Goal: Task Accomplishment & Management: Manage account settings

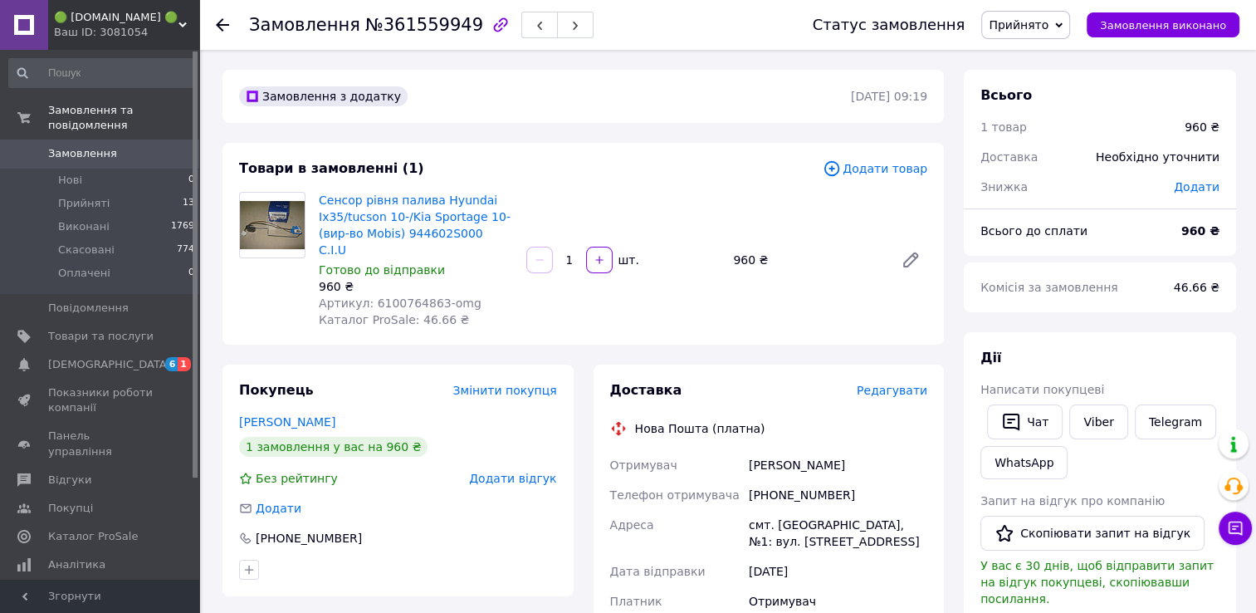
click at [400, 296] on span "Артикул: 6100764863-omg" at bounding box center [400, 302] width 163 height 13
copy span "6100764863"
click at [91, 146] on span "Замовлення" at bounding box center [82, 153] width 69 height 15
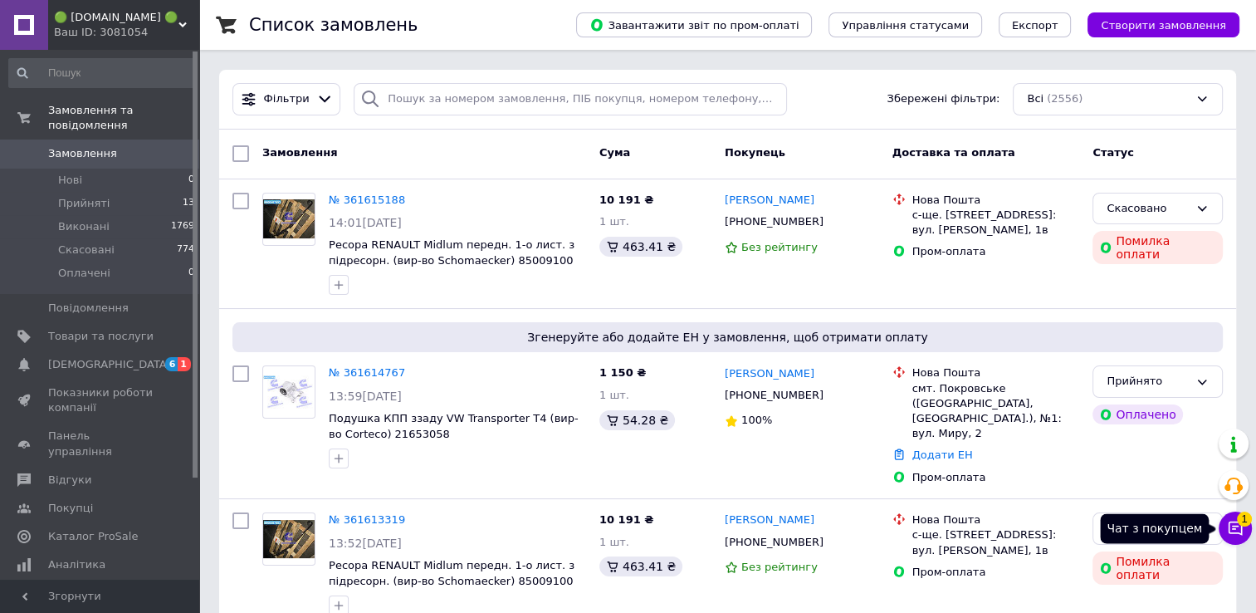
click at [1232, 535] on icon at bounding box center [1235, 528] width 17 height 17
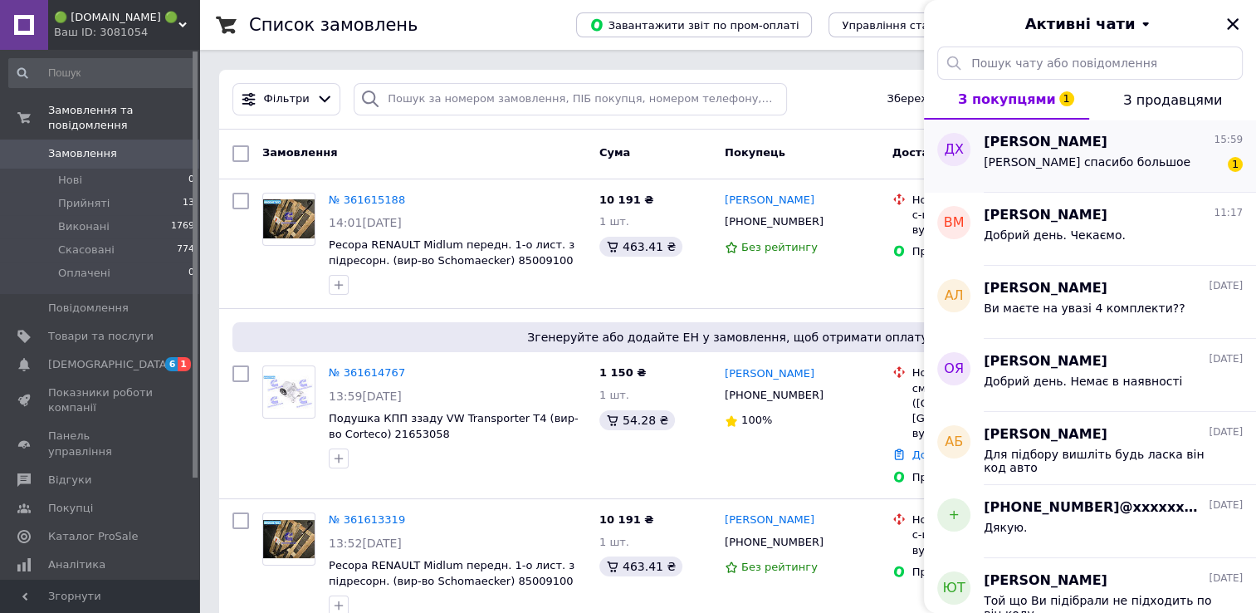
click at [1090, 160] on span "Хорошо спасибо большое" at bounding box center [1087, 161] width 207 height 13
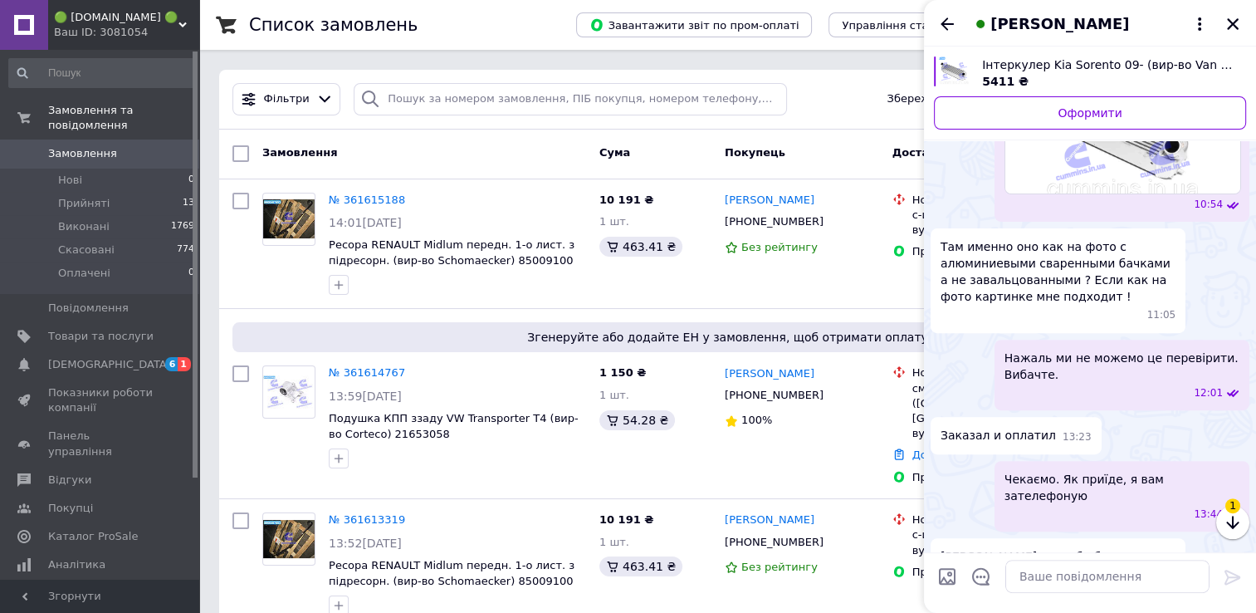
scroll to position [510, 0]
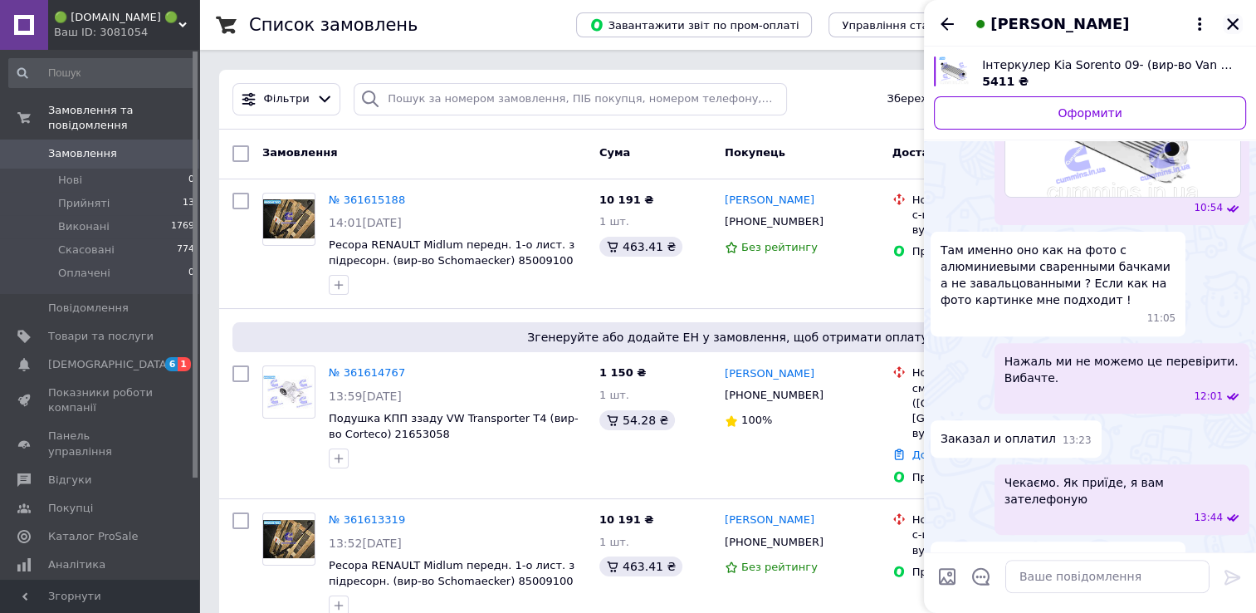
click at [1232, 28] on icon "Закрити" at bounding box center [1233, 24] width 15 height 15
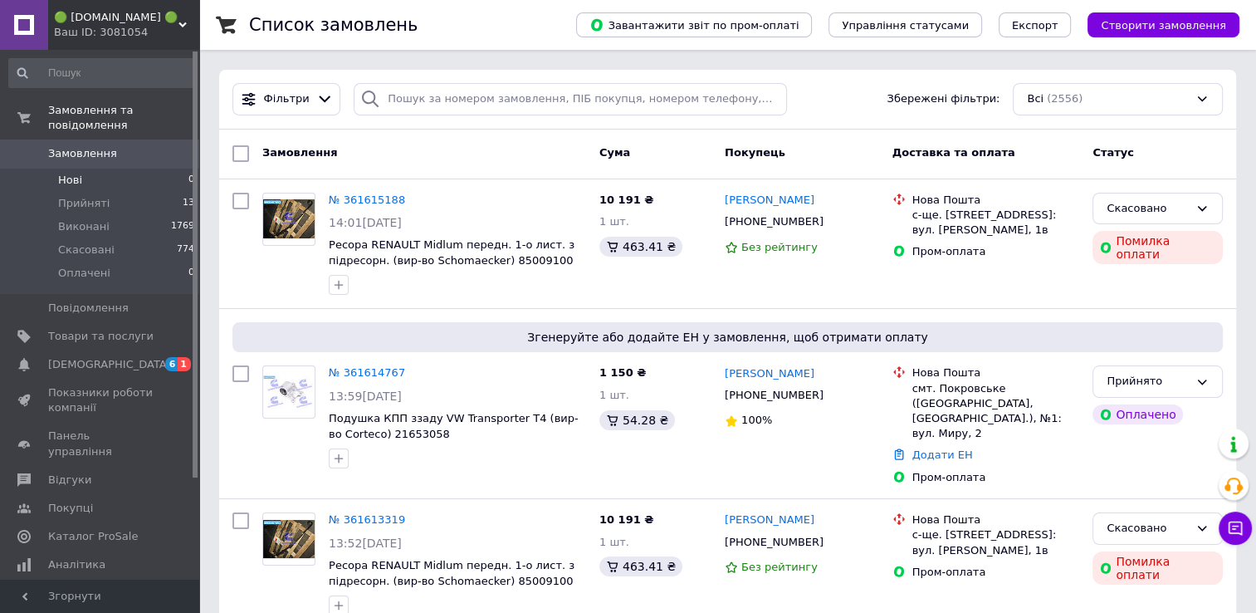
click at [75, 172] on li "Нові 0" at bounding box center [102, 180] width 204 height 23
click at [1177, 28] on span "Створити замовлення" at bounding box center [1163, 25] width 125 height 12
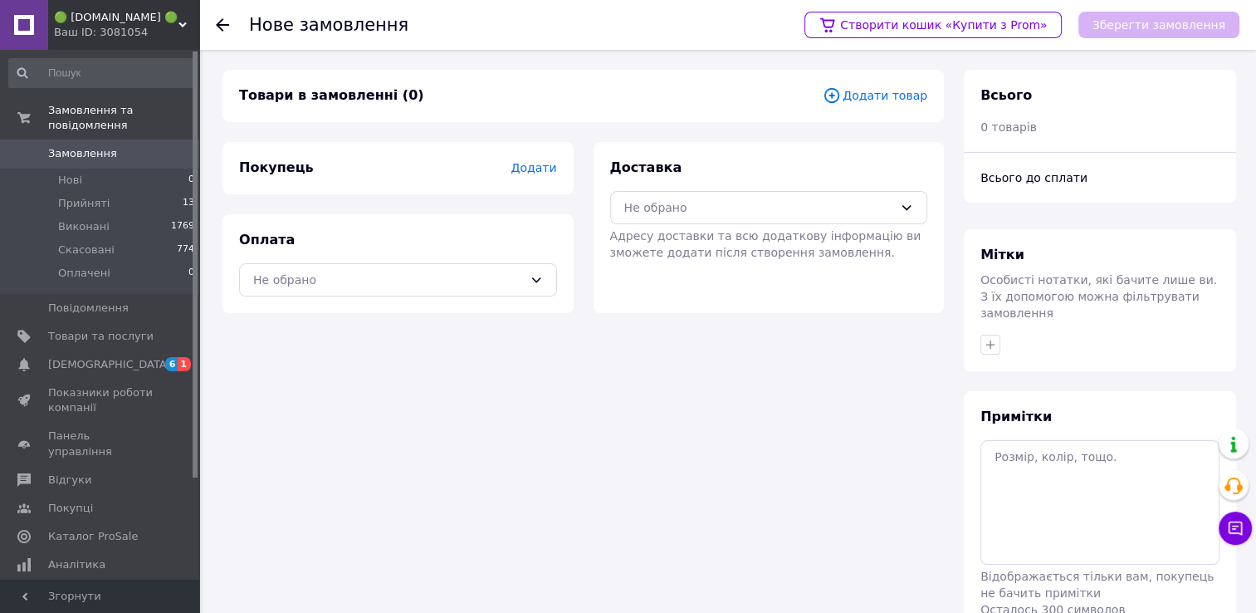
click at [558, 169] on div "Покупець Додати" at bounding box center [398, 168] width 351 height 52
click at [549, 169] on span "Додати" at bounding box center [534, 167] width 46 height 13
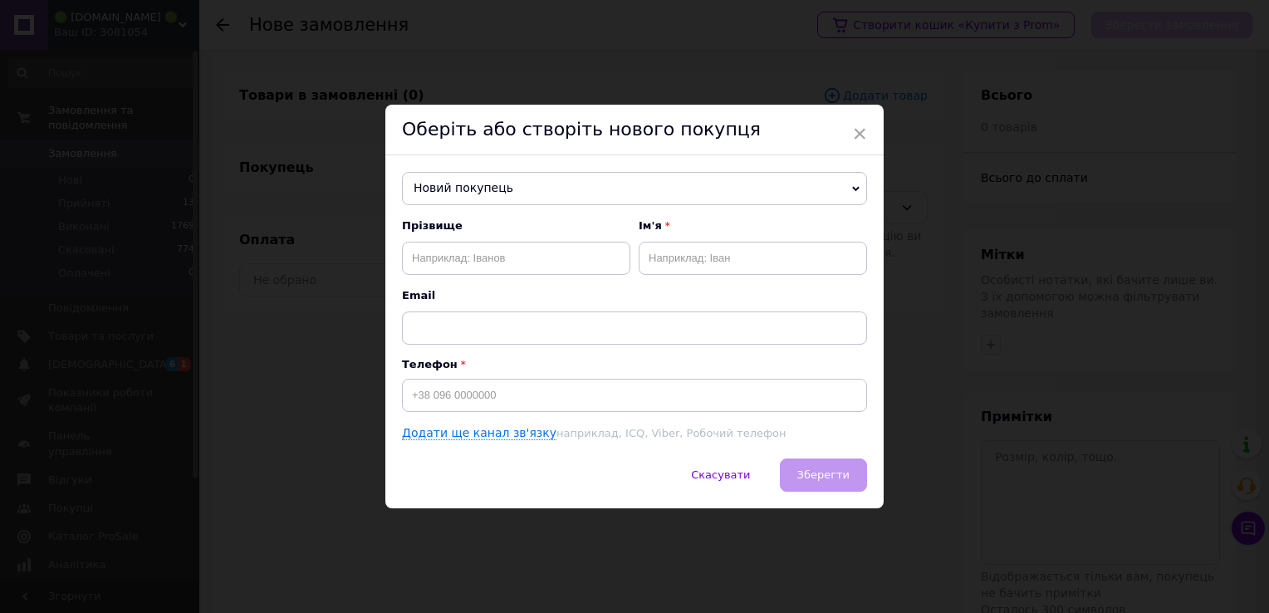
click at [484, 194] on span "Новий покупець" at bounding box center [634, 188] width 465 height 33
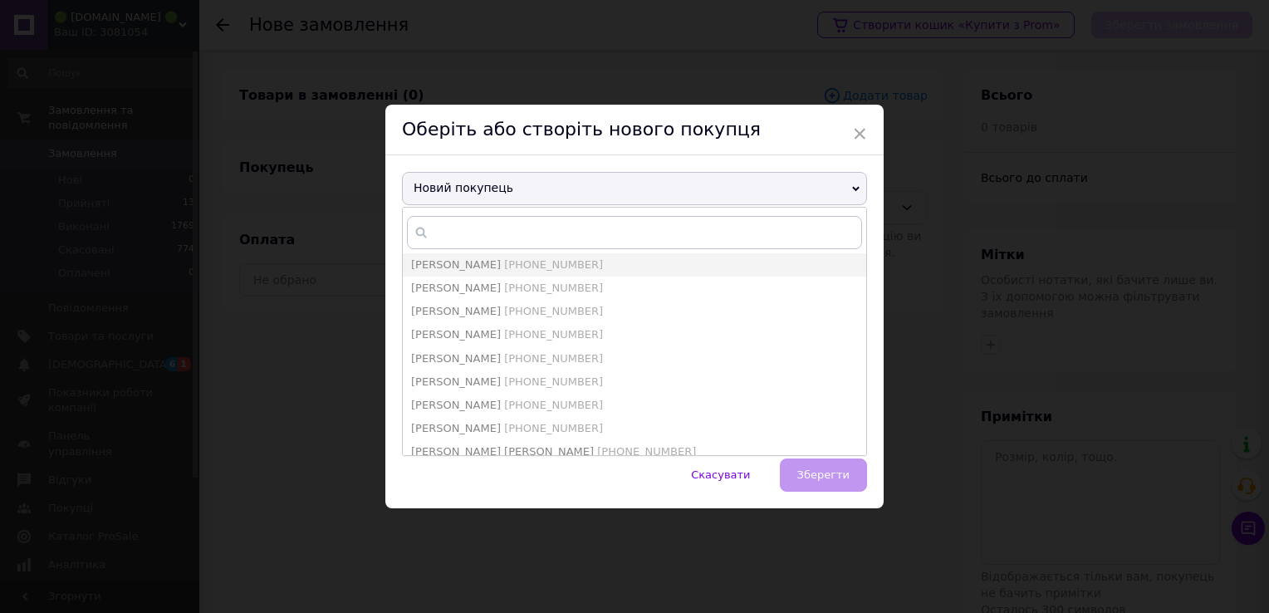
click at [497, 183] on span "Новий покупець" at bounding box center [634, 188] width 465 height 33
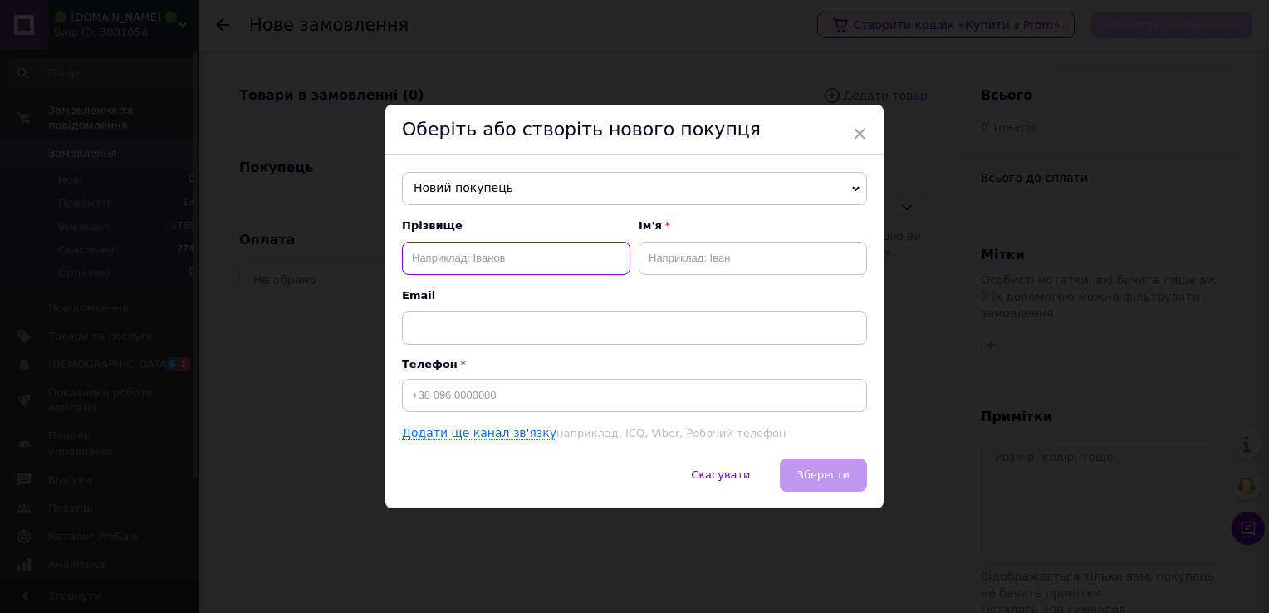
click at [467, 260] on input "text" at bounding box center [516, 258] width 228 height 33
type input "Водолозький"
click at [737, 264] on input "text" at bounding box center [752, 258] width 228 height 33
type input "Валерій"
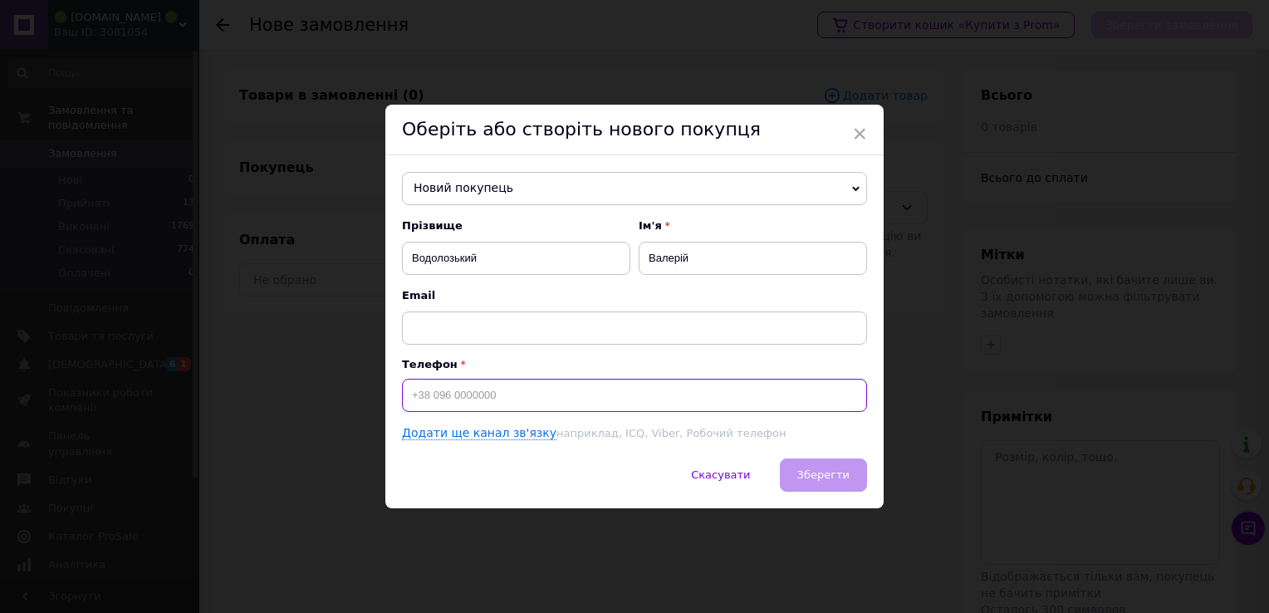
drag, startPoint x: 482, startPoint y: 401, endPoint x: 457, endPoint y: 394, distance: 25.8
click at [482, 400] on input at bounding box center [634, 395] width 465 height 33
click at [436, 395] on input at bounding box center [634, 395] width 465 height 33
drag, startPoint x: 428, startPoint y: 396, endPoint x: 449, endPoint y: 397, distance: 21.6
click at [449, 397] on input at bounding box center [634, 395] width 465 height 33
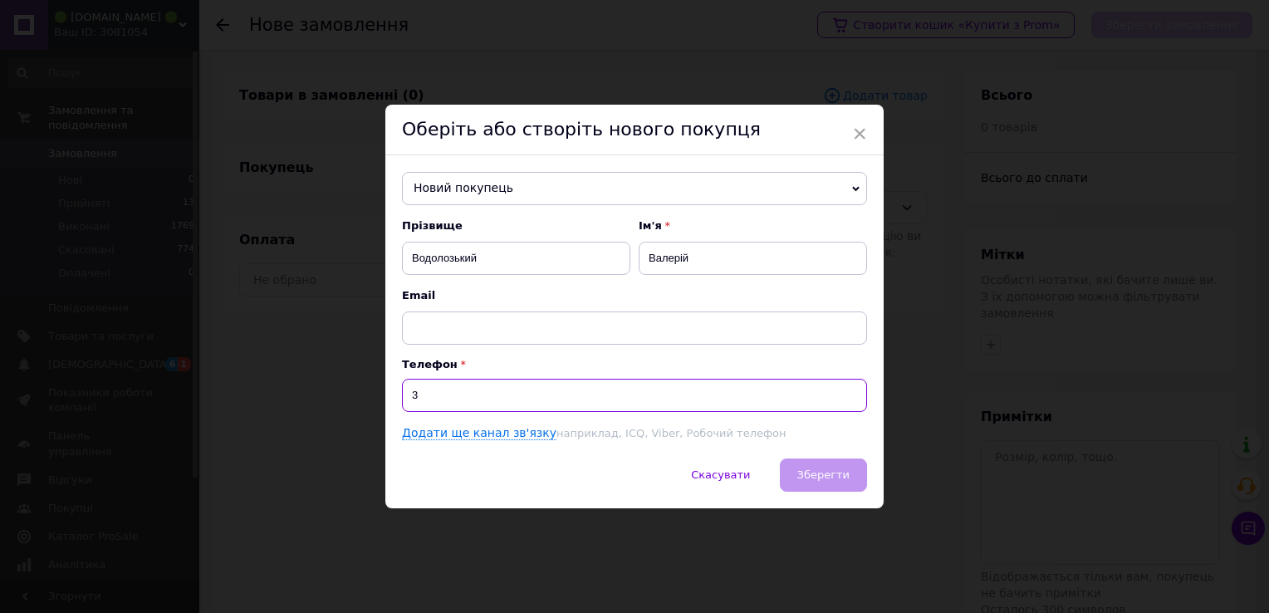
type input "3"
type input "+380685703846"
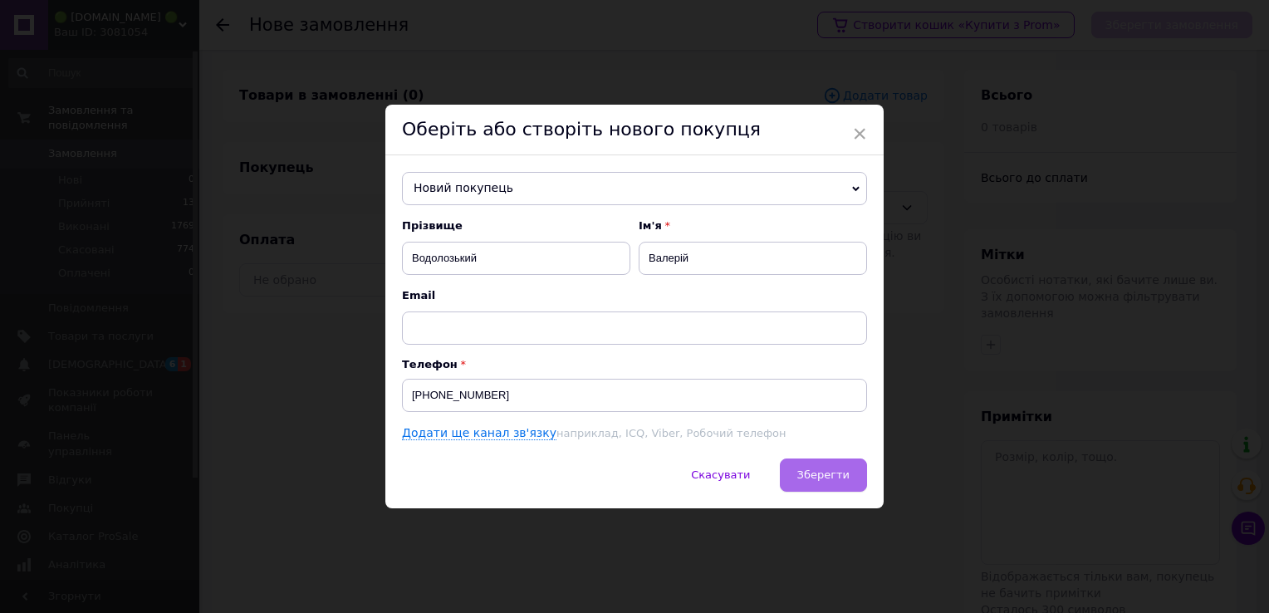
click at [844, 473] on span "Зберегти" at bounding box center [823, 474] width 52 height 12
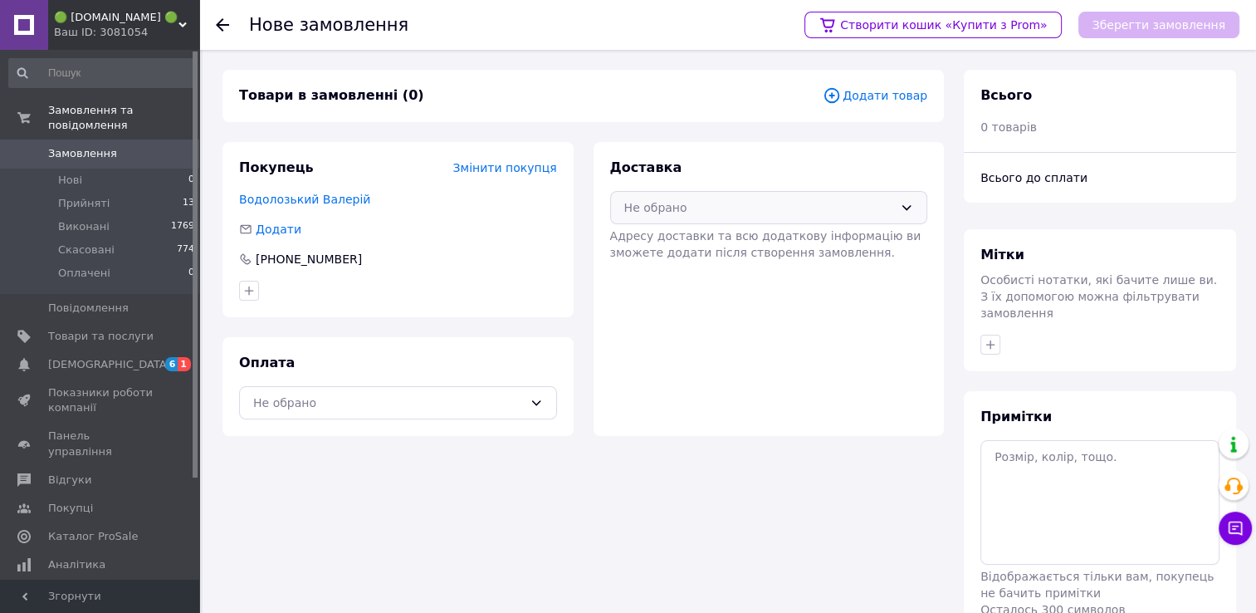
click at [709, 205] on div "Не обрано" at bounding box center [759, 207] width 270 height 18
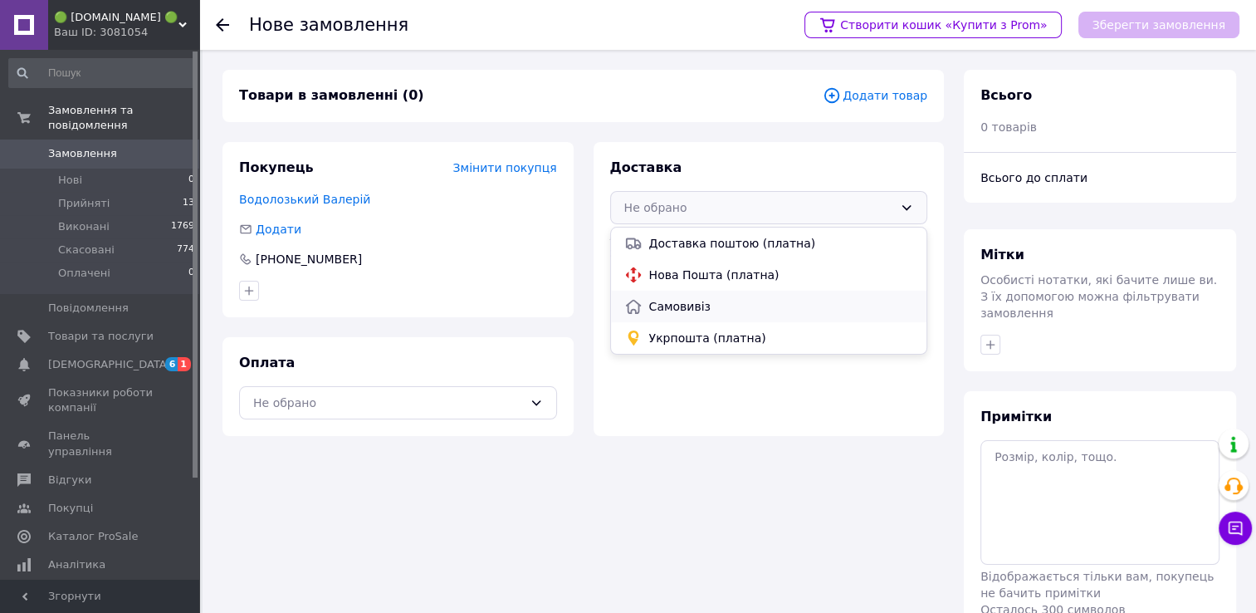
click at [701, 313] on span "Самовивіз" at bounding box center [781, 306] width 265 height 17
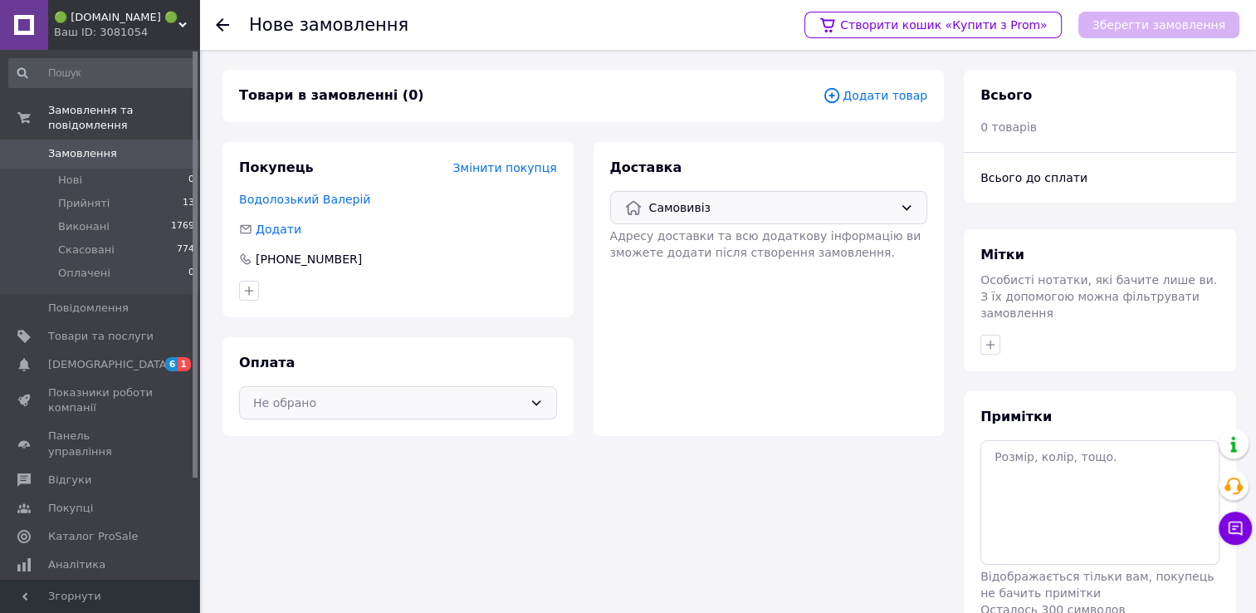
click at [394, 403] on div "Не обрано" at bounding box center [388, 403] width 270 height 18
click at [336, 463] on span "Післяплата" at bounding box center [410, 470] width 265 height 17
click at [877, 97] on span "Додати товар" at bounding box center [875, 95] width 105 height 18
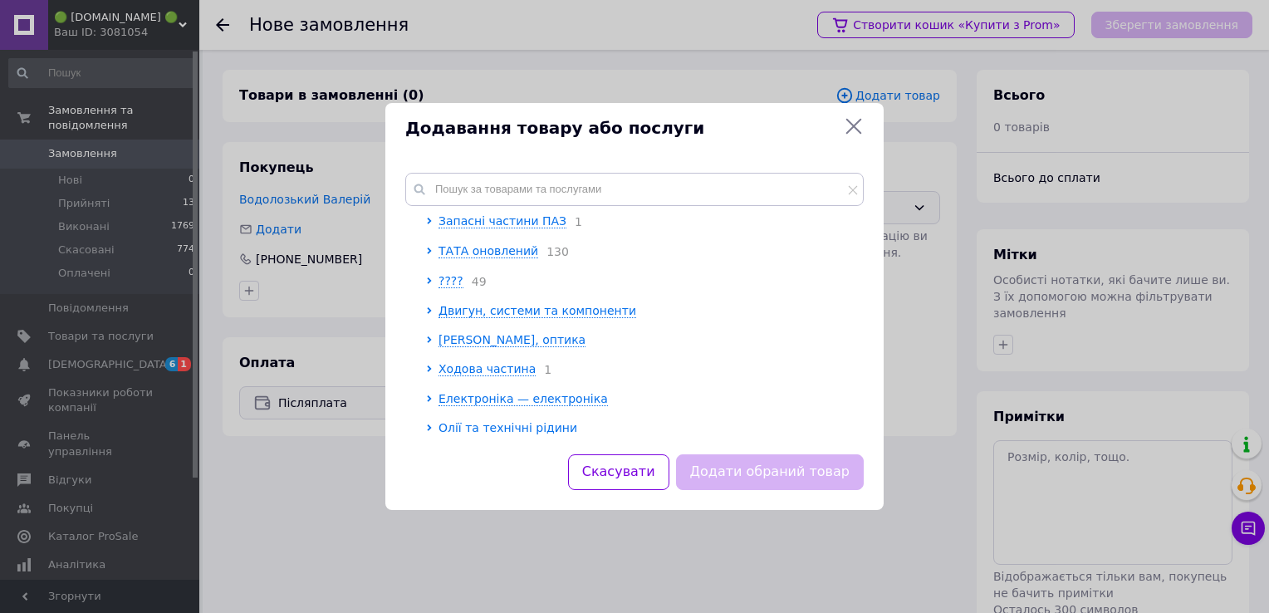
scroll to position [166, 0]
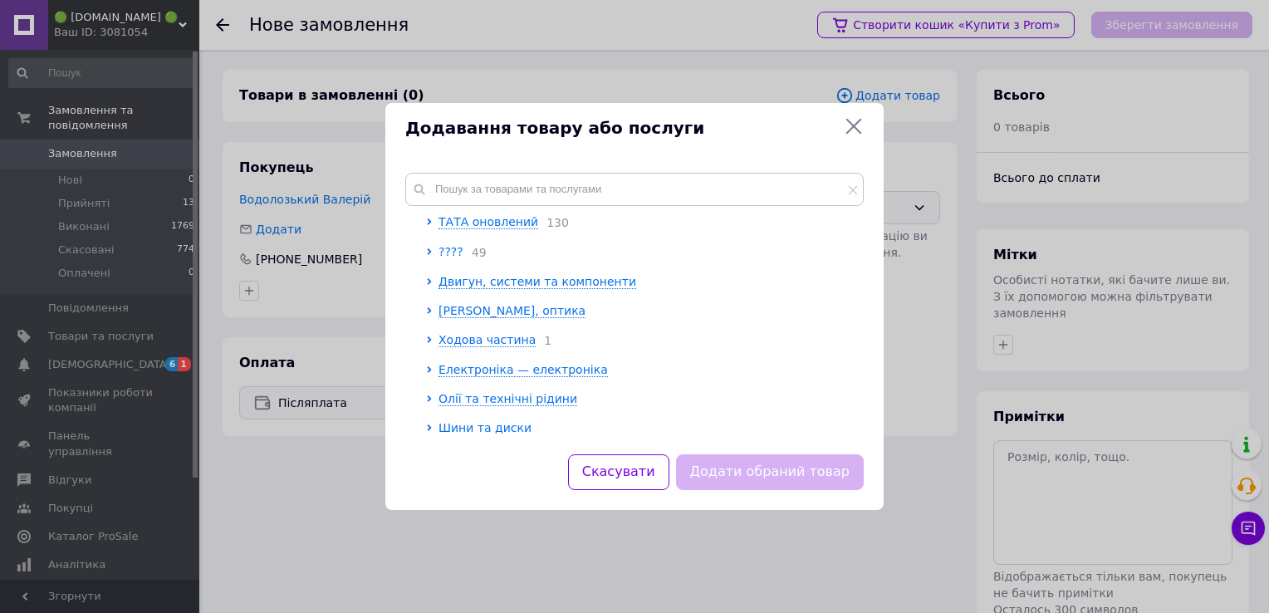
click at [447, 247] on span "????" at bounding box center [450, 251] width 25 height 13
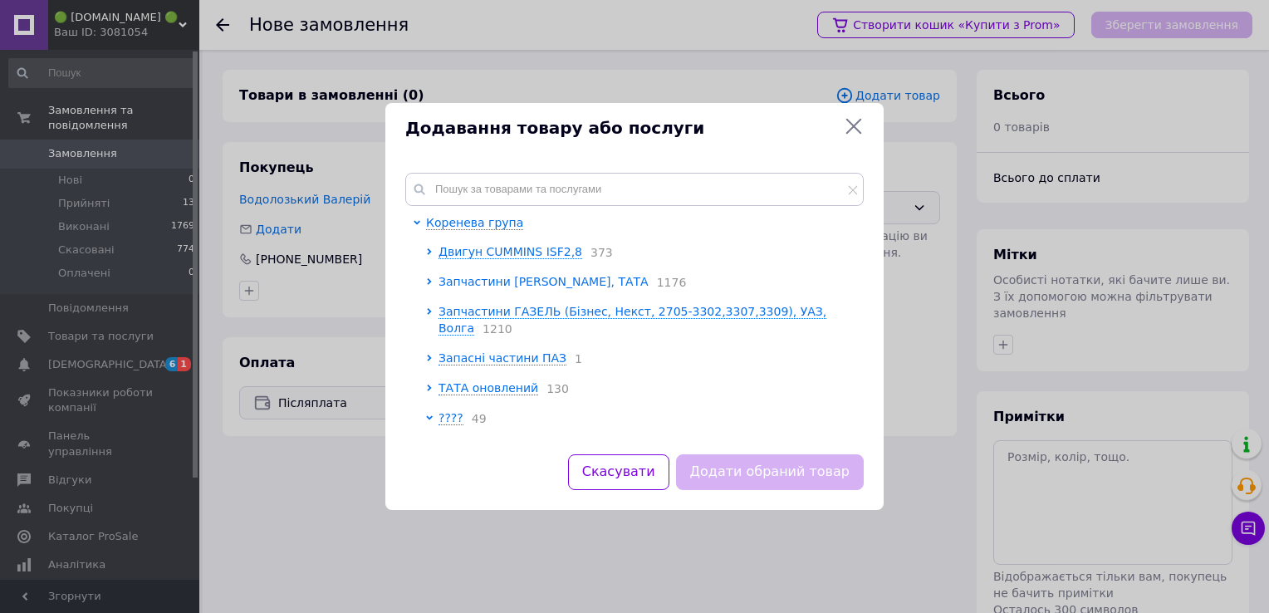
scroll to position [83, 0]
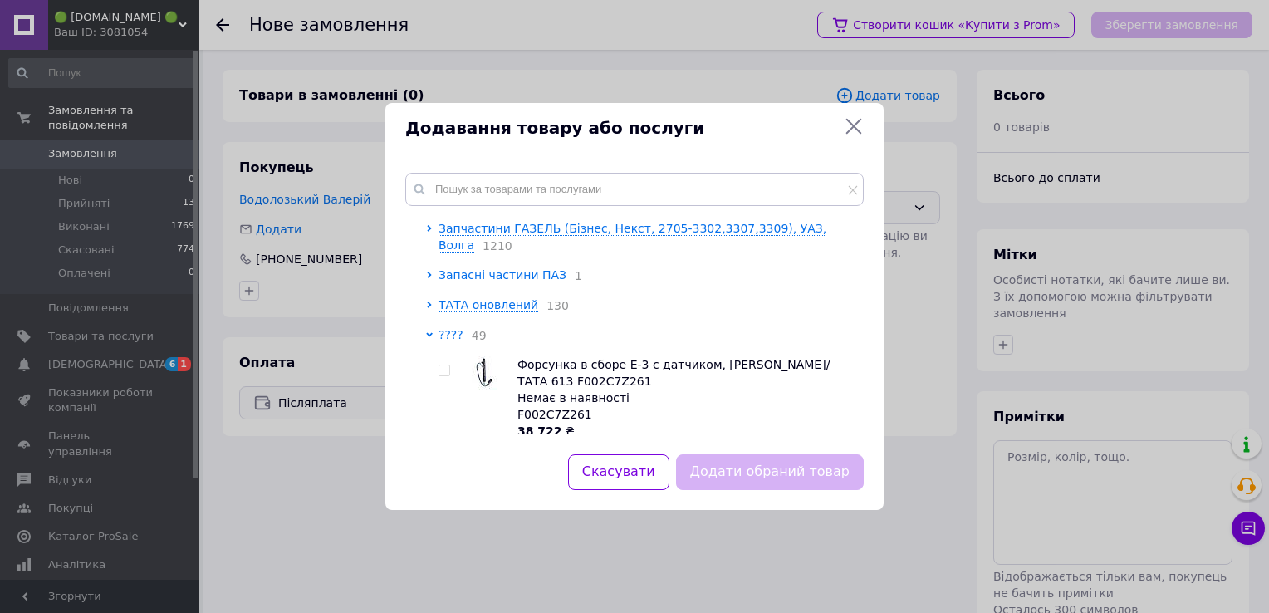
click at [445, 328] on span "????" at bounding box center [450, 334] width 25 height 13
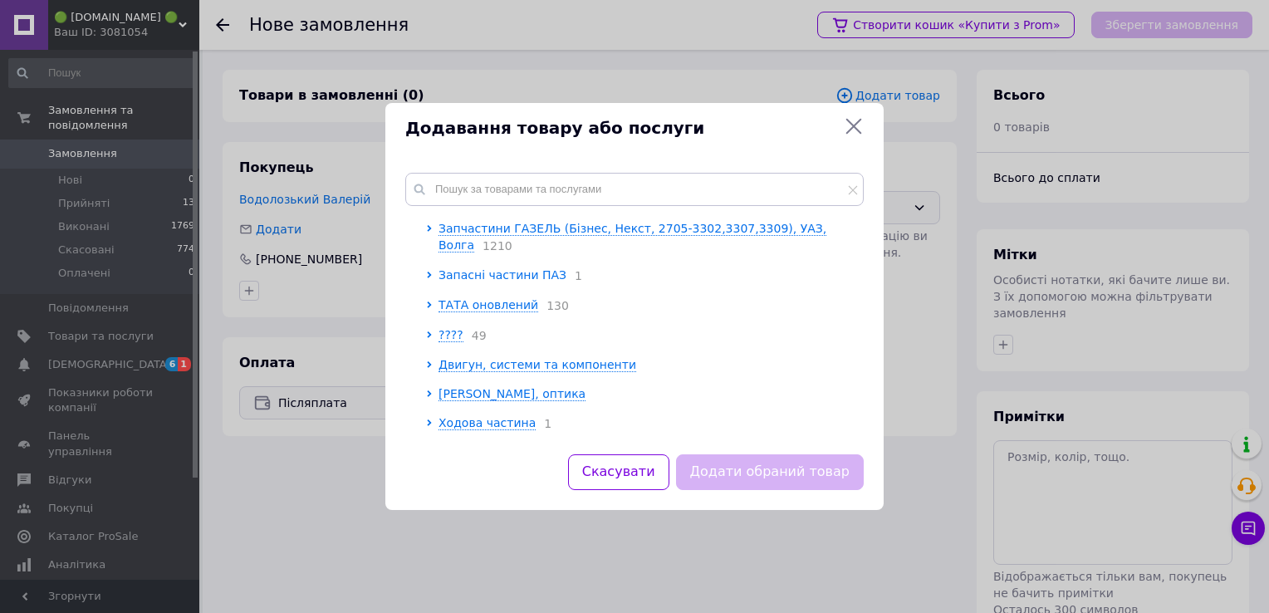
click at [492, 268] on span "Запасні частини ПАЗ" at bounding box center [502, 274] width 128 height 13
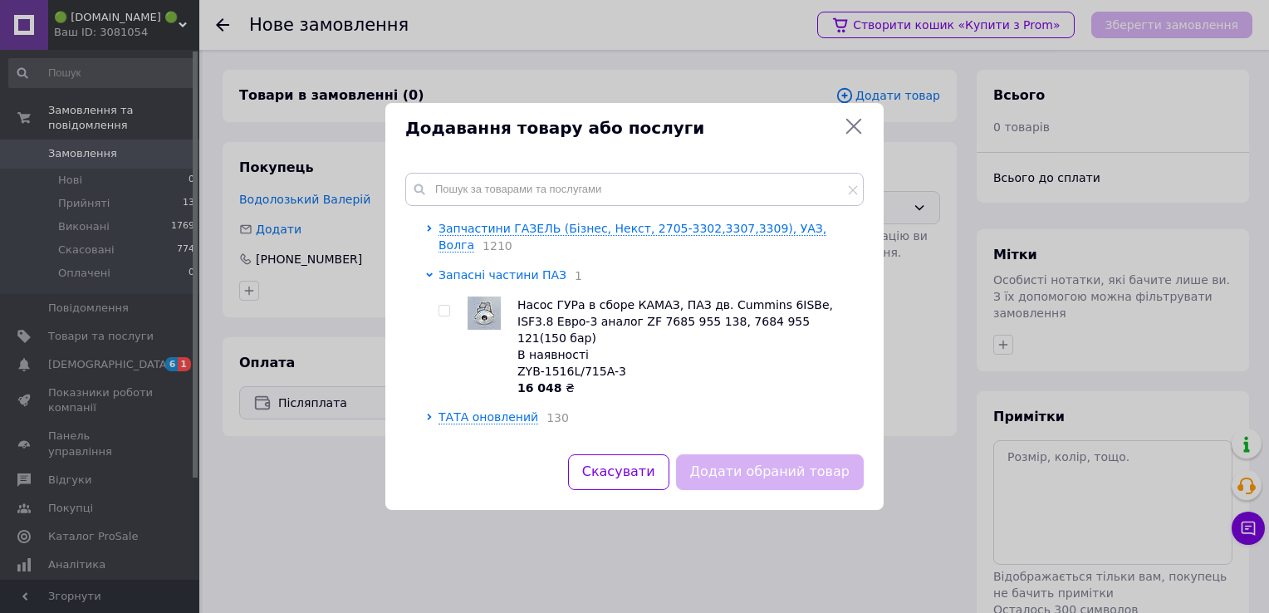
click at [494, 268] on span "Запасні частини ПАЗ" at bounding box center [502, 274] width 128 height 13
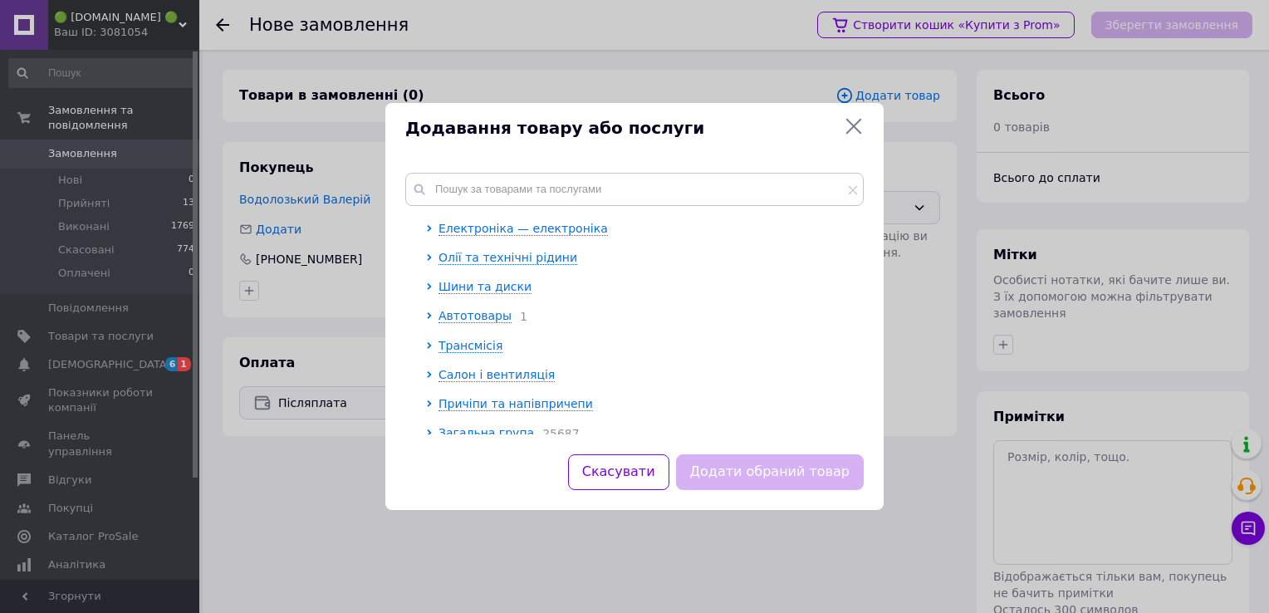
scroll to position [309, 0]
click at [473, 307] on span "Автотовары" at bounding box center [474, 313] width 73 height 13
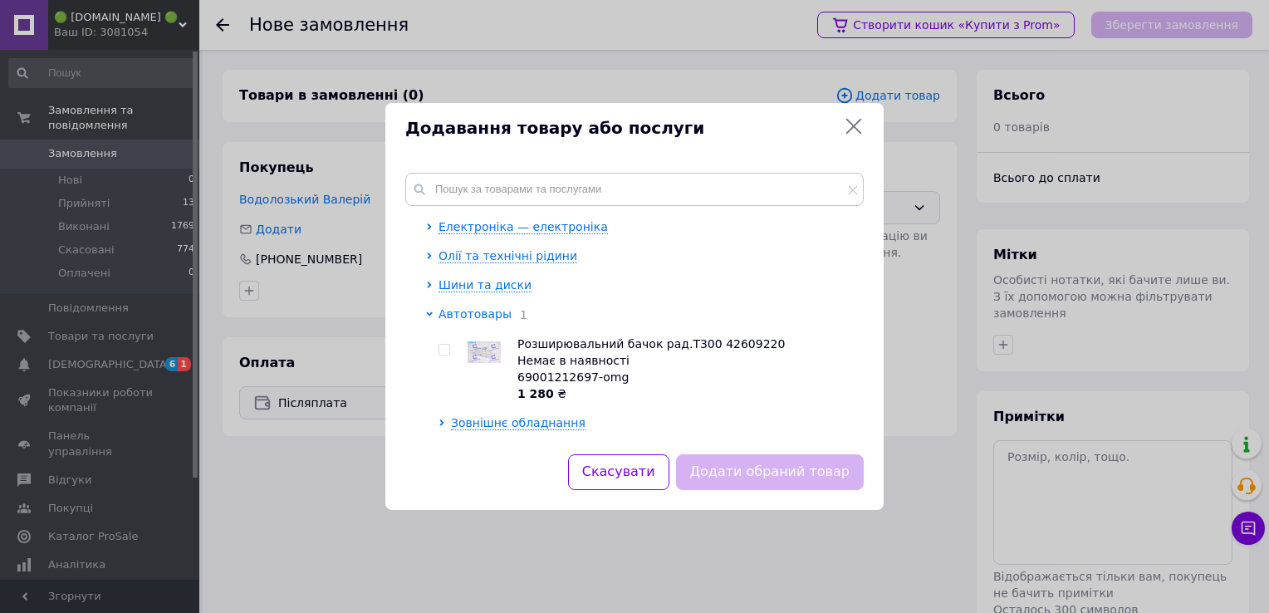
click at [473, 307] on span "Автотовары" at bounding box center [474, 313] width 73 height 13
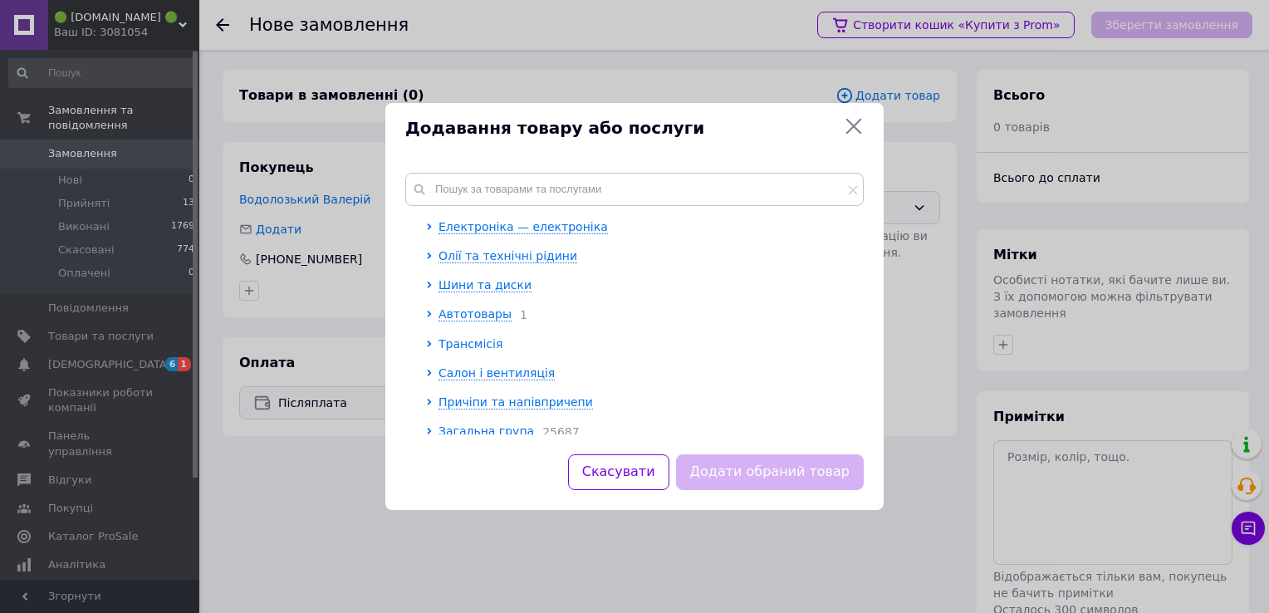
click at [471, 337] on span "Трансмісія" at bounding box center [470, 343] width 64 height 13
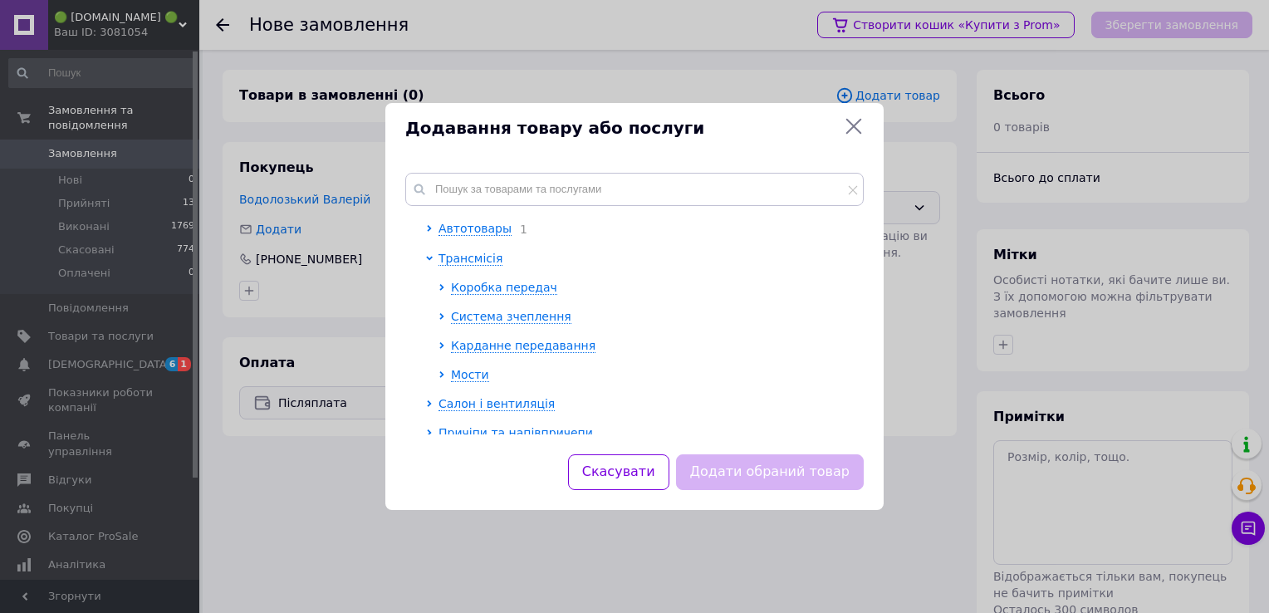
scroll to position [425, 0]
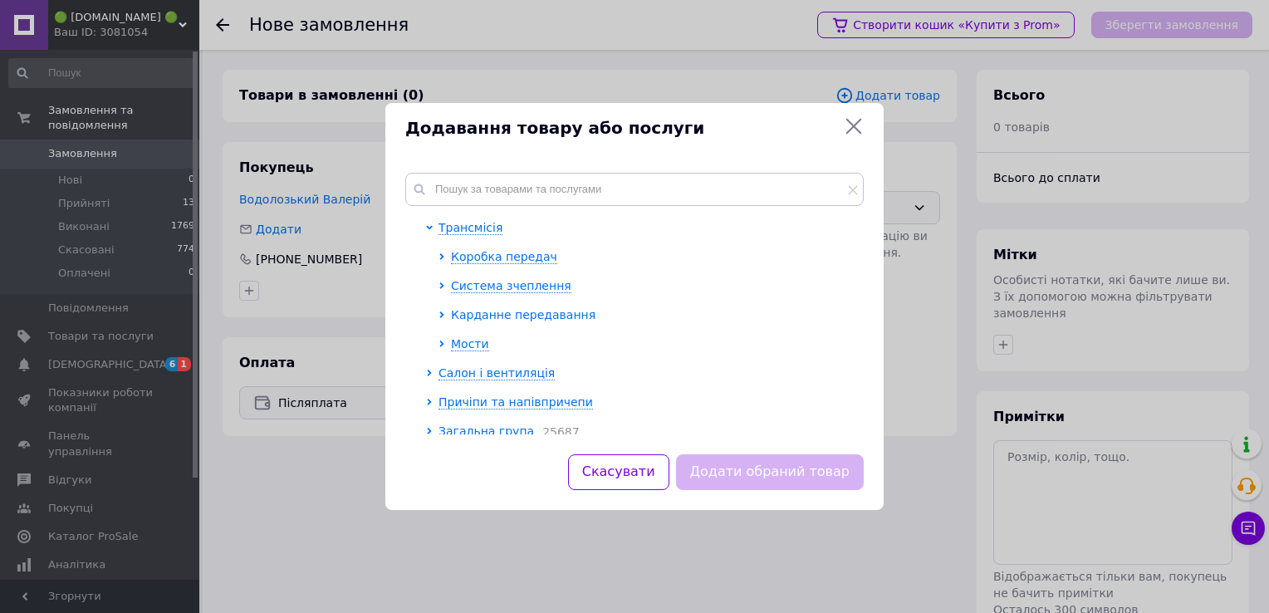
click at [495, 311] on span "Карданне передавання" at bounding box center [523, 314] width 144 height 13
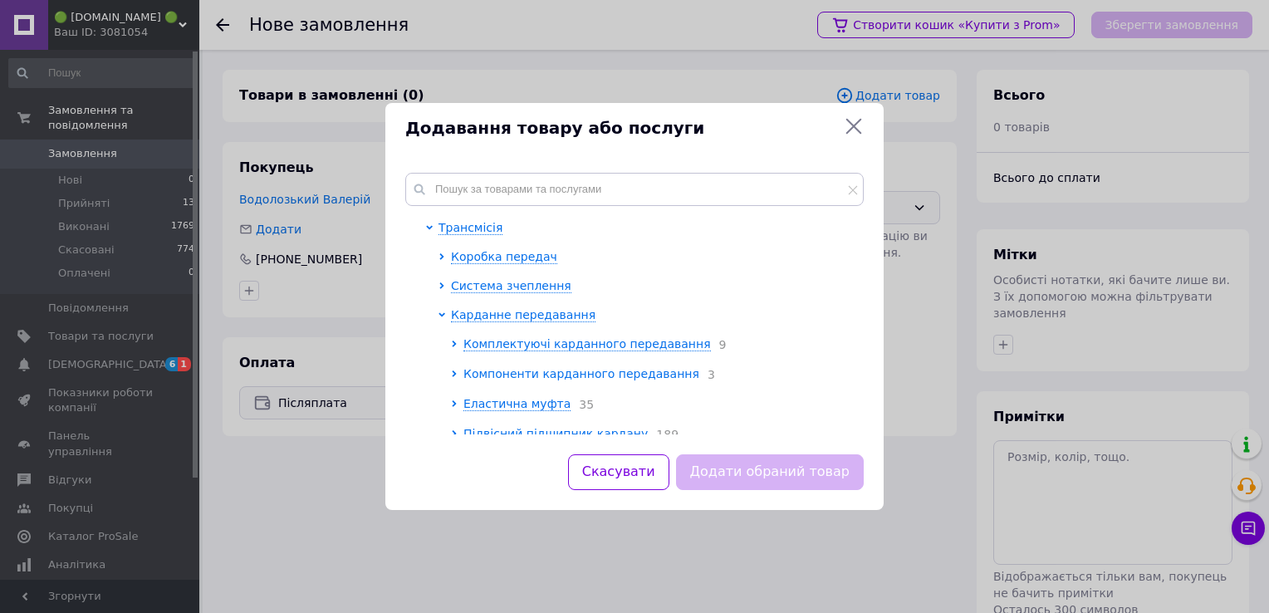
click at [526, 373] on span "Компоненти карданного передавання" at bounding box center [581, 373] width 236 height 13
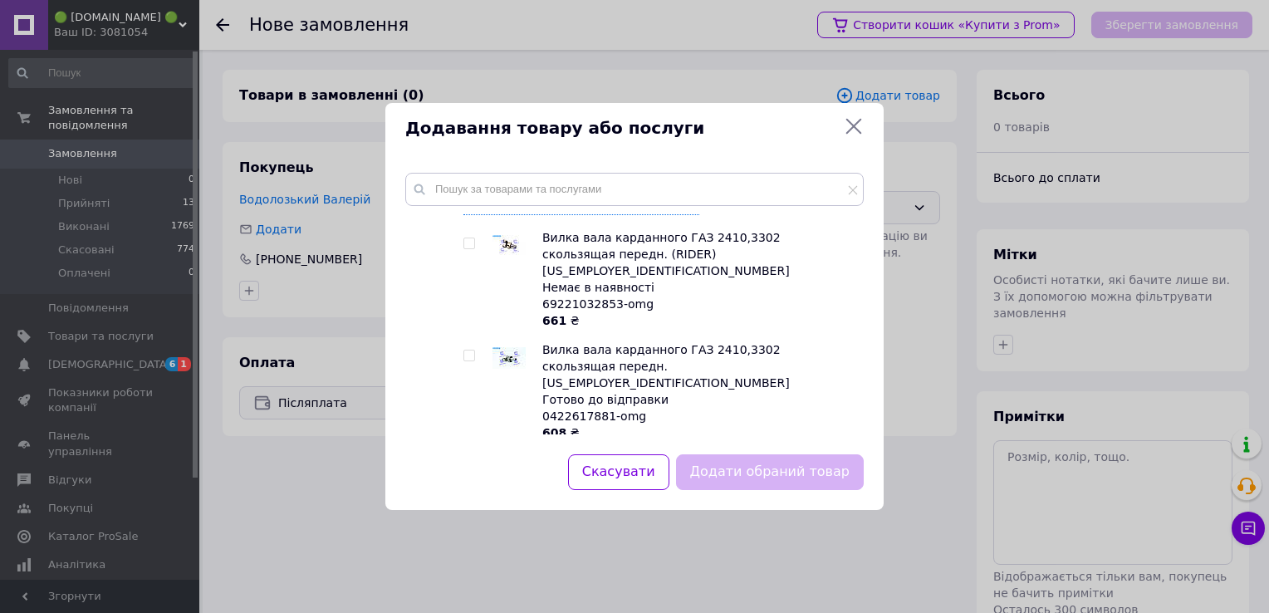
scroll to position [840, 0]
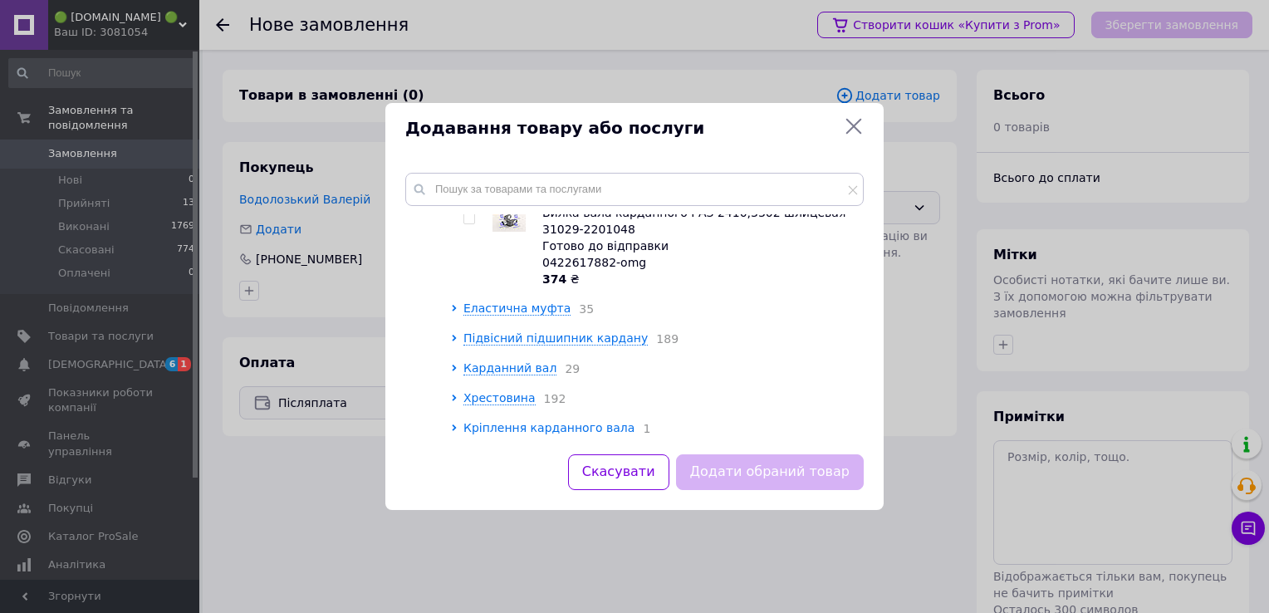
click at [521, 421] on span "Кріплення карданного вала" at bounding box center [548, 427] width 171 height 13
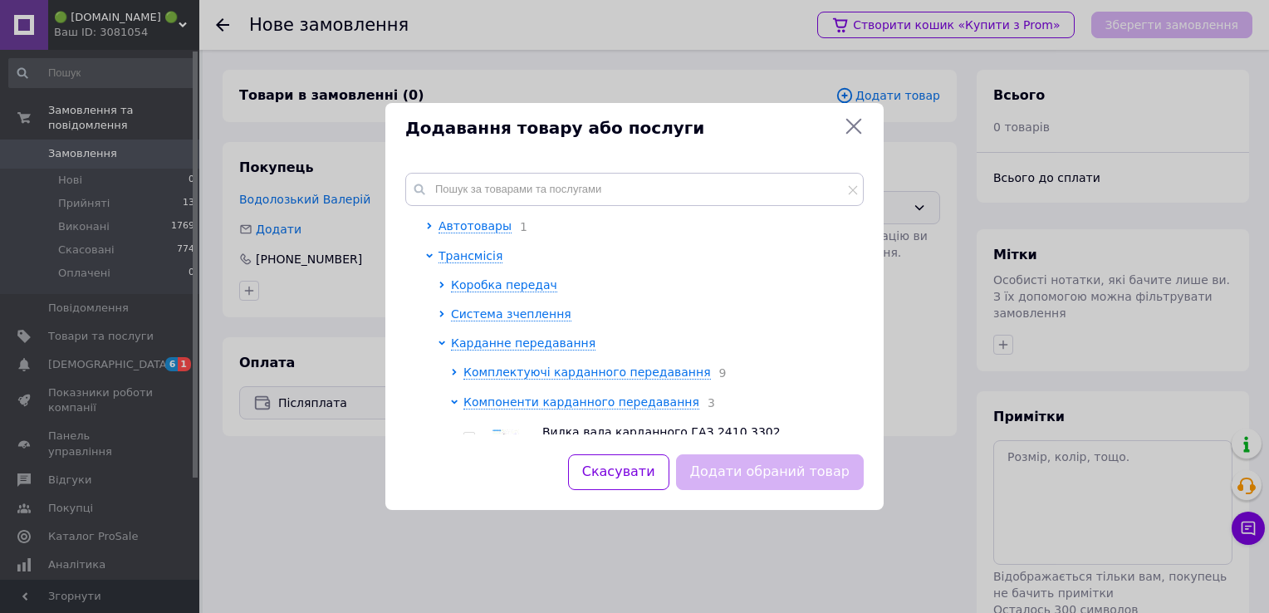
scroll to position [259, 0]
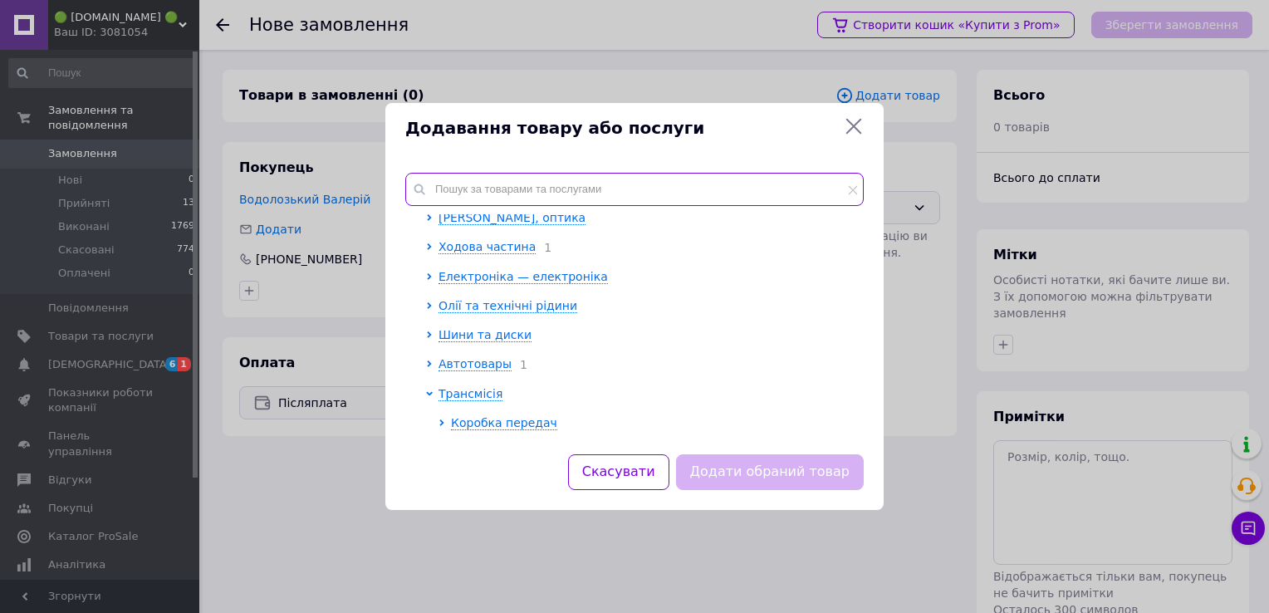
click at [520, 194] on input "text" at bounding box center [634, 189] width 458 height 33
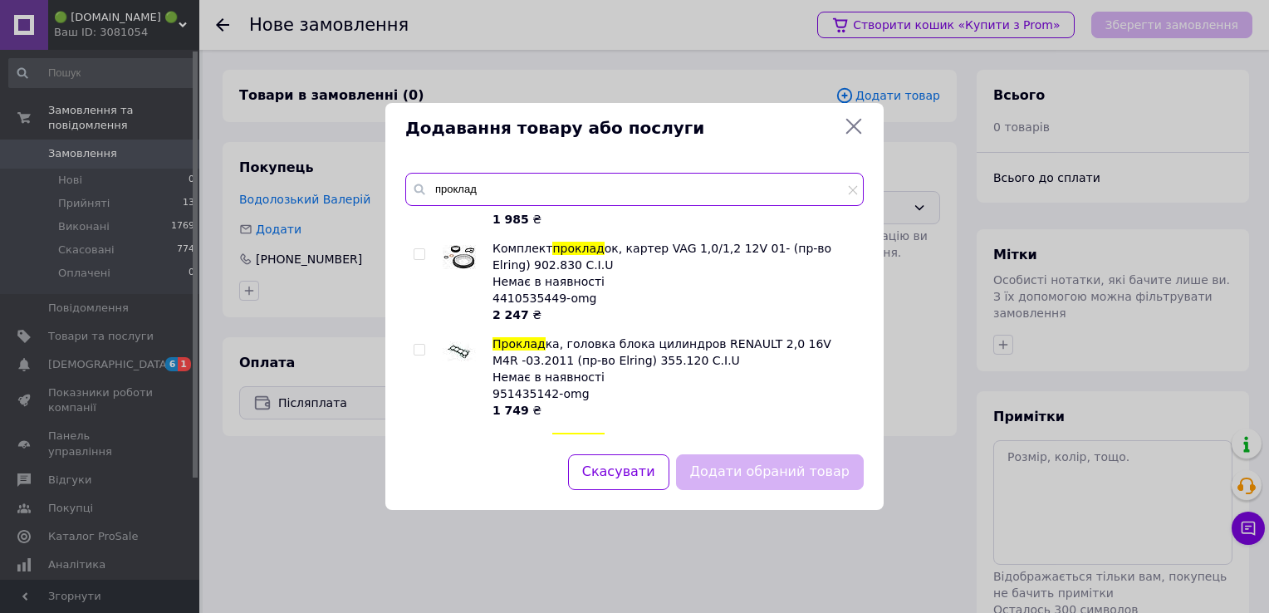
scroll to position [0, 0]
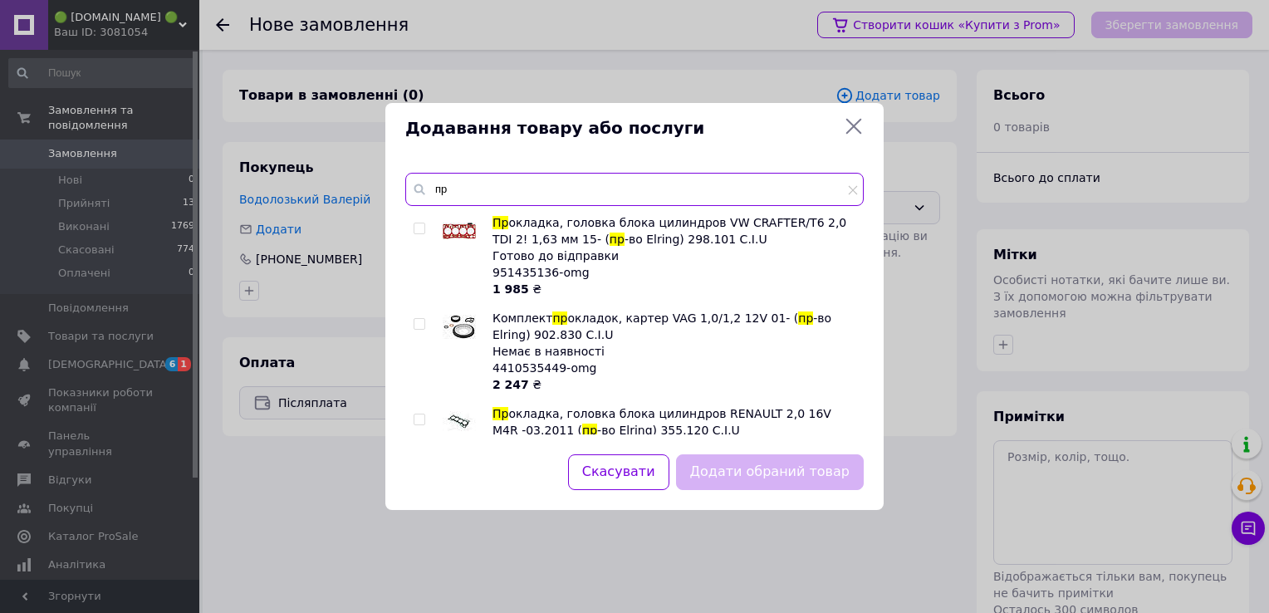
type input "п"
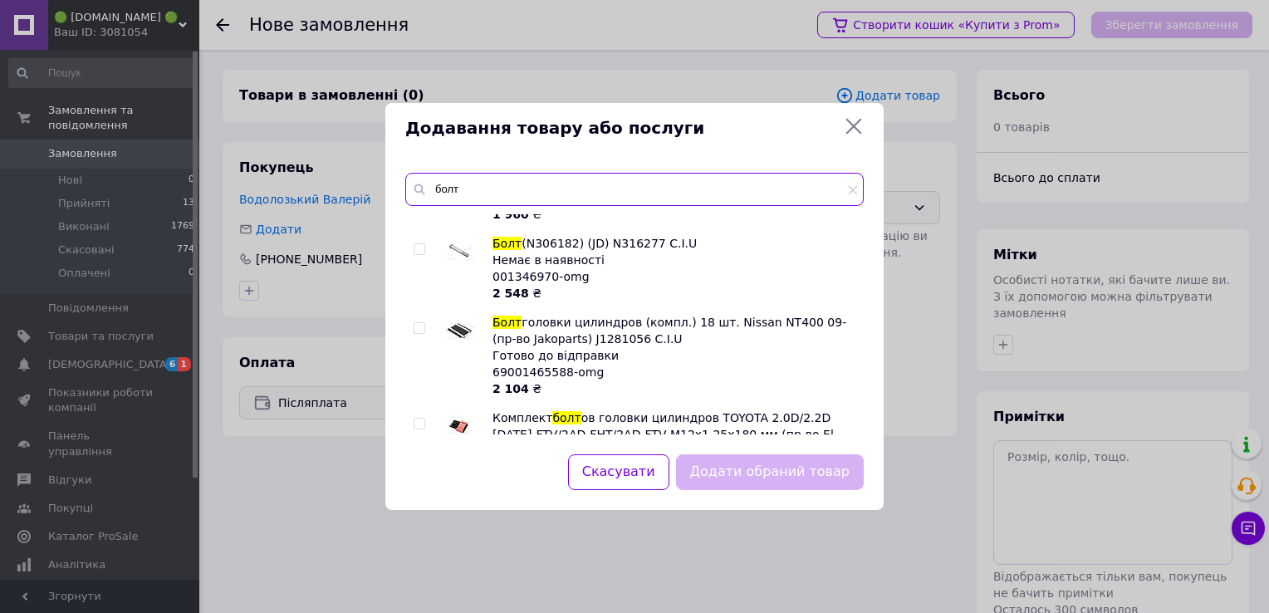
scroll to position [3554, 0]
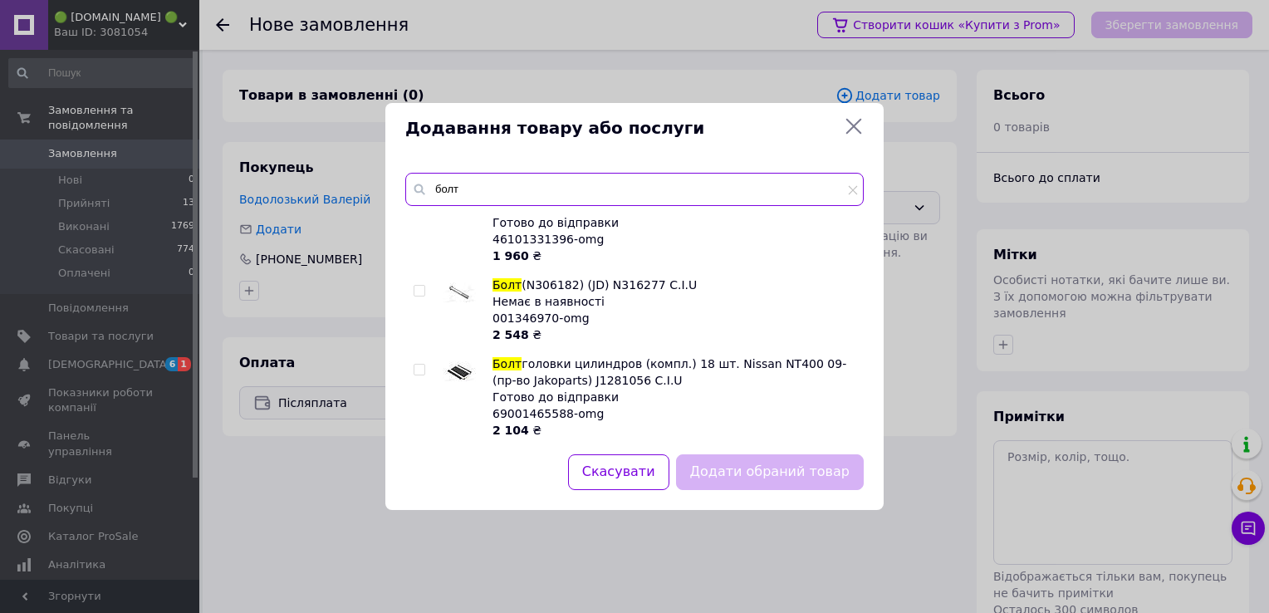
type input "болт"
click at [479, 189] on input "болт" at bounding box center [634, 189] width 458 height 33
drag, startPoint x: 458, startPoint y: 189, endPoint x: 364, endPoint y: 185, distance: 94.7
click at [364, 187] on div "Додавання товару або послуги болт Болт головки цилиндров (компл.) 10 шт. Nissan…" at bounding box center [634, 306] width 1269 height 613
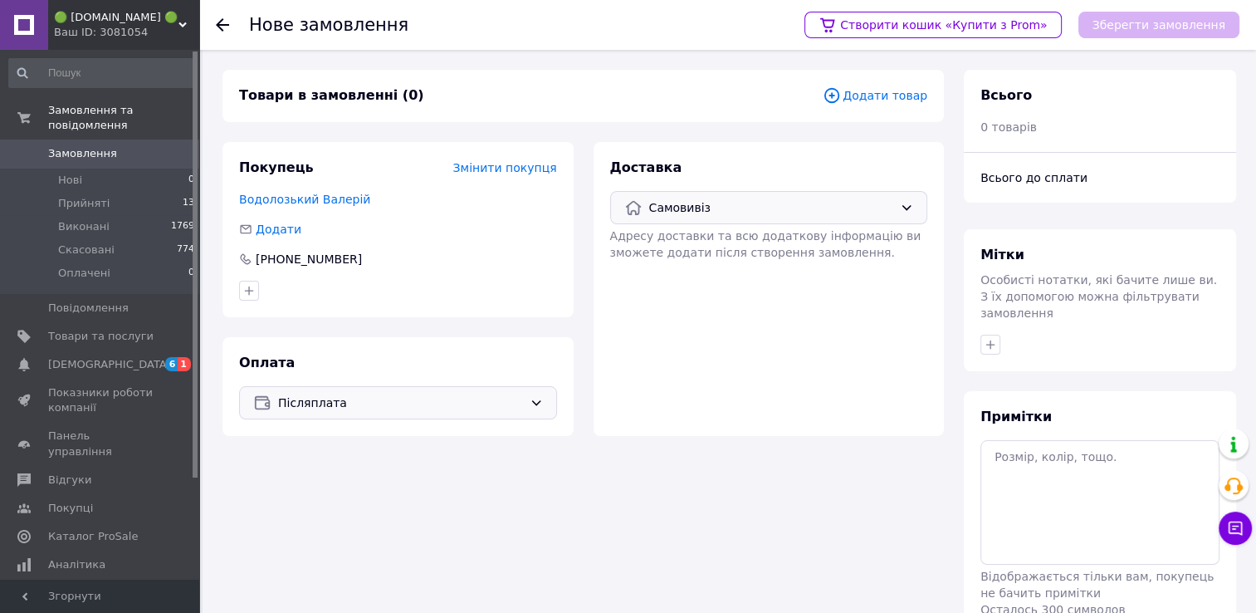
click at [911, 88] on span "Додати товар" at bounding box center [875, 95] width 105 height 18
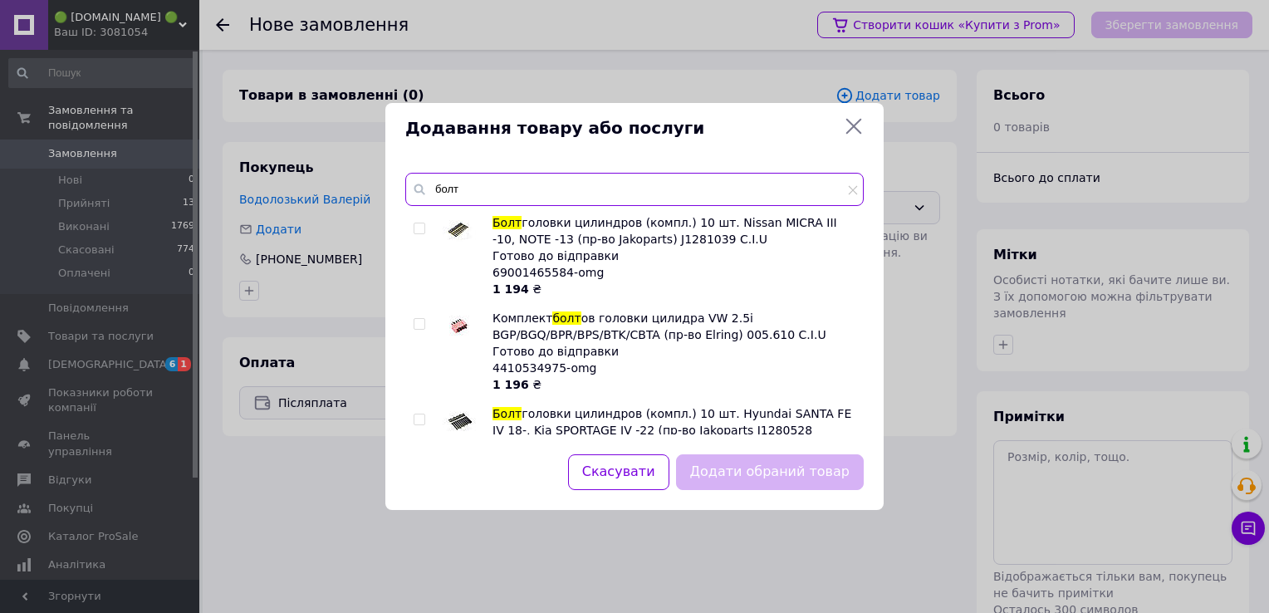
click at [538, 188] on input "болт" at bounding box center [634, 189] width 458 height 33
drag, startPoint x: 486, startPoint y: 189, endPoint x: 433, endPoint y: 189, distance: 53.1
click at [433, 189] on input "болт" at bounding box center [634, 189] width 458 height 33
paste input "2100352079"
type input "2100352079"
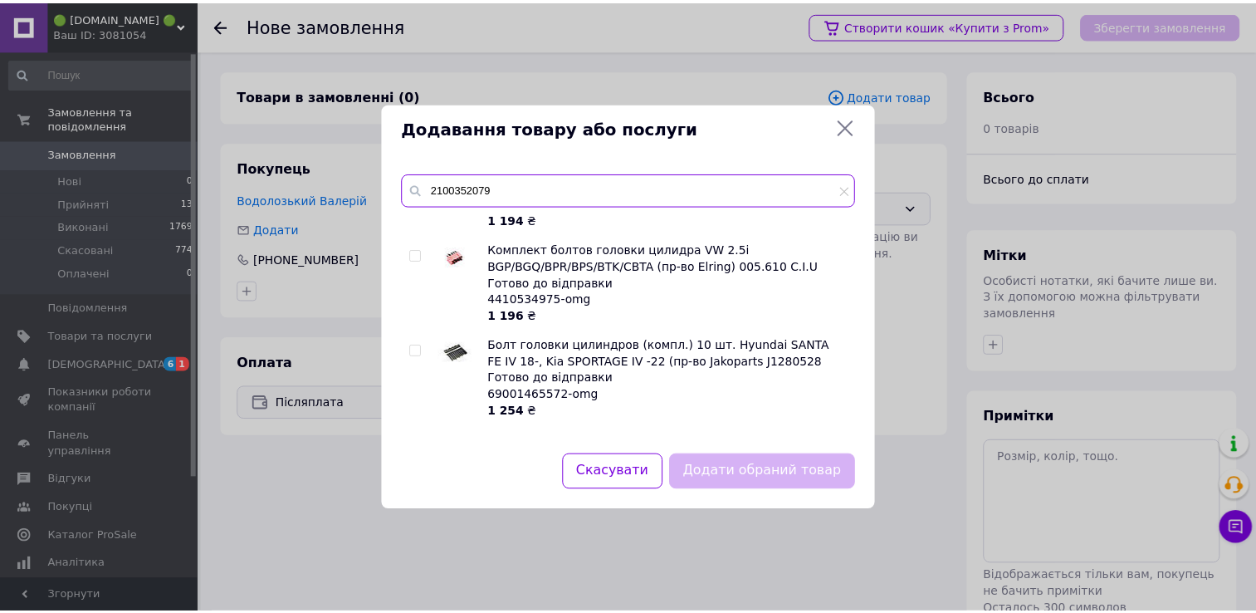
scroll to position [0, 0]
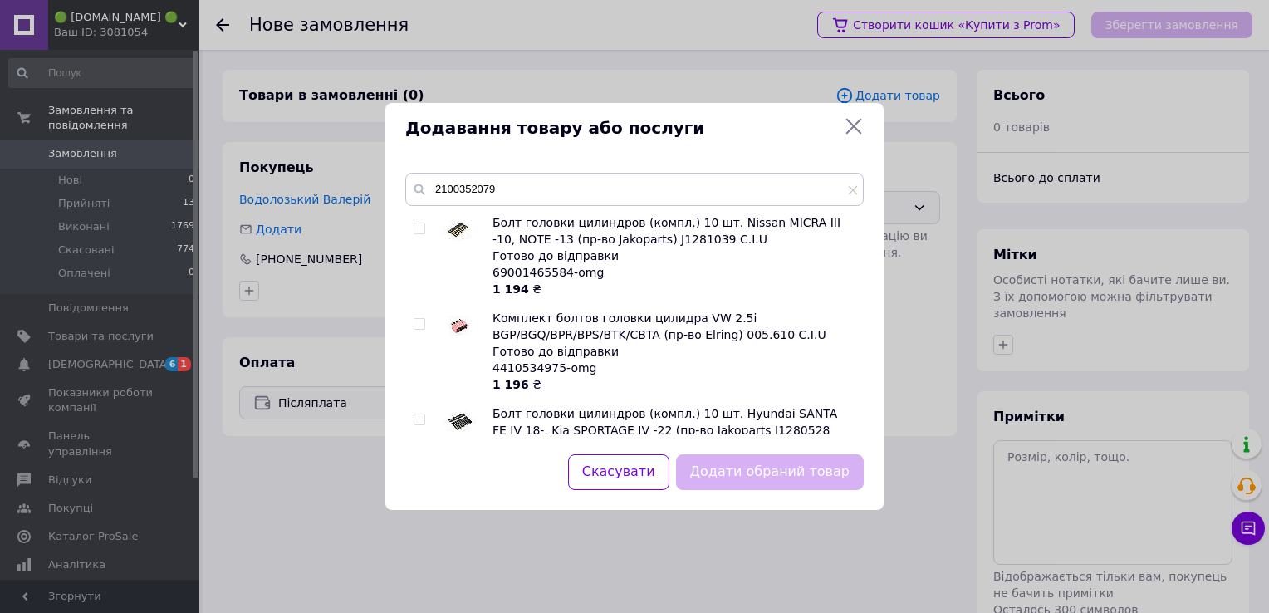
click at [849, 125] on icon at bounding box center [854, 126] width 20 height 20
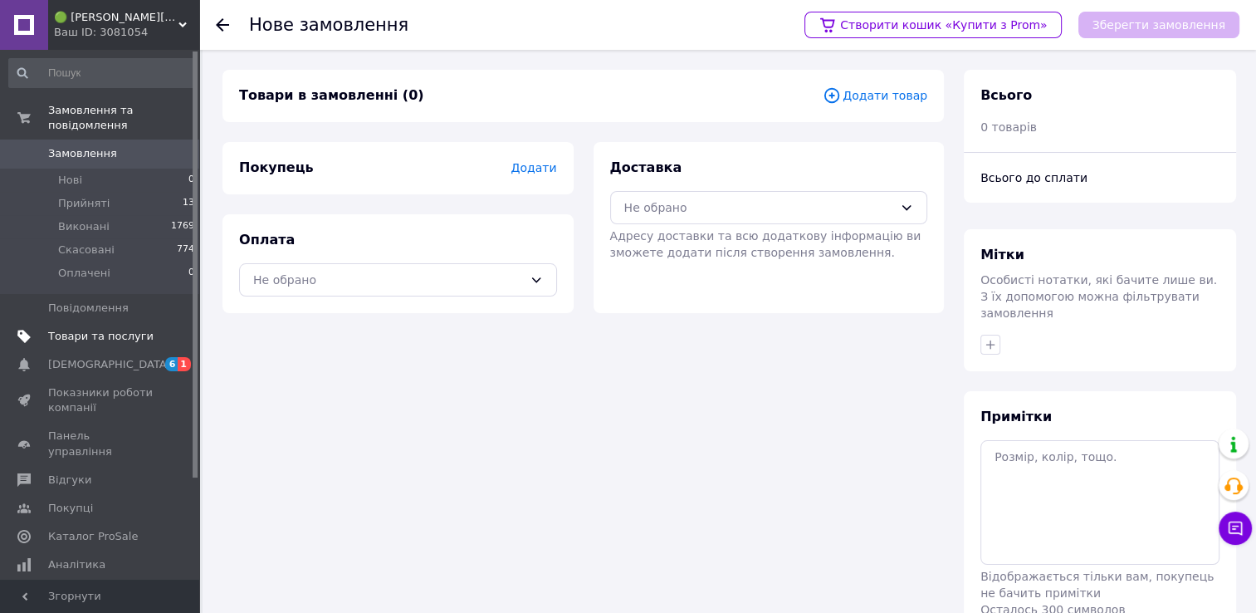
click at [81, 329] on span "Товари та послуги" at bounding box center [100, 336] width 105 height 15
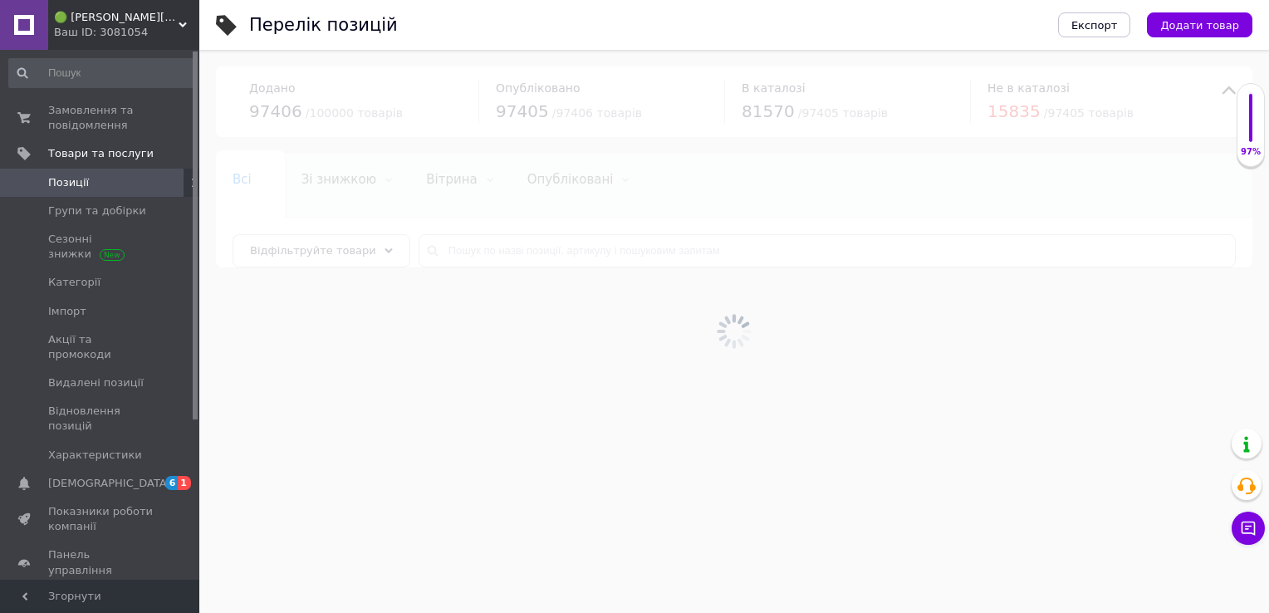
click at [468, 242] on div at bounding box center [733, 331] width 1069 height 563
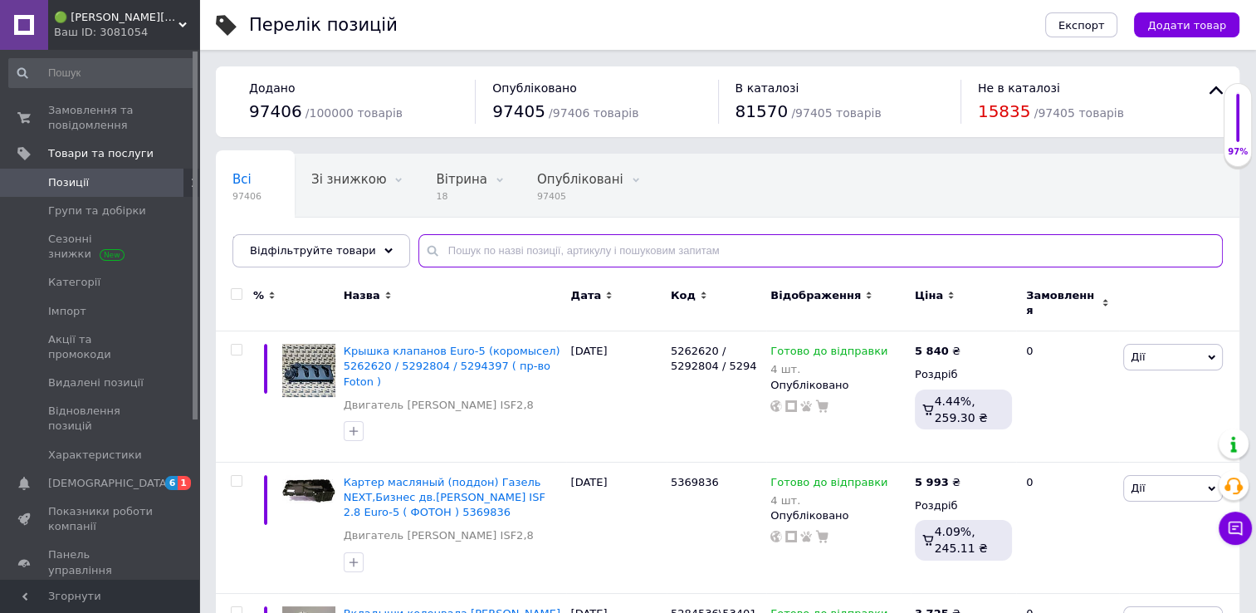
click at [465, 251] on input "text" at bounding box center [820, 250] width 805 height 33
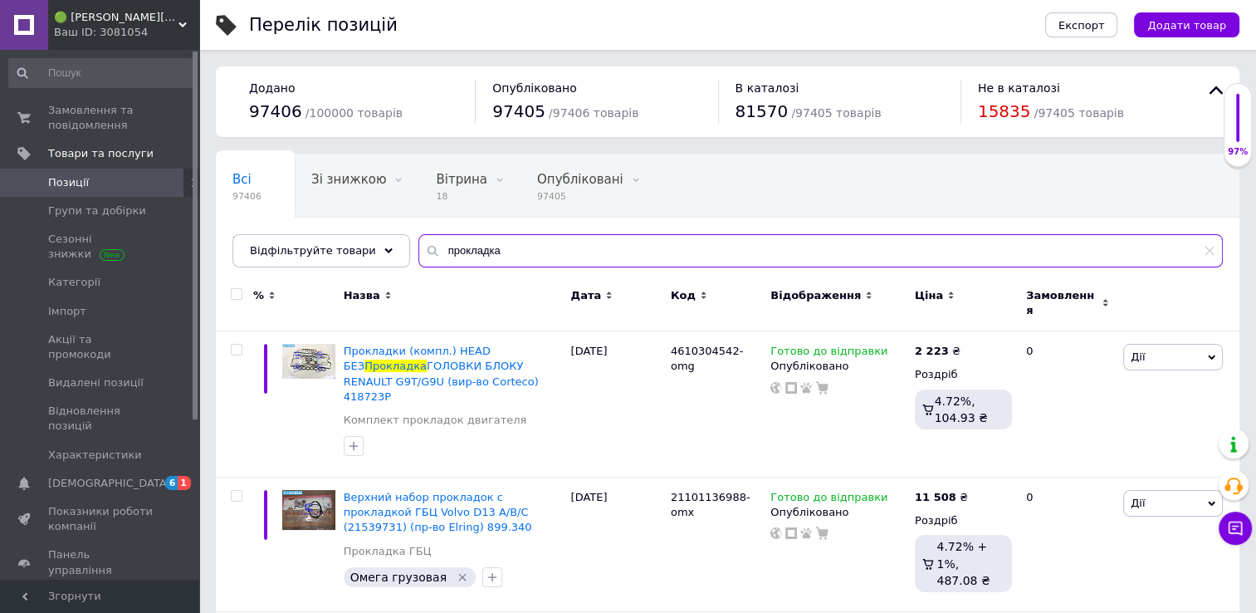
type input "прокладка"
click at [950, 295] on icon at bounding box center [950, 294] width 7 height 7
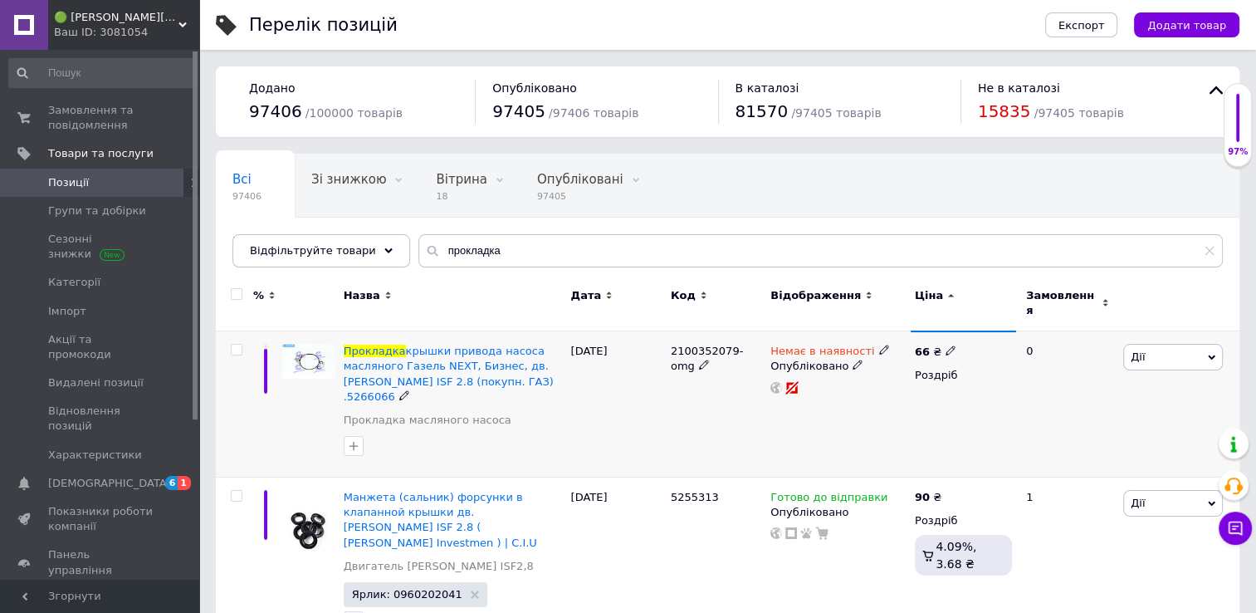
click at [879, 345] on icon at bounding box center [884, 350] width 10 height 10
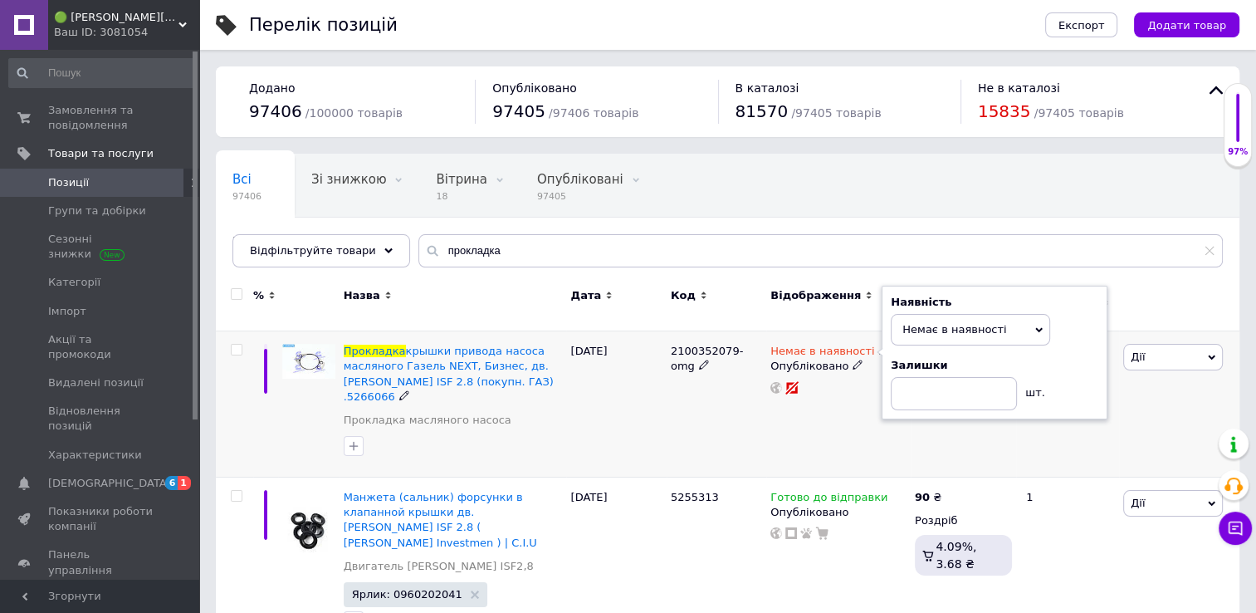
click at [879, 345] on icon at bounding box center [884, 350] width 10 height 10
click at [932, 323] on span "Немає в наявності" at bounding box center [955, 329] width 104 height 12
click at [930, 355] on li "В наявності" at bounding box center [971, 363] width 158 height 23
click at [1006, 440] on div "66 ₴ Роздріб" at bounding box center [963, 404] width 105 height 146
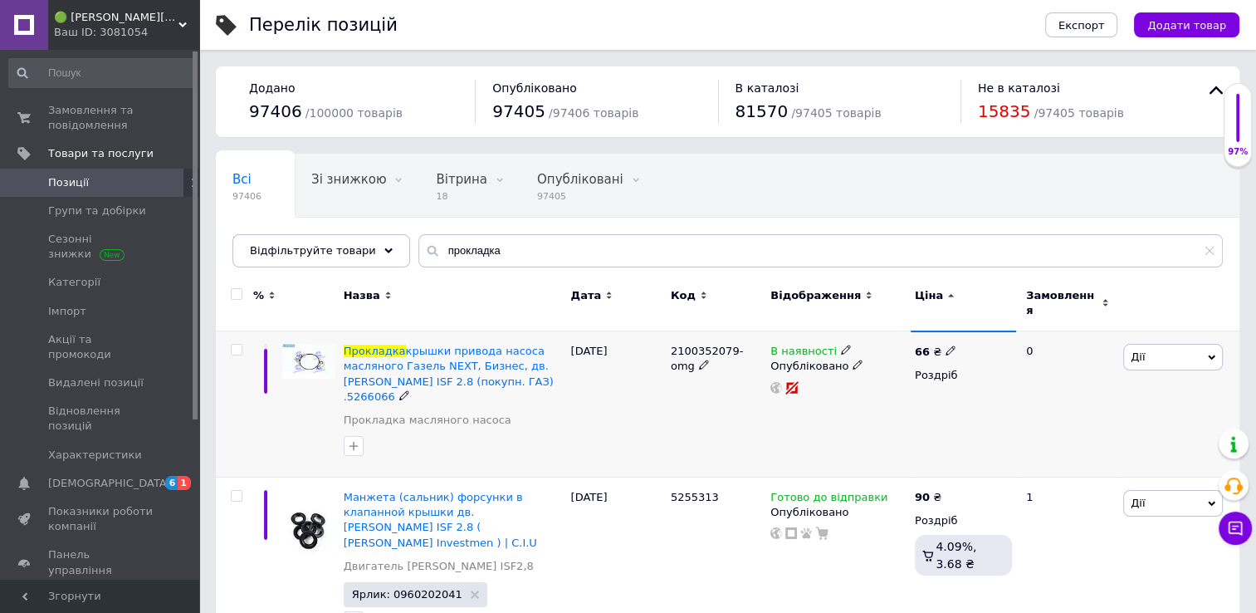
click at [698, 345] on span "2100352079-omg" at bounding box center [707, 358] width 72 height 27
copy span "2100352079"
click at [810, 345] on span "В наявності" at bounding box center [804, 353] width 66 height 17
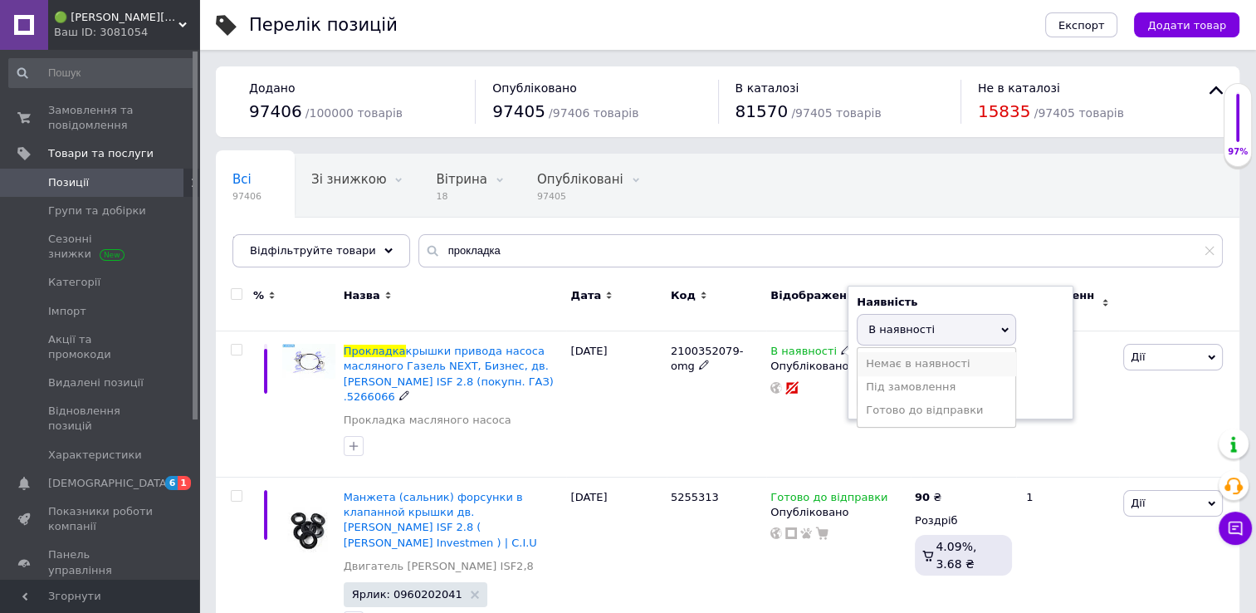
click at [888, 352] on li "Немає в наявності" at bounding box center [937, 363] width 158 height 23
click at [667, 439] on div "2100352079-omg" at bounding box center [717, 404] width 100 height 146
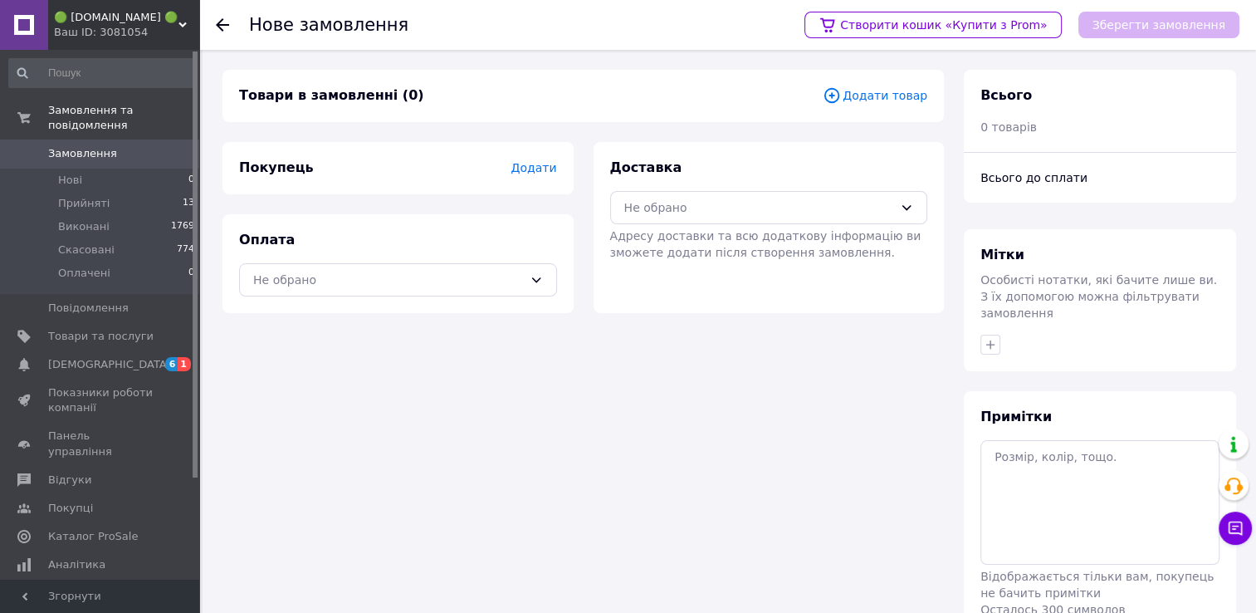
click at [863, 95] on span "Додати товар" at bounding box center [875, 95] width 105 height 18
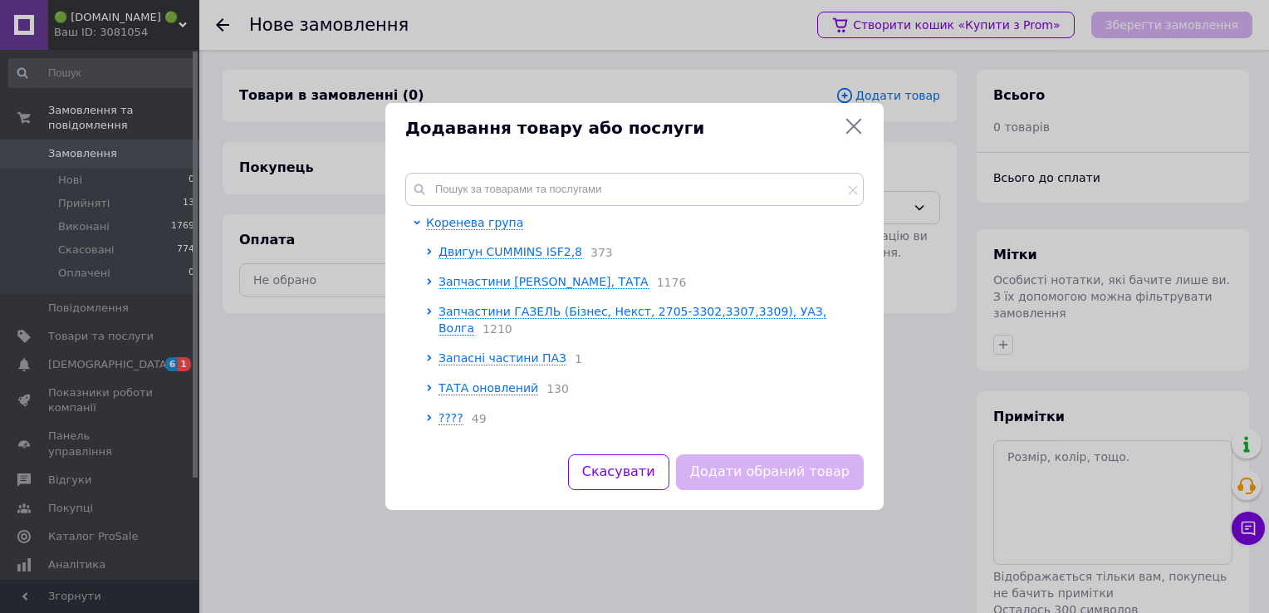
click at [579, 167] on div "Коренева група Двигун CUMMINS ISF2,8 373 Запчастини Еталон, ТАТА 1176 Запчастин…" at bounding box center [634, 303] width 498 height 301
click at [580, 174] on input "text" at bounding box center [634, 189] width 458 height 33
paste input "2100352079"
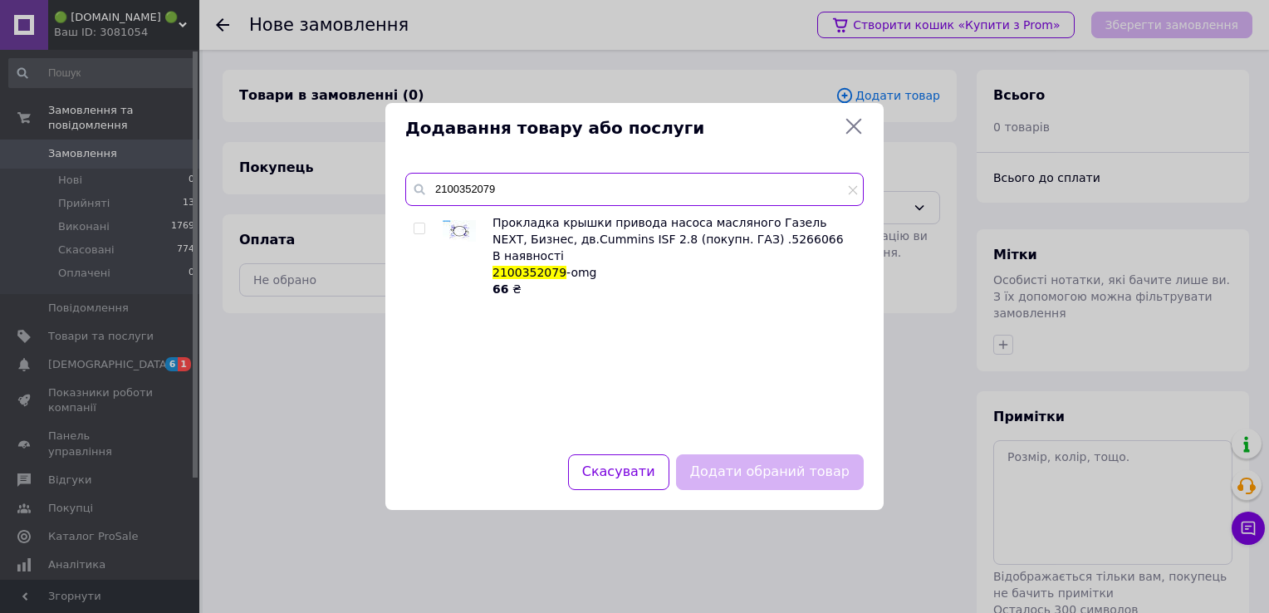
type input "2100352079"
click at [465, 245] on div at bounding box center [459, 230] width 33 height 33
click at [542, 248] on div "В наявності" at bounding box center [673, 255] width 362 height 17
click at [415, 229] on input "checkbox" at bounding box center [418, 228] width 11 height 11
checkbox input "true"
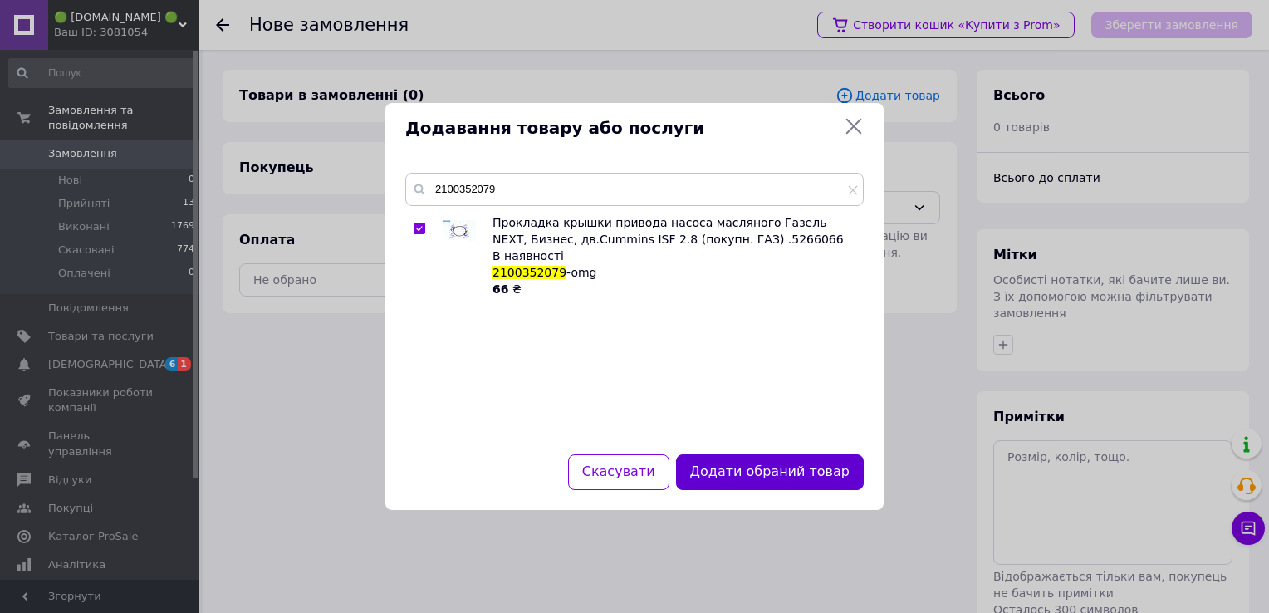
click at [771, 476] on button "Додати обраний товар" at bounding box center [770, 472] width 188 height 36
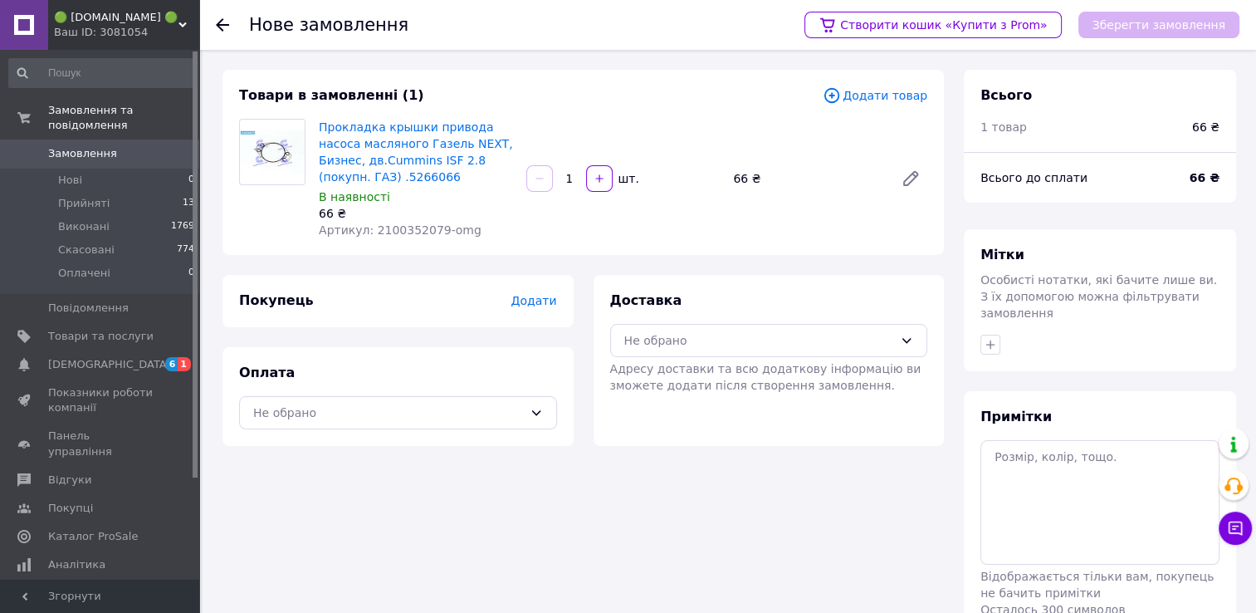
click at [833, 238] on div "Прокладка крышки привода насоса масляного Газель NEXT, Бизнес, дв.Cummins ISF 2…" at bounding box center [623, 178] width 622 height 126
click at [832, 340] on div "Не обрано" at bounding box center [759, 340] width 270 height 18
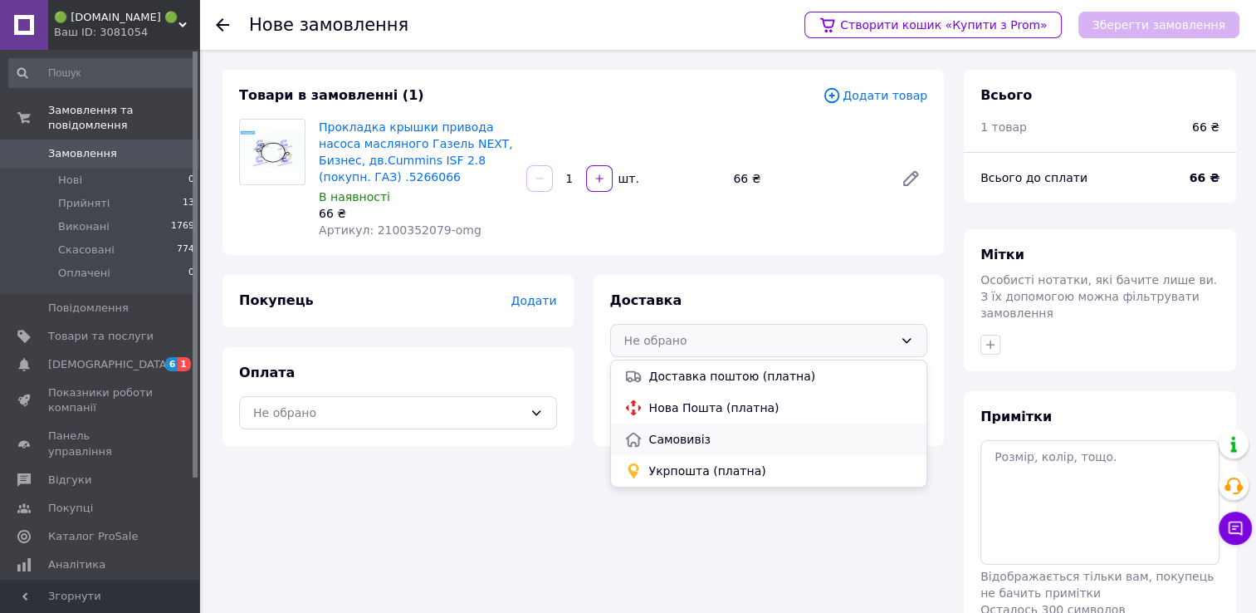
click at [697, 442] on span "Самовивіз" at bounding box center [781, 439] width 265 height 17
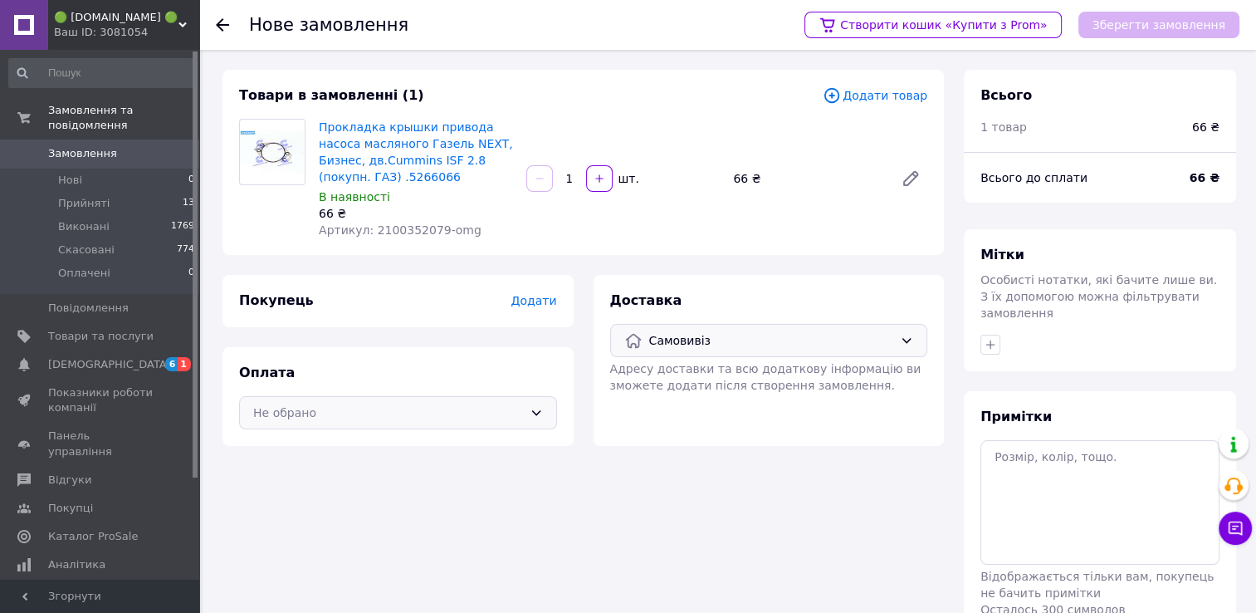
drag, startPoint x: 497, startPoint y: 415, endPoint x: 448, endPoint y: 427, distance: 50.3
click at [492, 416] on div "Не обрано" at bounding box center [388, 413] width 270 height 18
click at [356, 482] on span "Післяплата" at bounding box center [410, 480] width 265 height 17
click at [604, 179] on button "button" at bounding box center [599, 178] width 27 height 27
click at [598, 178] on icon "button" at bounding box center [598, 177] width 7 height 7
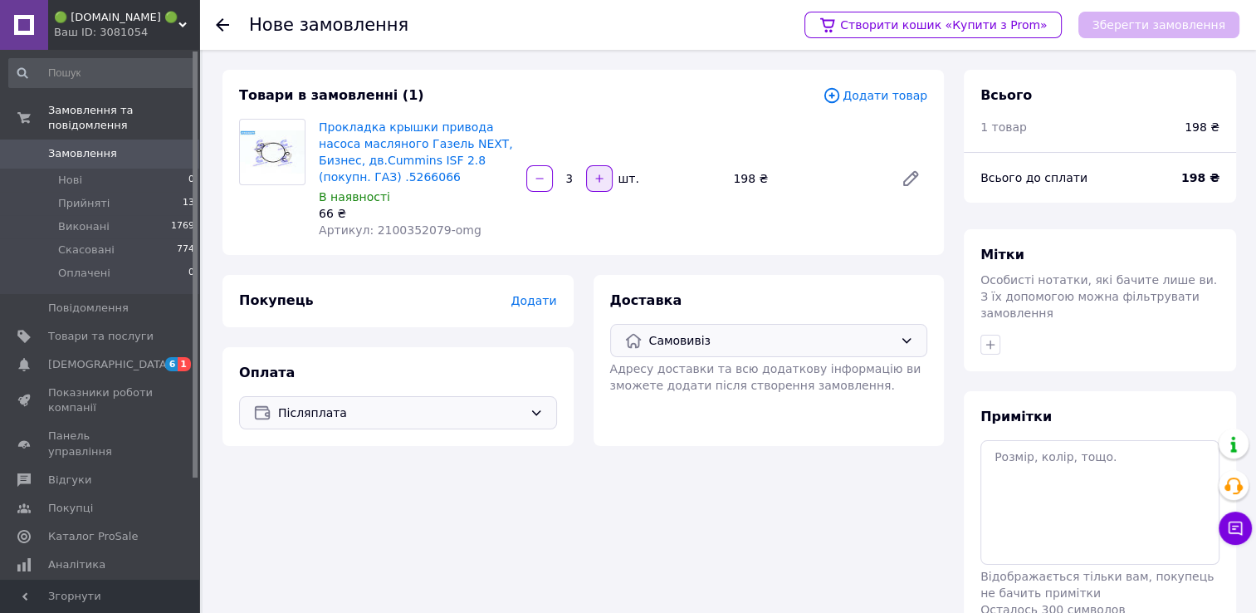
click at [598, 178] on icon "button" at bounding box center [598, 177] width 7 height 7
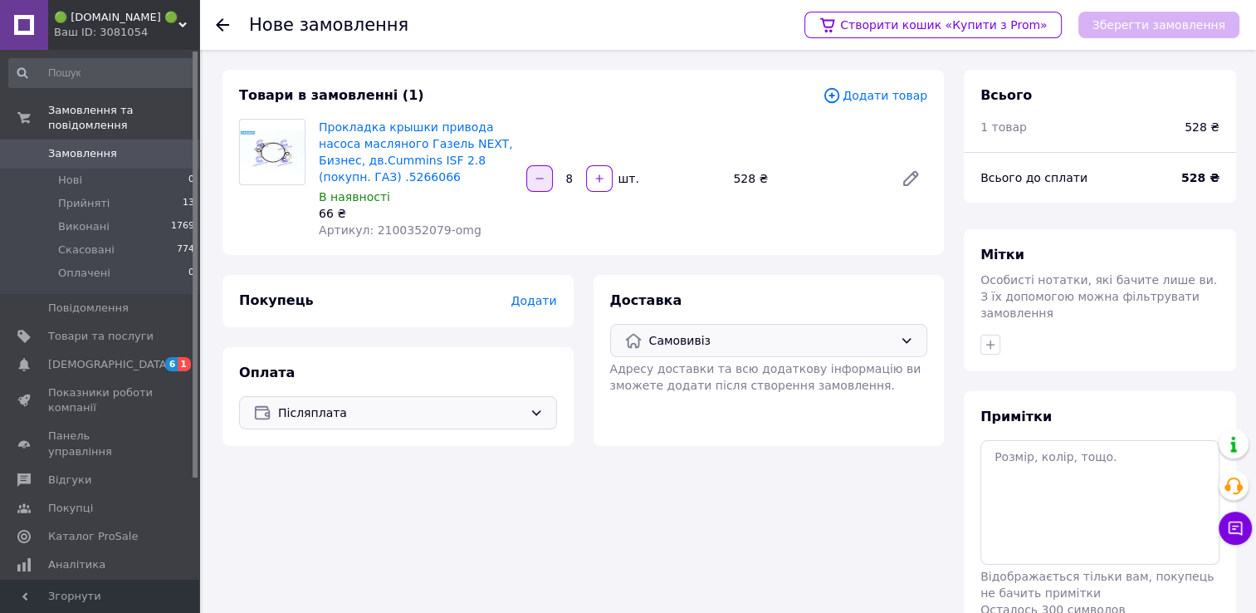
click at [547, 184] on button "button" at bounding box center [539, 178] width 27 height 27
click at [538, 181] on icon "button" at bounding box center [540, 179] width 12 height 12
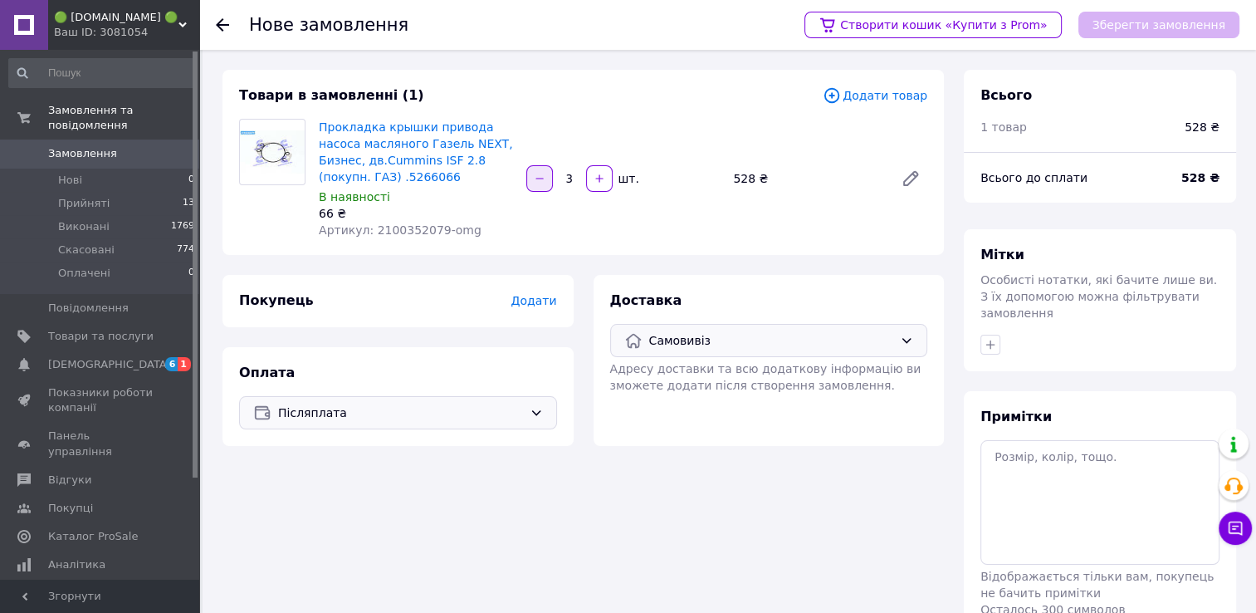
click at [538, 181] on icon "button" at bounding box center [540, 179] width 12 height 12
click at [1179, 21] on div "Зберегти замовлення" at bounding box center [1159, 25] width 161 height 27
click at [598, 181] on icon "button" at bounding box center [600, 179] width 12 height 12
click at [598, 176] on icon "button" at bounding box center [600, 179] width 12 height 12
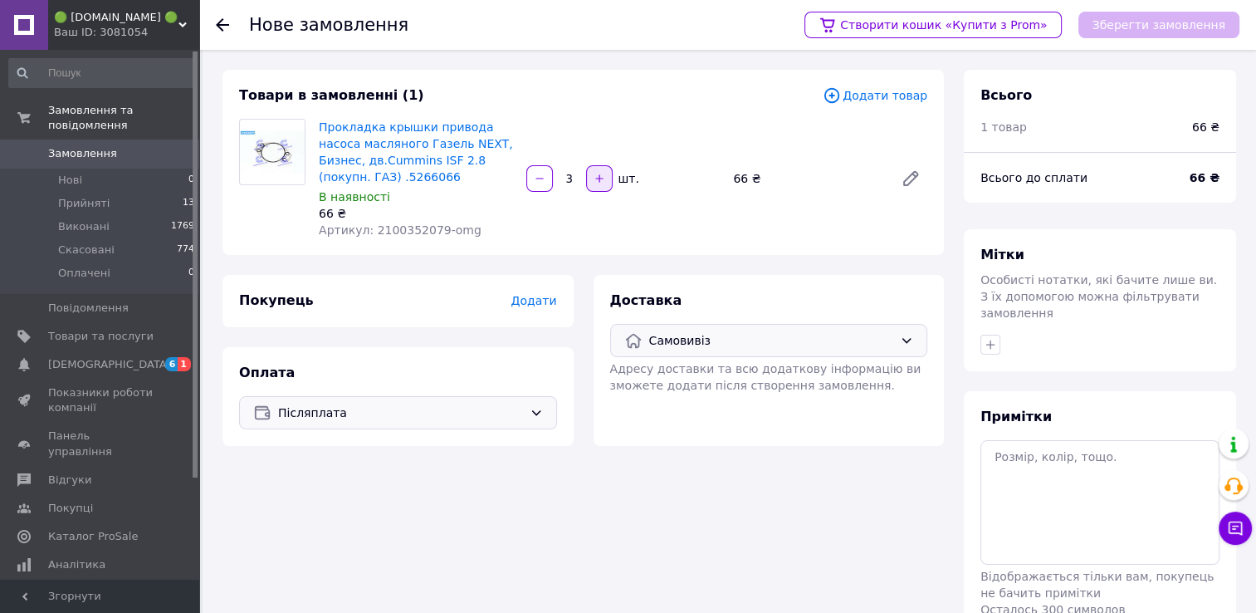
click at [598, 176] on icon "button" at bounding box center [600, 179] width 12 height 12
click at [1168, 30] on div "Зберегти замовлення" at bounding box center [1159, 25] width 161 height 27
click at [531, 184] on button "button" at bounding box center [539, 178] width 27 height 27
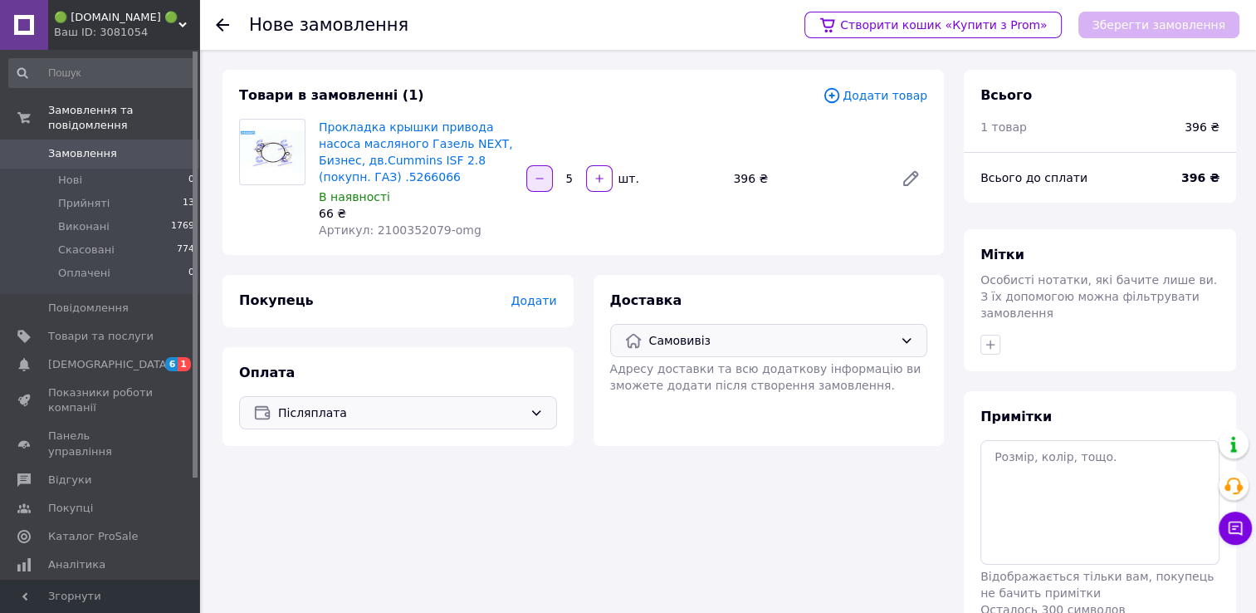
click at [535, 178] on icon "button" at bounding box center [540, 179] width 12 height 12
click at [536, 178] on icon "button" at bounding box center [540, 179] width 12 height 12
click at [536, 177] on icon "button" at bounding box center [540, 179] width 12 height 12
type input "1"
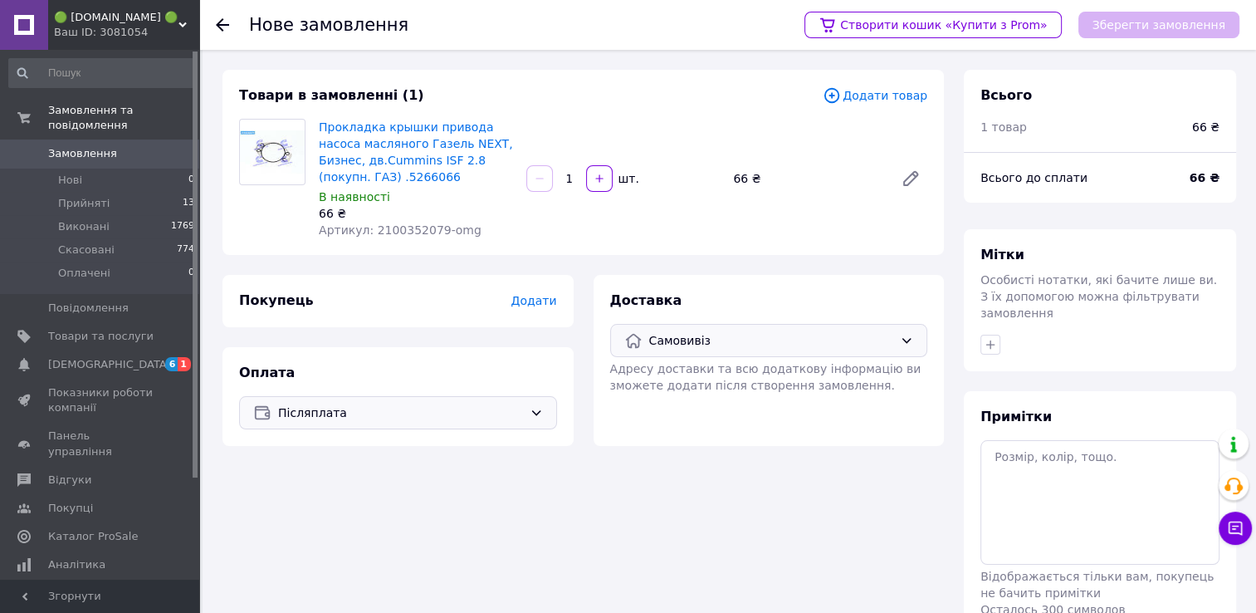
click at [541, 304] on span "Додати" at bounding box center [534, 300] width 46 height 13
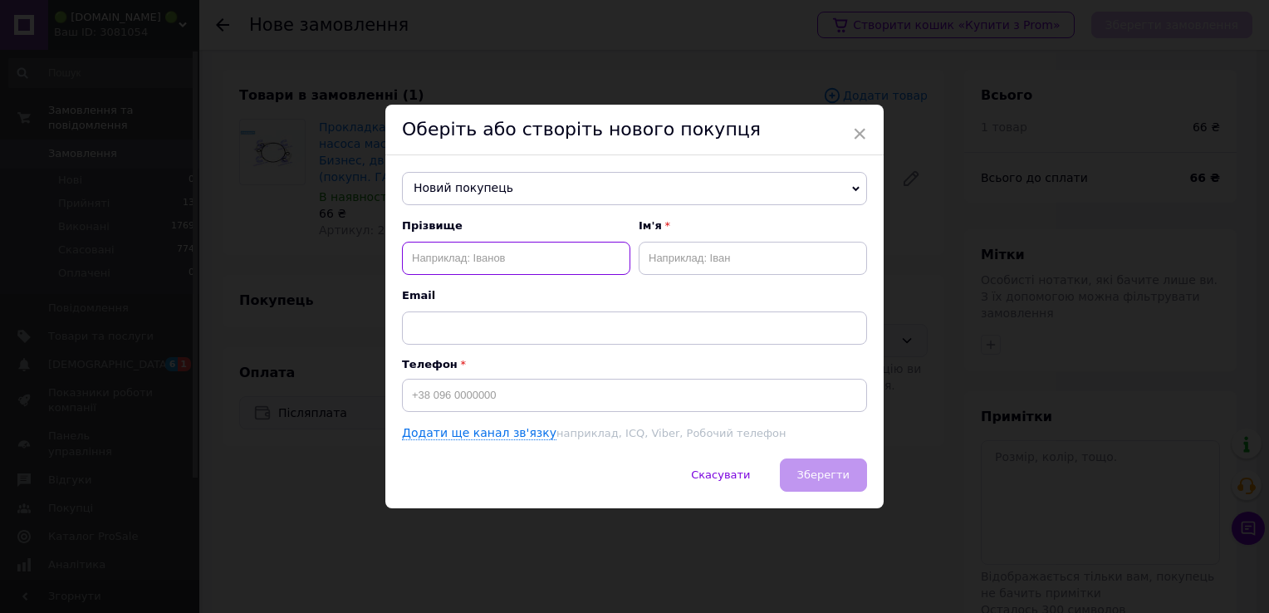
click at [503, 252] on input "text" at bounding box center [516, 258] width 228 height 33
type input "[PERSON_NAME]"
drag, startPoint x: 751, startPoint y: 270, endPoint x: 749, endPoint y: 259, distance: 10.9
click at [751, 264] on input "text" at bounding box center [752, 258] width 228 height 33
type input "Валерій"
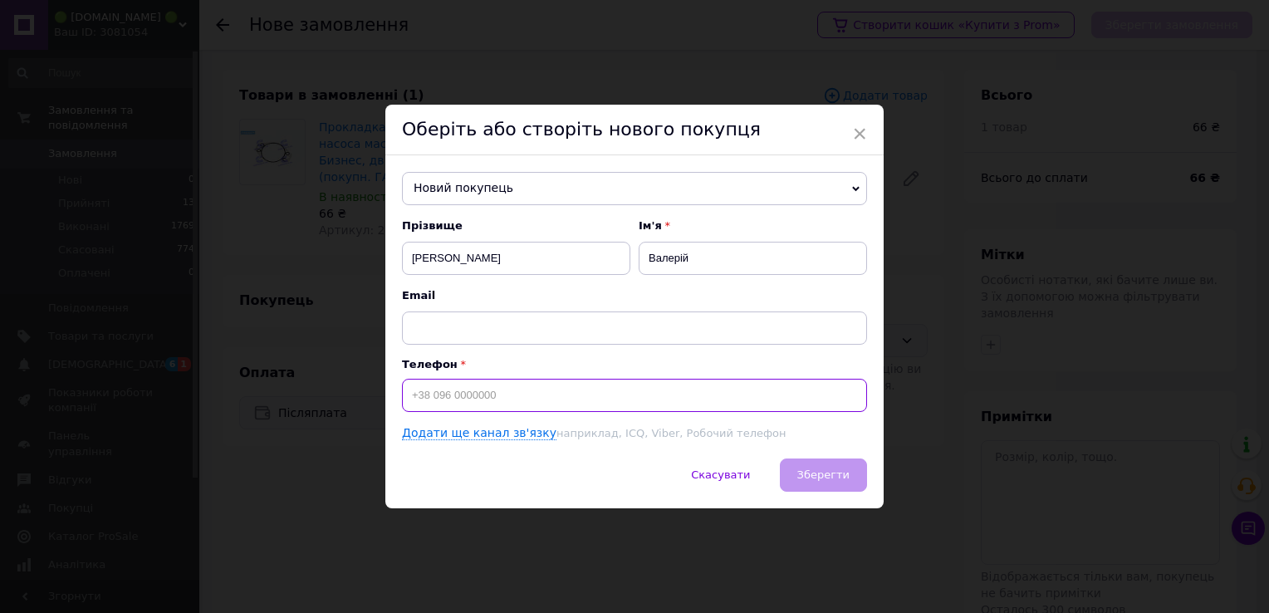
click at [526, 405] on input at bounding box center [634, 395] width 465 height 33
type input "[PHONE_NUMBER]"
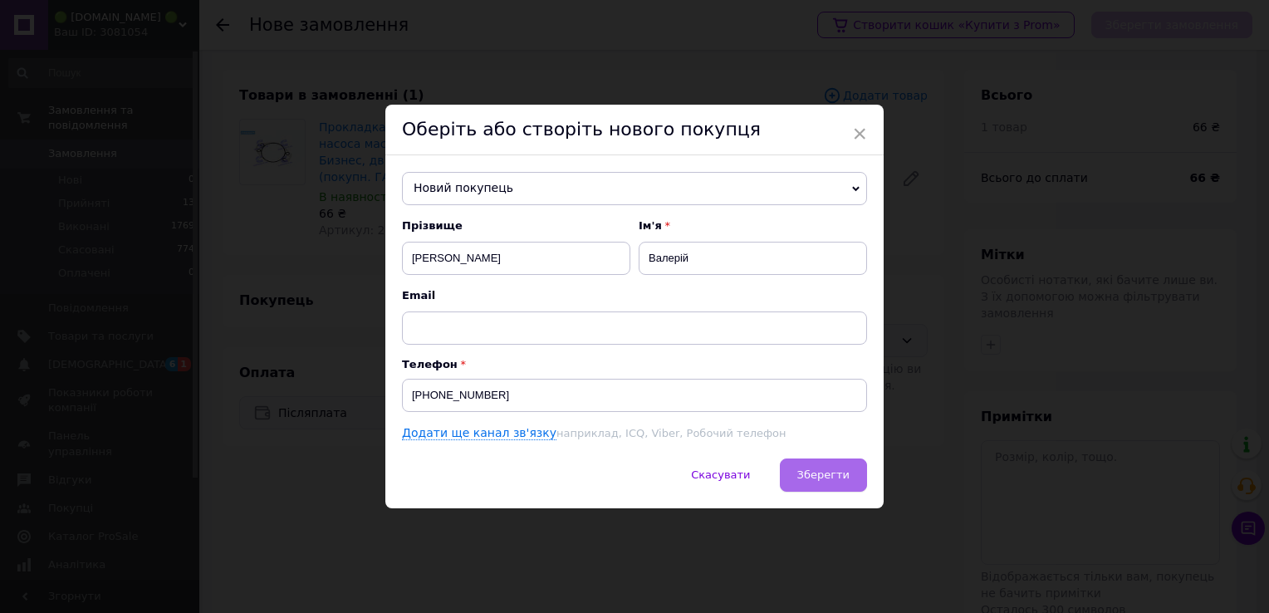
click at [837, 478] on span "Зберегти" at bounding box center [823, 474] width 52 height 12
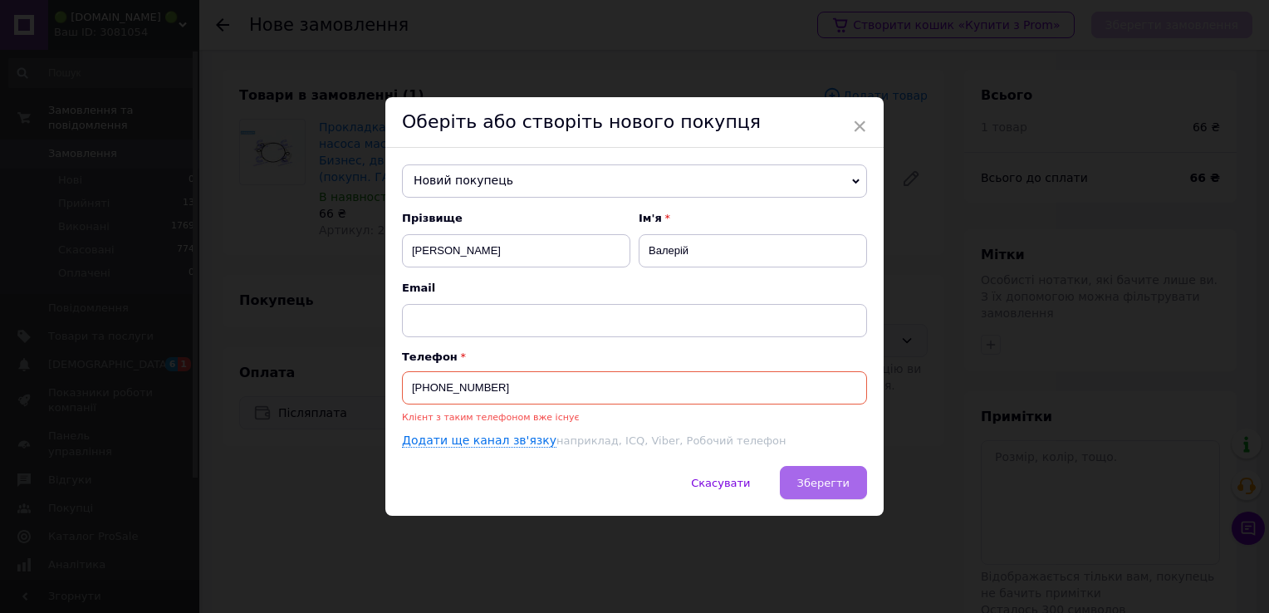
click at [830, 482] on span "Зберегти" at bounding box center [823, 483] width 52 height 12
click at [854, 122] on span "×" at bounding box center [859, 126] width 15 height 28
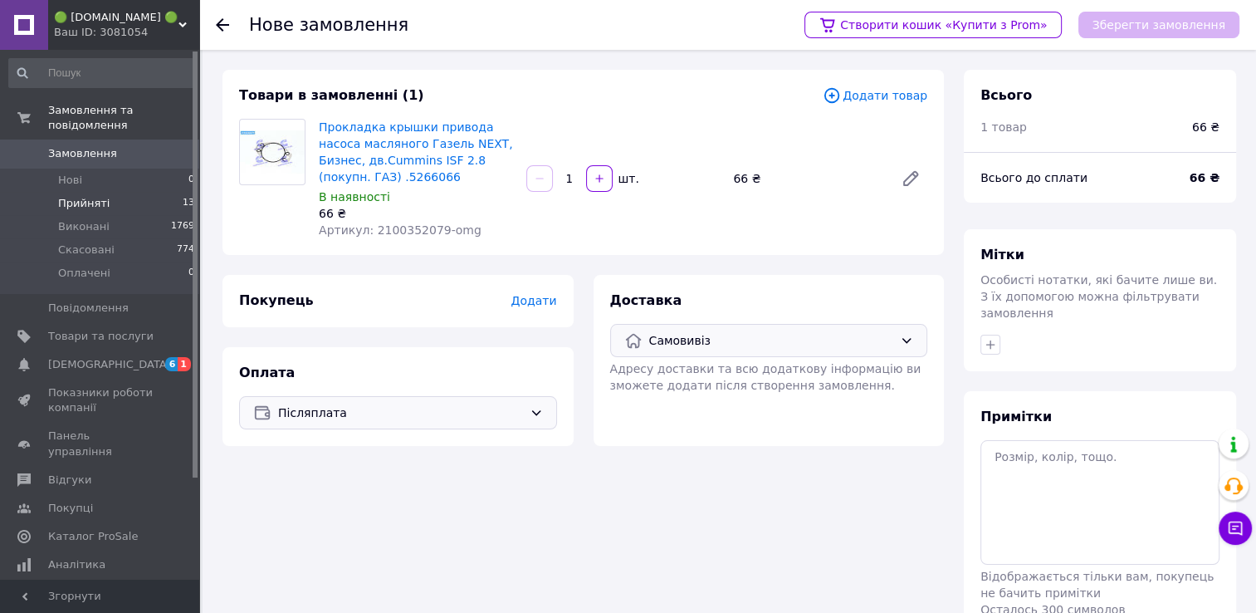
click at [73, 196] on span "Прийняті" at bounding box center [83, 203] width 51 height 15
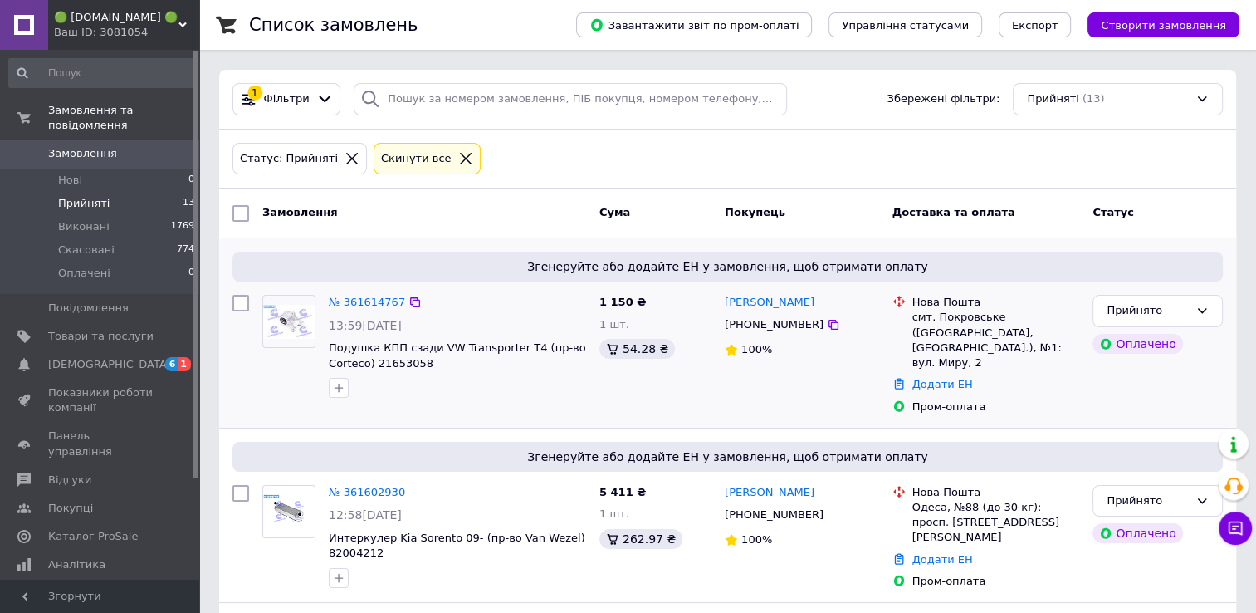
scroll to position [332, 0]
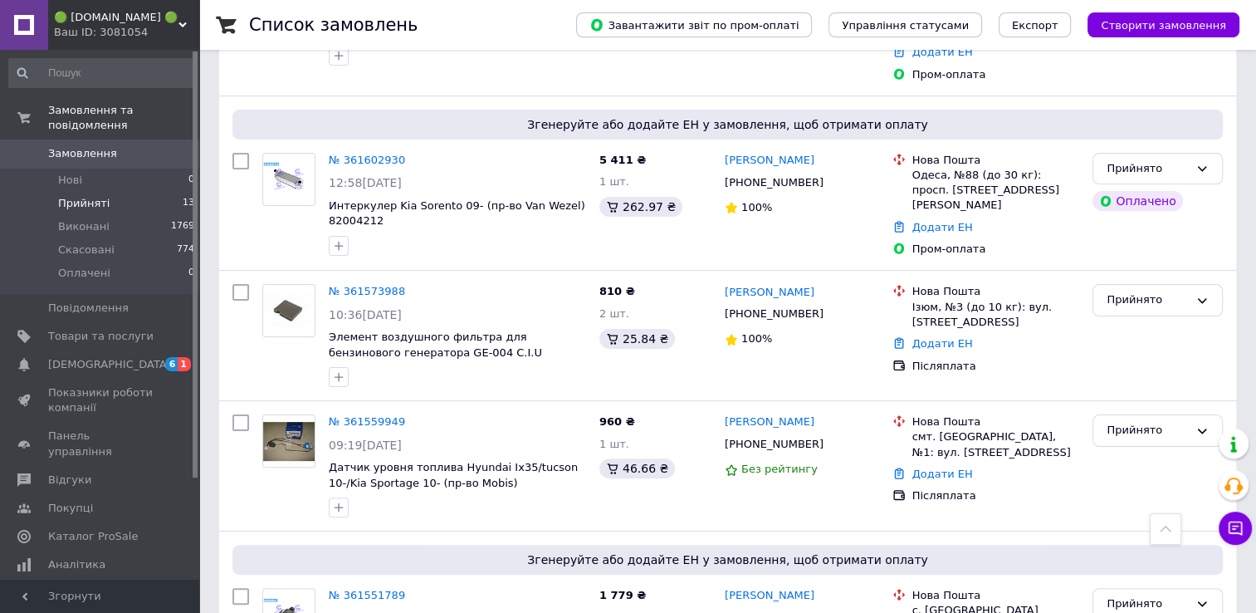
click at [70, 196] on span "Прийняті" at bounding box center [83, 203] width 51 height 15
click at [77, 146] on span "Замовлення" at bounding box center [82, 153] width 69 height 15
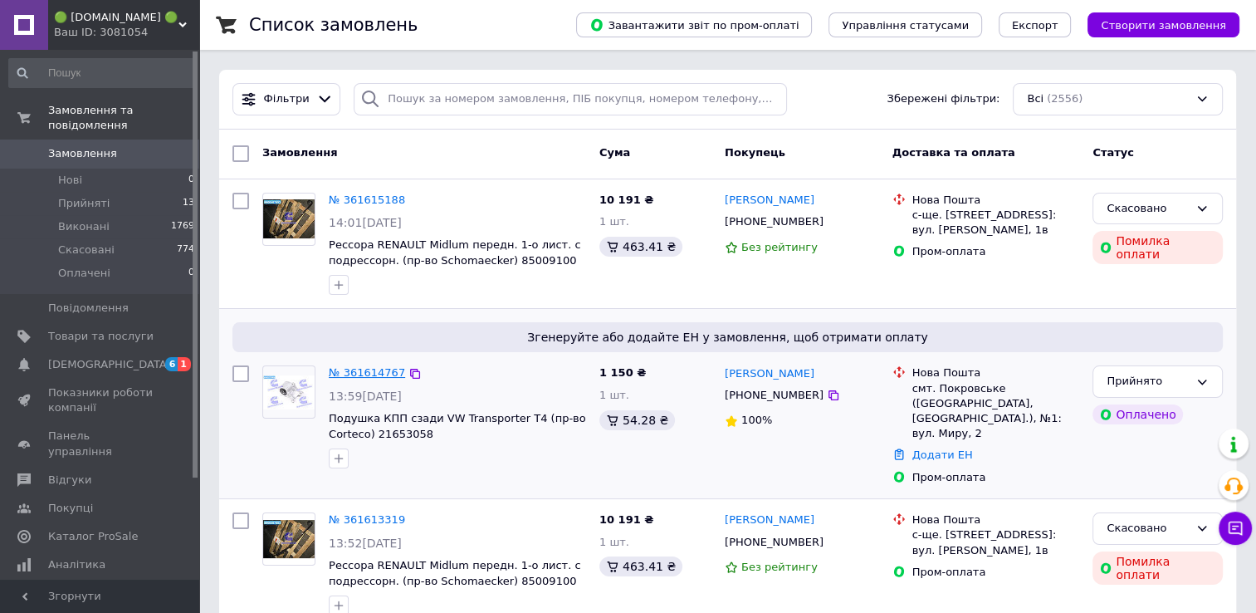
click at [364, 373] on link "№ 361614767" at bounding box center [367, 372] width 76 height 12
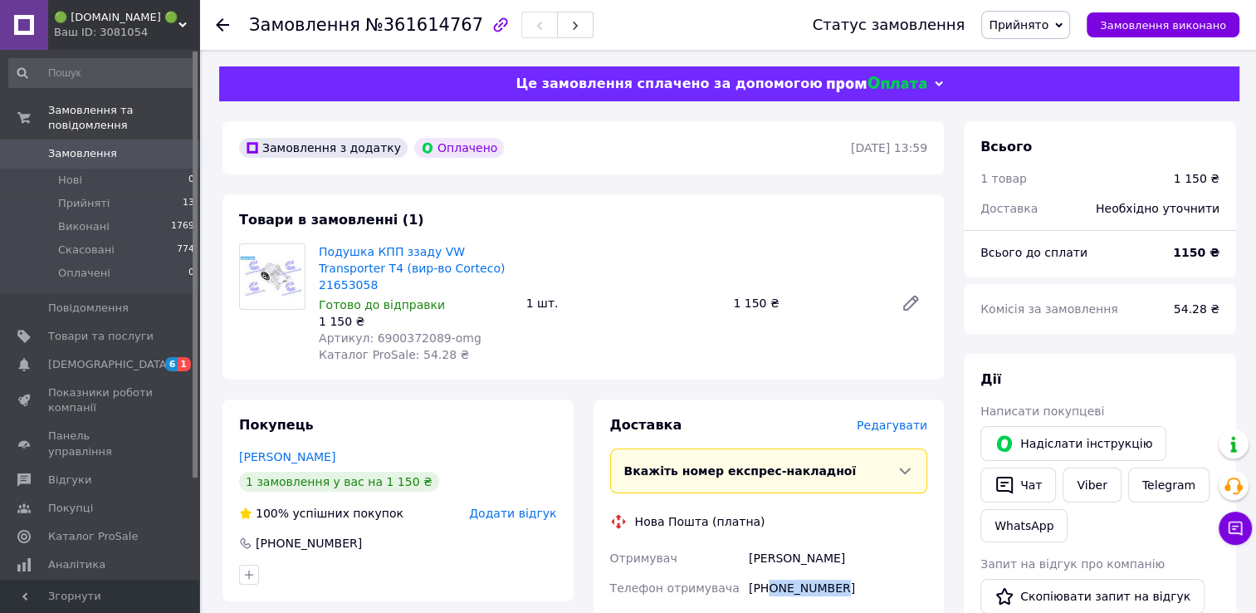
drag, startPoint x: 834, startPoint y: 570, endPoint x: 771, endPoint y: 575, distance: 63.2
click at [771, 575] on div "[PHONE_NUMBER]" at bounding box center [838, 588] width 185 height 30
copy div "0681759717"
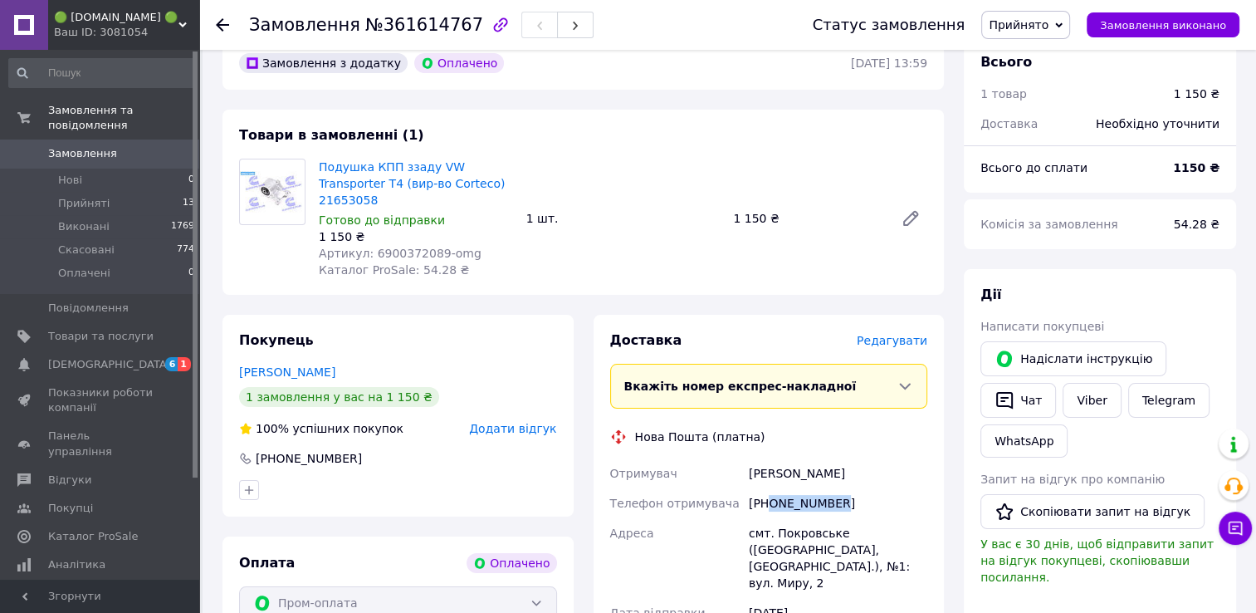
scroll to position [83, 0]
click at [74, 196] on span "Прийняті" at bounding box center [83, 203] width 51 height 15
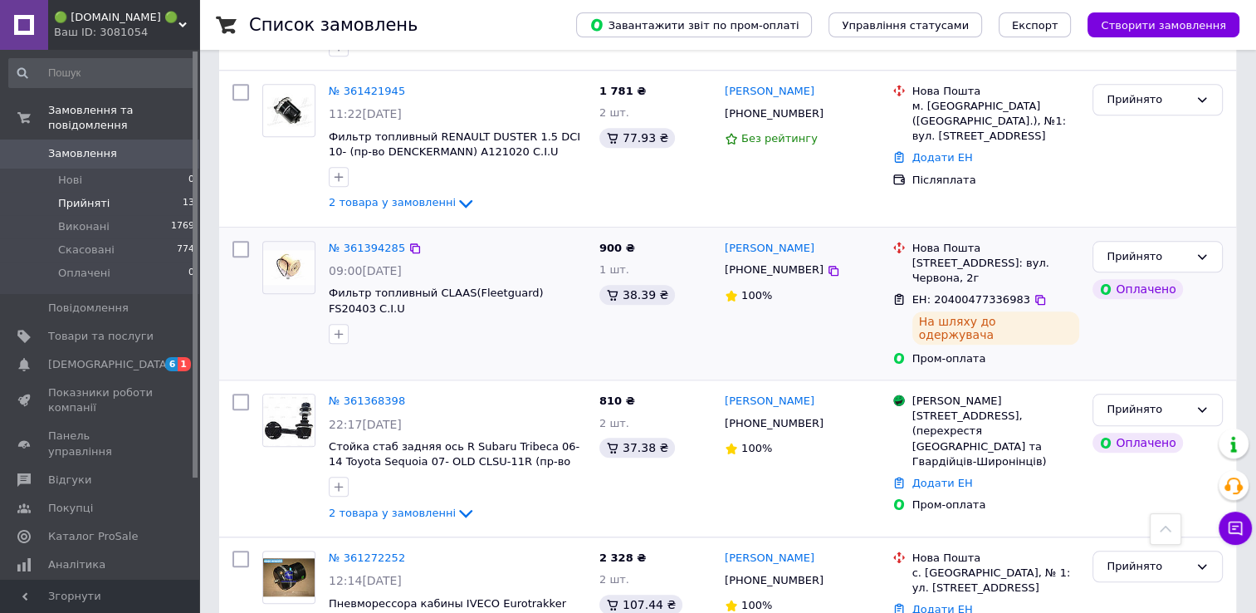
scroll to position [1647, 0]
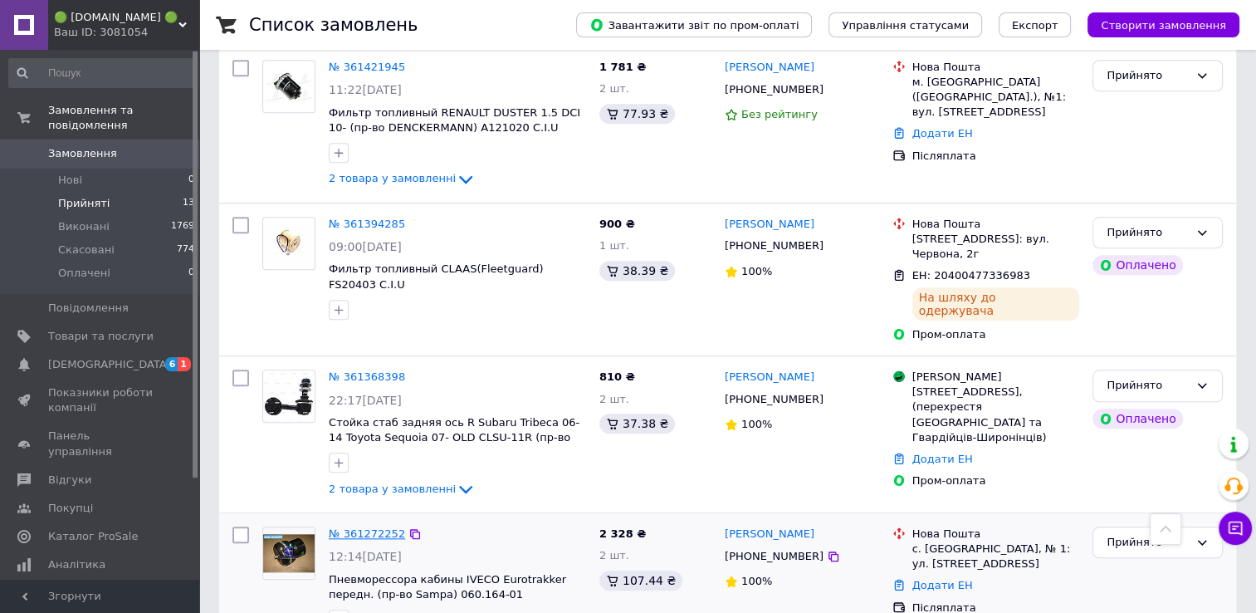
click at [361, 527] on link "№ 361272252" at bounding box center [367, 533] width 76 height 12
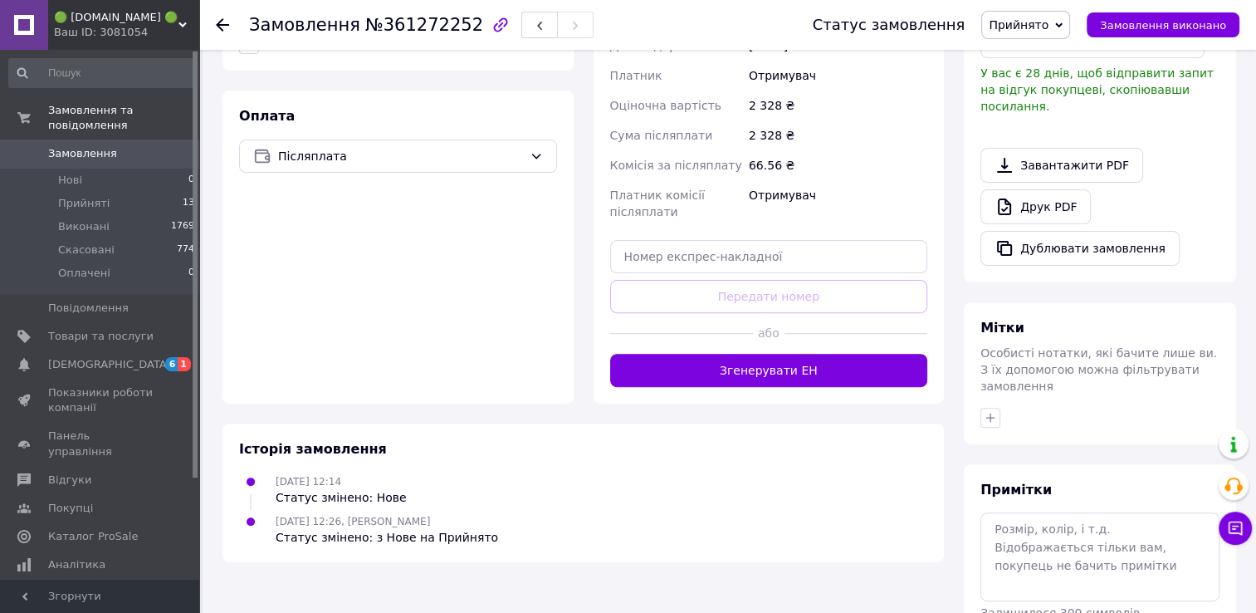
scroll to position [548, 0]
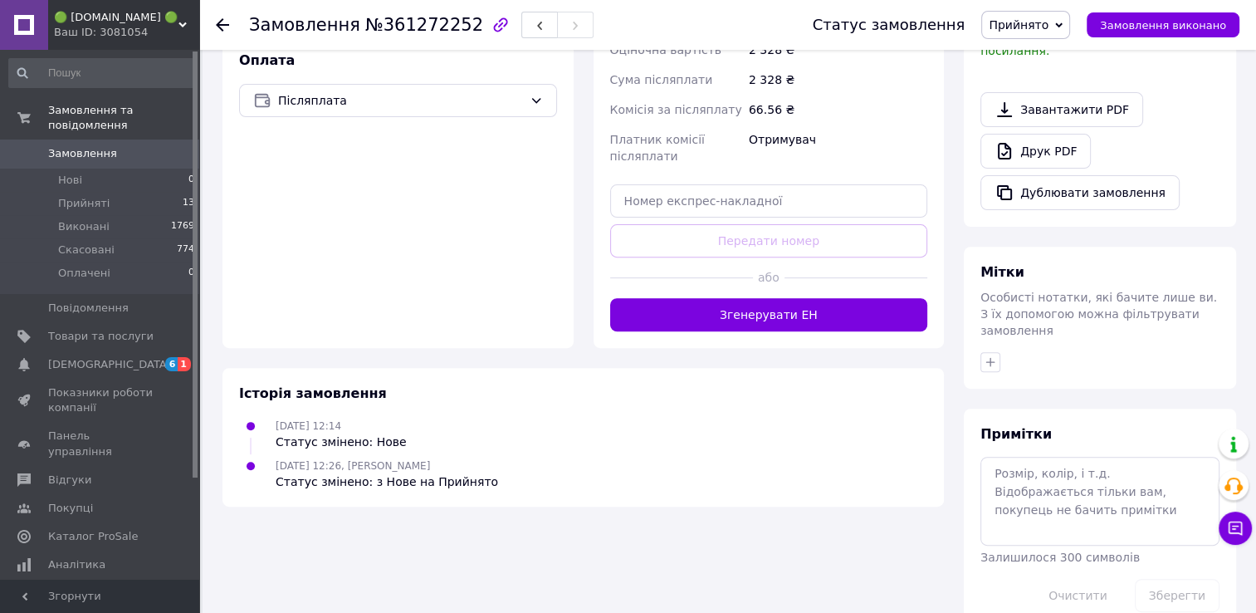
click at [790, 318] on button "Згенерувати ЕН" at bounding box center [769, 314] width 318 height 33
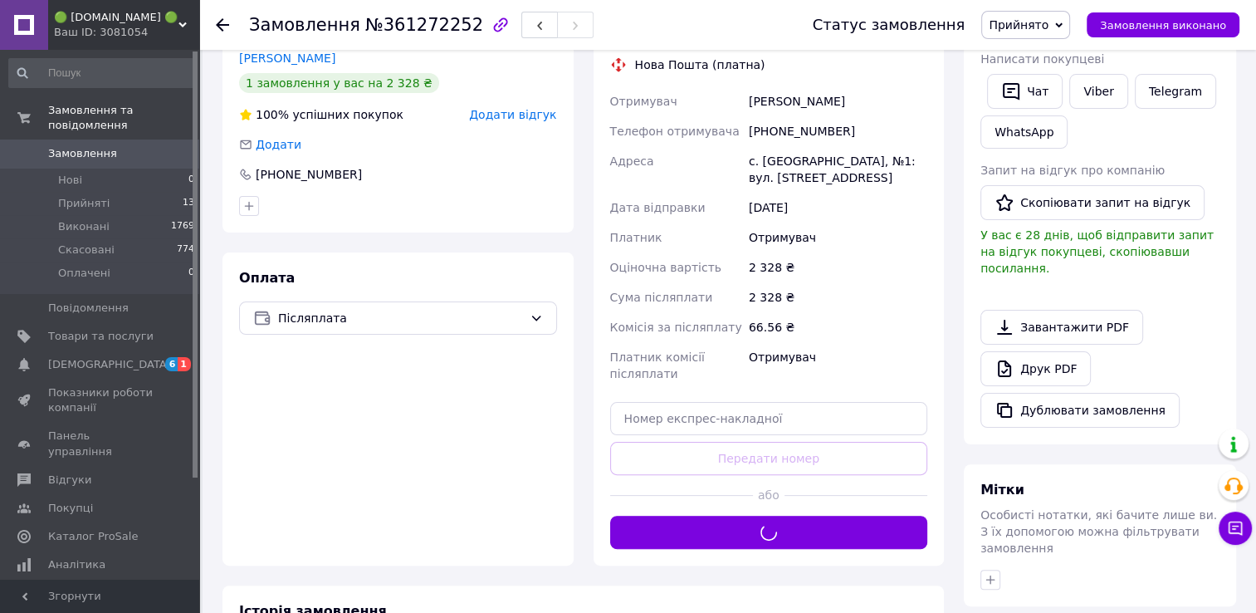
scroll to position [465, 0]
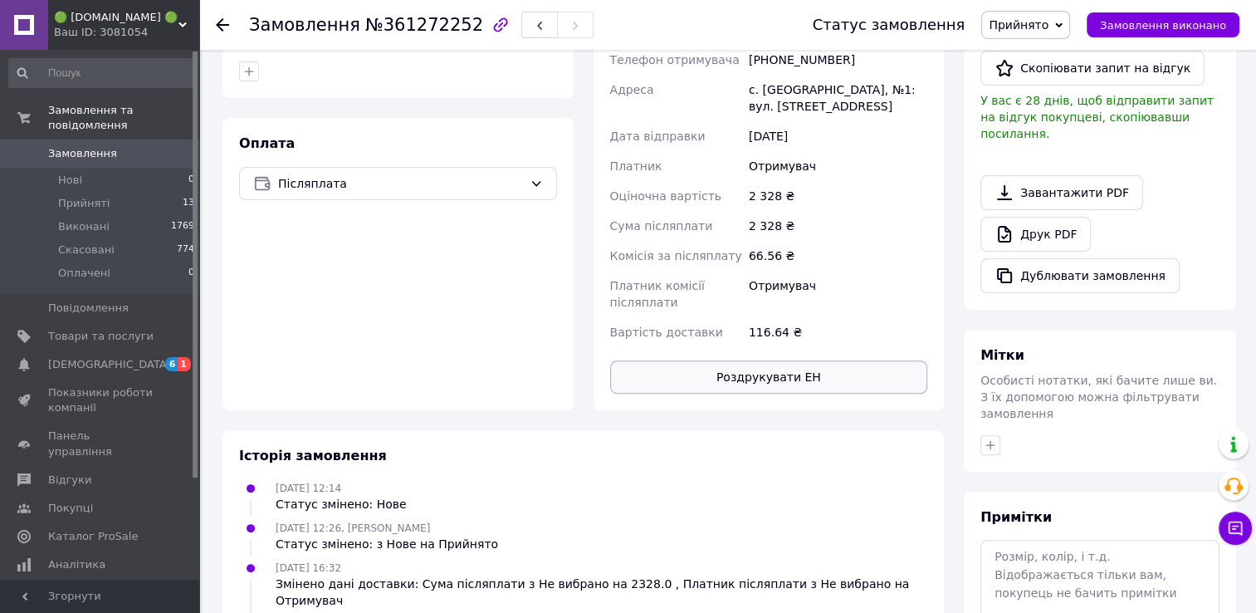
click at [802, 374] on button "Роздрукувати ЕН" at bounding box center [769, 376] width 318 height 33
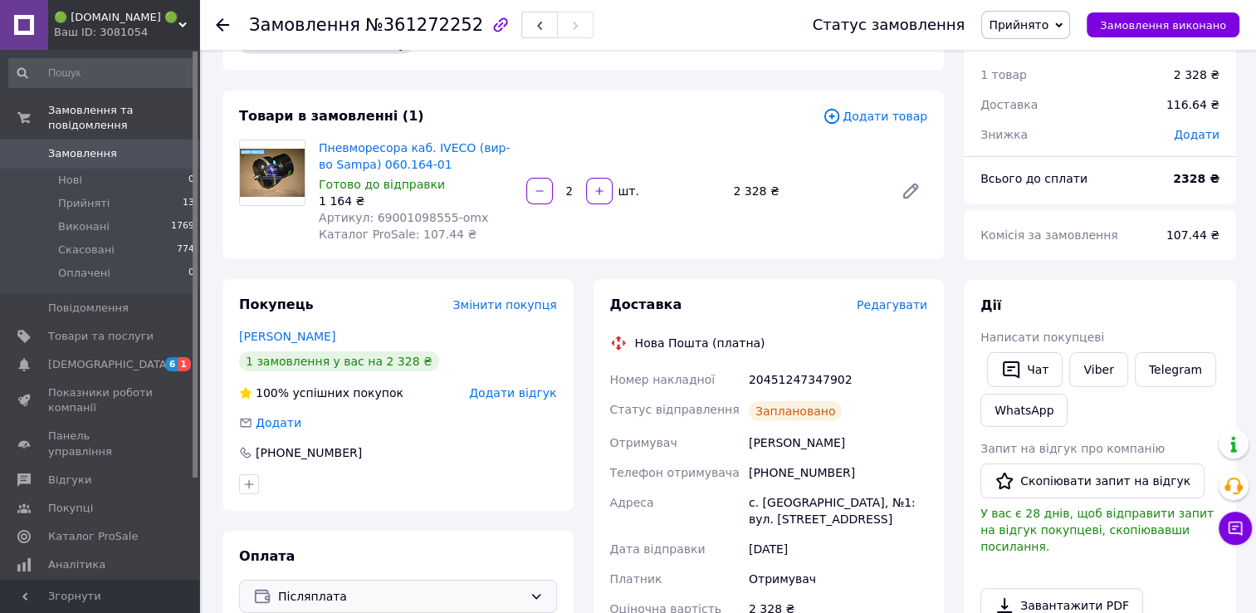
scroll to position [50, 0]
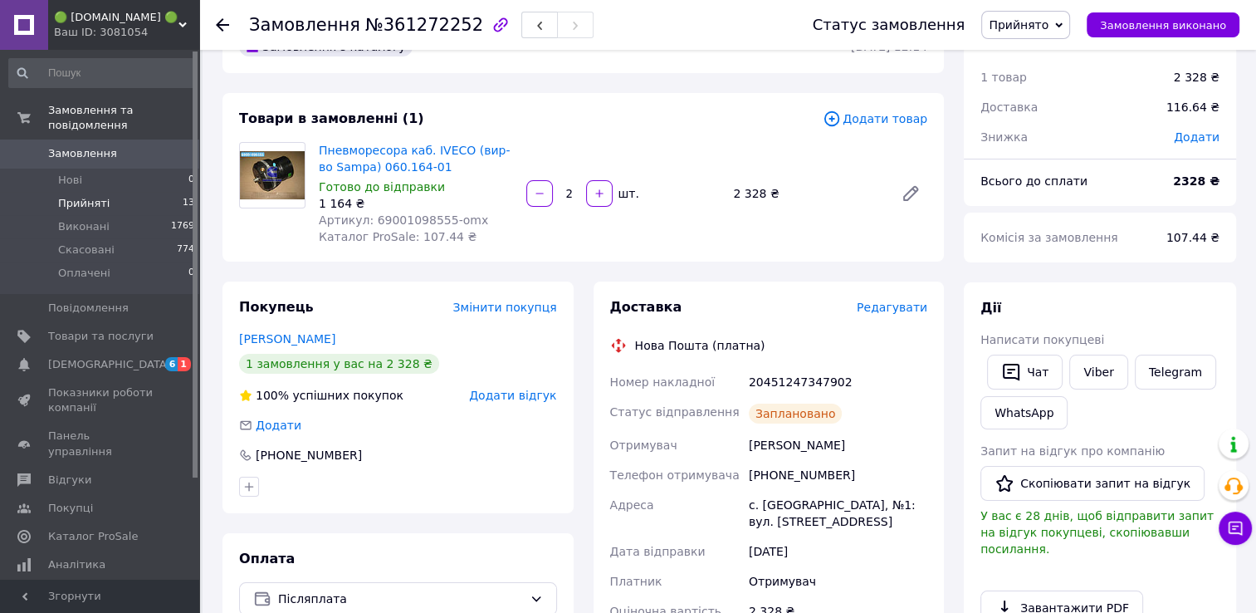
click at [100, 196] on span "Прийняті" at bounding box center [83, 203] width 51 height 15
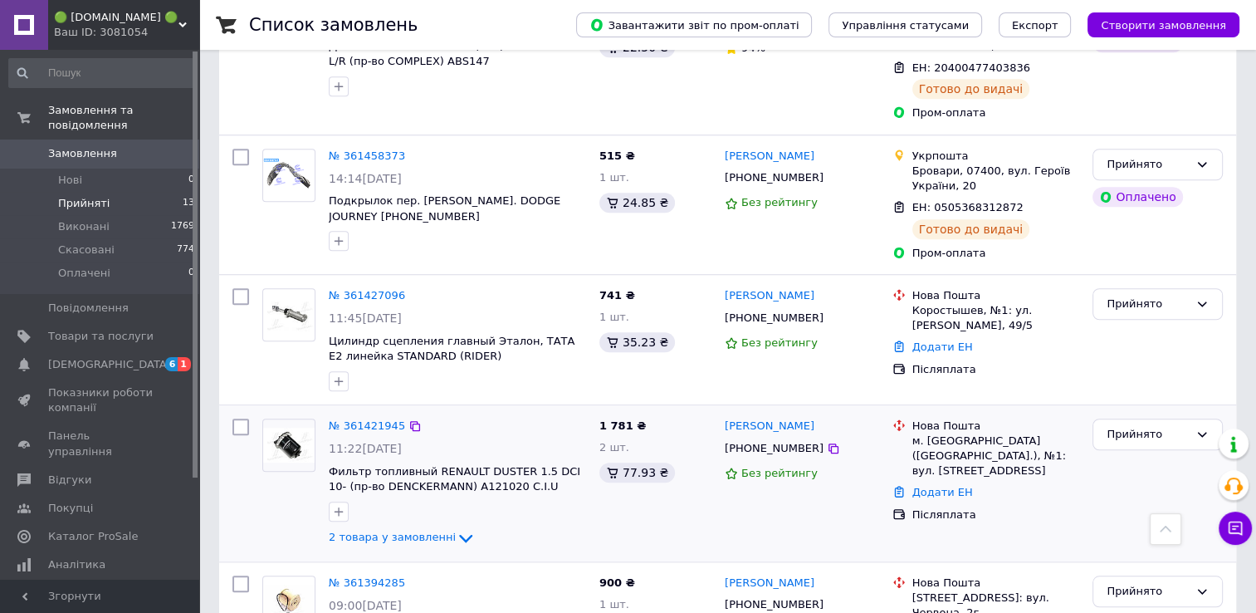
scroll to position [1657, 0]
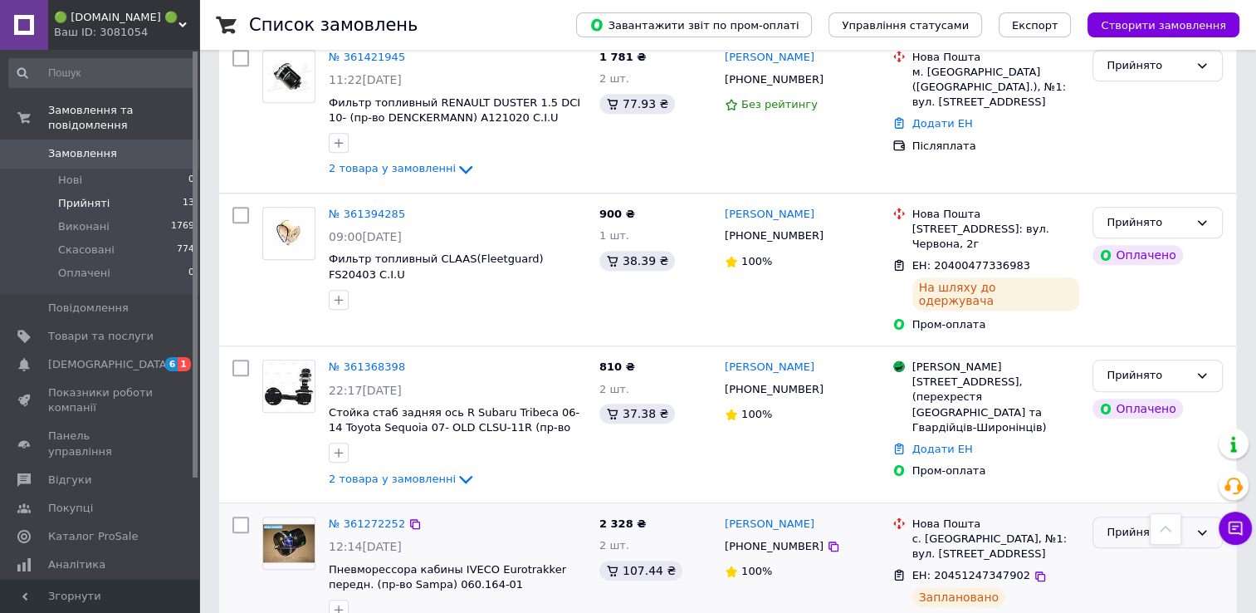
click at [1198, 526] on icon at bounding box center [1202, 532] width 13 height 13
click at [1123, 551] on li "Виконано" at bounding box center [1157, 566] width 129 height 31
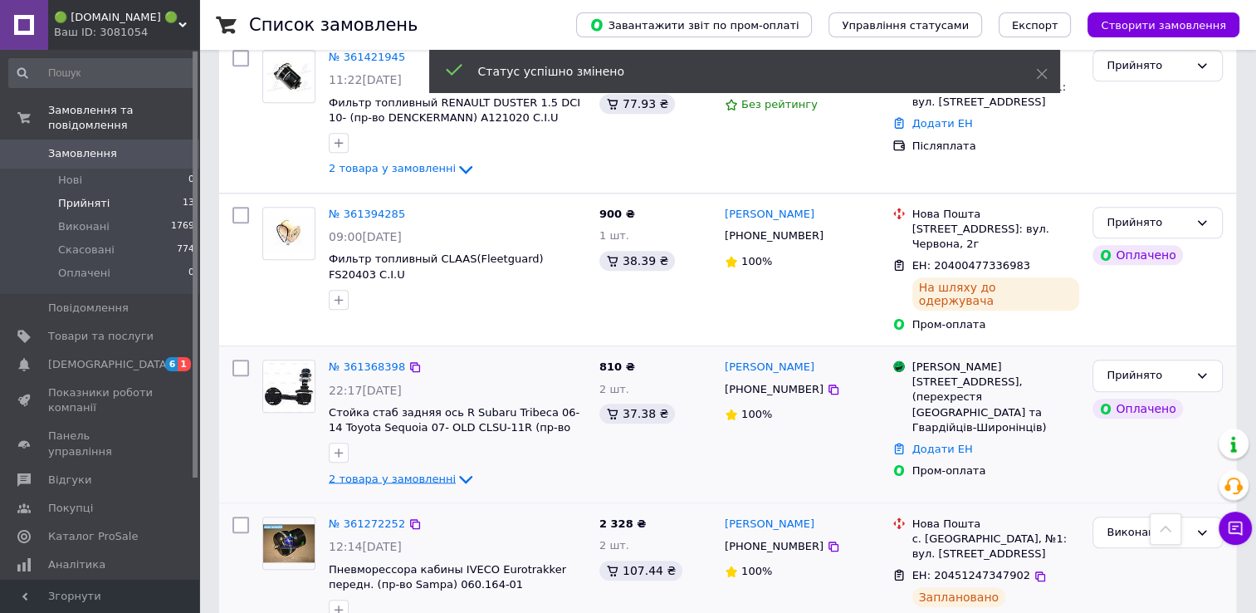
click at [434, 472] on span "2 товара у замовленні" at bounding box center [392, 478] width 127 height 12
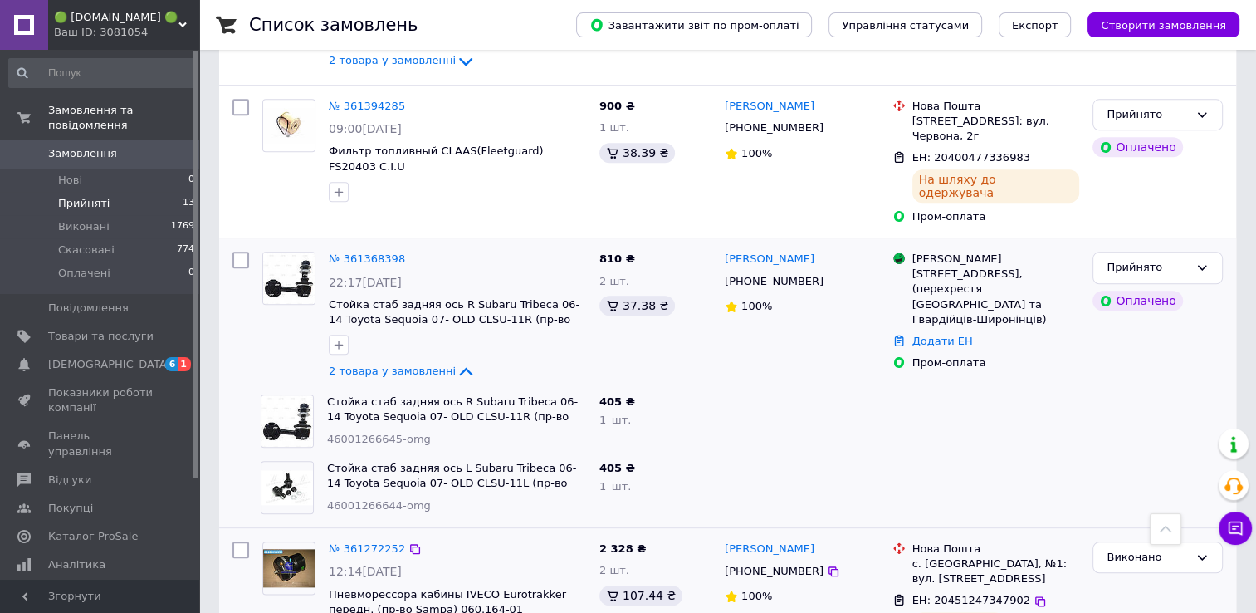
scroll to position [1790, 0]
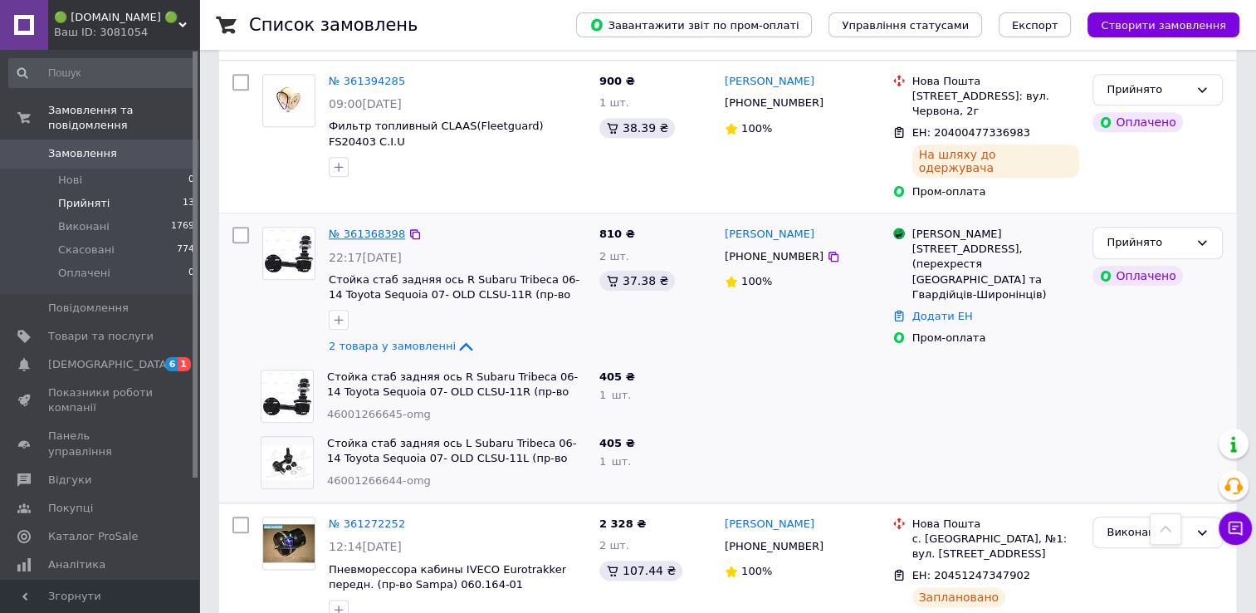
click at [379, 228] on link "№ 361368398" at bounding box center [367, 234] width 76 height 12
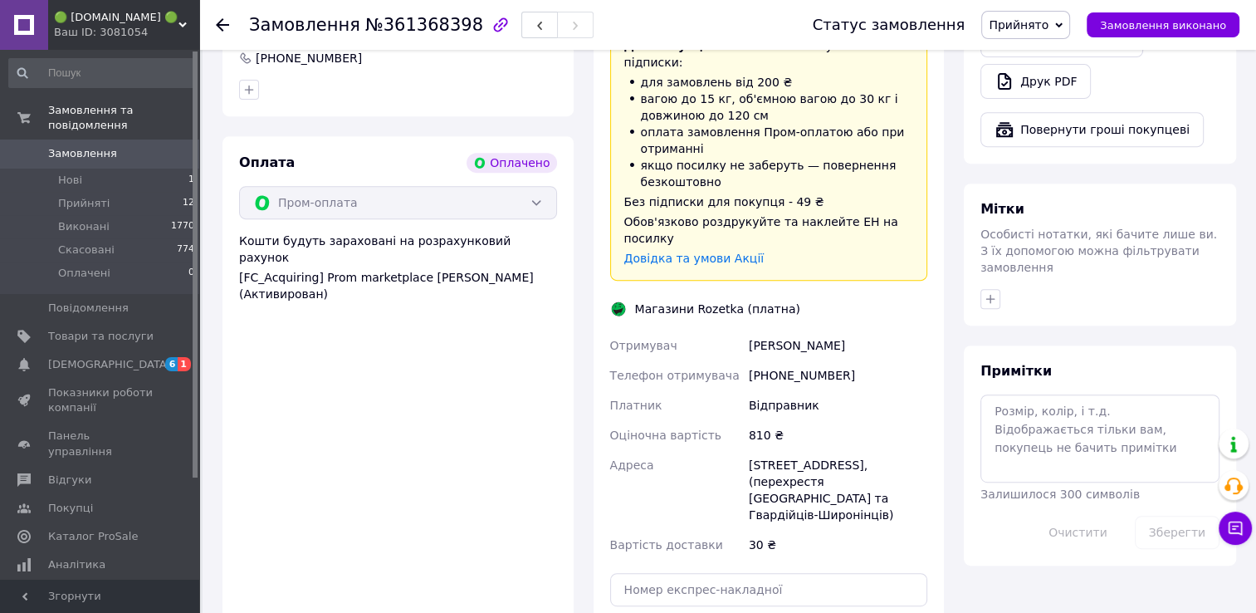
scroll to position [764, 0]
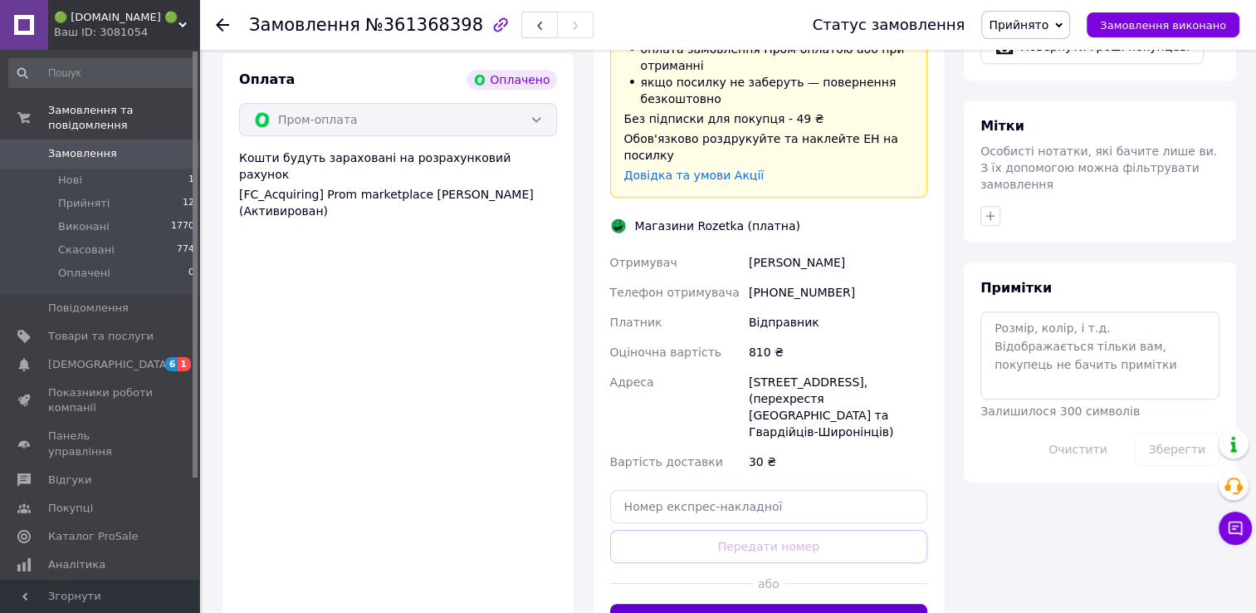
click at [767, 604] on button "Згенерувати ЕН" at bounding box center [769, 620] width 318 height 33
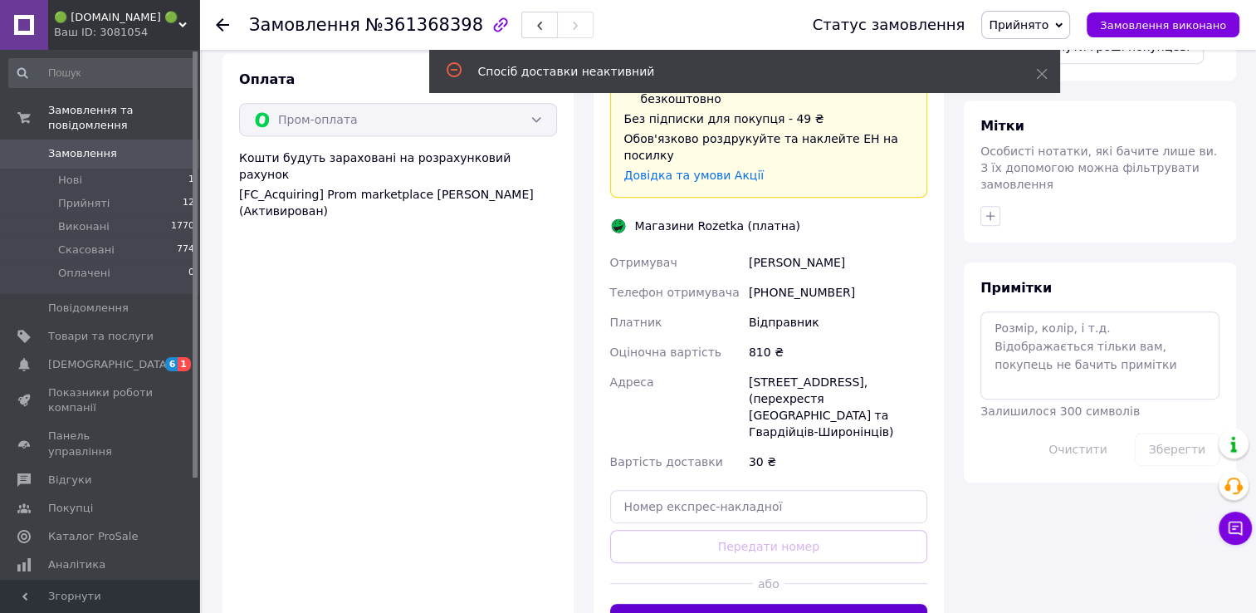
click at [770, 604] on button "Згенерувати ЕН" at bounding box center [769, 620] width 318 height 33
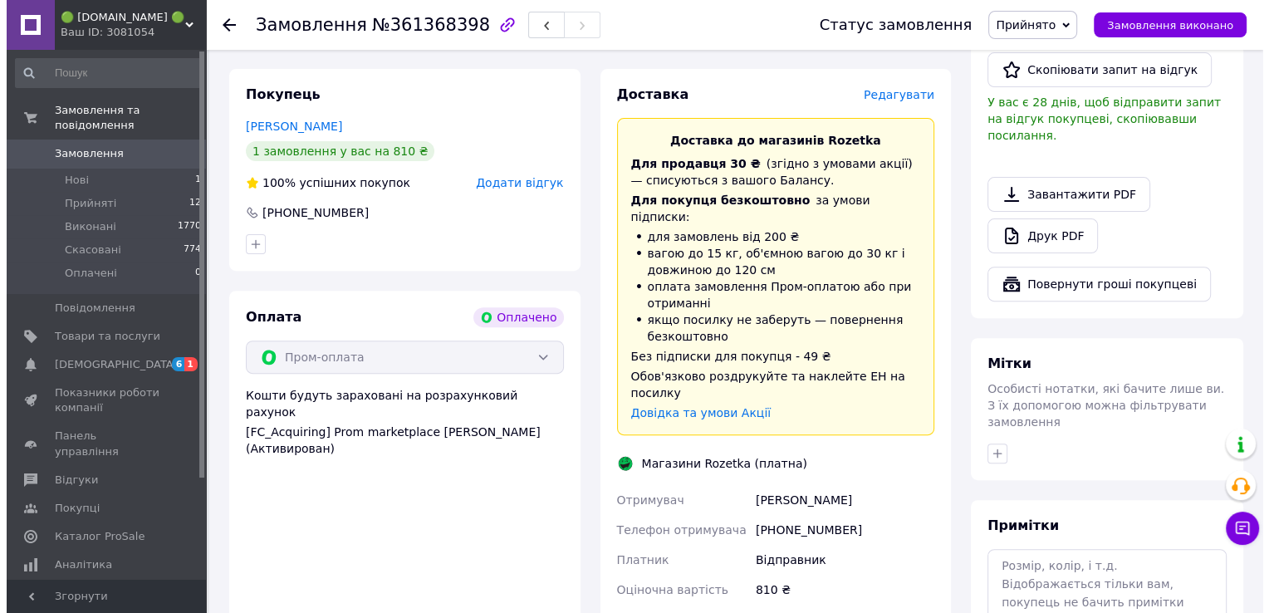
scroll to position [432, 0]
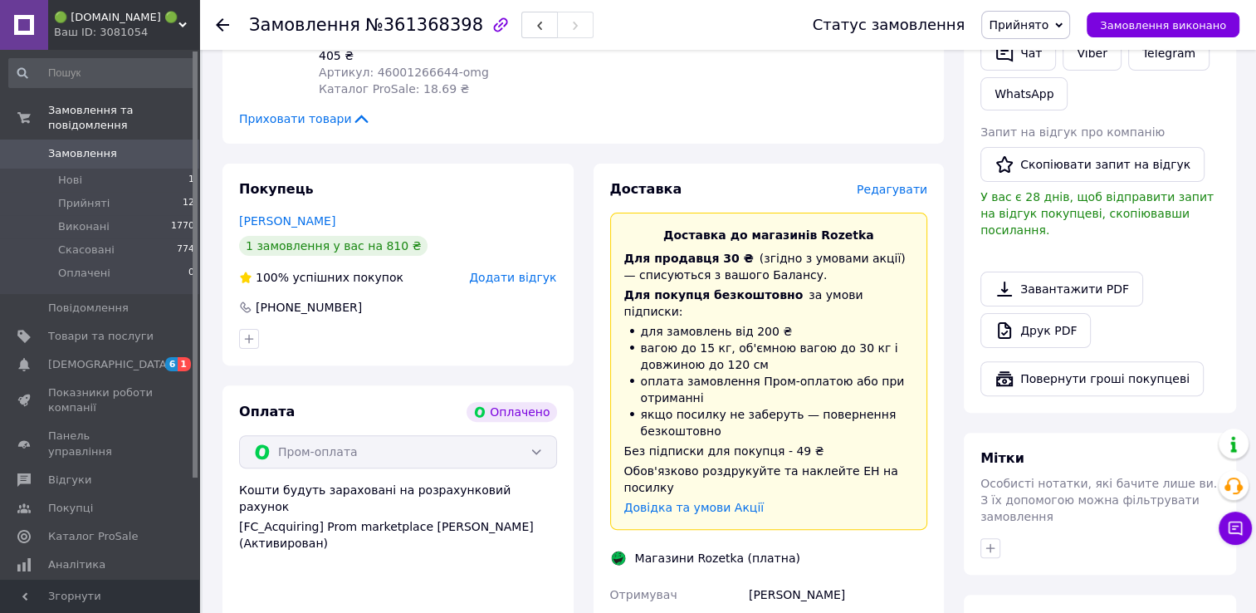
click at [898, 192] on span "Редагувати" at bounding box center [892, 189] width 71 height 13
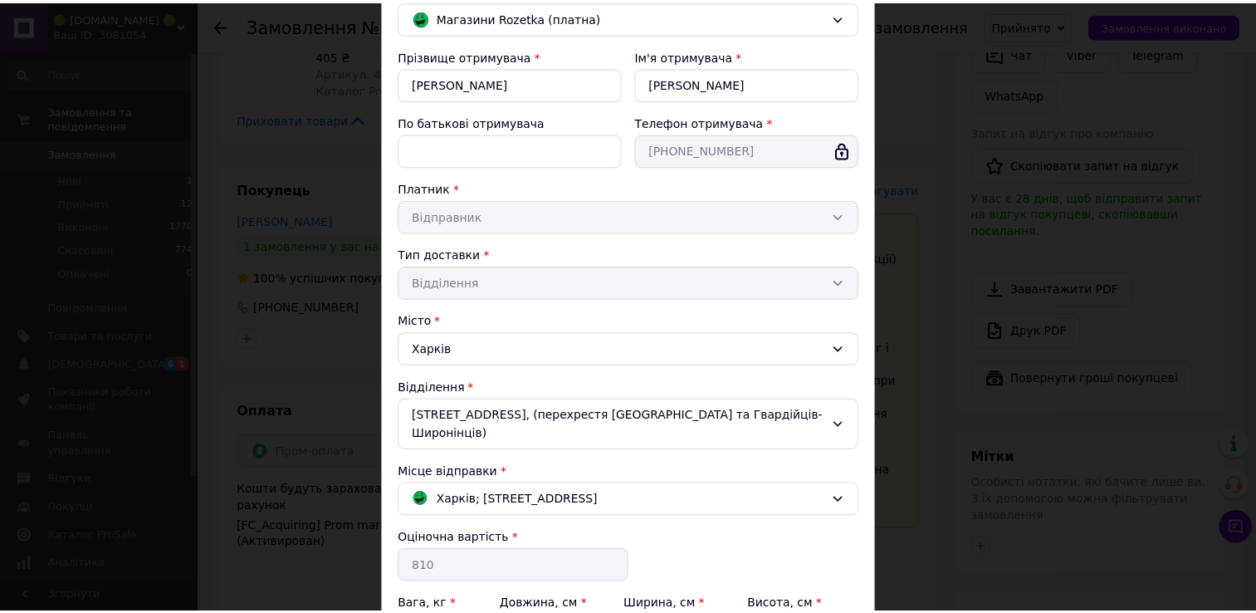
scroll to position [0, 0]
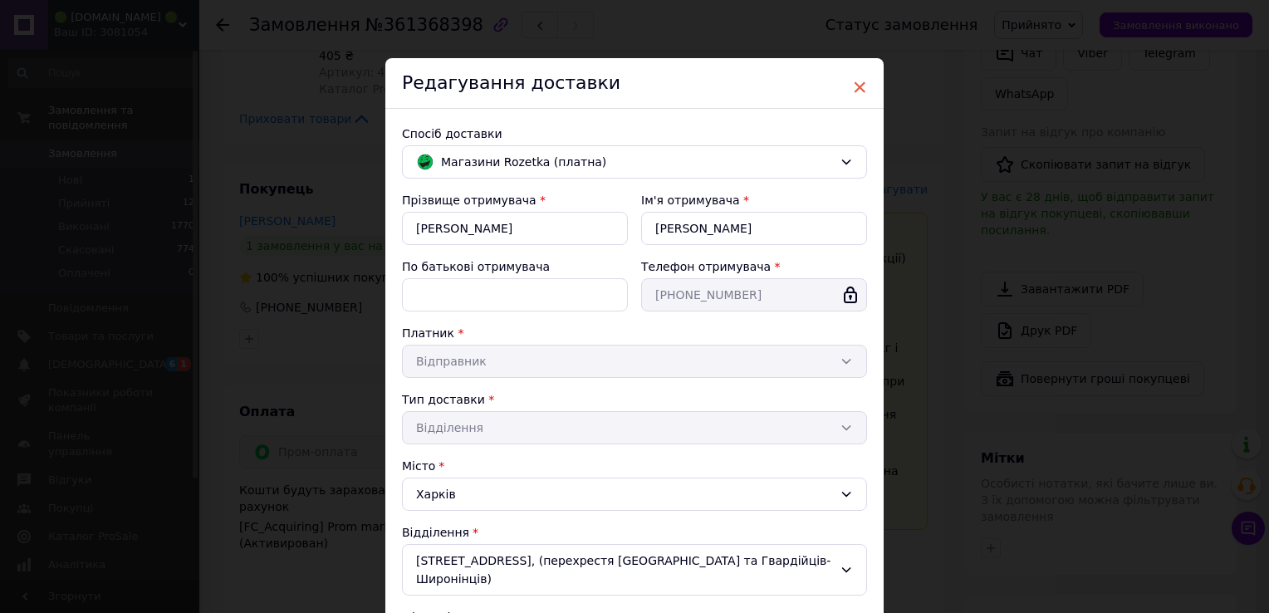
click at [857, 86] on span "×" at bounding box center [859, 87] width 15 height 28
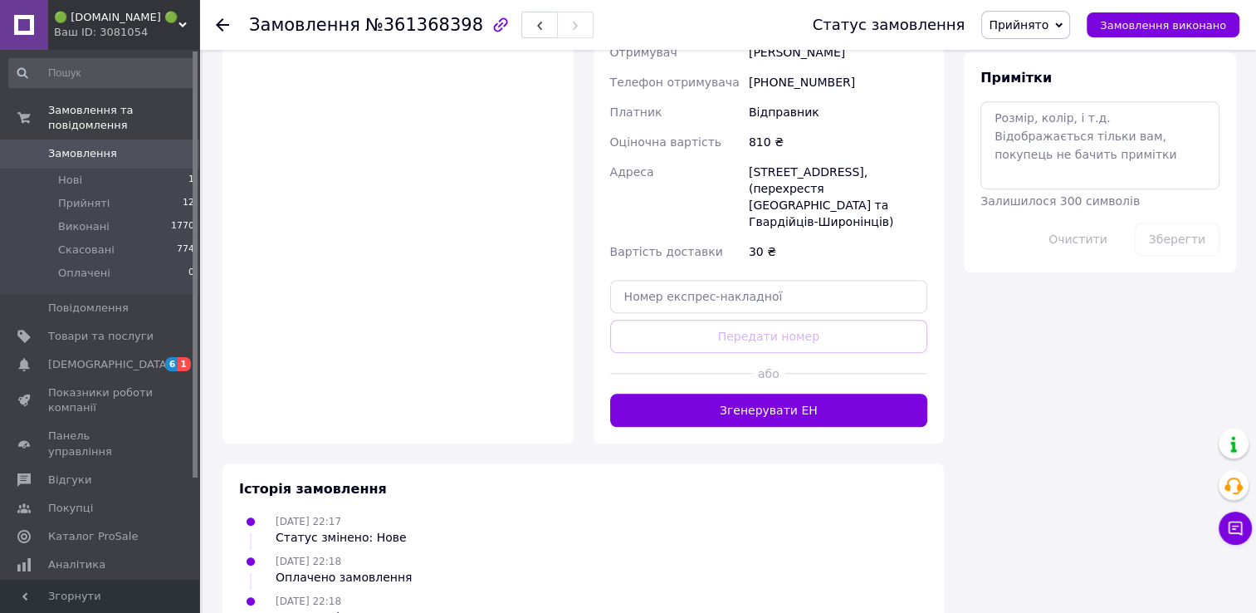
scroll to position [1013, 0]
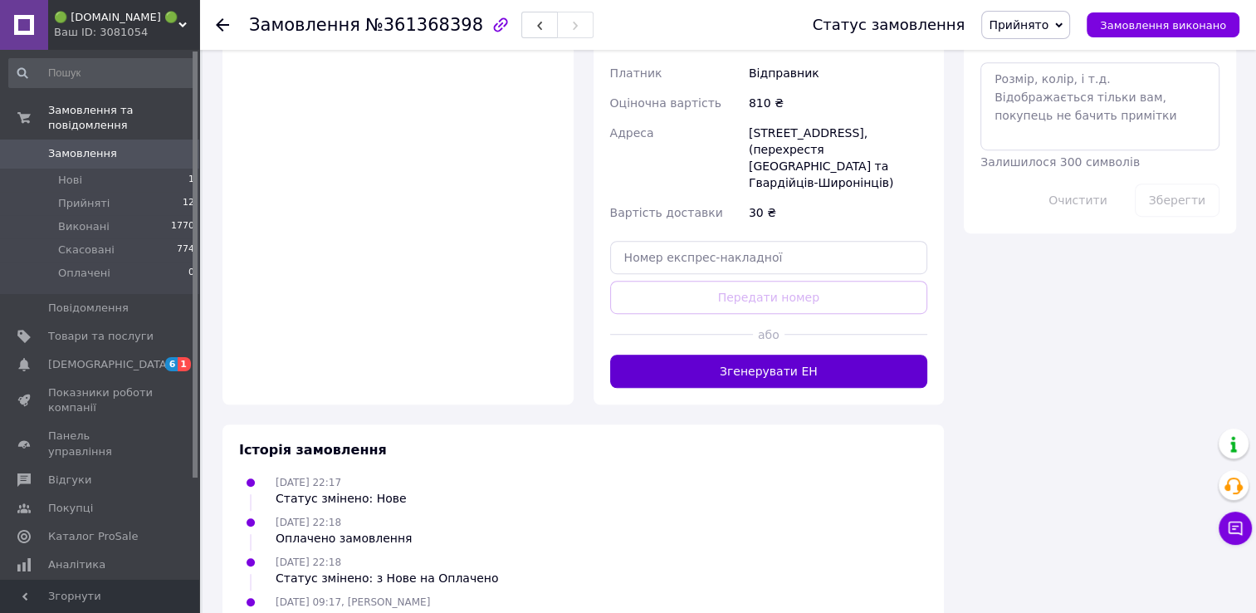
click at [812, 355] on button "Згенерувати ЕН" at bounding box center [769, 371] width 318 height 33
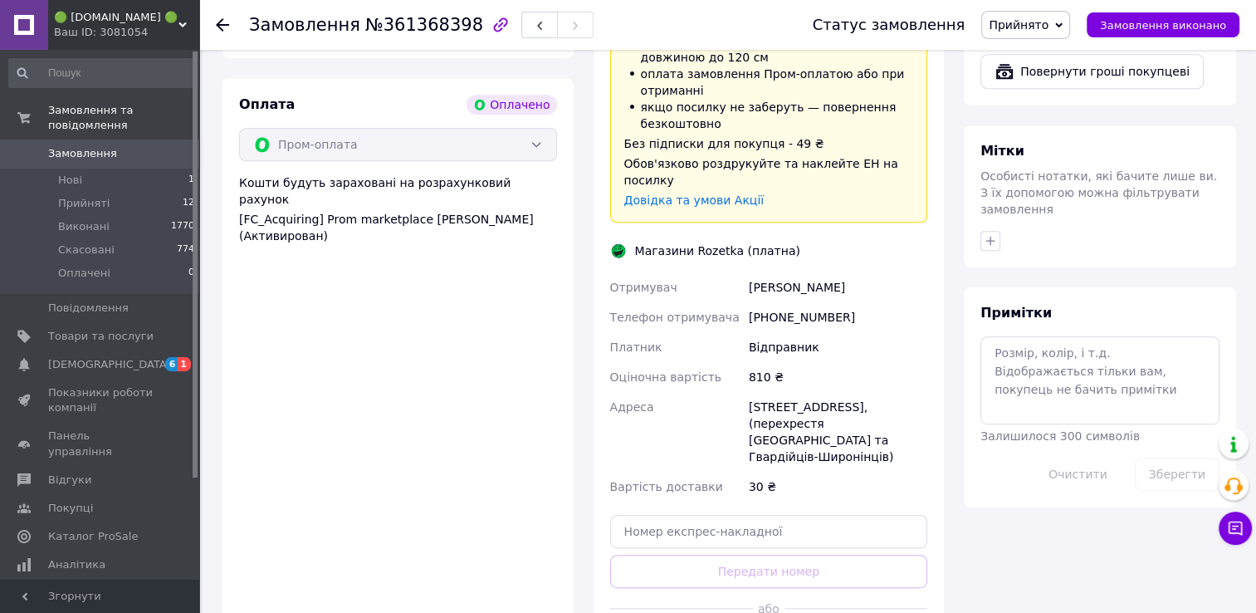
scroll to position [847, 0]
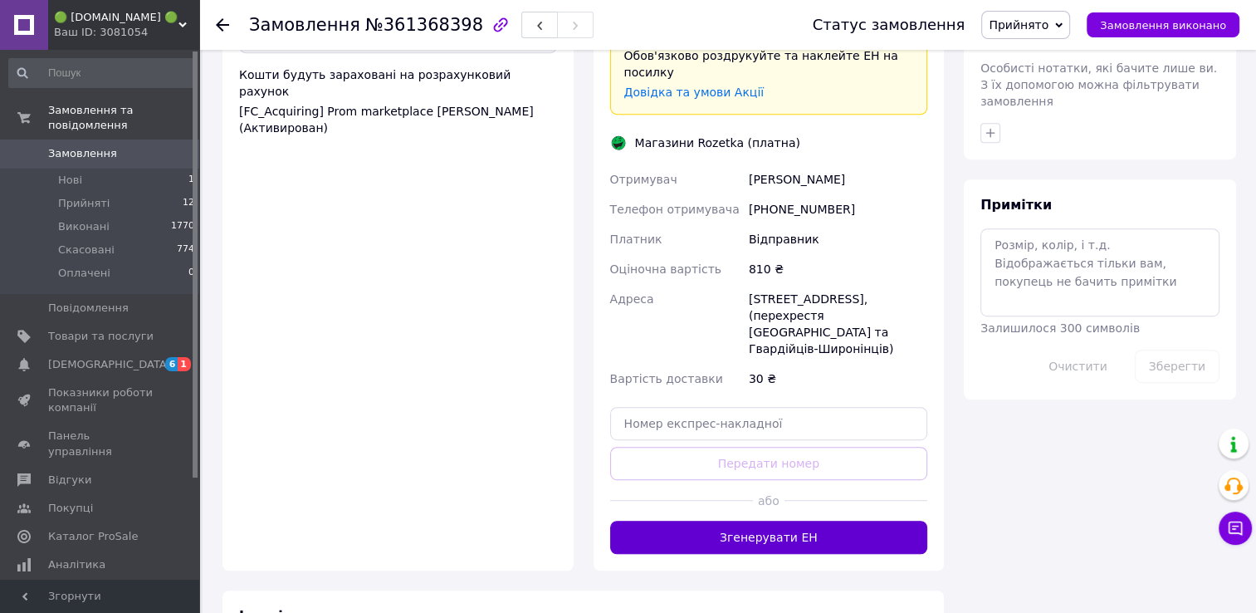
click at [857, 521] on button "Згенерувати ЕН" at bounding box center [769, 537] width 318 height 33
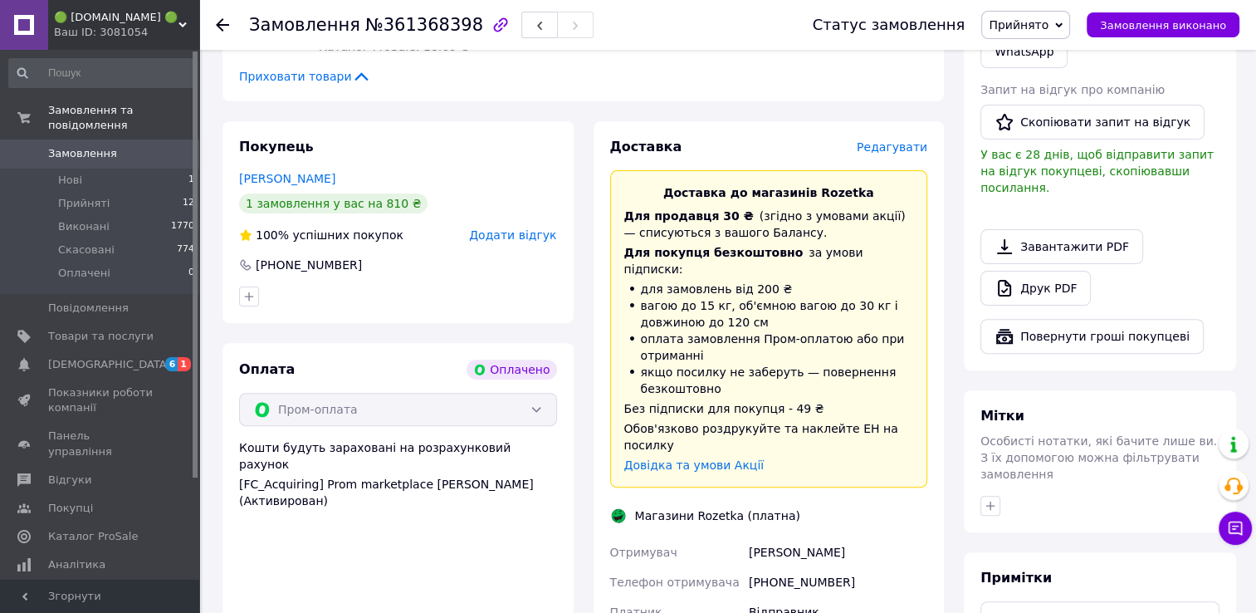
scroll to position [515, 0]
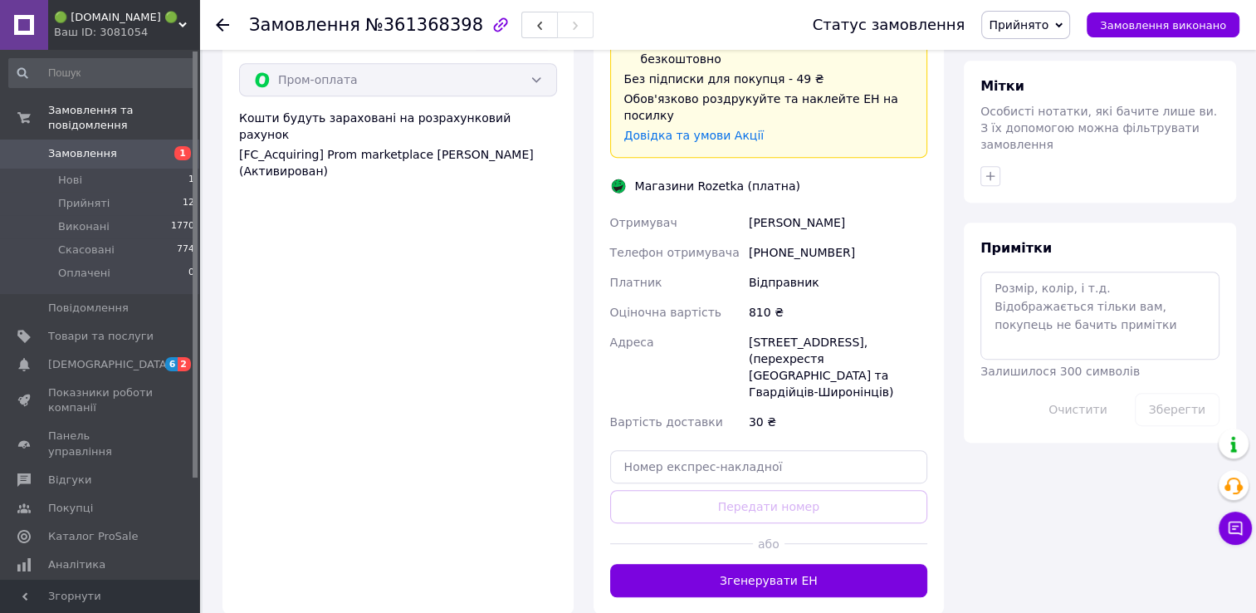
scroll to position [810, 0]
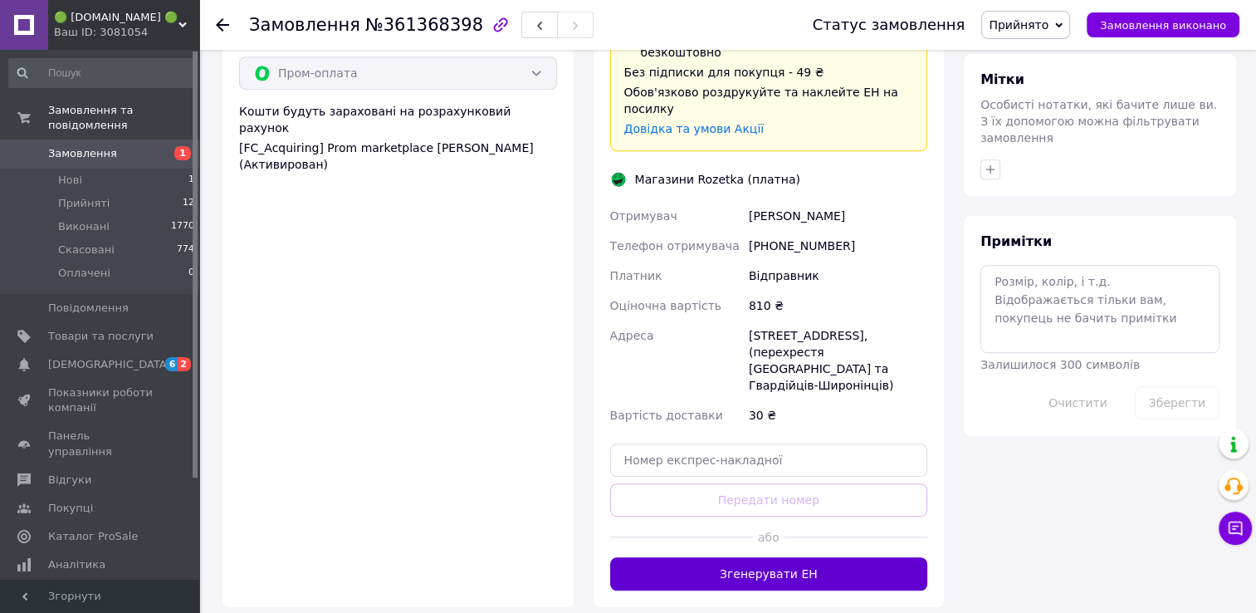
click at [814, 557] on button "Згенерувати ЕН" at bounding box center [769, 573] width 318 height 33
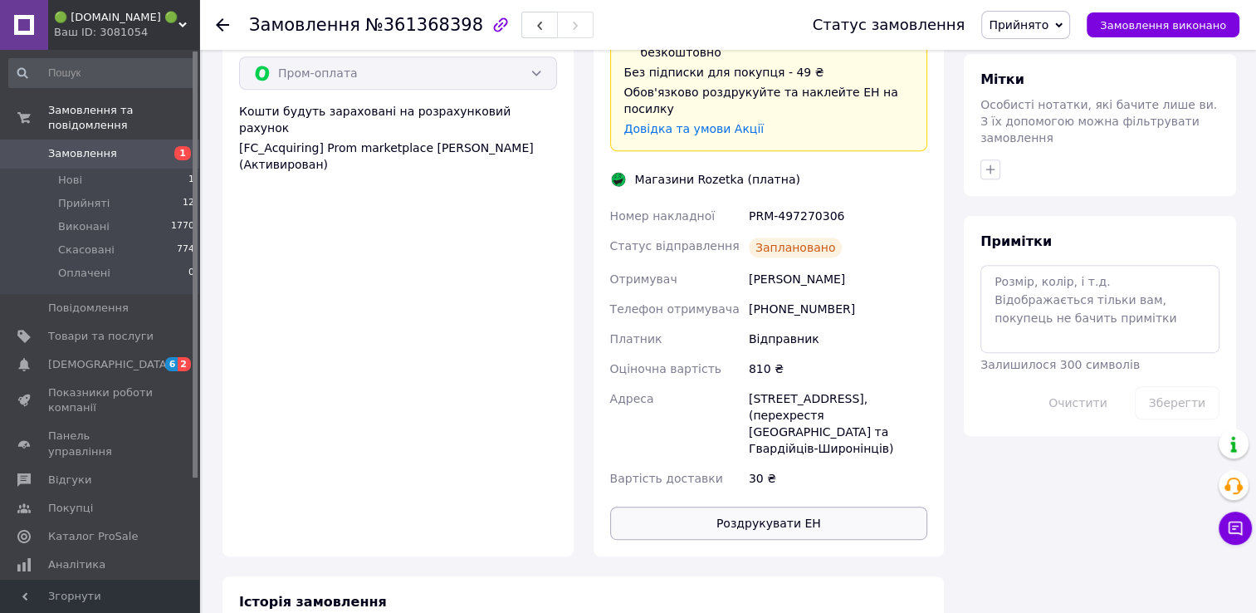
click at [799, 506] on button "Роздрукувати ЕН" at bounding box center [769, 522] width 318 height 33
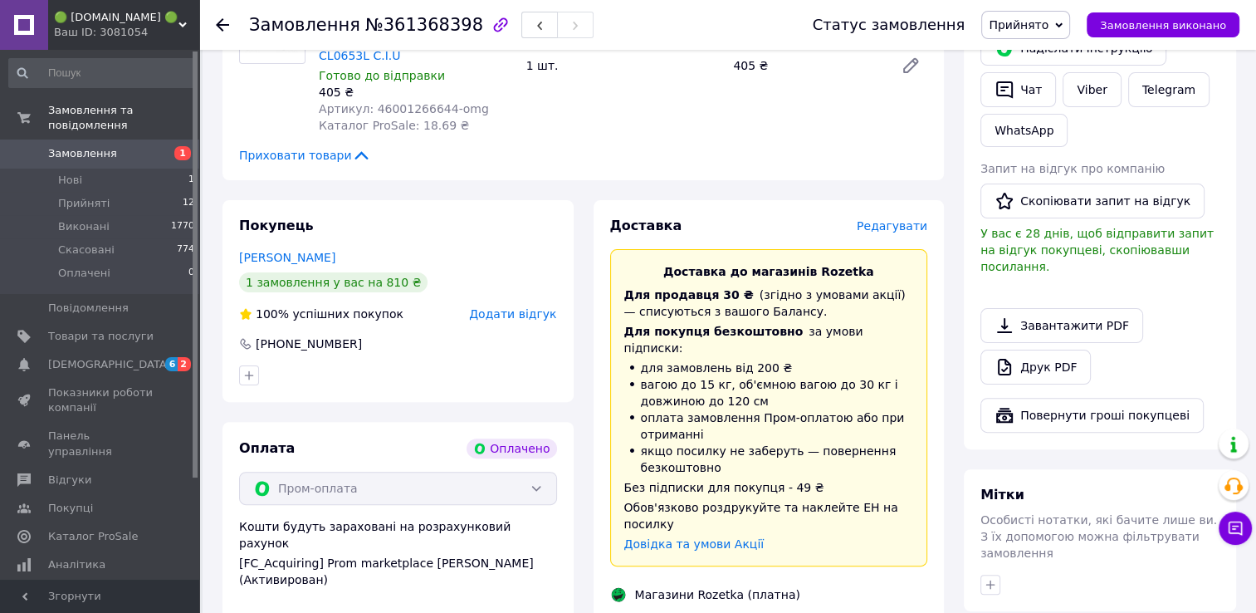
scroll to position [229, 0]
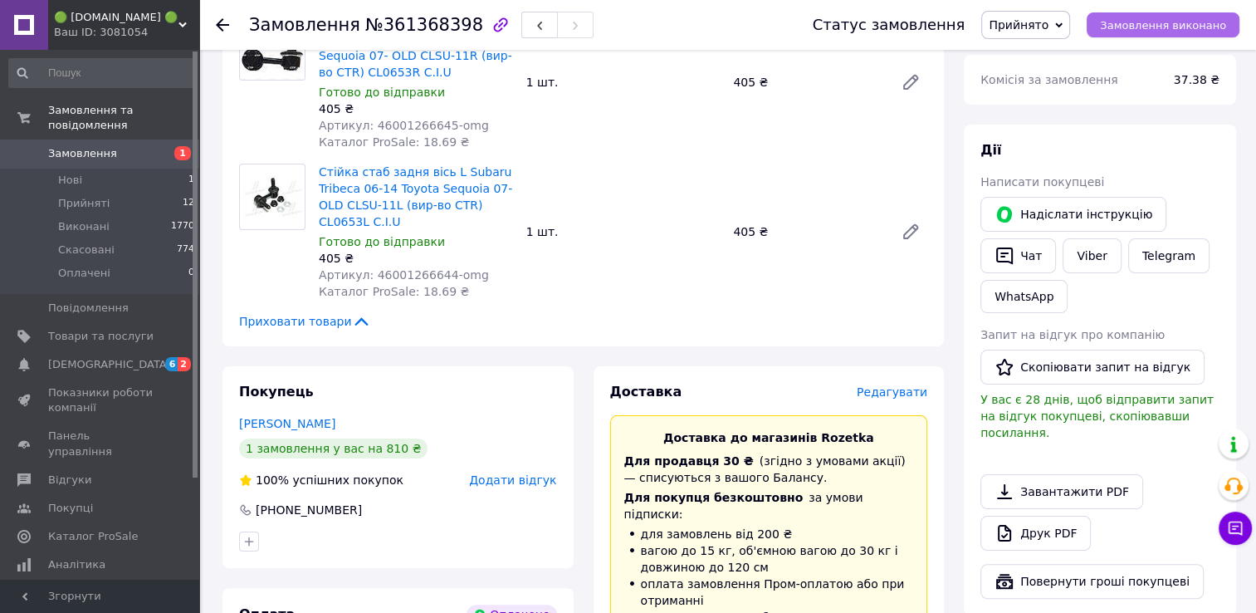
click at [1151, 28] on span "Замовлення виконано" at bounding box center [1163, 25] width 126 height 12
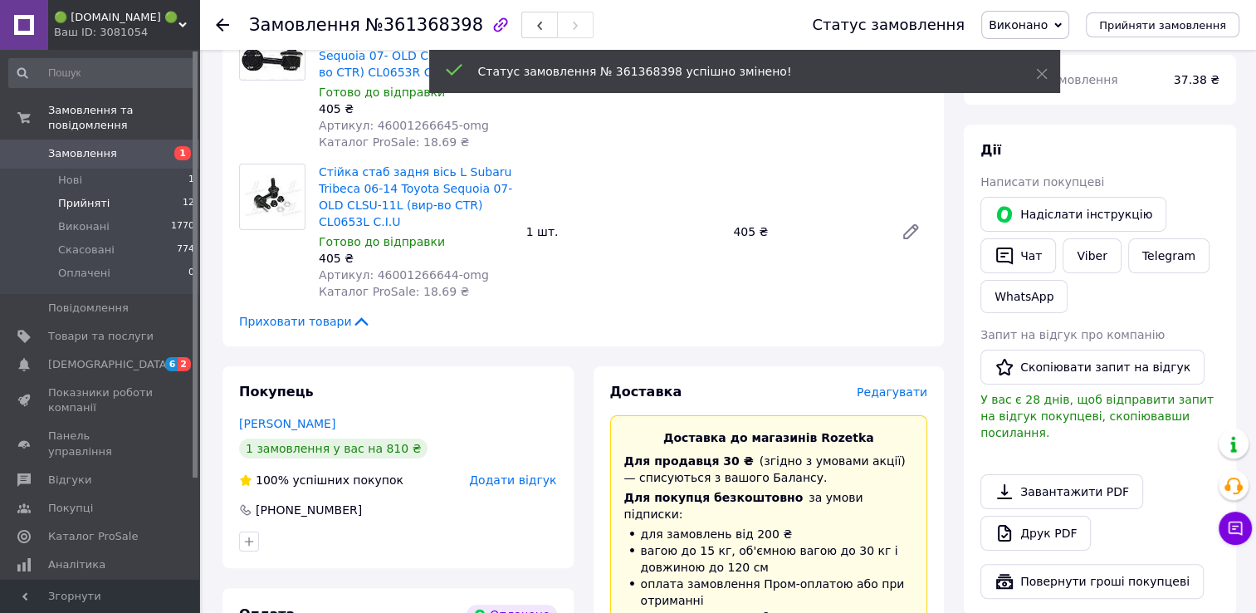
click at [82, 196] on span "Прийняті" at bounding box center [83, 203] width 51 height 15
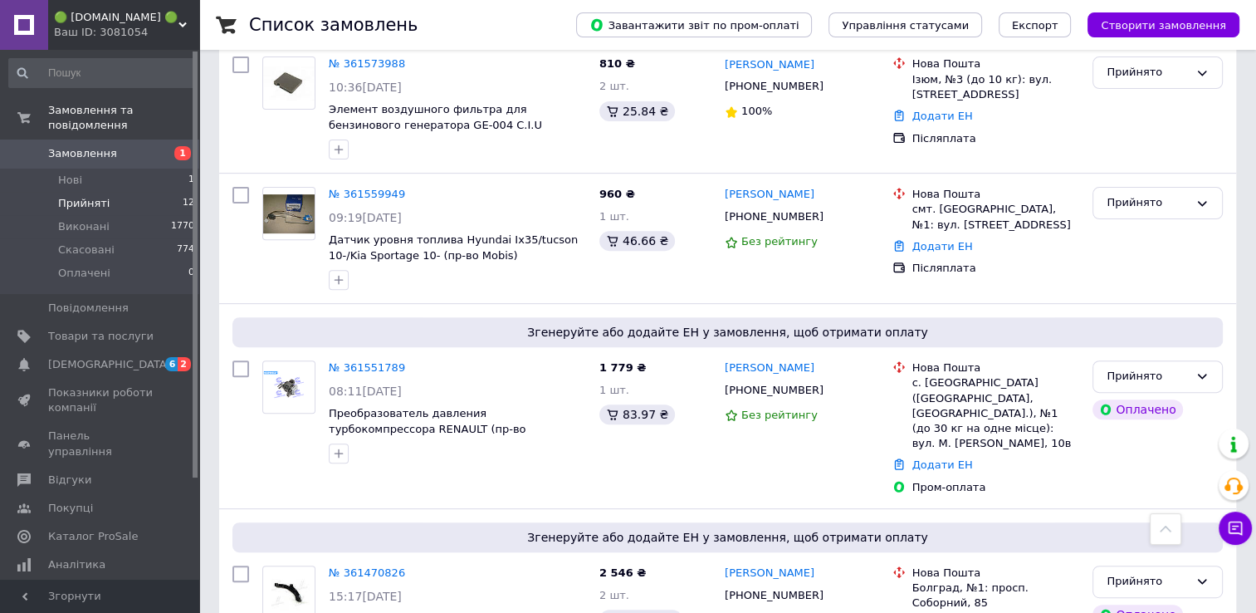
scroll to position [438, 0]
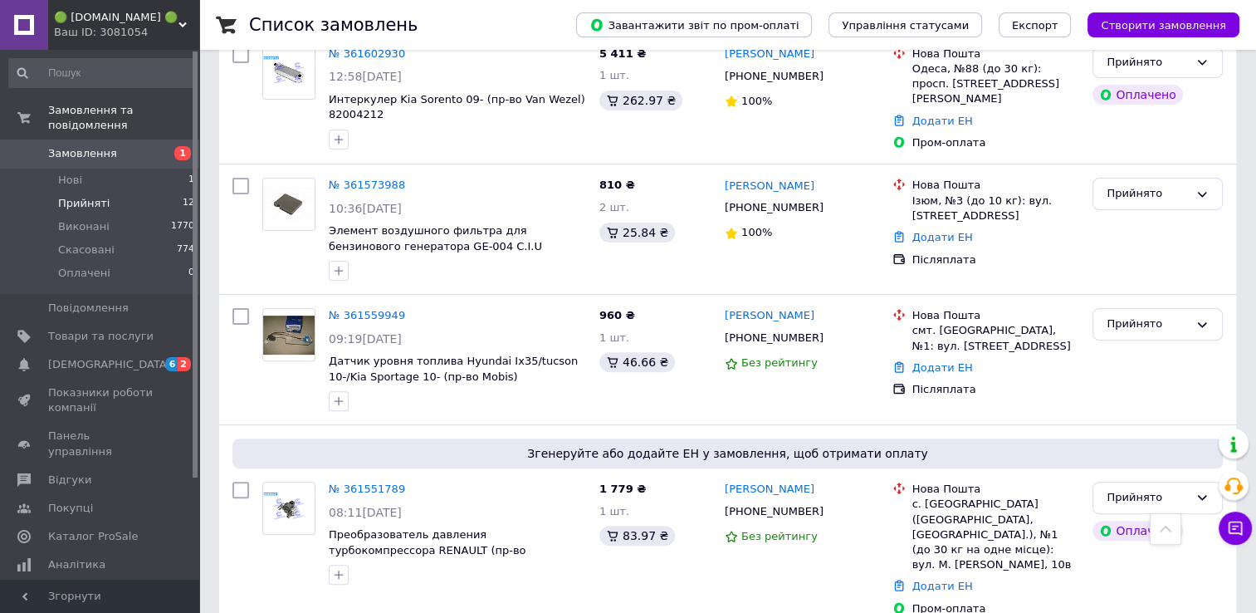
click at [73, 196] on span "Прийняті" at bounding box center [83, 203] width 51 height 15
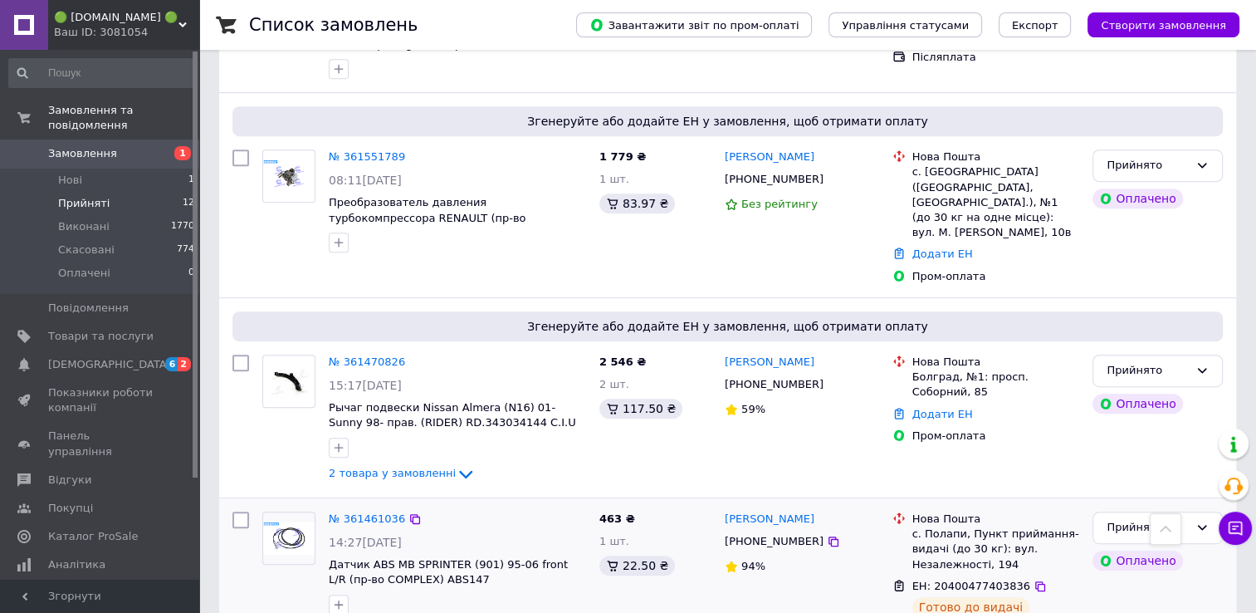
scroll to position [687, 0]
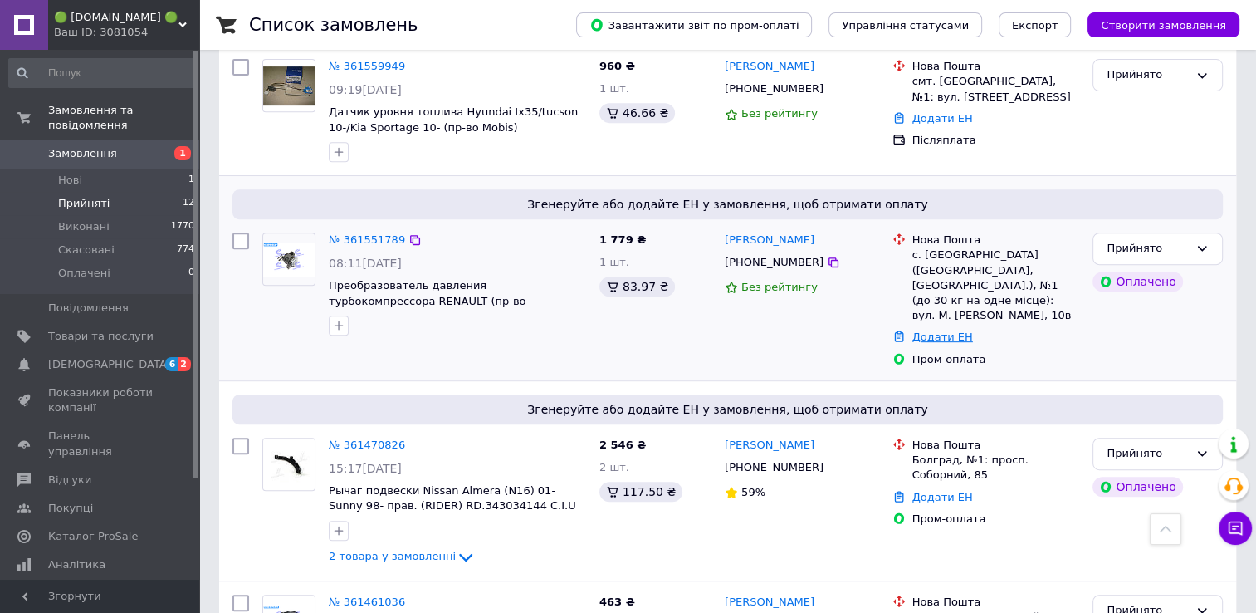
click at [940, 330] on link "Додати ЕН" at bounding box center [942, 336] width 61 height 12
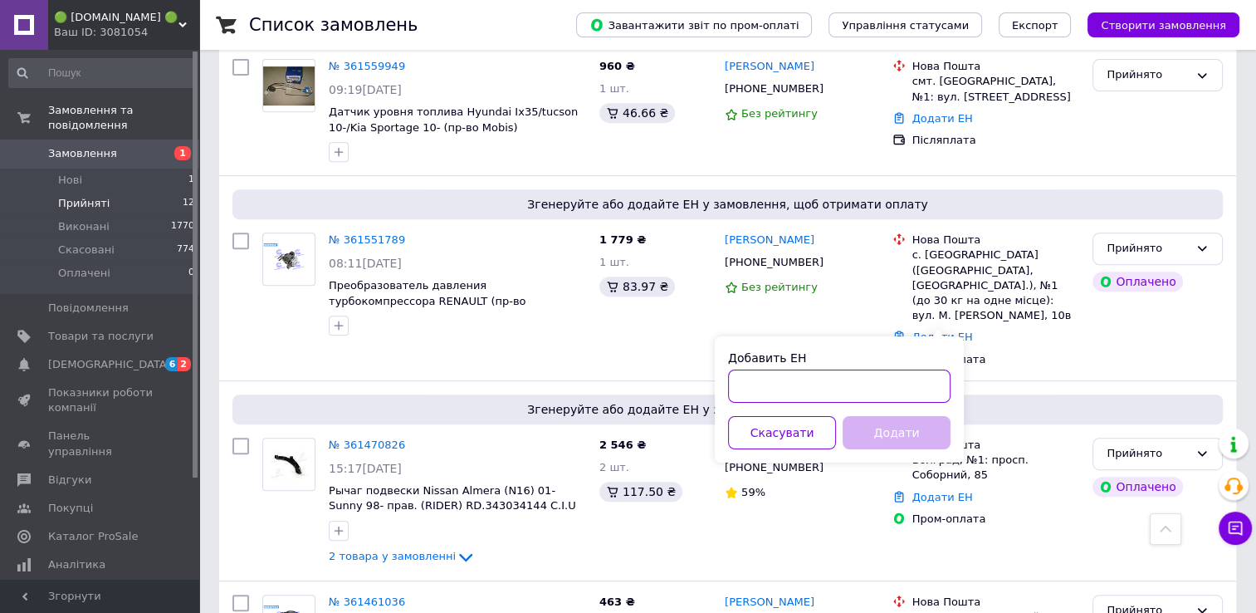
click at [814, 389] on input "Добавить ЕН" at bounding box center [839, 385] width 223 height 33
paste input "20400477593593"
type input "20400477593593"
click at [895, 428] on button "Додати" at bounding box center [897, 432] width 108 height 33
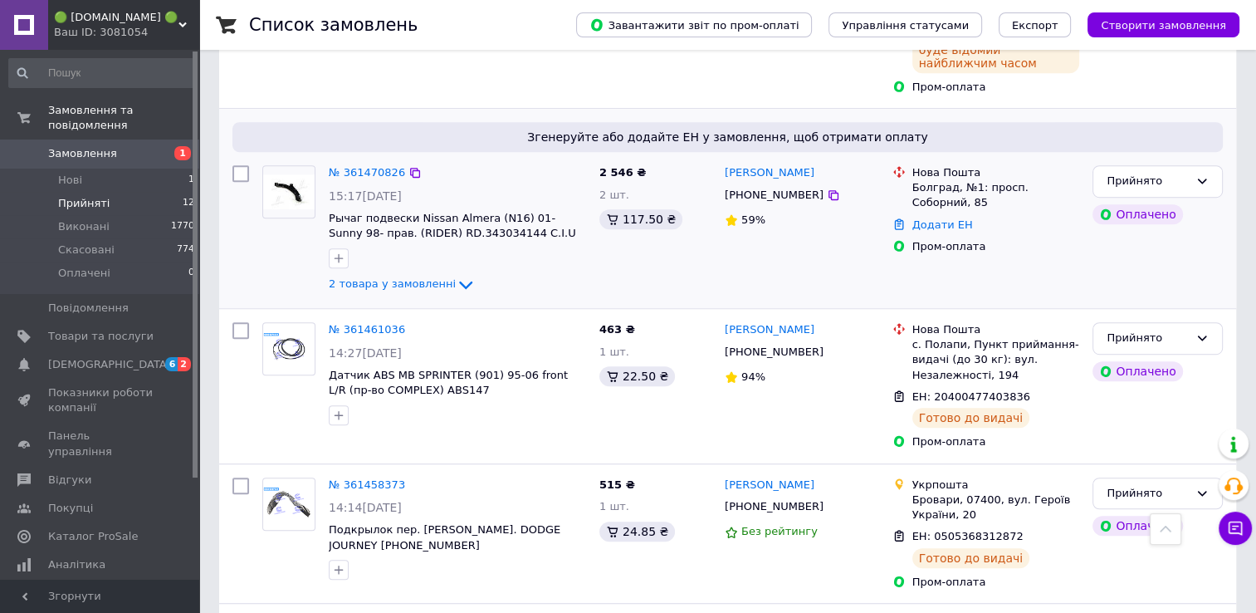
scroll to position [982, 0]
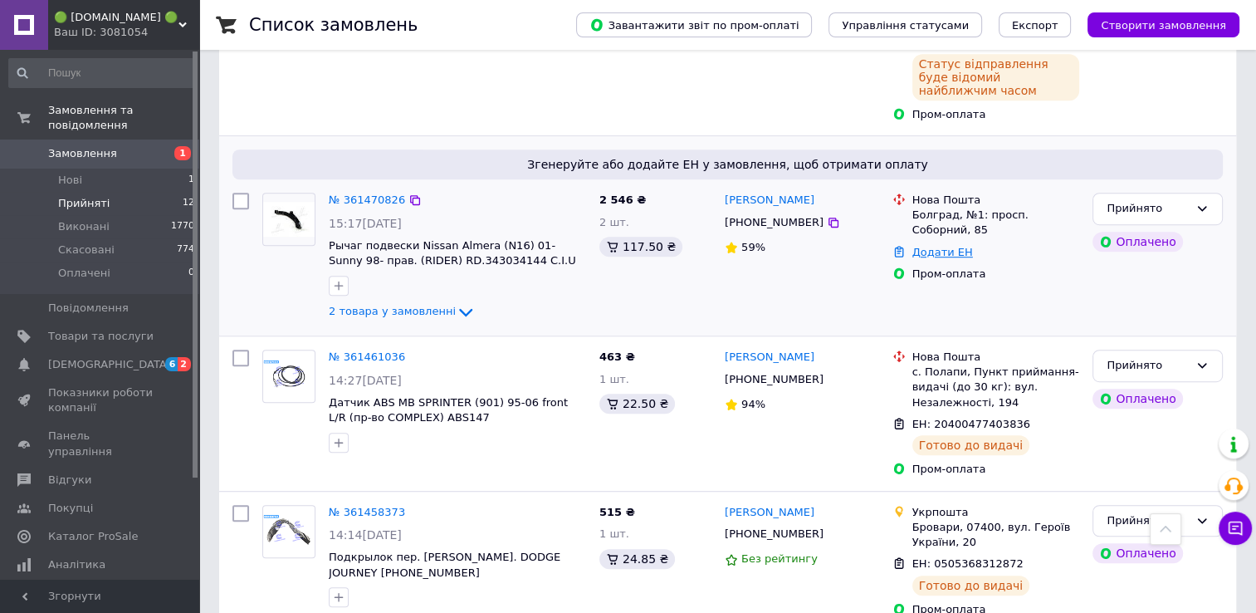
click at [930, 242] on div "Додати ЕН" at bounding box center [996, 253] width 174 height 22
click at [937, 246] on link "Додати ЕН" at bounding box center [942, 252] width 61 height 12
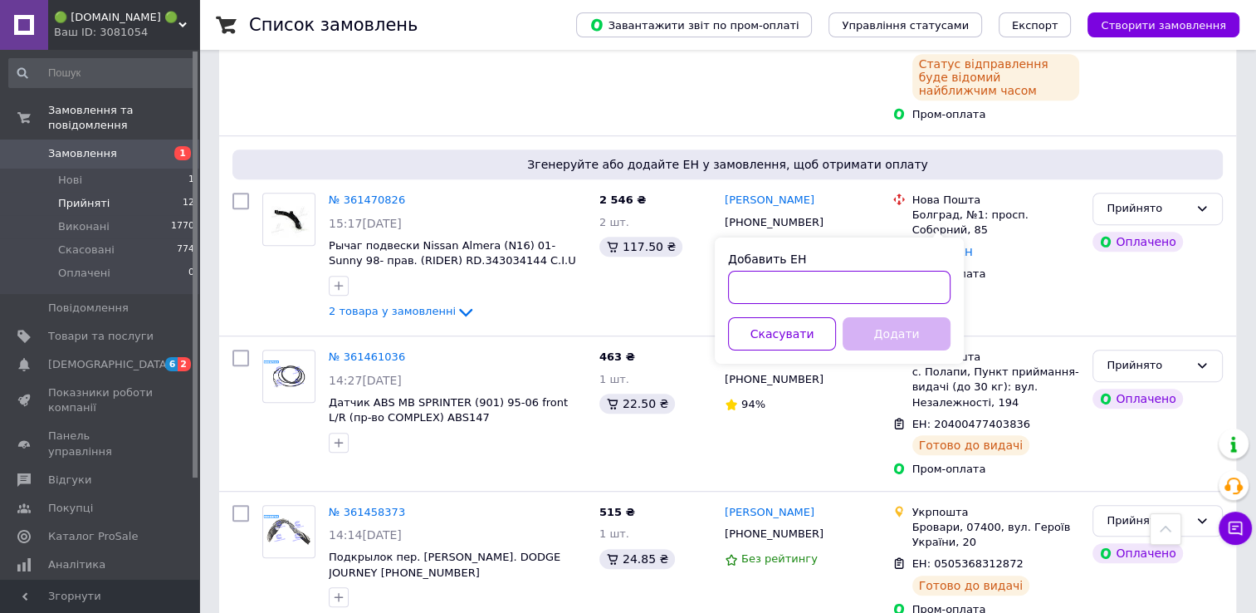
click at [827, 288] on input "Добавить ЕН" at bounding box center [839, 287] width 223 height 33
paste input "20400477606423"
type input "20400477606423"
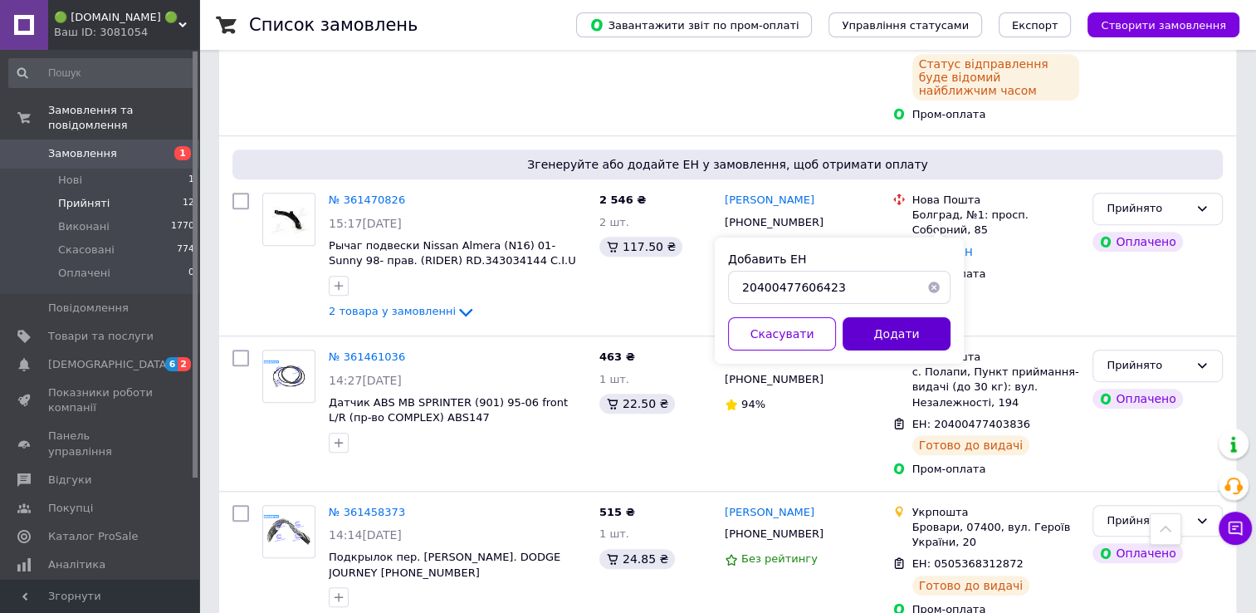
click at [900, 330] on button "Додати" at bounding box center [897, 333] width 108 height 33
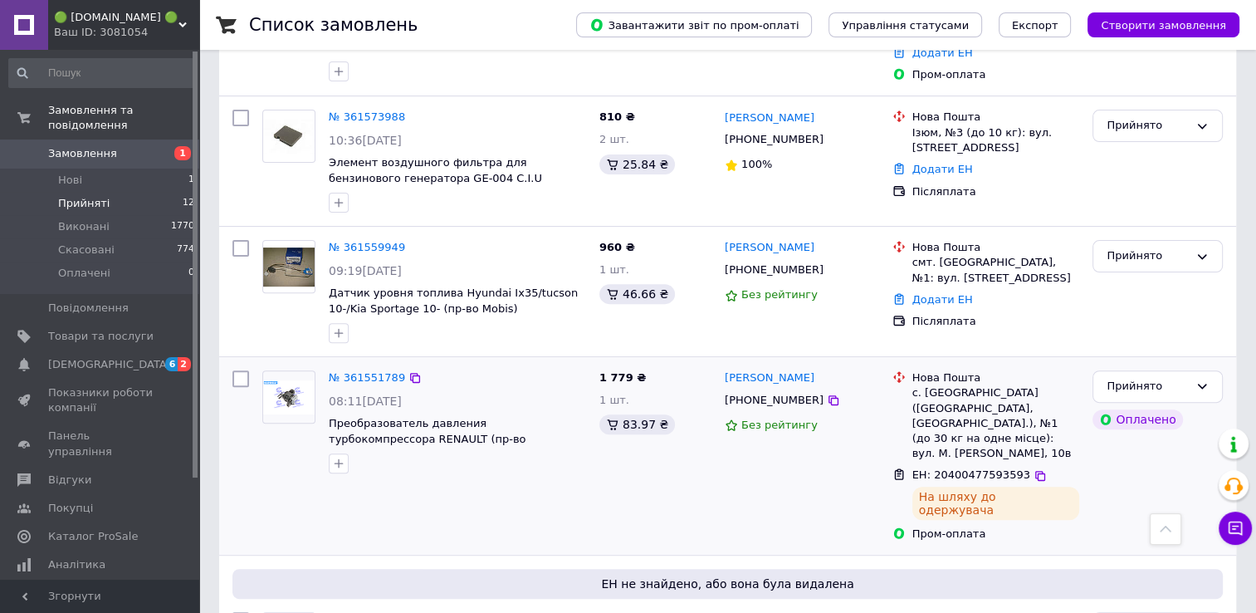
scroll to position [345, 0]
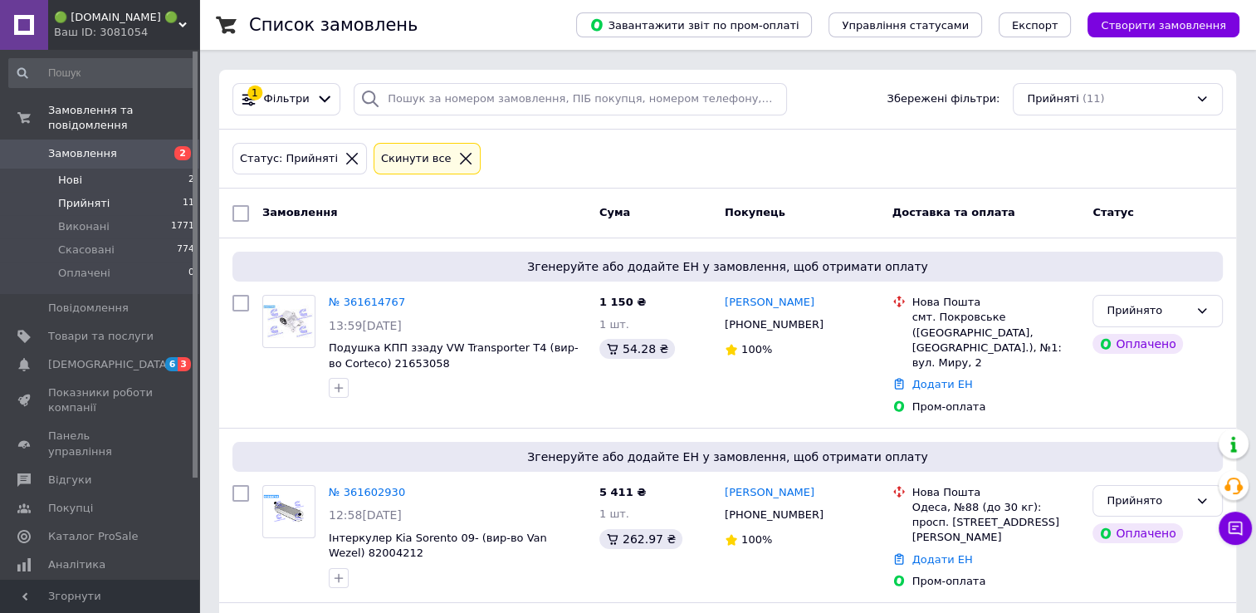
click at [177, 169] on li "Нові 2" at bounding box center [102, 180] width 204 height 23
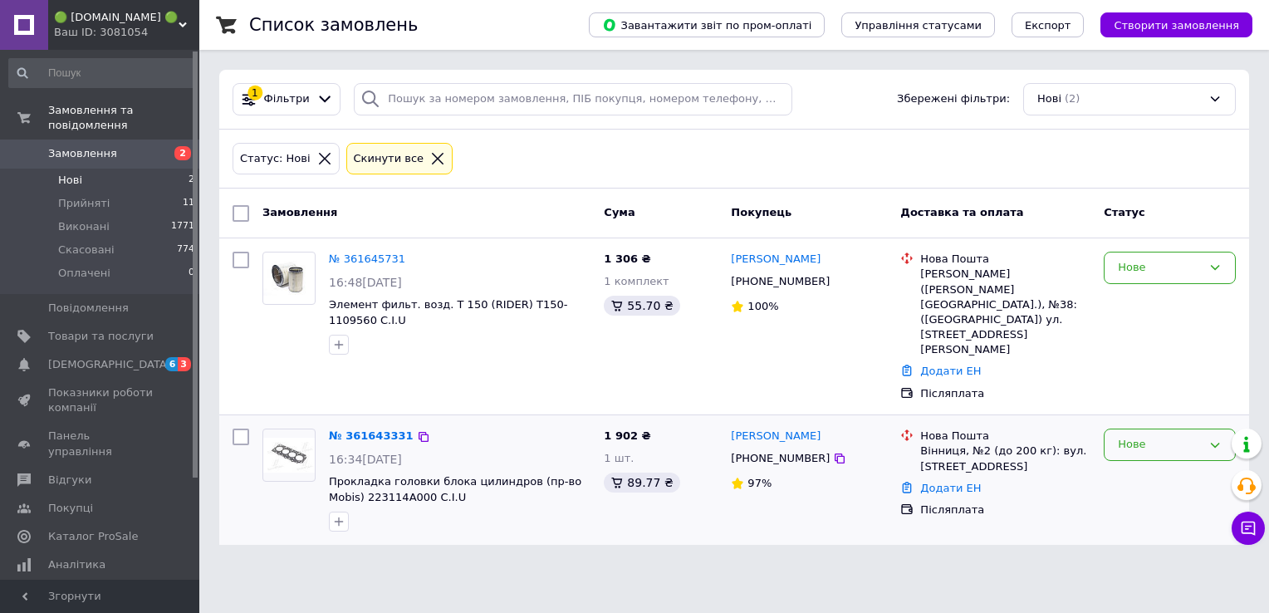
click at [1216, 438] on icon at bounding box center [1214, 444] width 13 height 13
click at [1146, 464] on li "Прийнято" at bounding box center [1169, 479] width 130 height 31
click at [453, 475] on span "Прокладка головки блока цилиндров (пр-во Mobis) 223114A000 C.I.U" at bounding box center [455, 489] width 252 height 28
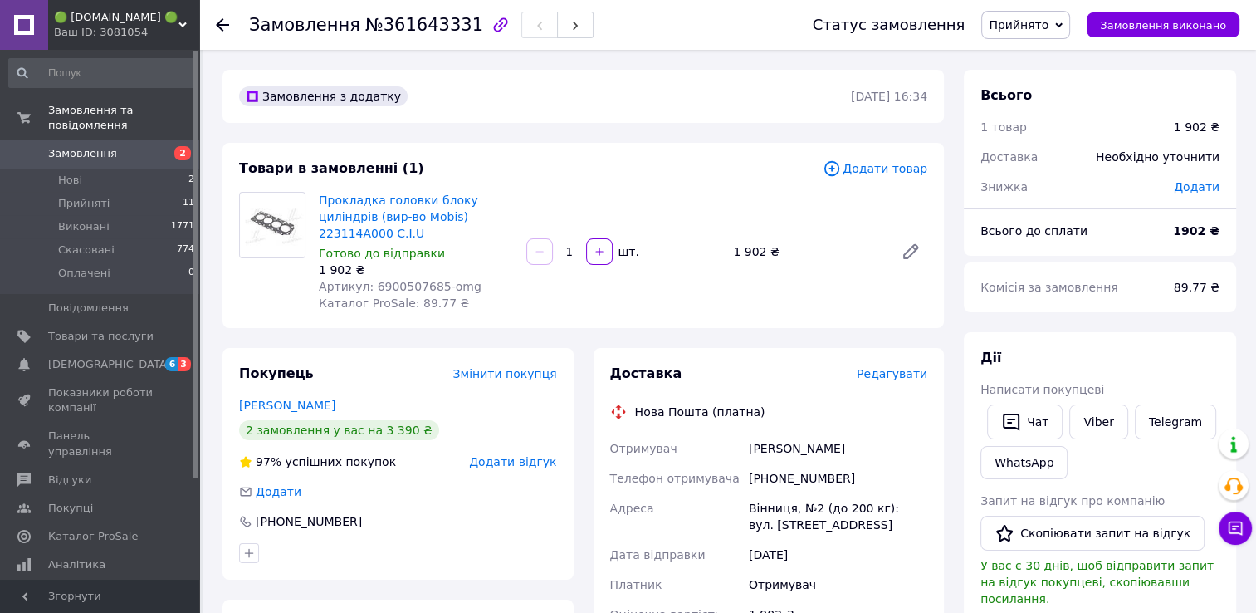
click at [394, 280] on span "Артикул: 6900507685-omg" at bounding box center [400, 286] width 163 height 13
copy span "6900507685"
click at [71, 173] on span "Нові" at bounding box center [70, 180] width 24 height 15
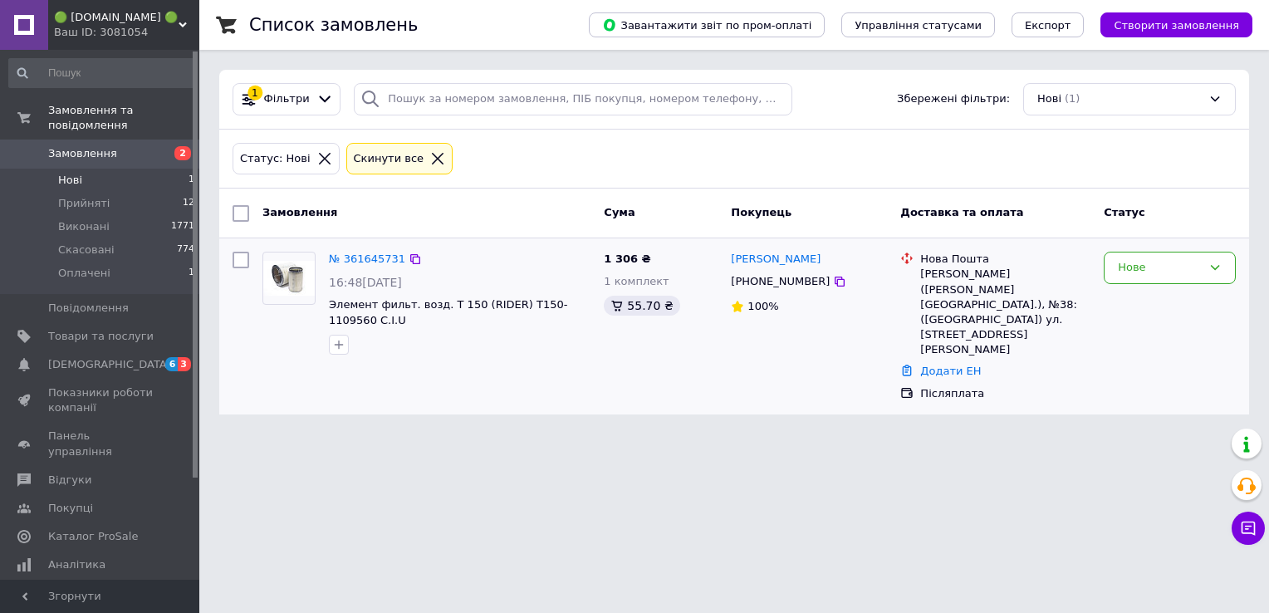
click at [365, 265] on div "№ 361645731" at bounding box center [367, 259] width 80 height 19
click at [364, 257] on link "№ 361645731" at bounding box center [367, 258] width 76 height 12
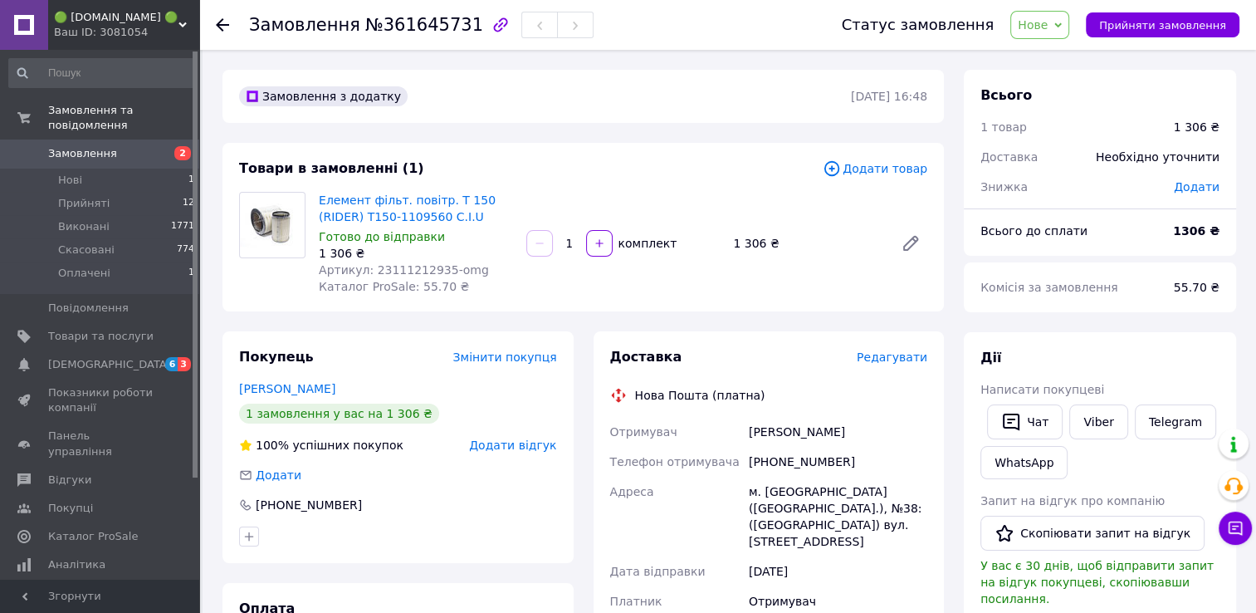
click at [402, 267] on span "Артикул: 23111212935-omg" at bounding box center [404, 269] width 170 height 13
click at [409, 267] on span "Артикул: 23111212935-omg" at bounding box center [404, 269] width 170 height 13
copy span "23111212935"
click at [1062, 25] on icon at bounding box center [1057, 24] width 7 height 5
click at [1065, 58] on li "Прийнято" at bounding box center [1049, 58] width 76 height 25
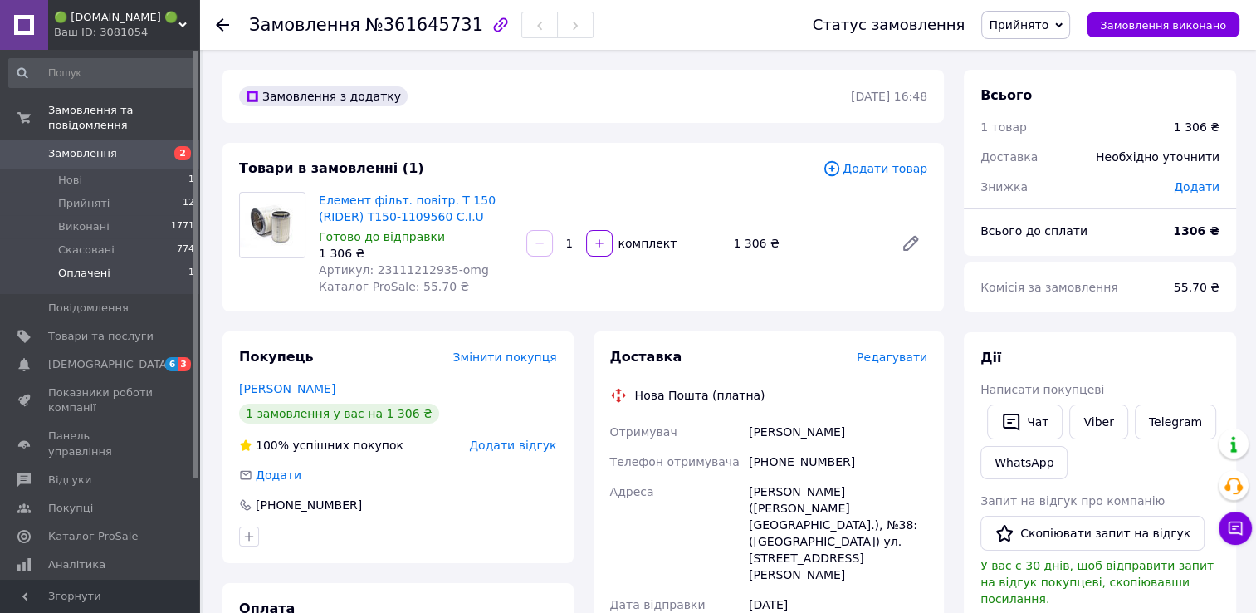
click at [76, 266] on span "Оплачені" at bounding box center [84, 273] width 52 height 15
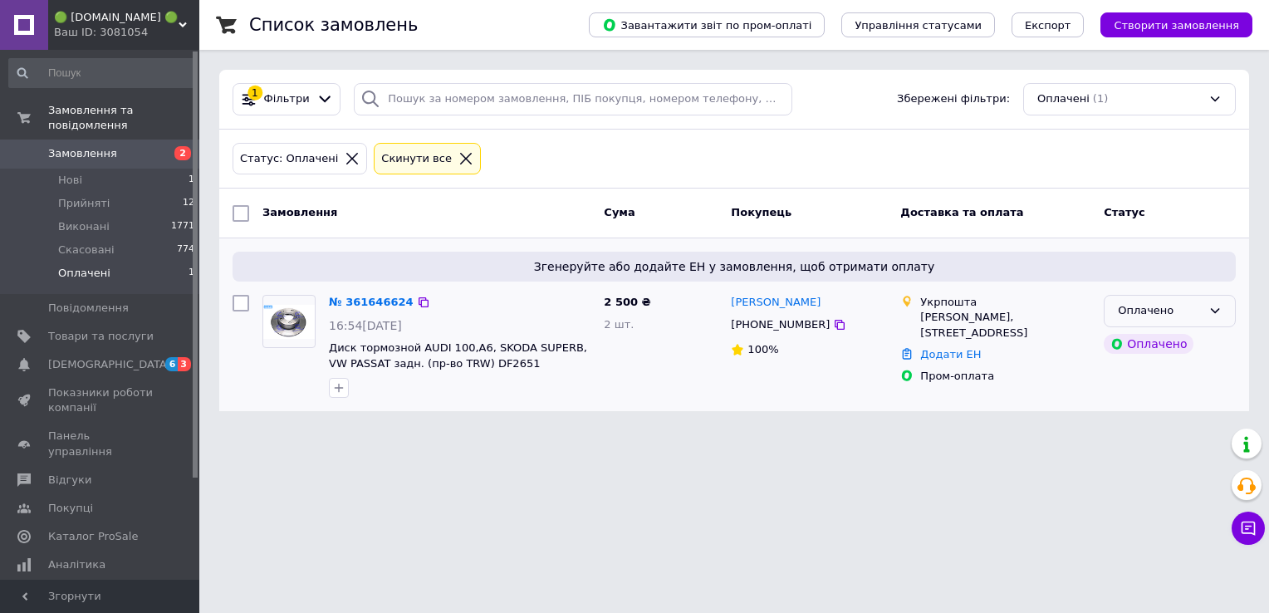
click at [1209, 307] on icon at bounding box center [1214, 310] width 13 height 13
click at [1163, 344] on li "Прийнято" at bounding box center [1169, 345] width 130 height 31
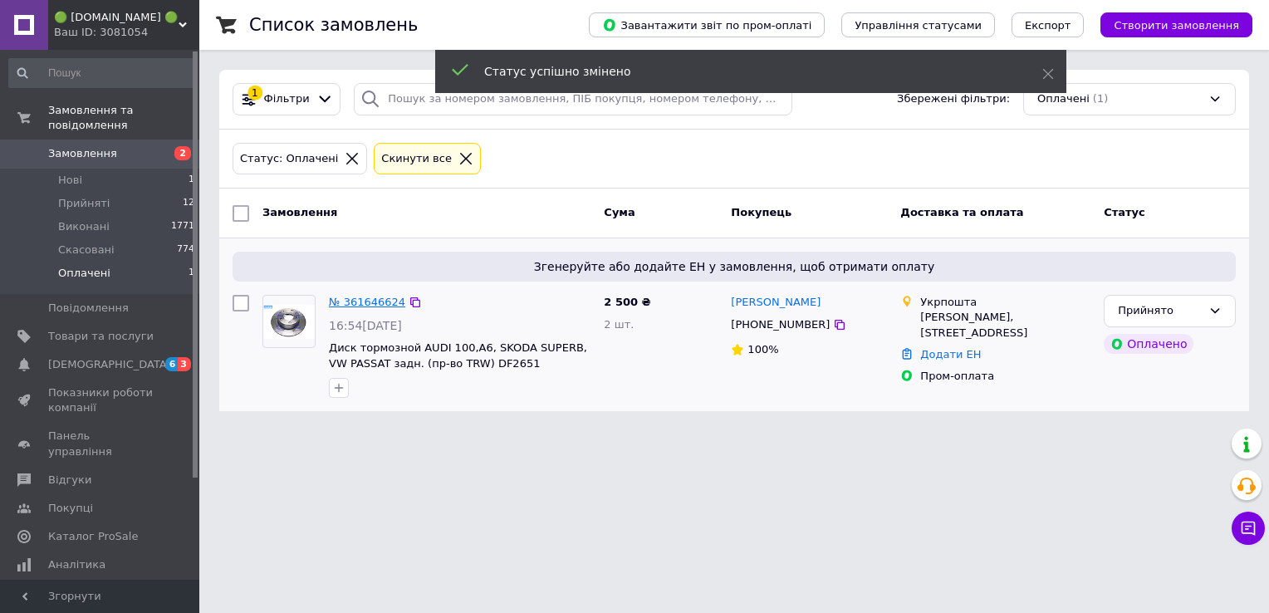
click at [366, 301] on link "№ 361646624" at bounding box center [367, 302] width 76 height 12
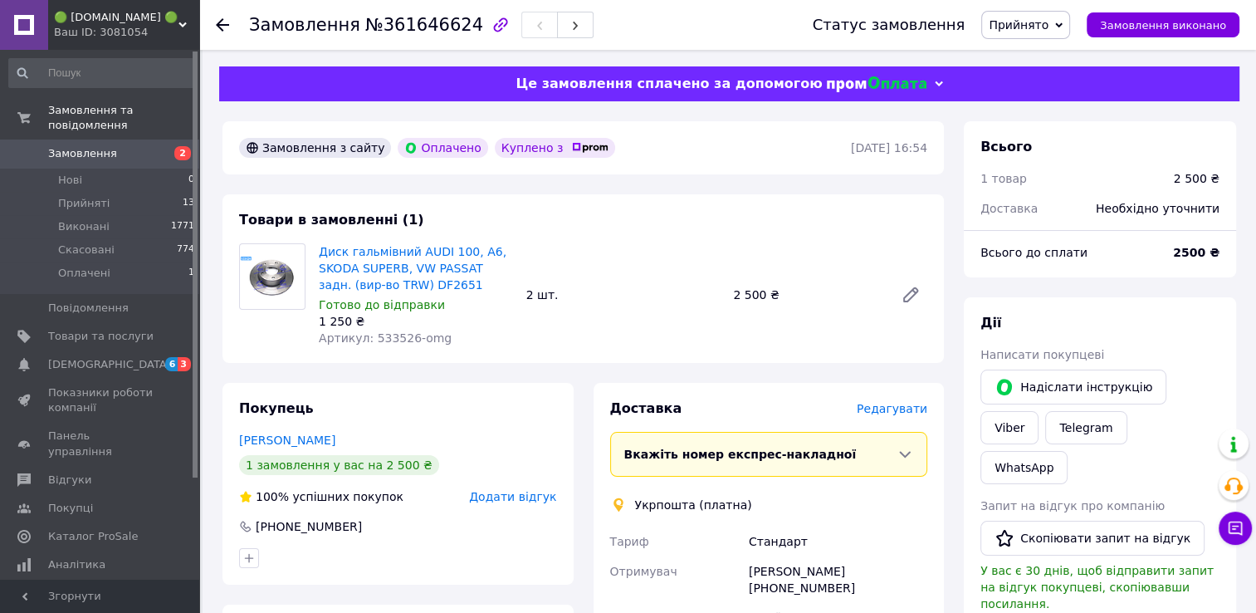
click at [384, 345] on span "Артикул: 533526-omg" at bounding box center [385, 337] width 133 height 13
copy span "533526"
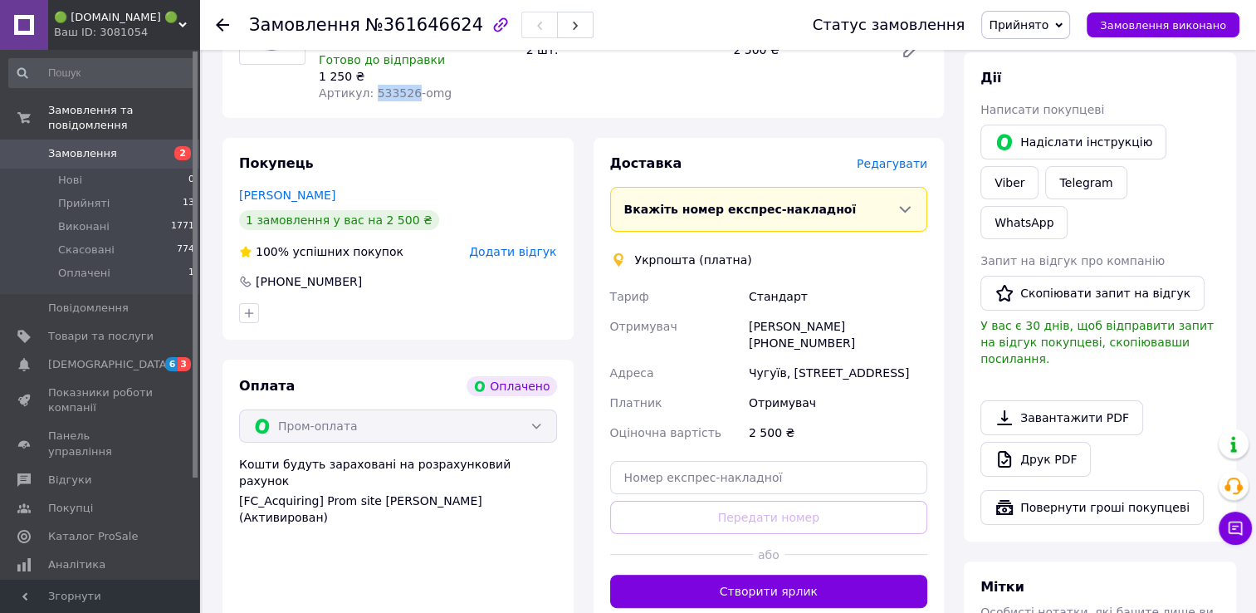
scroll to position [332, 0]
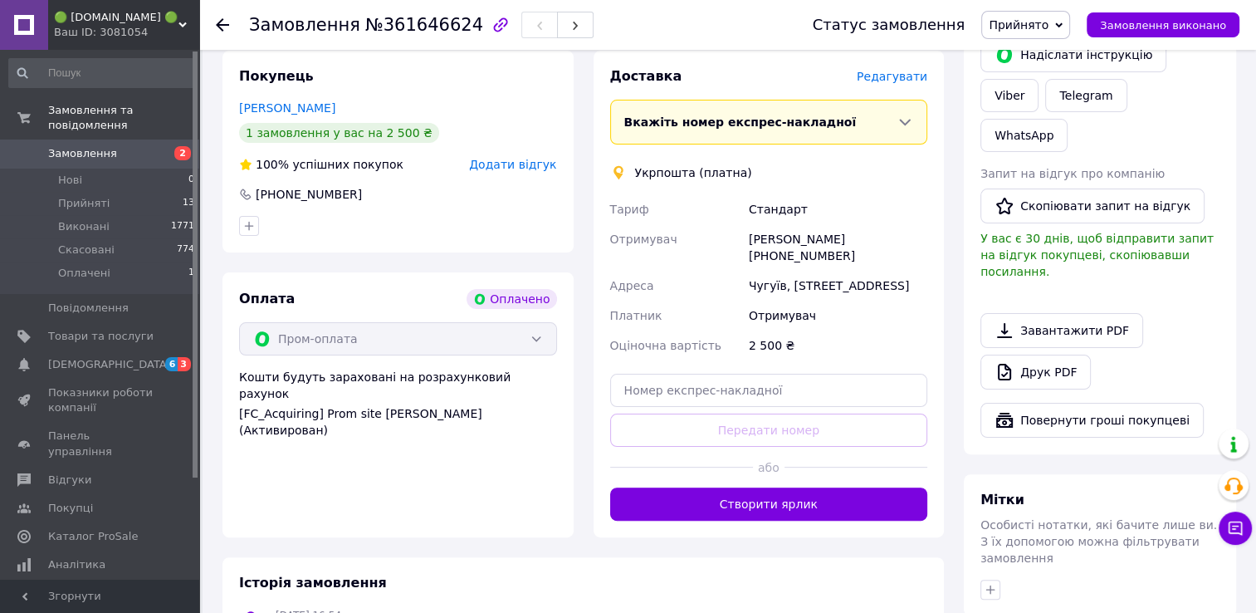
drag, startPoint x: 832, startPoint y: 257, endPoint x: 769, endPoint y: 266, distance: 63.8
click at [769, 266] on div "[PERSON_NAME] [PHONE_NUMBER]" at bounding box center [838, 247] width 185 height 46
copy div "0979953072"
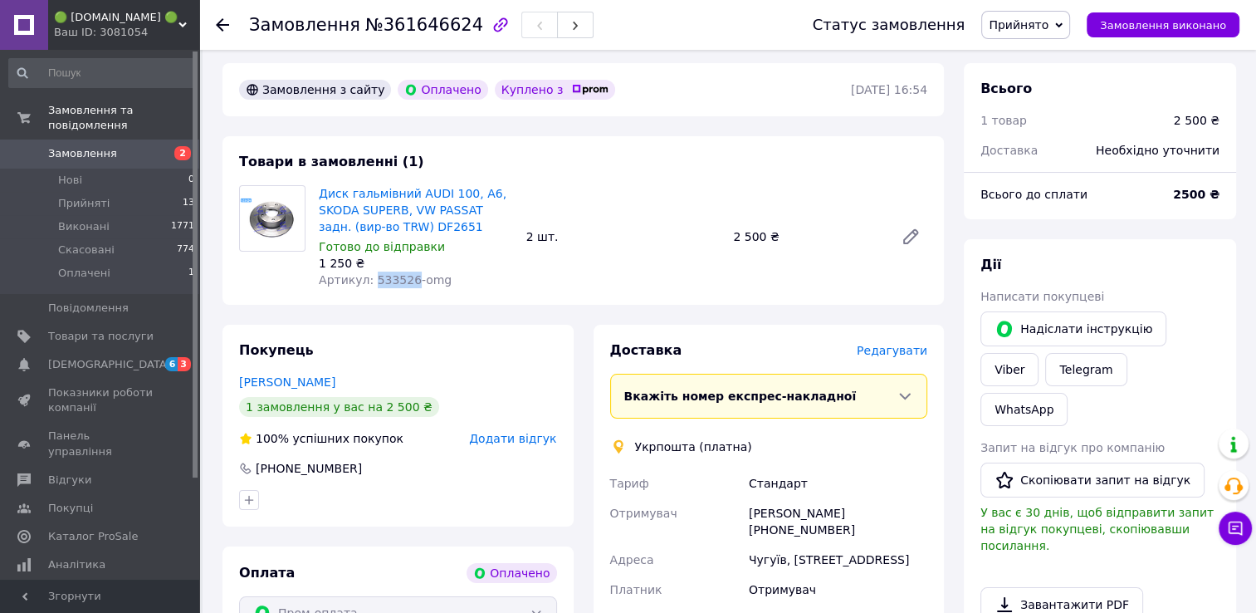
scroll to position [83, 0]
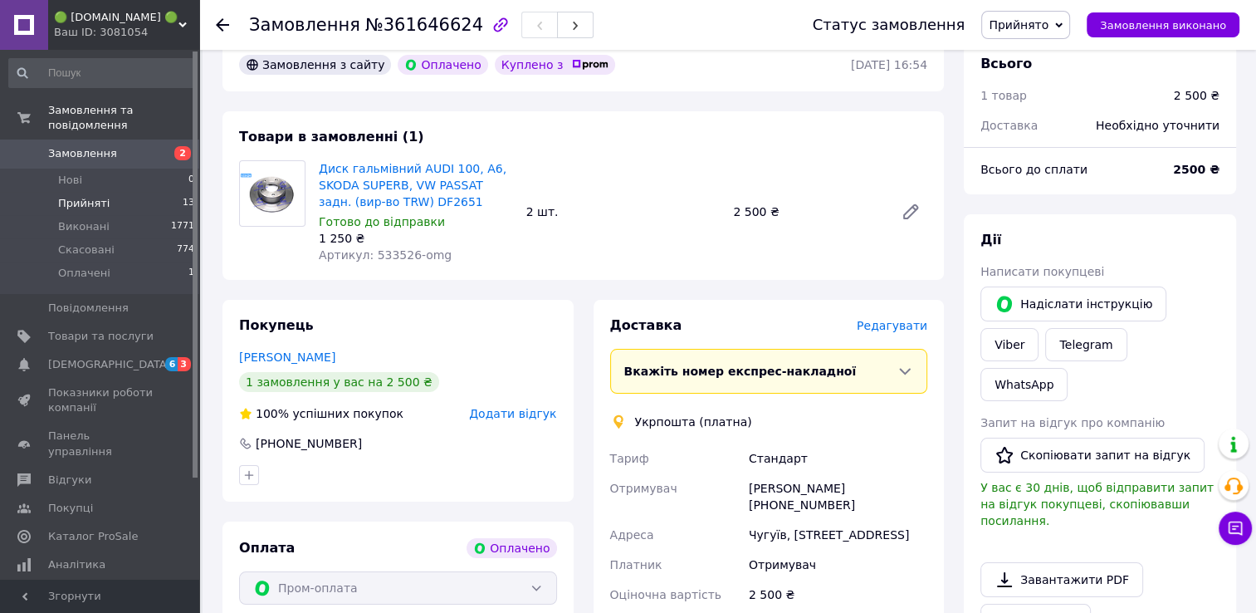
click at [78, 196] on span "Прийняті" at bounding box center [83, 203] width 51 height 15
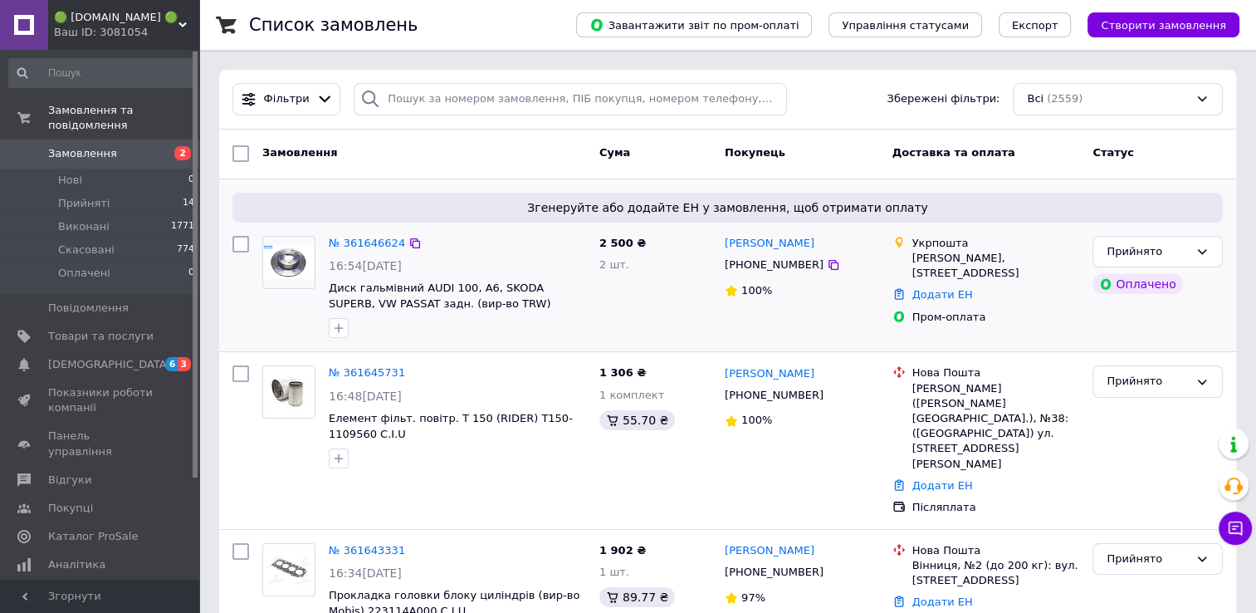
scroll to position [166, 0]
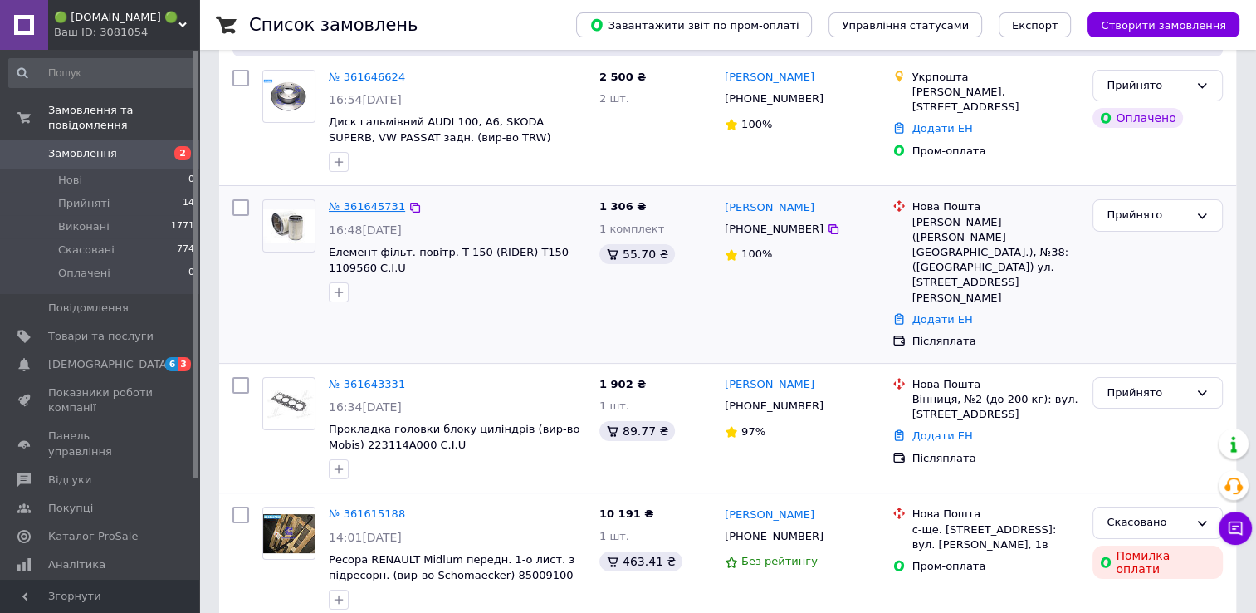
click at [384, 211] on link "№ 361645731" at bounding box center [367, 206] width 76 height 12
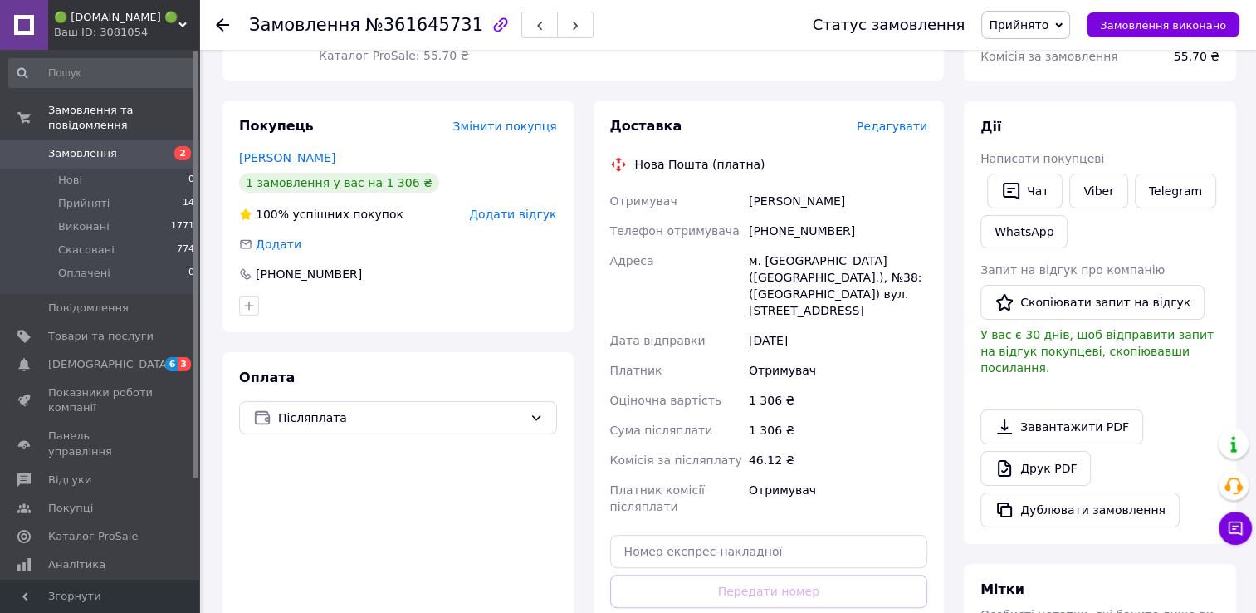
scroll to position [332, 0]
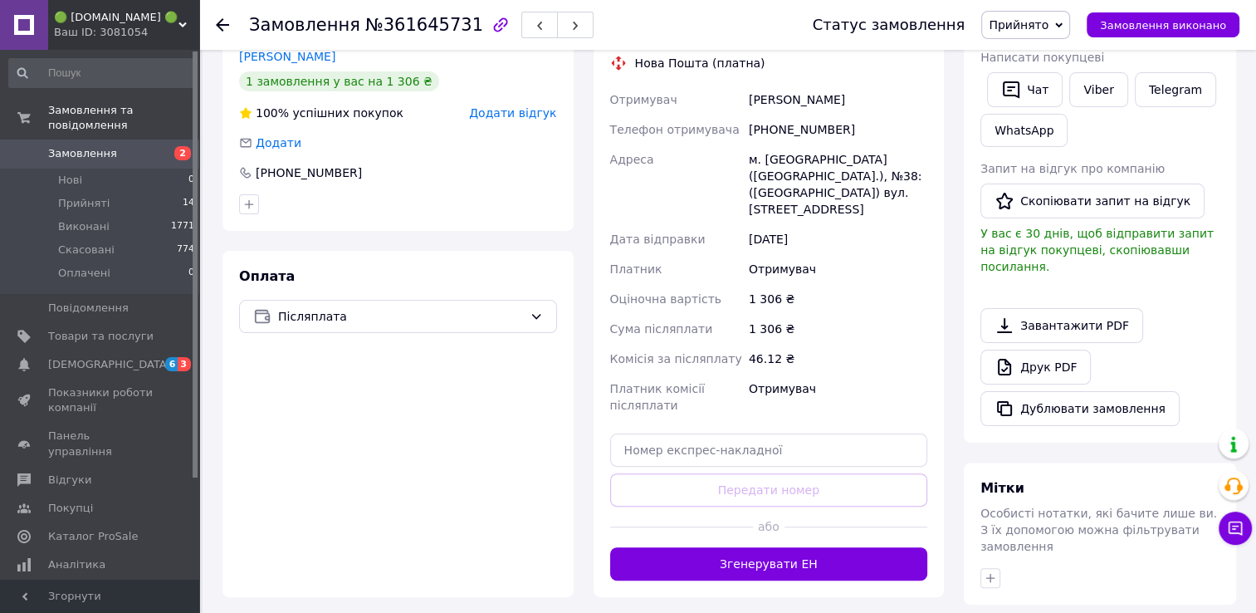
click at [1056, 479] on div "Мітки" at bounding box center [1100, 488] width 239 height 19
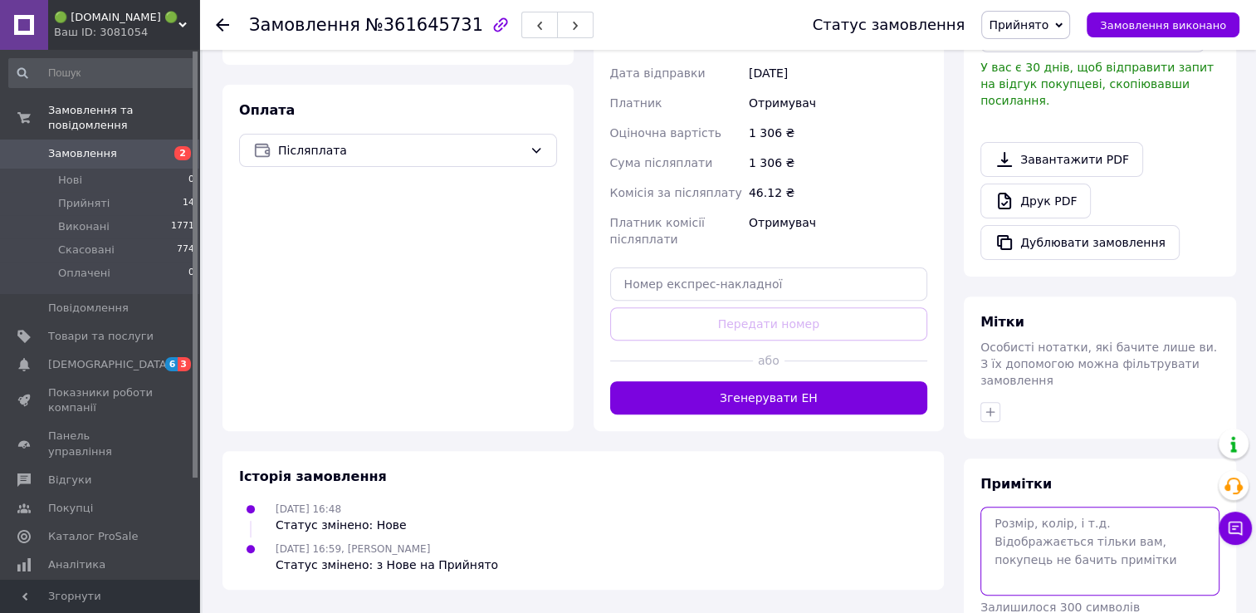
click at [1054, 506] on textarea at bounding box center [1100, 550] width 239 height 88
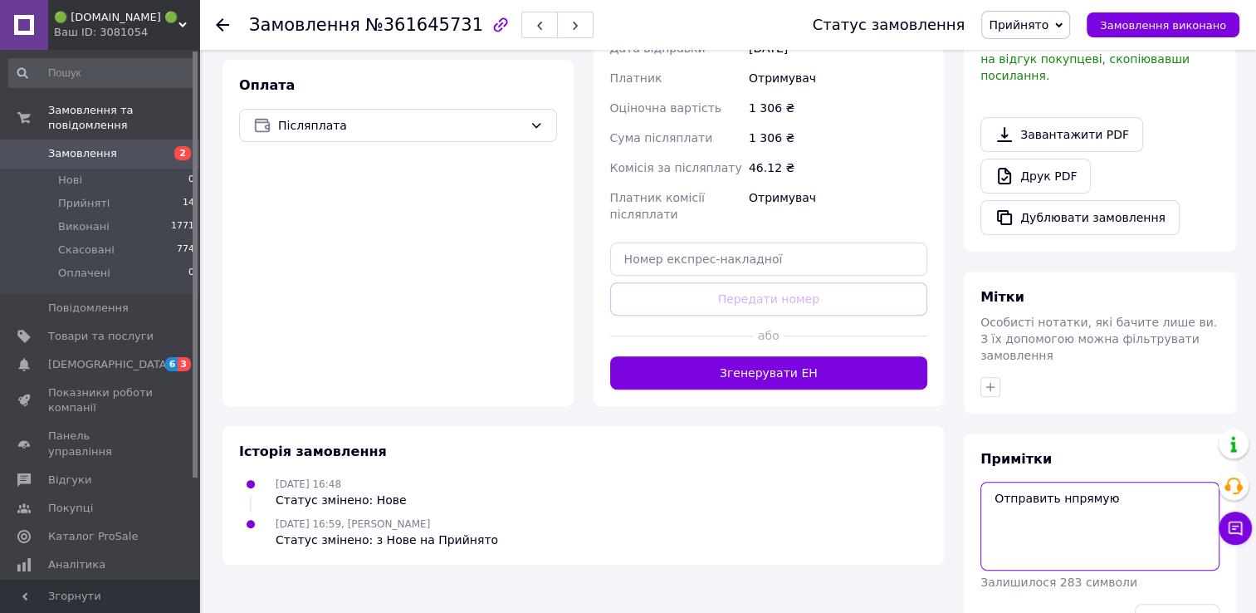
scroll to position [548, 0]
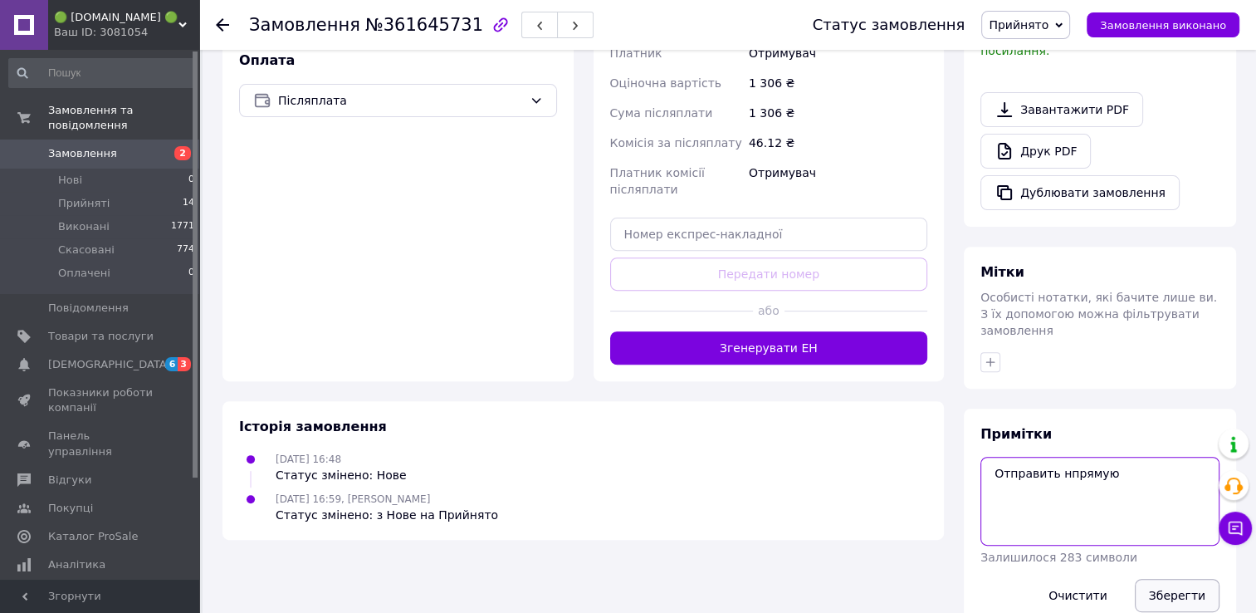
type textarea "Отправить нпрямую"
click at [1189, 579] on button "Зберегти" at bounding box center [1177, 595] width 85 height 33
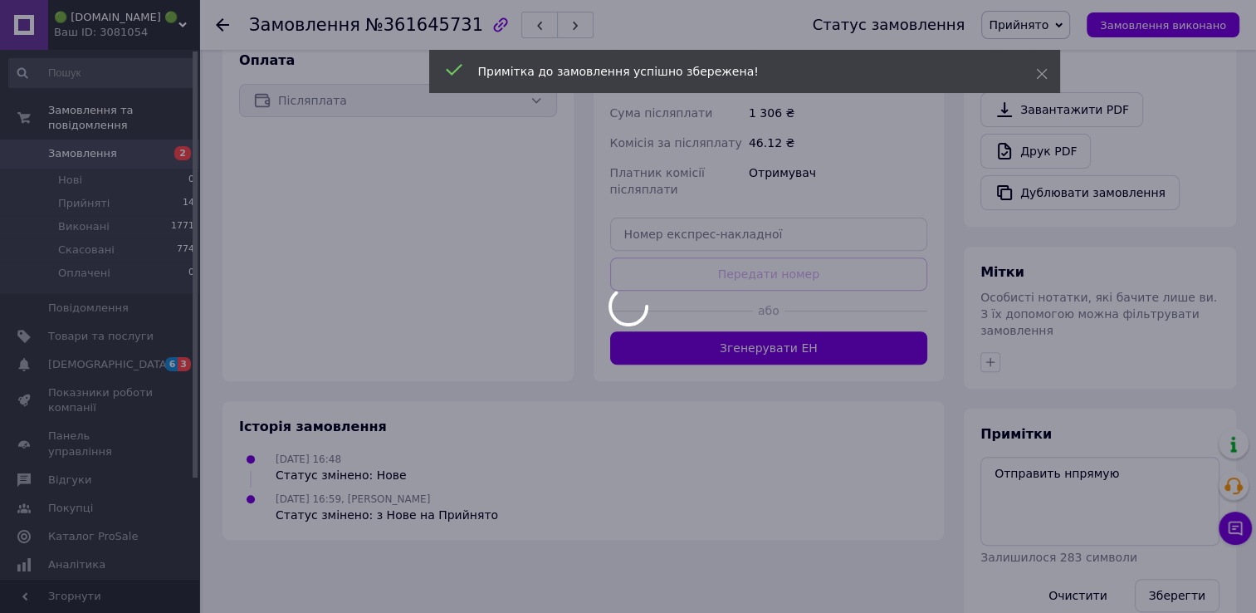
click at [92, 192] on body "🟢 [DOMAIN_NAME] 🟢 Ваш ID: 3081054 Сайт 🟢 [DOMAIN_NAME] 🟢 Кабінет покупця Переві…" at bounding box center [628, 50] width 1256 height 1196
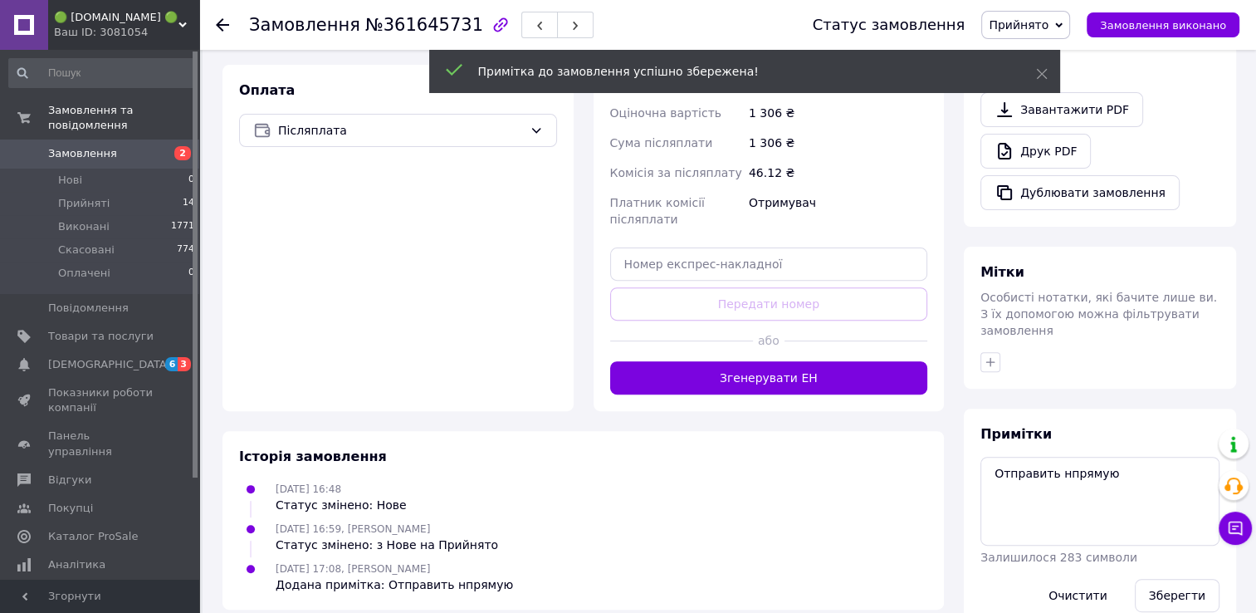
click at [92, 196] on span "Прийняті" at bounding box center [83, 203] width 51 height 15
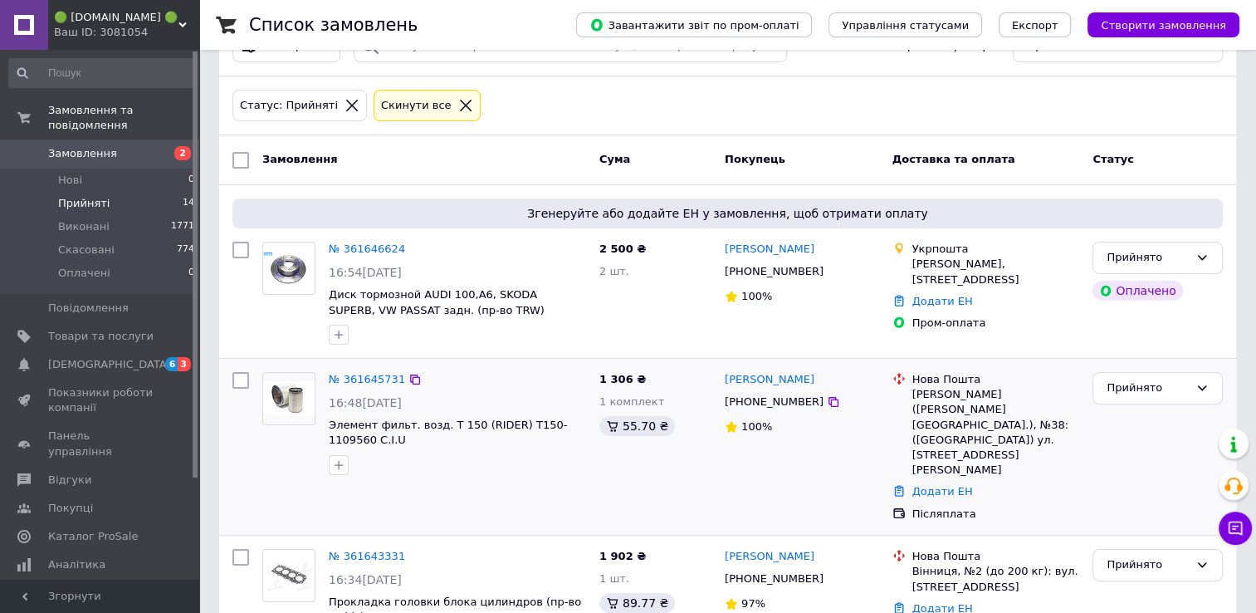
scroll to position [166, 0]
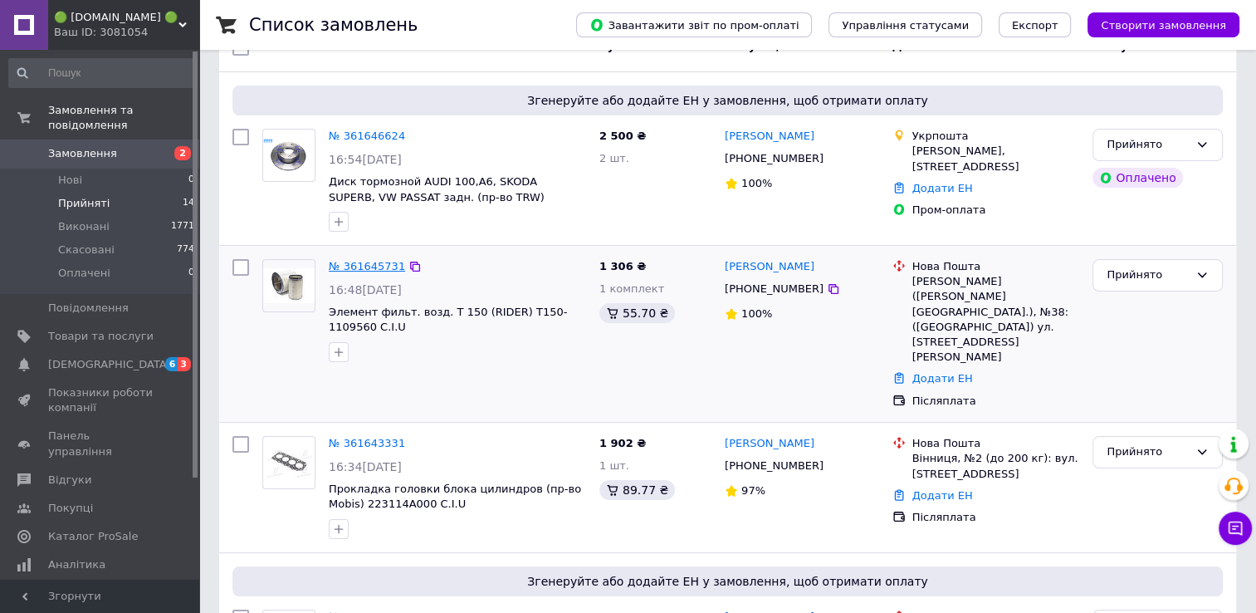
click at [361, 264] on link "№ 361645731" at bounding box center [367, 266] width 76 height 12
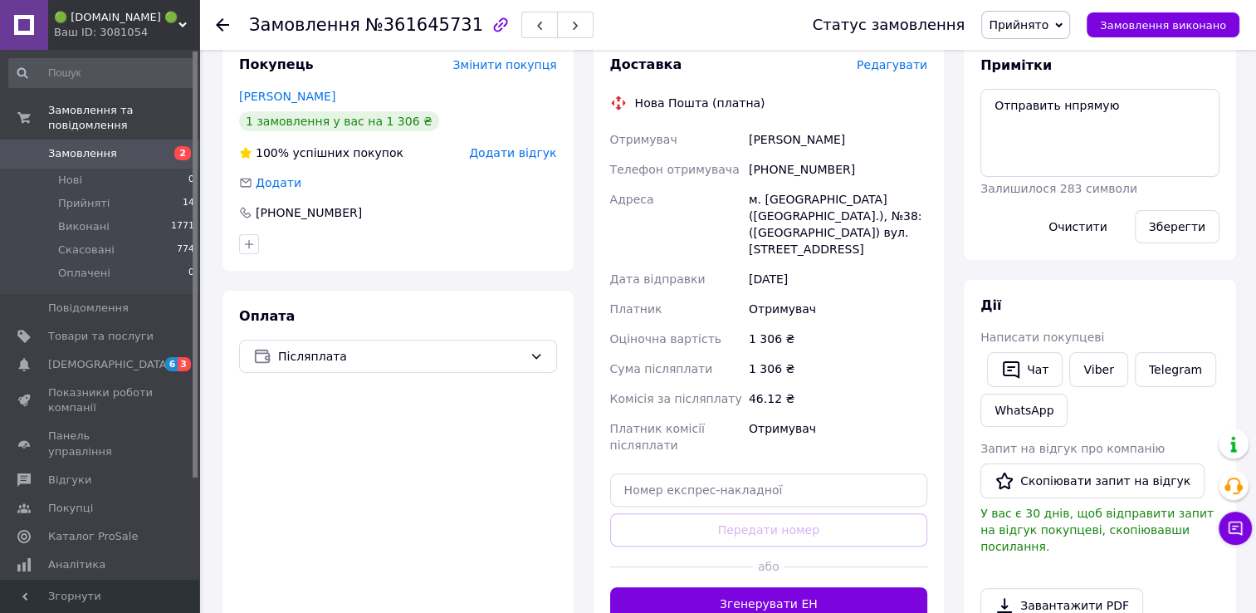
scroll to position [216, 0]
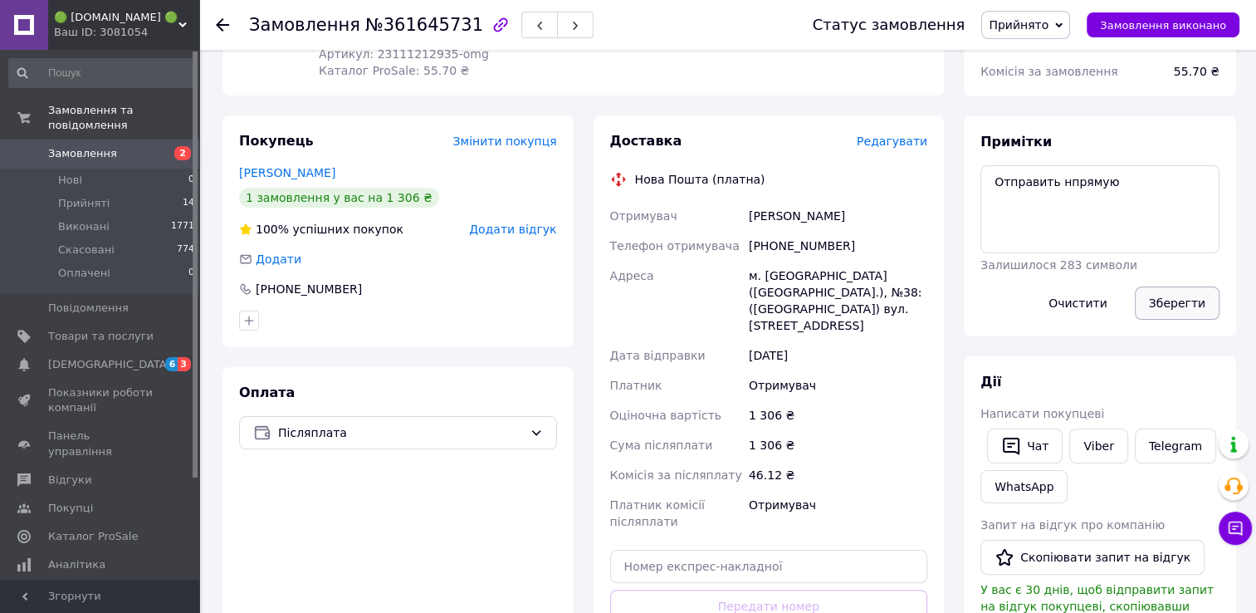
click at [1182, 305] on button "Зберегти" at bounding box center [1177, 302] width 85 height 33
click at [82, 196] on span "Прийняті" at bounding box center [83, 203] width 51 height 15
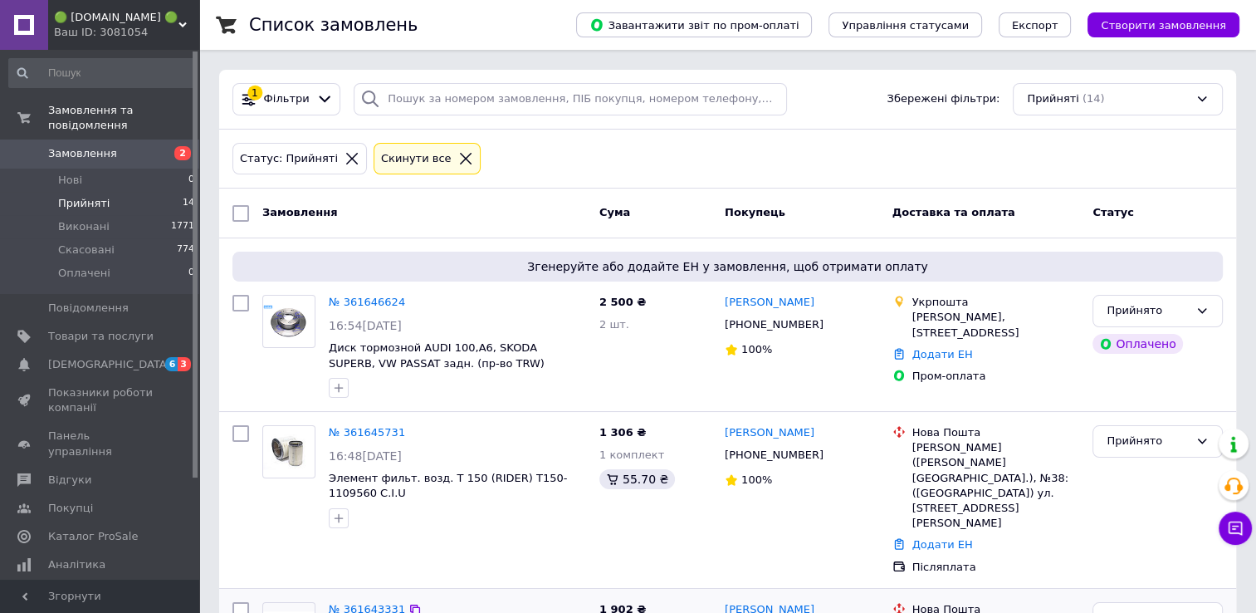
click at [366, 603] on link "№ 361643331" at bounding box center [367, 609] width 76 height 12
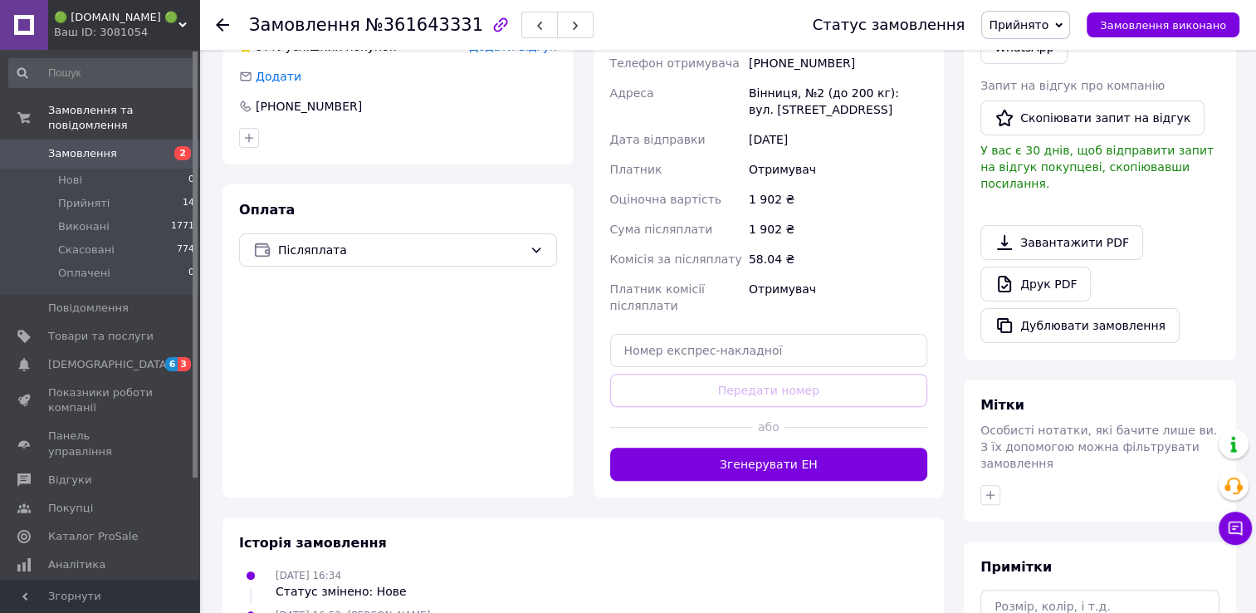
scroll to position [498, 0]
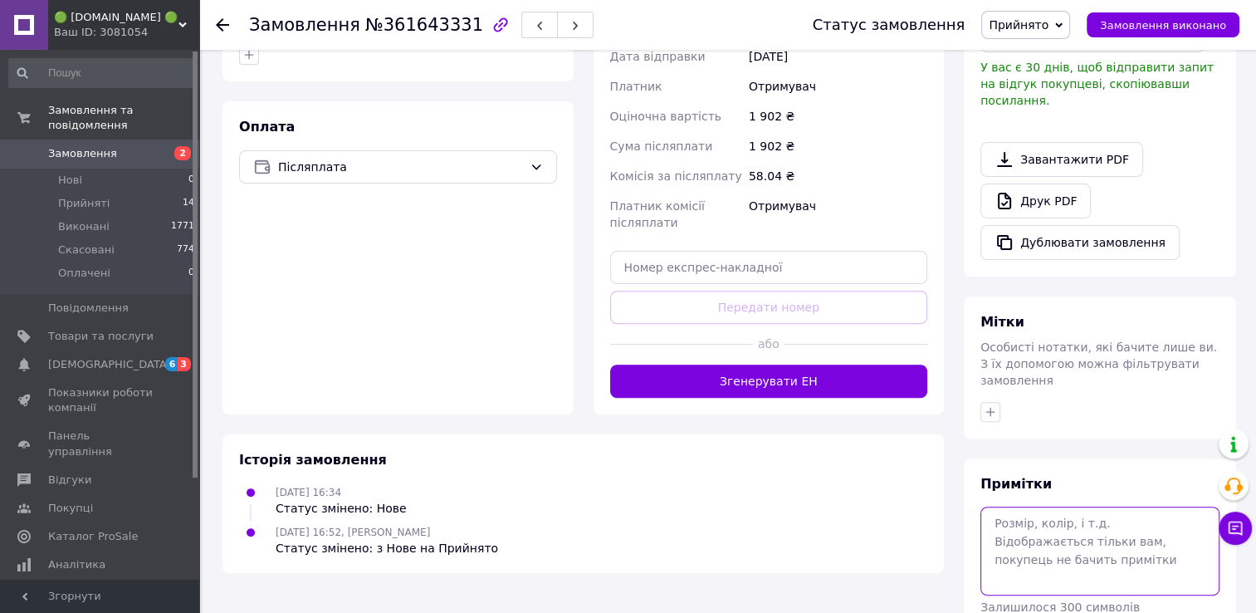
click at [1070, 526] on textarea at bounding box center [1100, 550] width 239 height 88
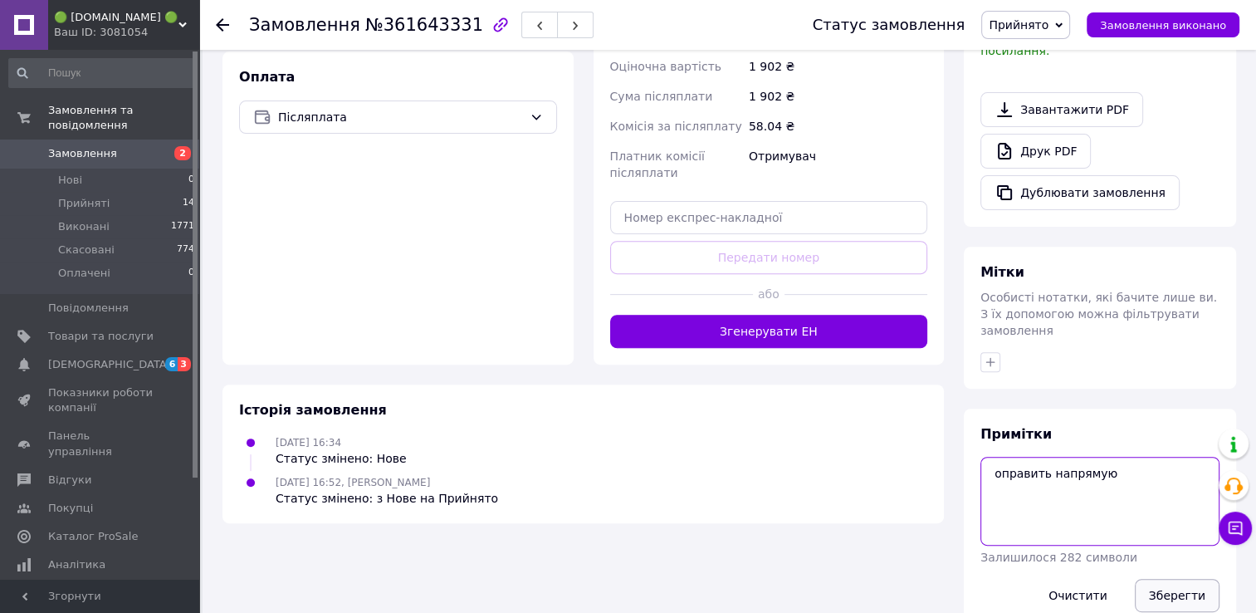
type textarea "оправить напрямую"
click at [1182, 579] on button "Зберегти" at bounding box center [1177, 595] width 85 height 33
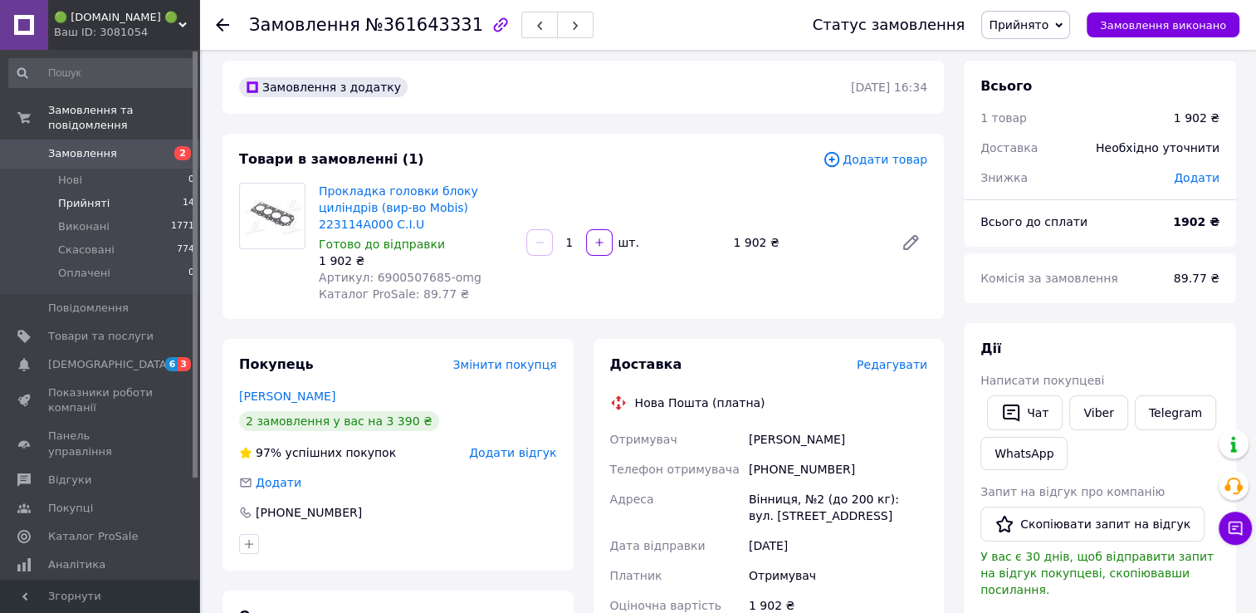
scroll to position [0, 0]
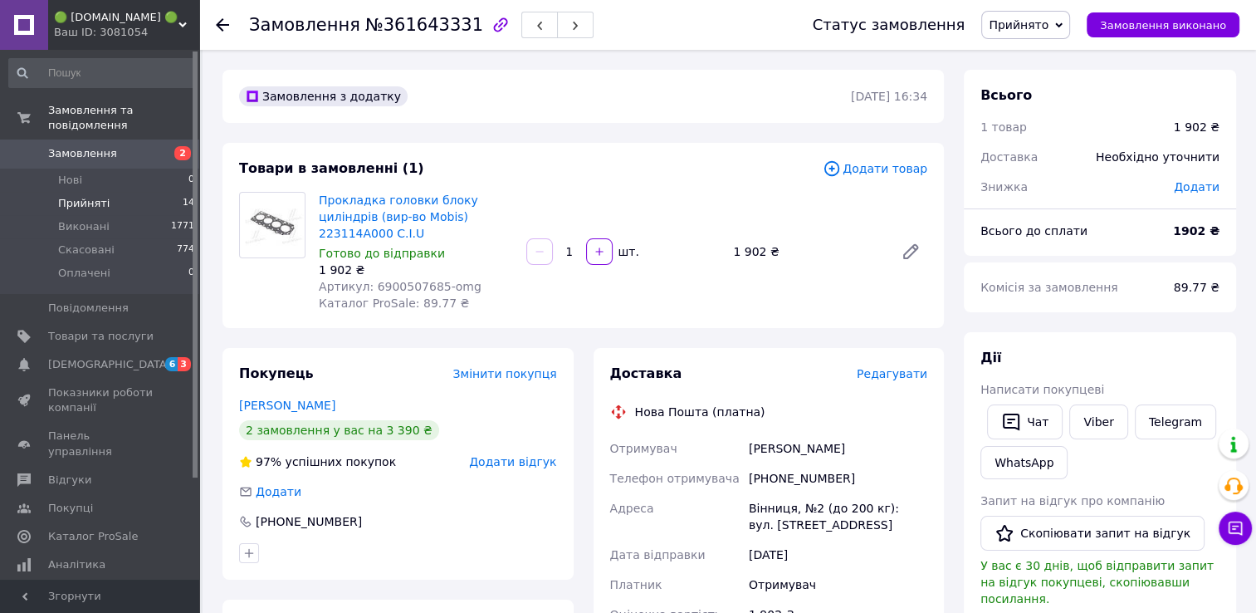
click at [100, 196] on span "Прийняті" at bounding box center [83, 203] width 51 height 15
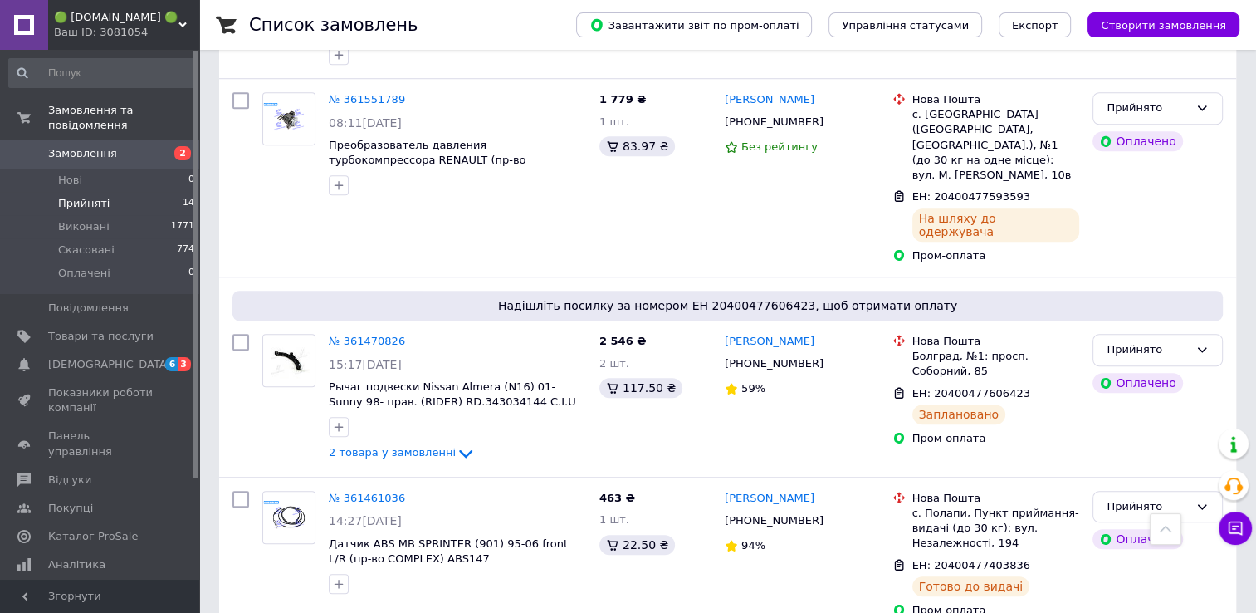
scroll to position [1661, 0]
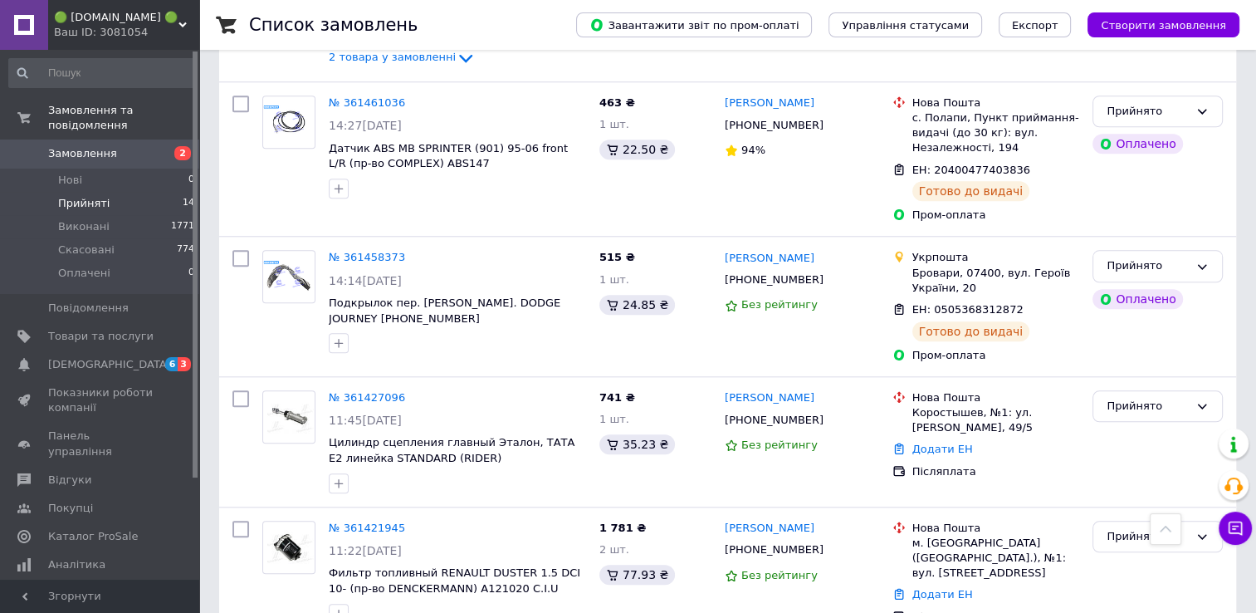
click at [79, 198] on li "Прийняті 14" at bounding box center [102, 203] width 204 height 23
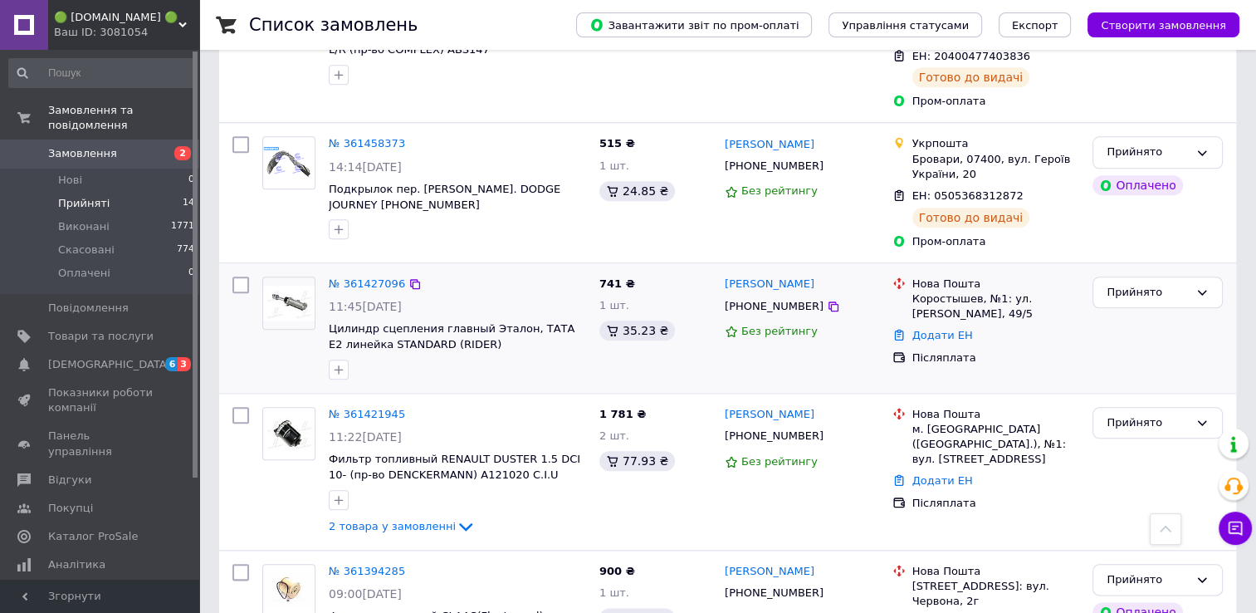
scroll to position [1776, 0]
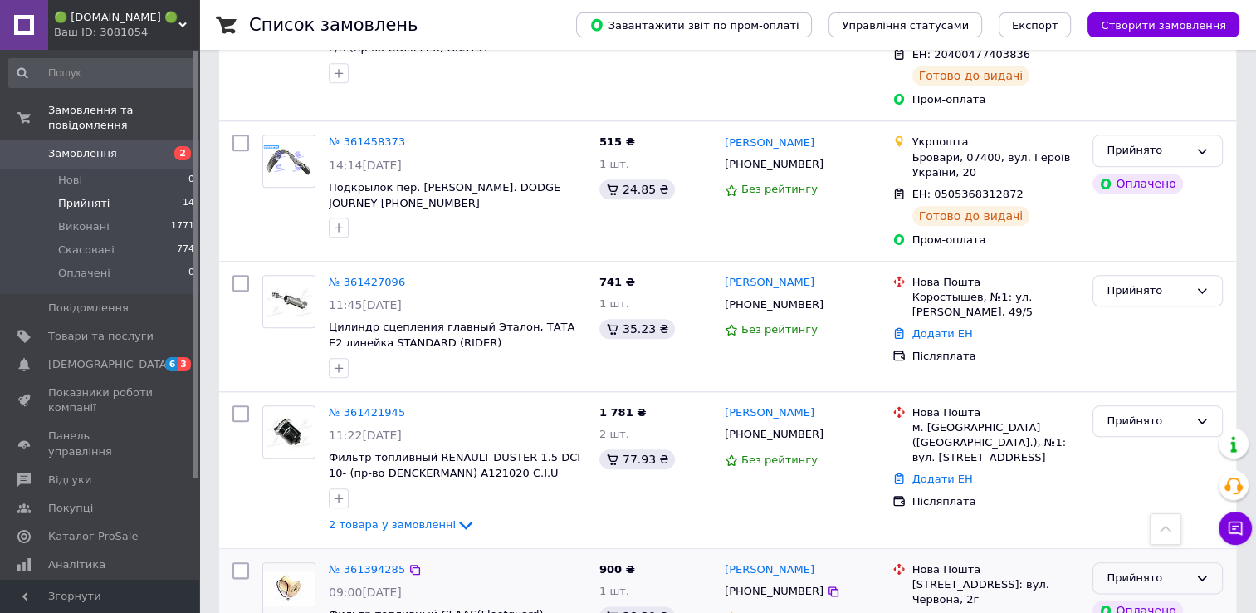
click at [1196, 571] on icon at bounding box center [1202, 577] width 13 height 13
click at [364, 406] on link "№ 361421945" at bounding box center [367, 412] width 76 height 12
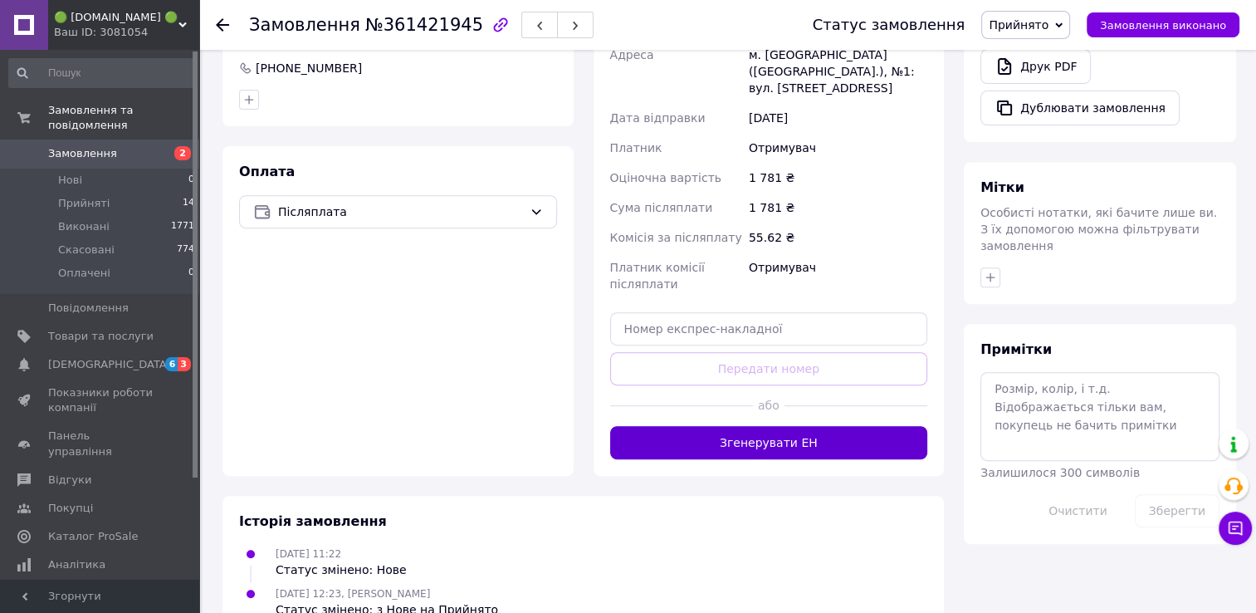
scroll to position [657, 0]
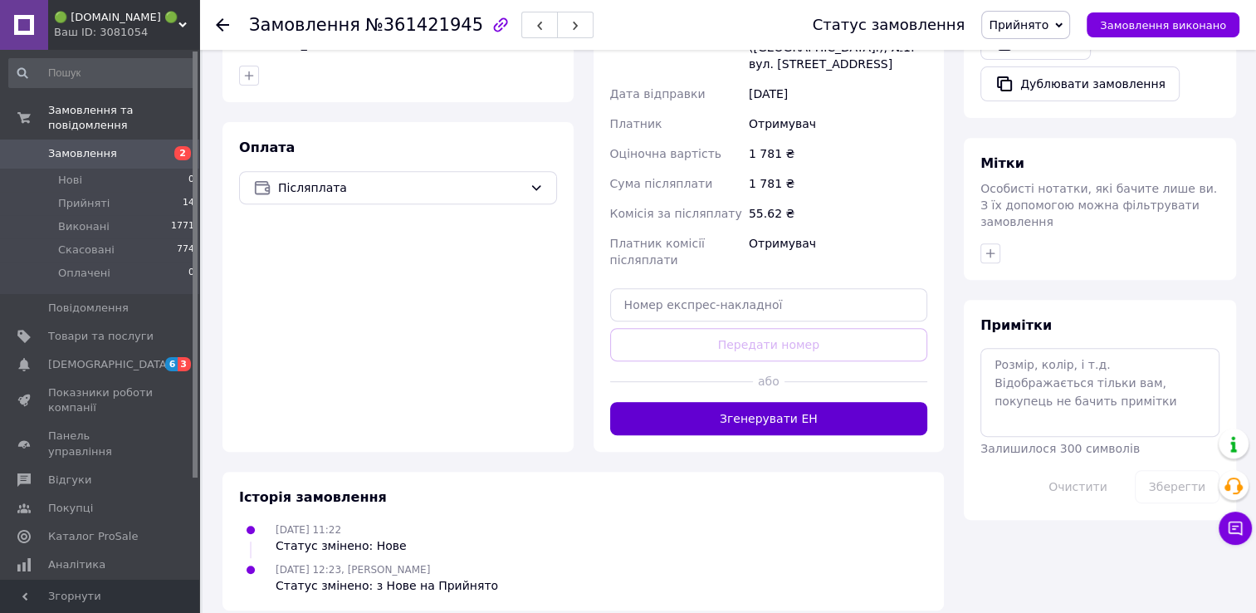
click at [796, 405] on button "Згенерувати ЕН" at bounding box center [769, 418] width 318 height 33
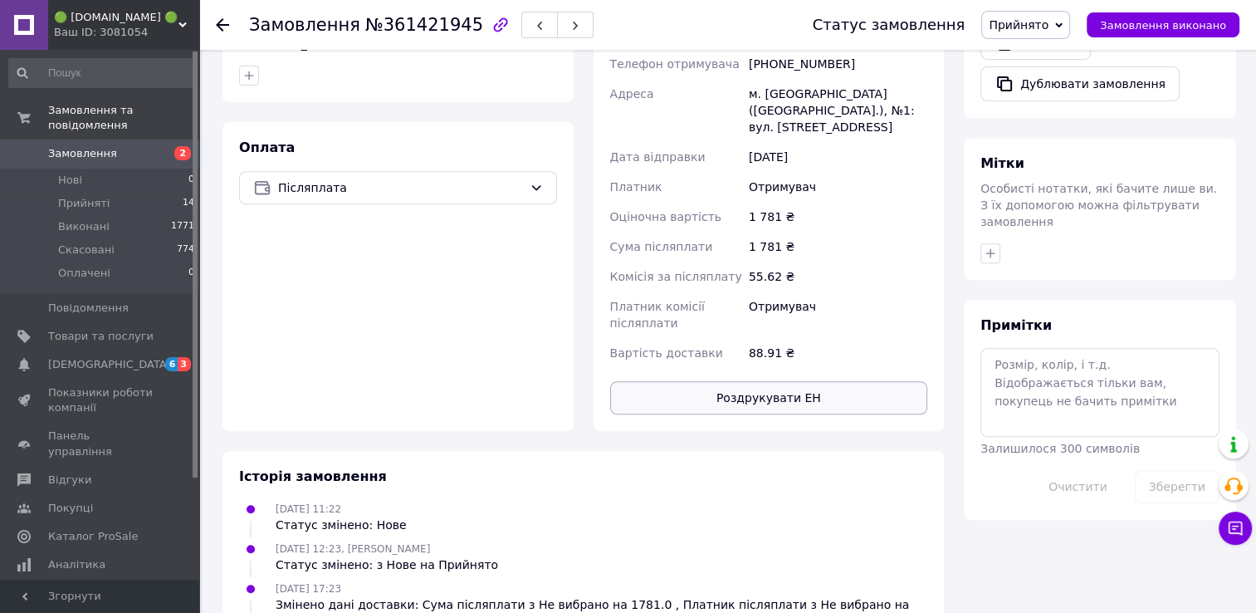
click at [767, 383] on button "Роздрукувати ЕН" at bounding box center [769, 397] width 318 height 33
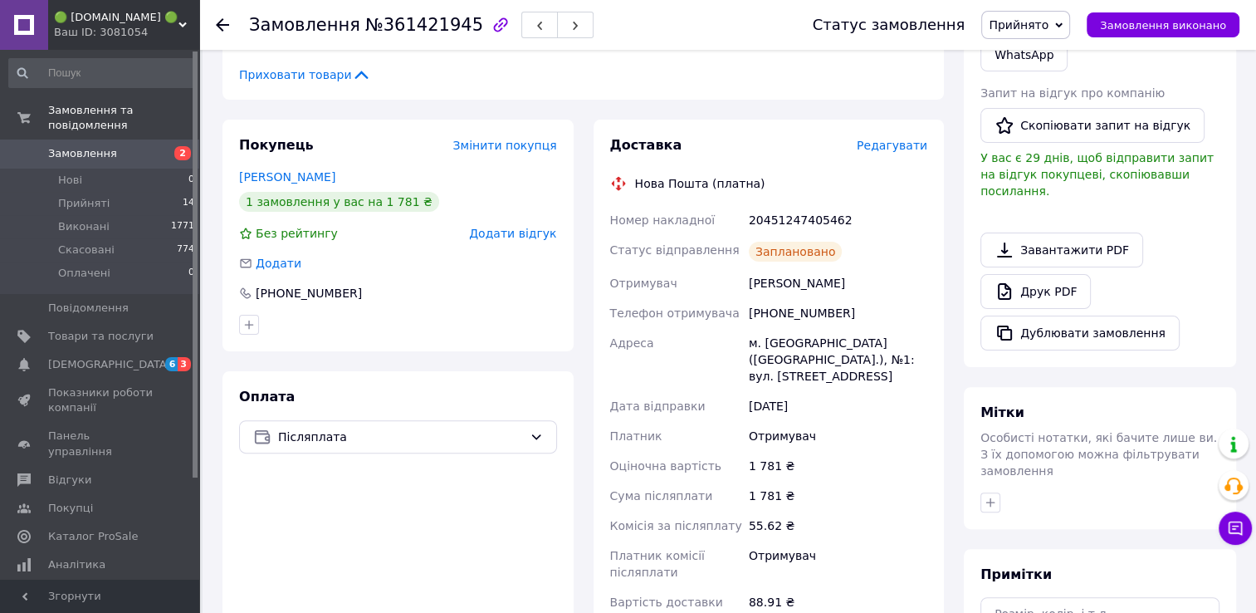
scroll to position [0, 0]
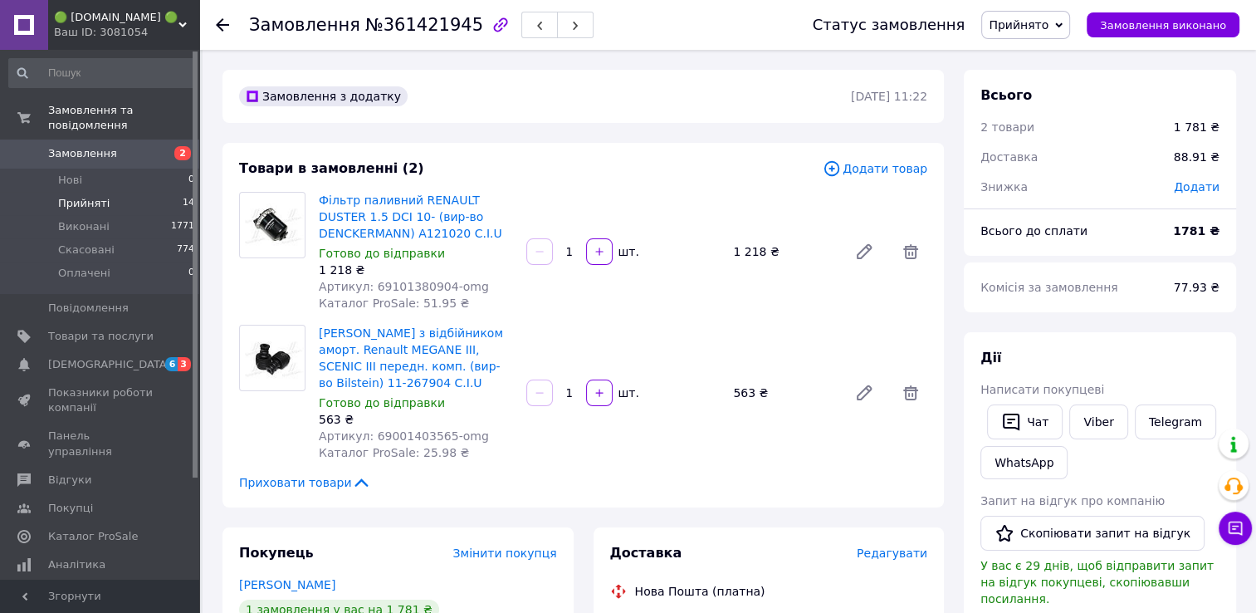
click at [84, 196] on span "Прийняті" at bounding box center [83, 203] width 51 height 15
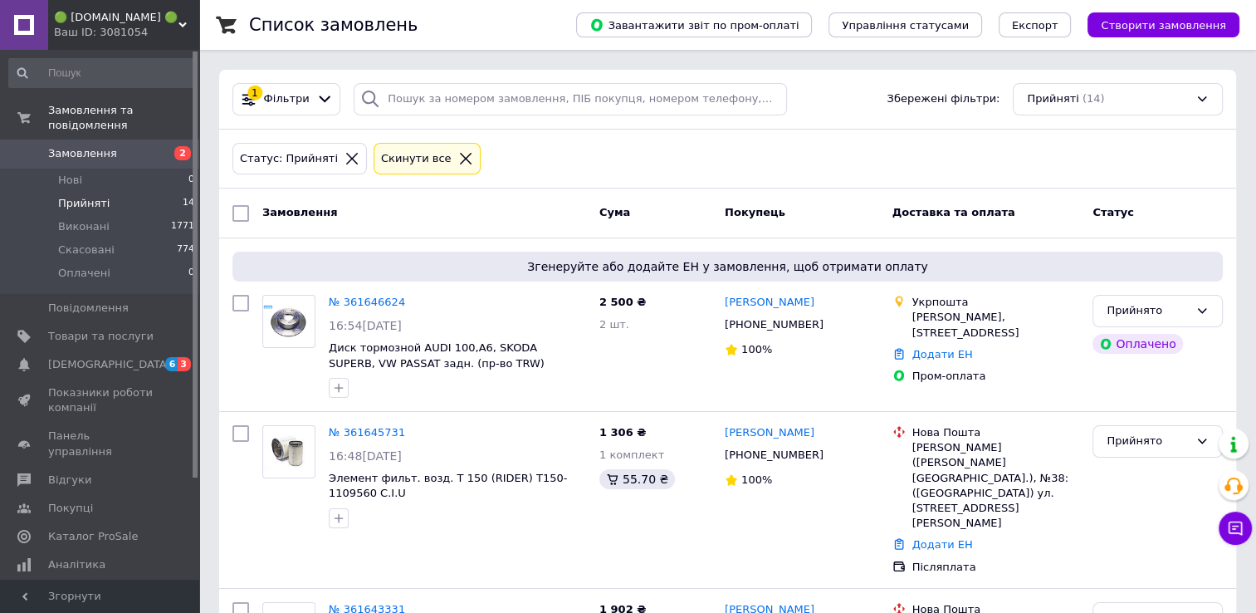
click at [94, 196] on span "Прийняті" at bounding box center [83, 203] width 51 height 15
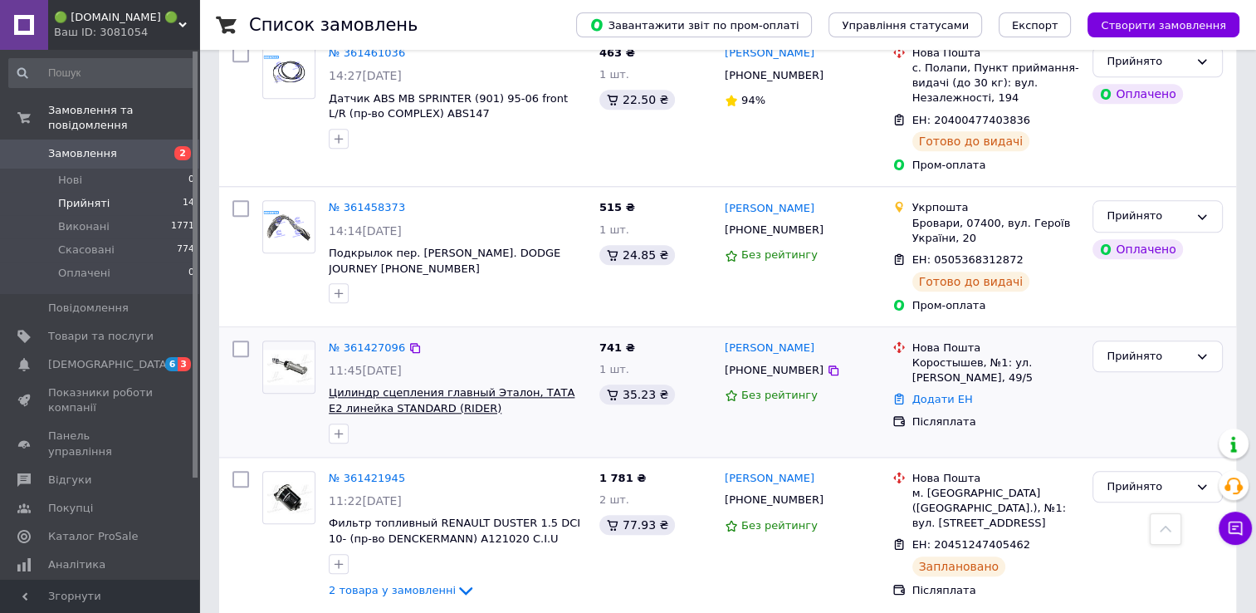
scroll to position [1693, 0]
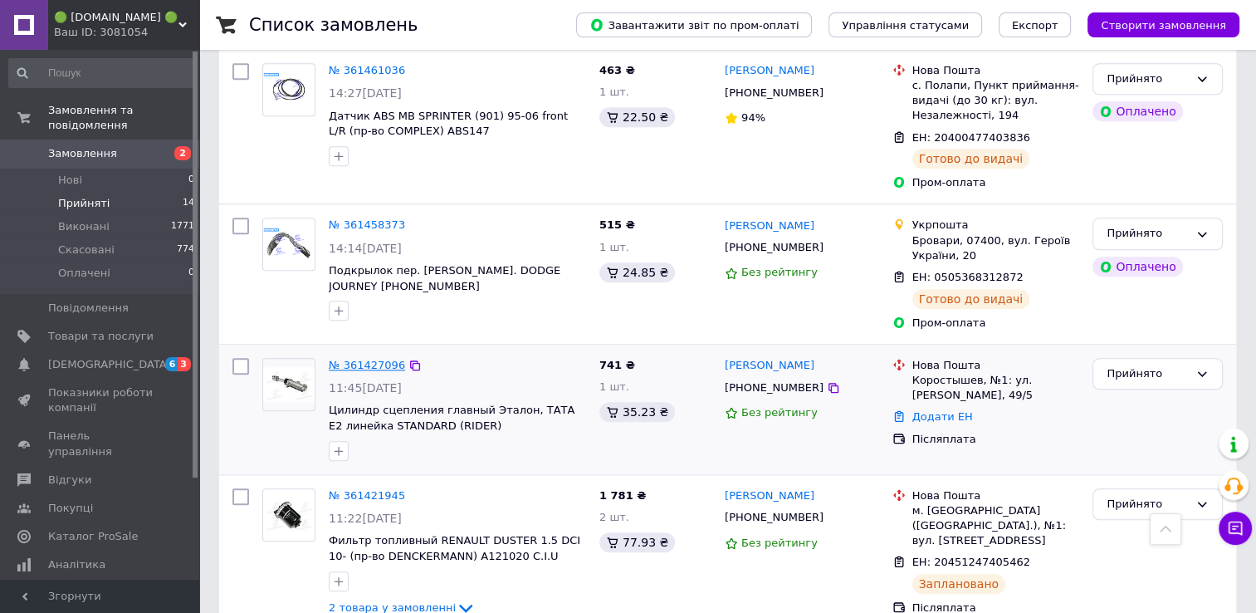
click at [362, 359] on link "№ 361427096" at bounding box center [367, 365] width 76 height 12
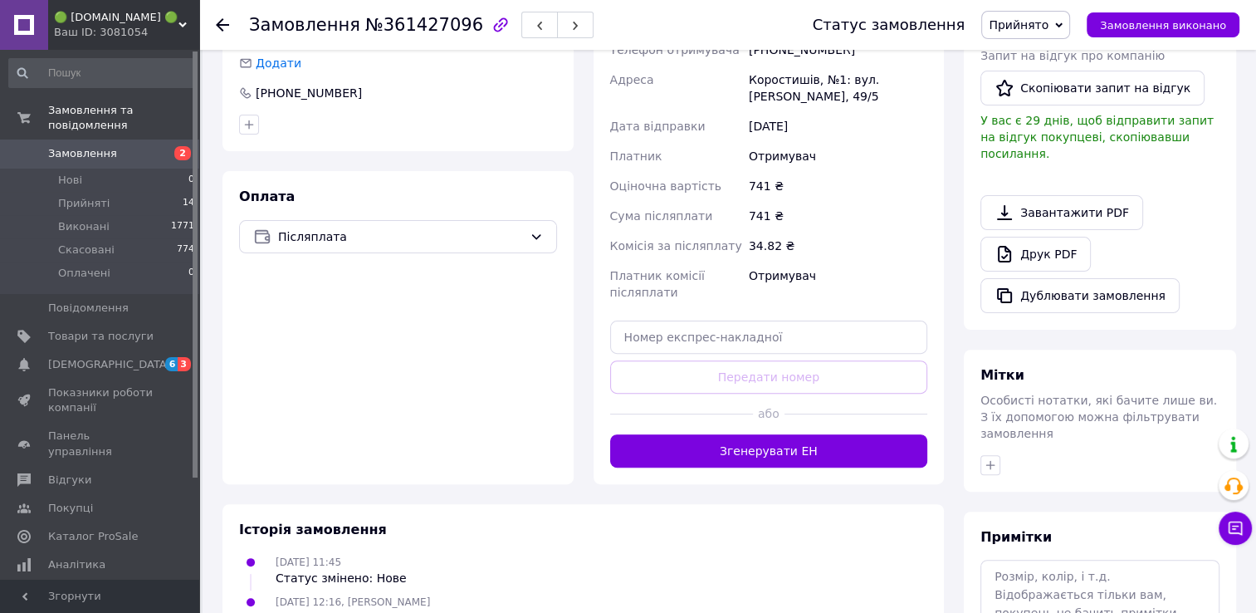
scroll to position [498, 0]
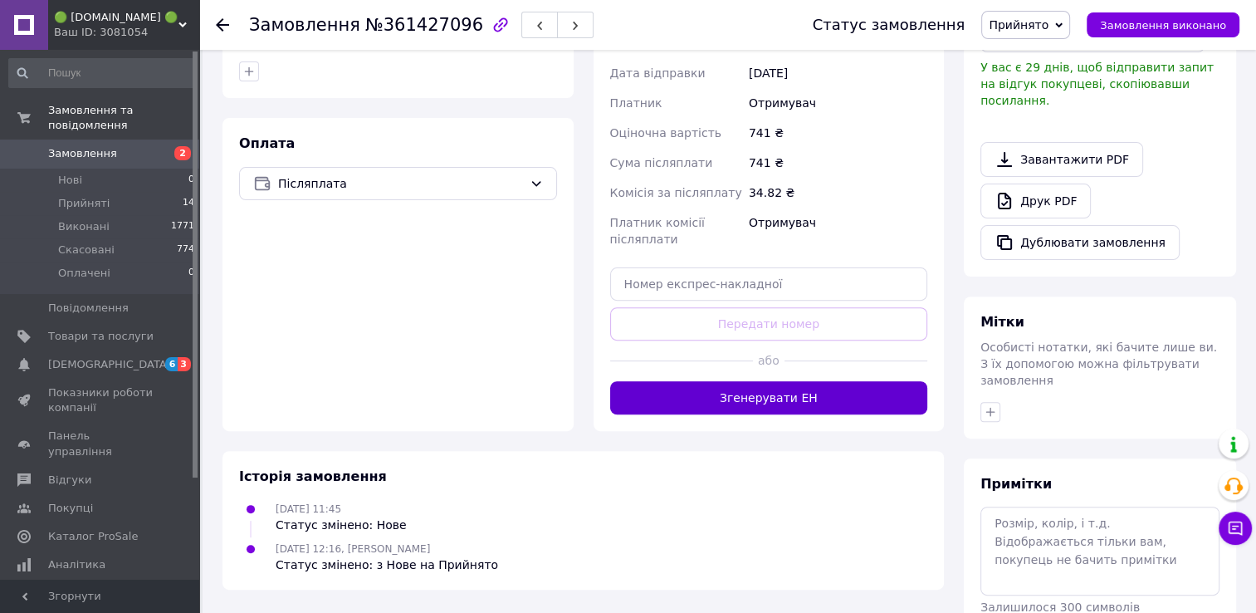
click at [767, 381] on button "Згенерувати ЕН" at bounding box center [769, 397] width 318 height 33
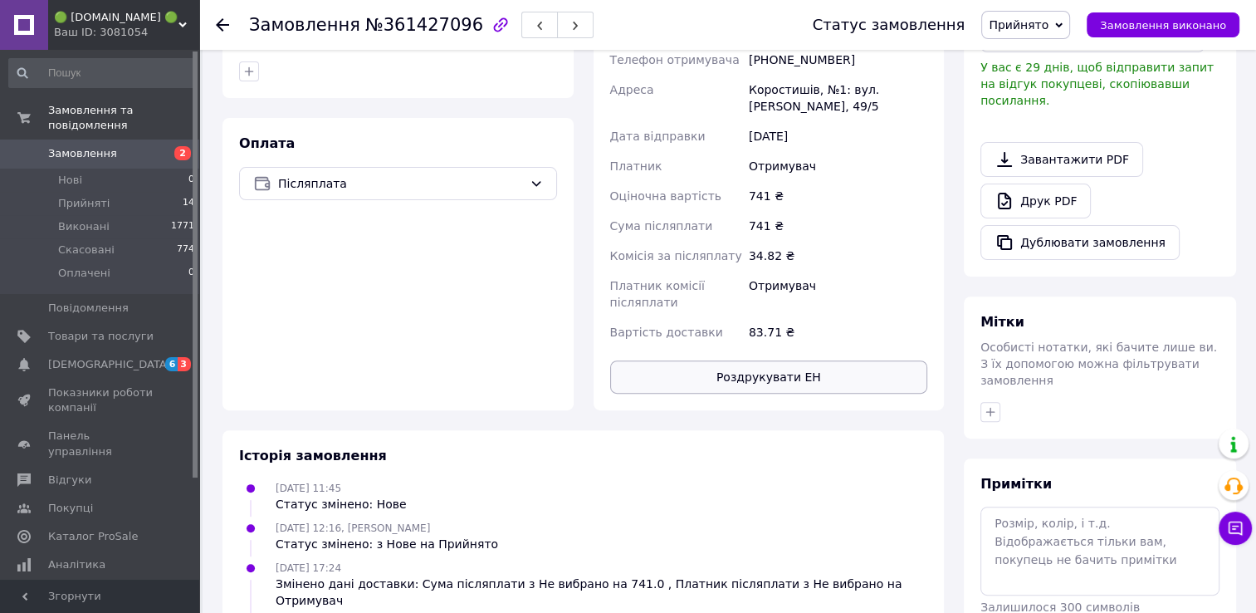
click at [790, 360] on button "Роздрукувати ЕН" at bounding box center [769, 376] width 318 height 33
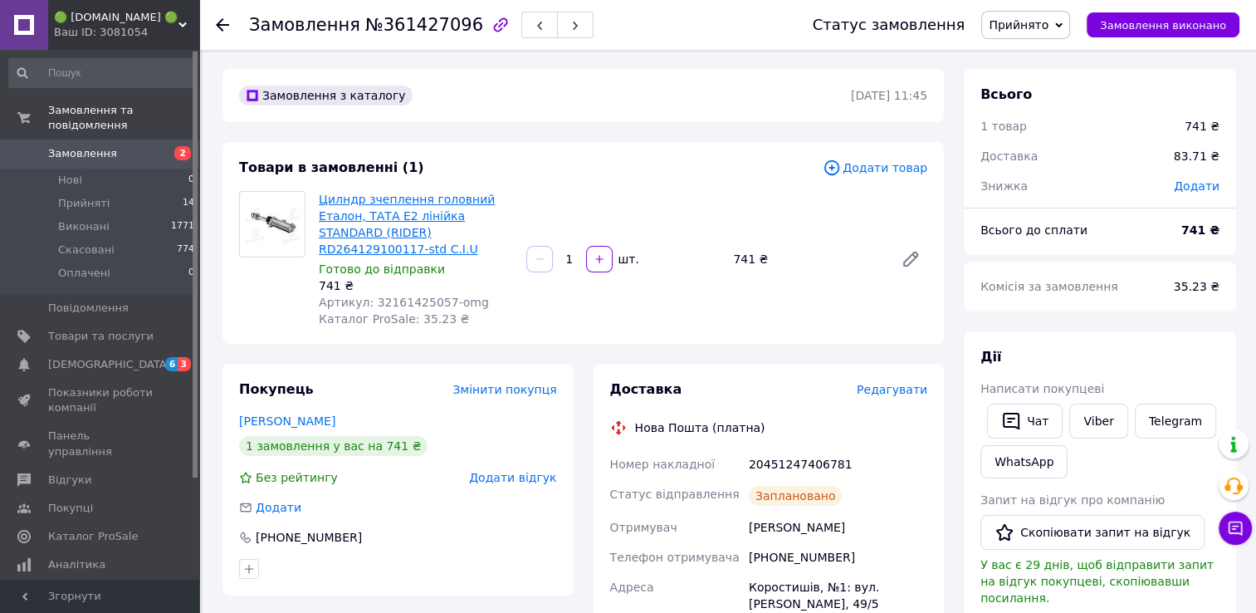
scroll to position [0, 0]
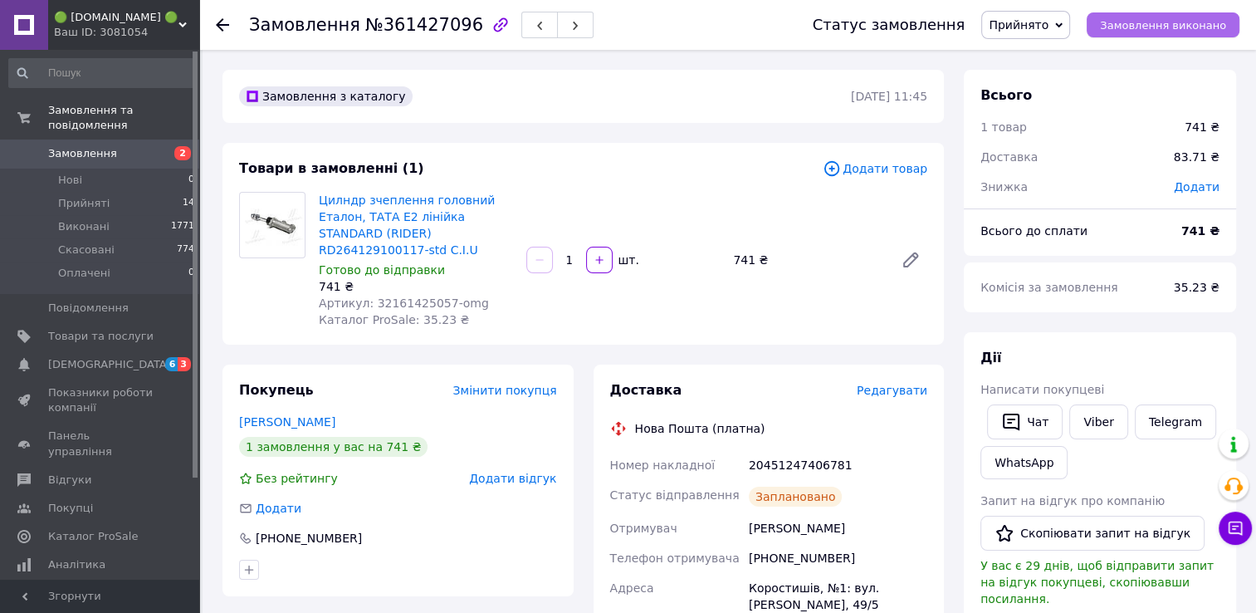
click at [1165, 25] on span "Замовлення виконано" at bounding box center [1163, 25] width 126 height 12
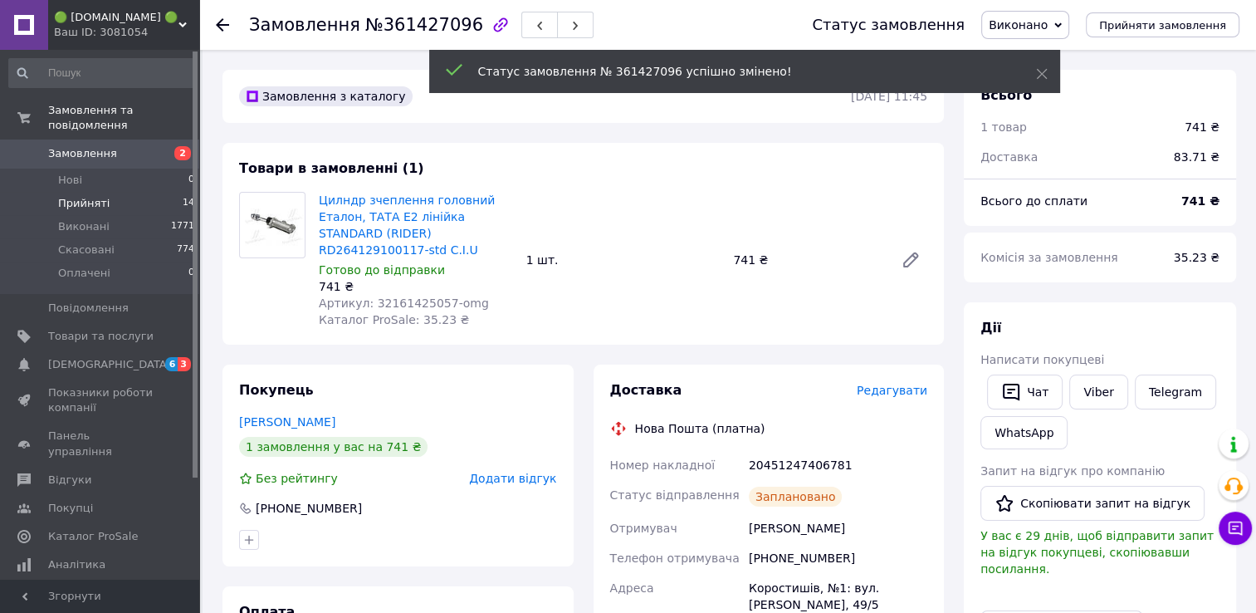
click at [91, 196] on span "Прийняті" at bounding box center [83, 203] width 51 height 15
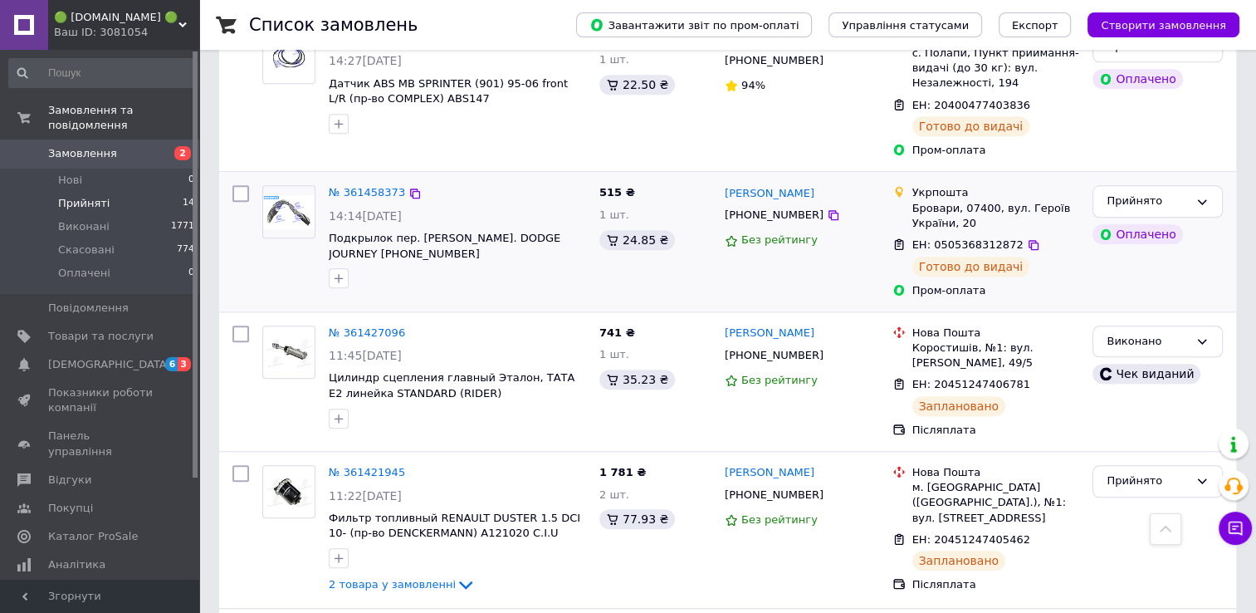
scroll to position [1785, 0]
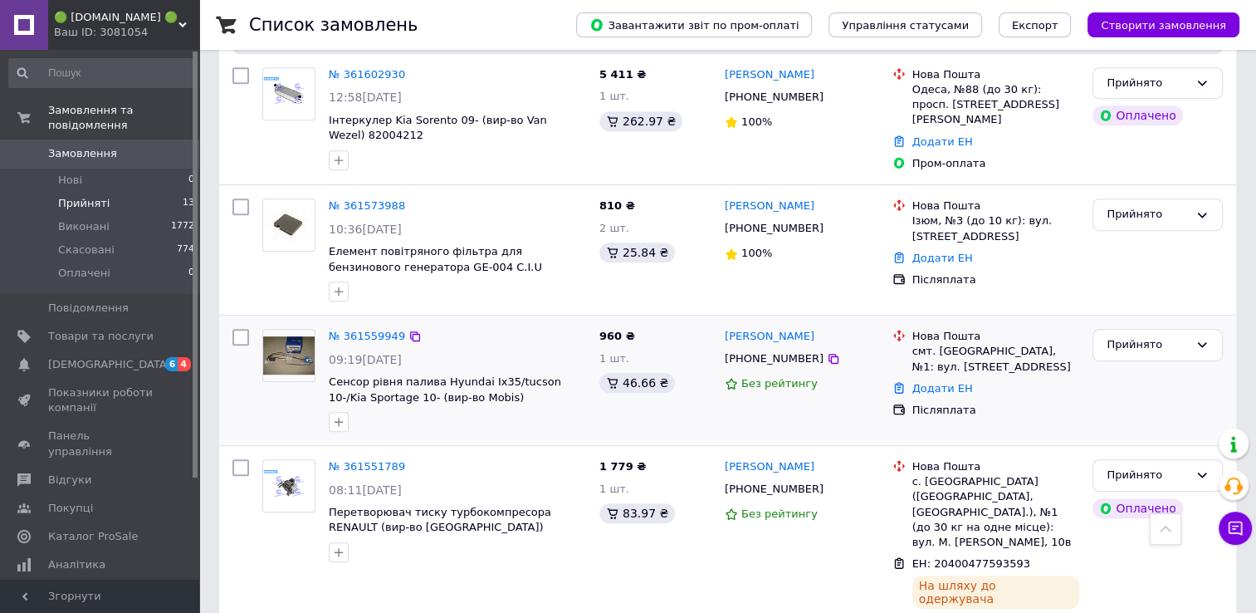
scroll to position [815, 0]
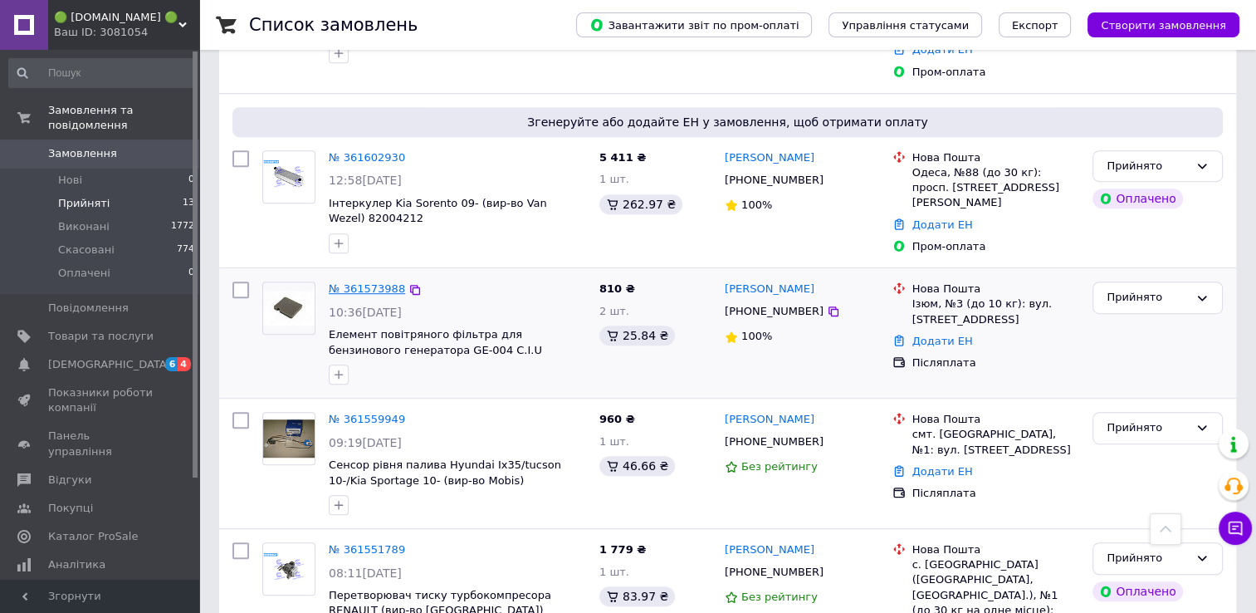
click at [372, 282] on link "№ 361573988" at bounding box center [367, 288] width 76 height 12
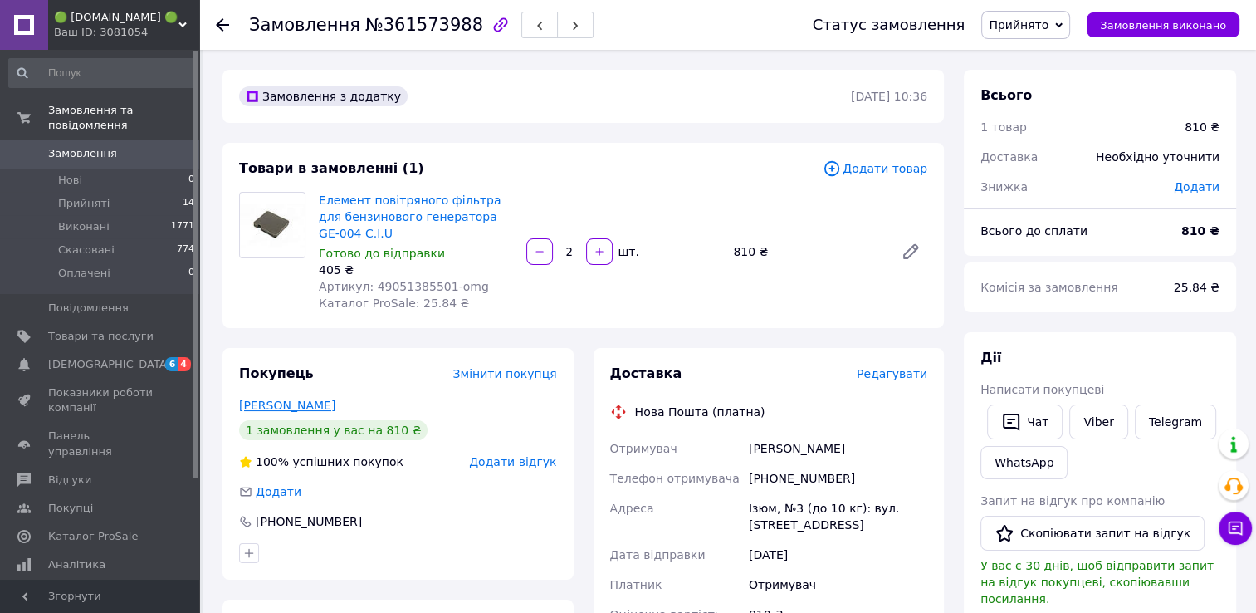
click at [276, 408] on link "[PERSON_NAME]" at bounding box center [287, 405] width 96 height 13
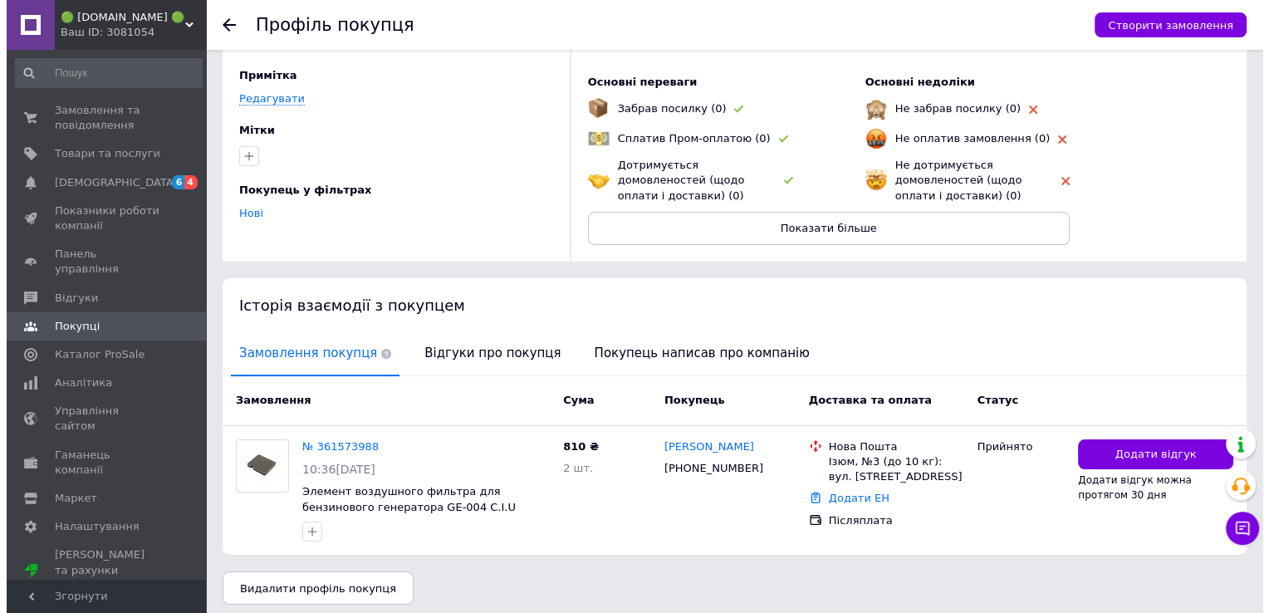
scroll to position [106, 0]
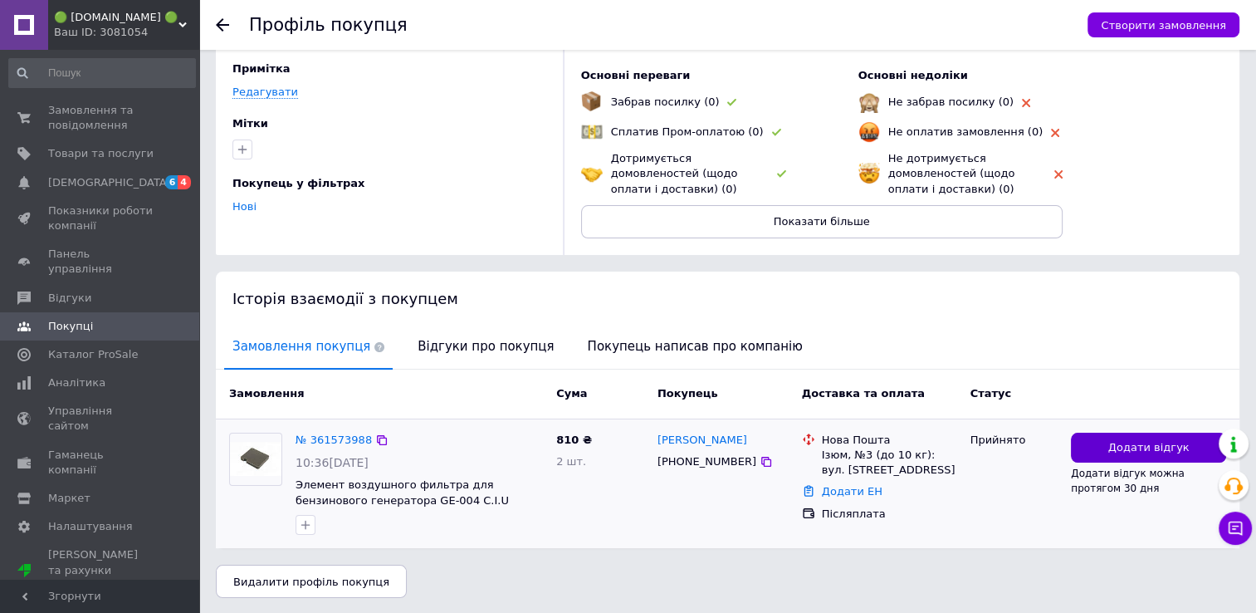
click at [1084, 451] on button "Додати відгук" at bounding box center [1148, 448] width 155 height 31
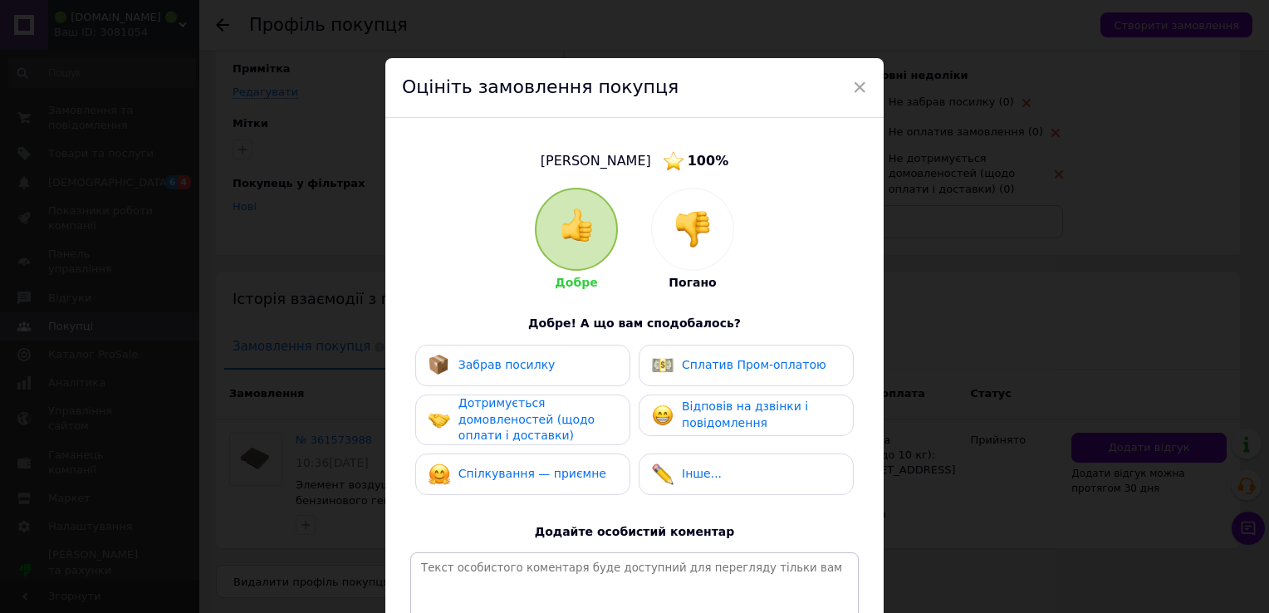
click at [765, 365] on span "Сплатив Пром-оплатою" at bounding box center [754, 364] width 144 height 13
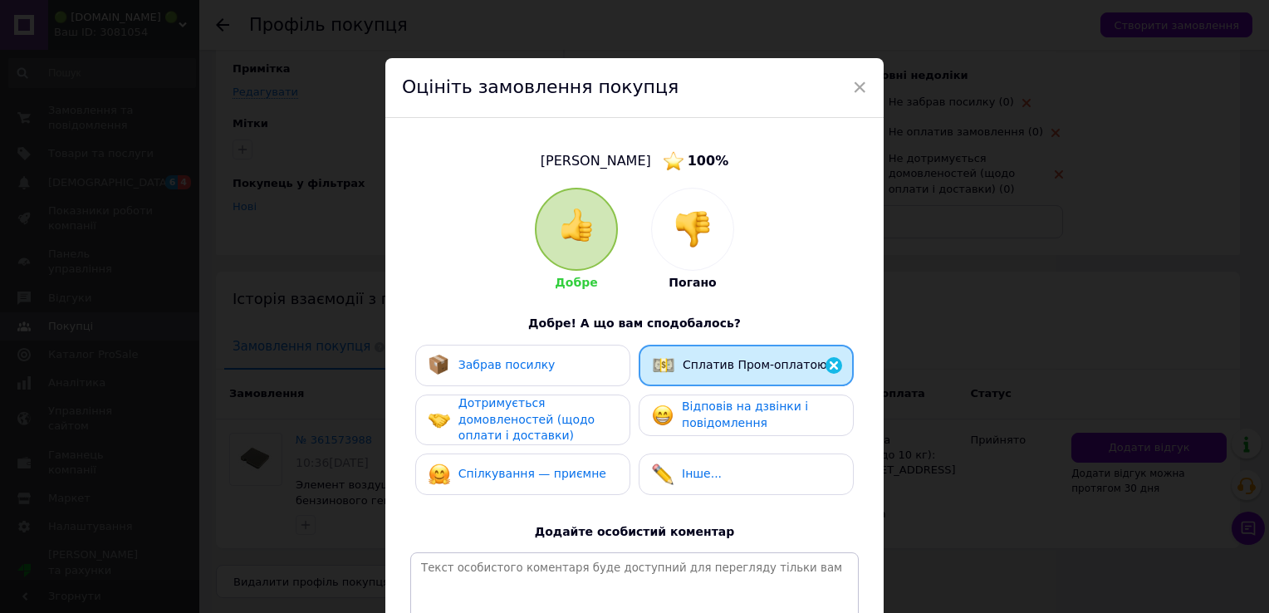
click at [690, 232] on img at bounding box center [692, 229] width 37 height 37
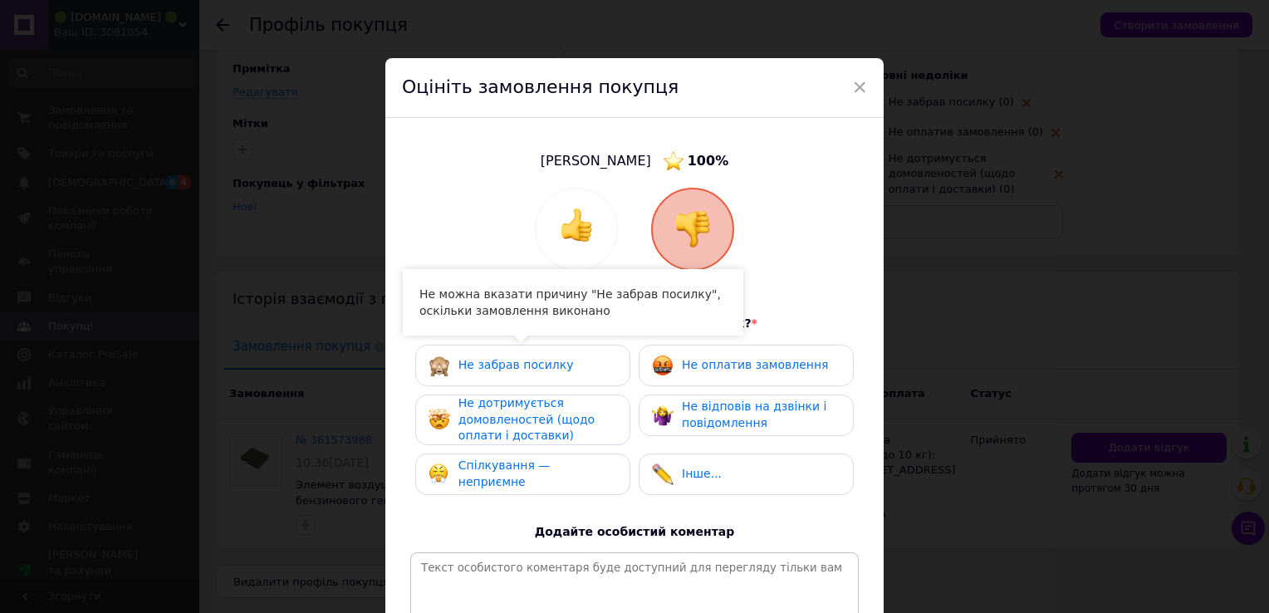
click at [719, 363] on span "Не оплатив замовлення" at bounding box center [755, 364] width 146 height 13
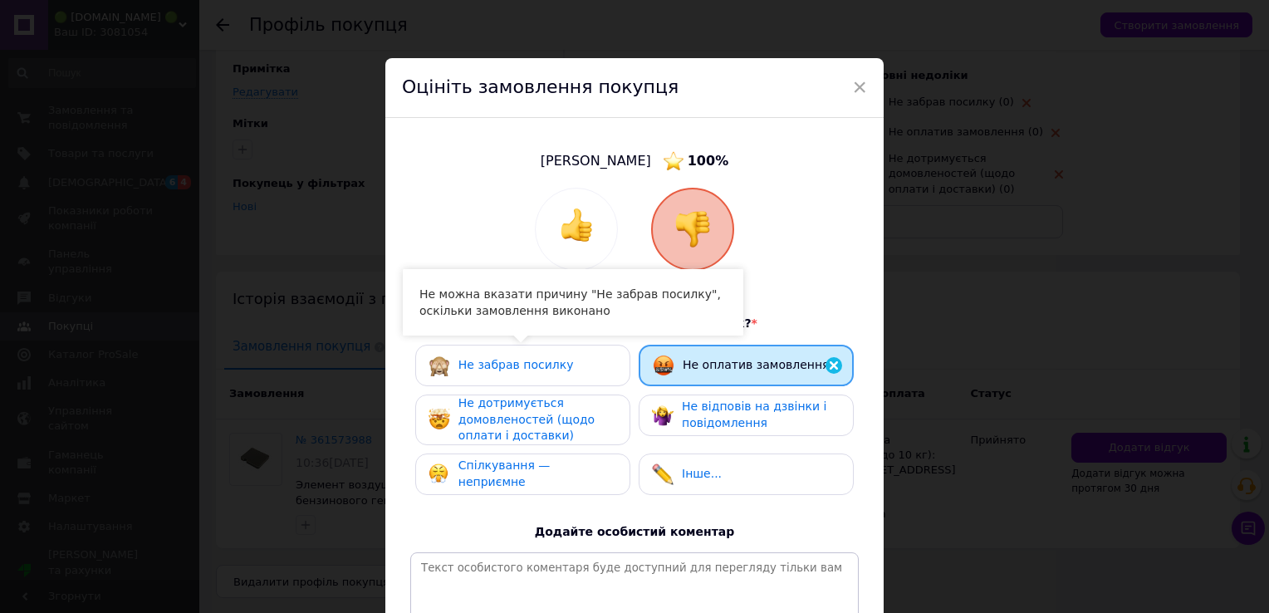
drag, startPoint x: 575, startPoint y: 390, endPoint x: 575, endPoint y: 413, distance: 22.4
click at [575, 394] on div "Не забрав посилку Не оплатив замовлення Не дотримується домовленостей (щодо опл…" at bounding box center [634, 424] width 448 height 159
drag, startPoint x: 576, startPoint y: 413, endPoint x: 664, endPoint y: 414, distance: 88.0
click at [585, 413] on div "Не дотримується домовленостей (щодо оплати і доставки)" at bounding box center [537, 419] width 158 height 49
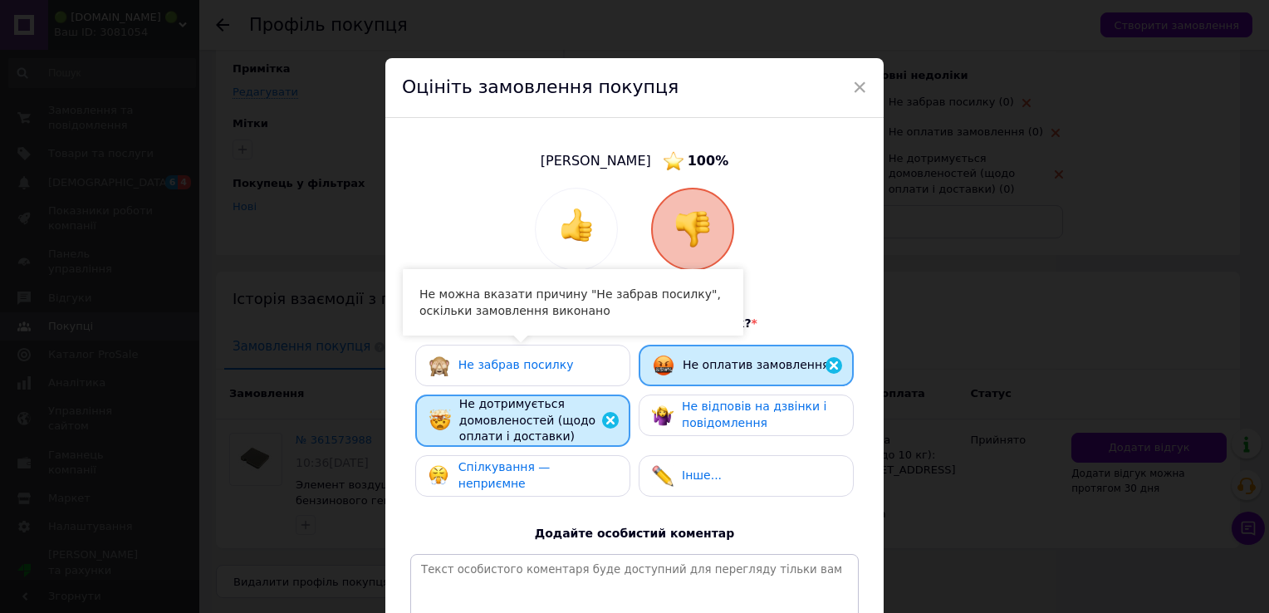
click at [718, 416] on span "Не відповів на дзвінки і повідомлення" at bounding box center [754, 414] width 144 height 30
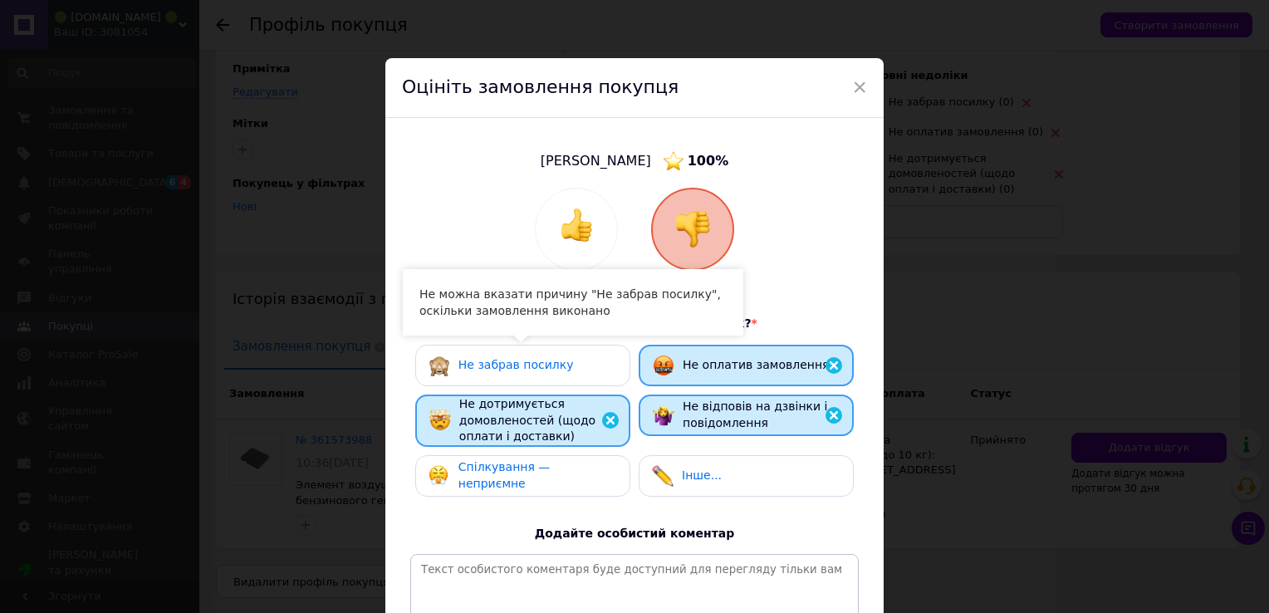
click at [537, 472] on span "Спілкування — неприємне" at bounding box center [504, 475] width 92 height 30
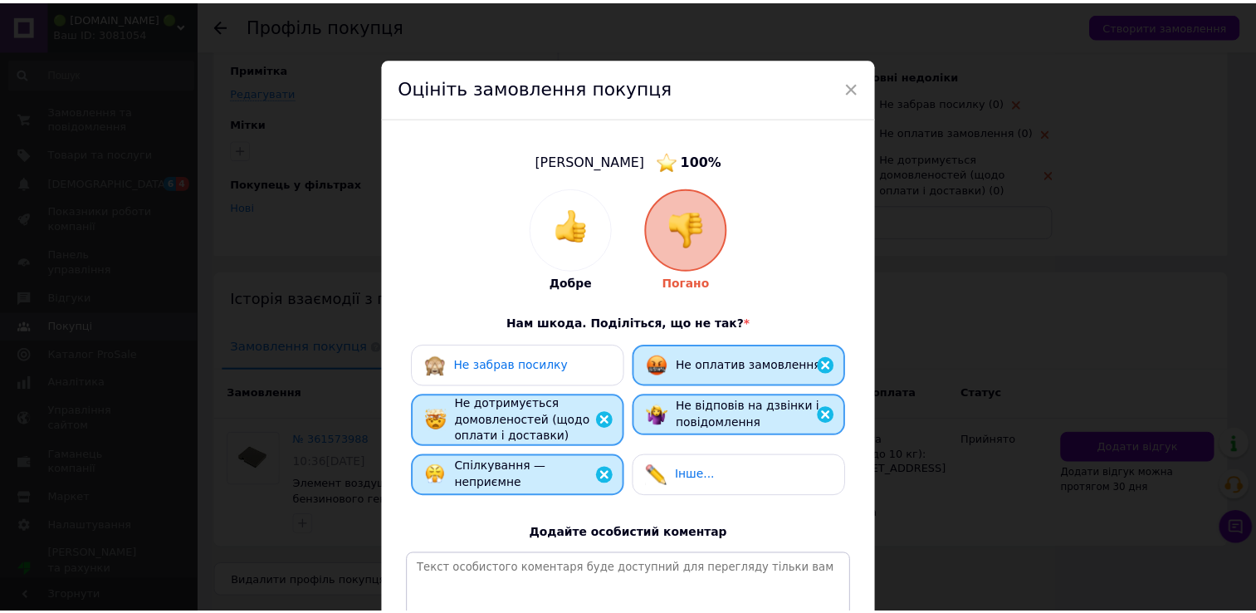
scroll to position [216, 0]
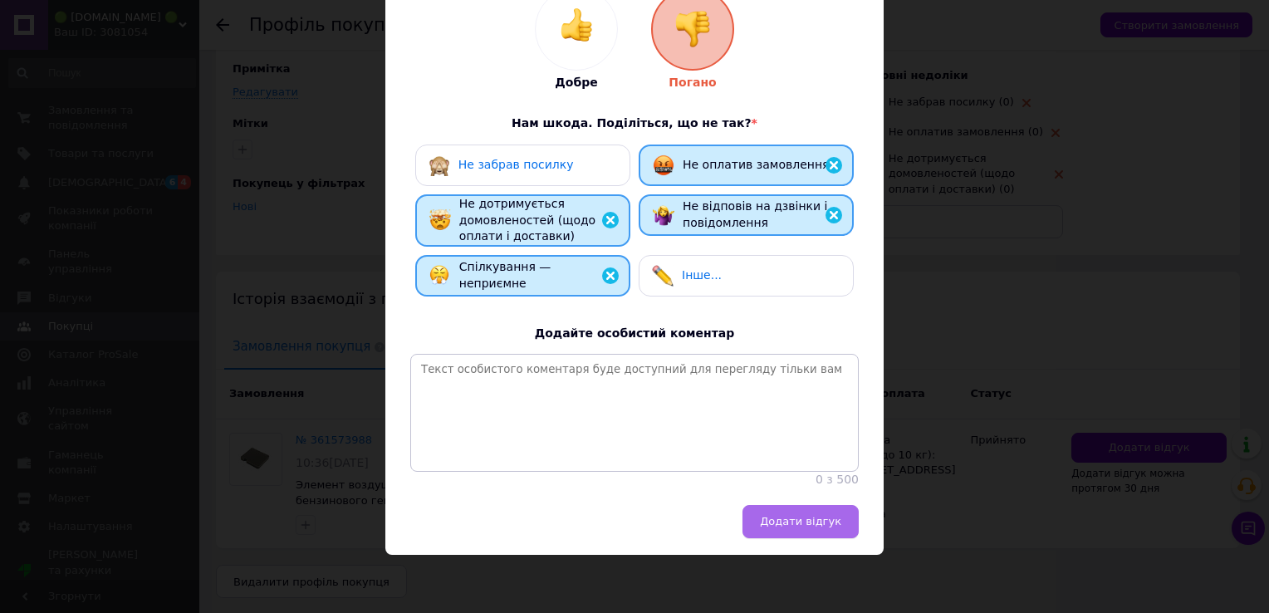
click at [814, 518] on span "Додати відгук" at bounding box center [800, 521] width 81 height 12
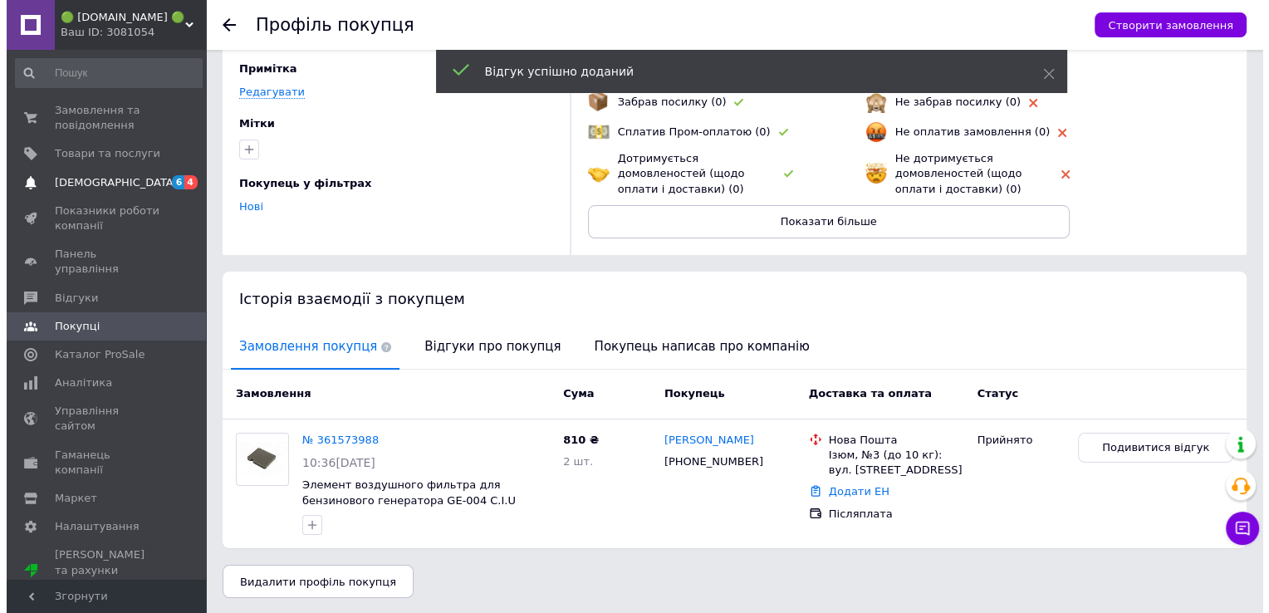
scroll to position [0, 0]
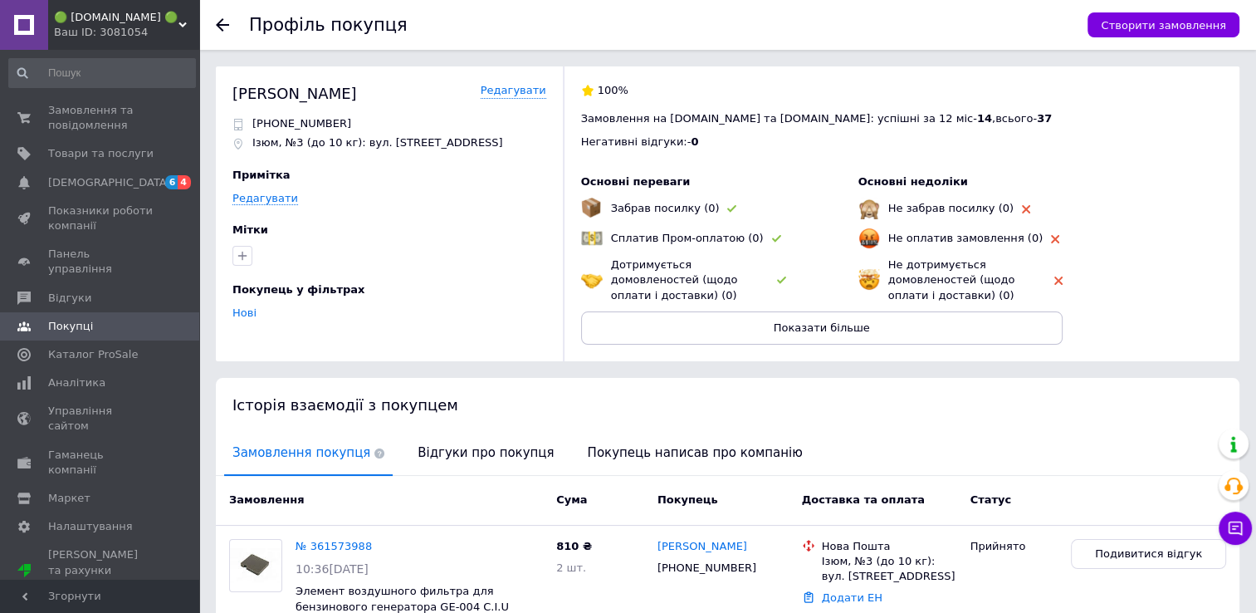
click at [223, 25] on use at bounding box center [222, 24] width 13 height 13
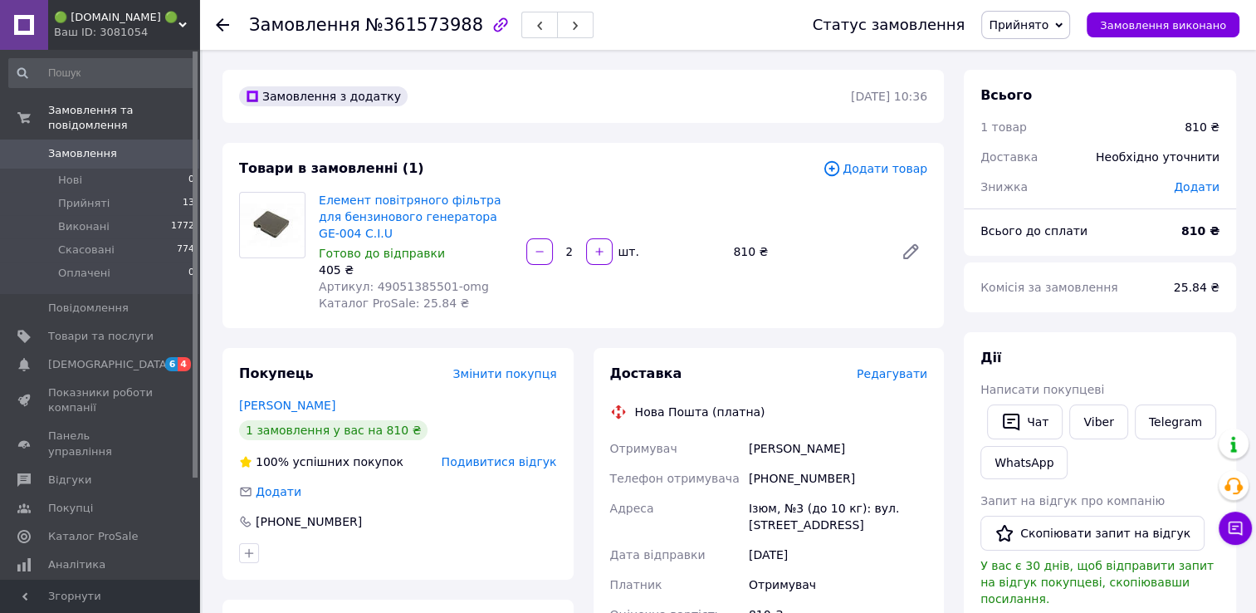
click at [1070, 22] on span "Прийнято" at bounding box center [1025, 25] width 89 height 28
click at [1036, 84] on li "Скасовано" at bounding box center [1025, 83] width 87 height 25
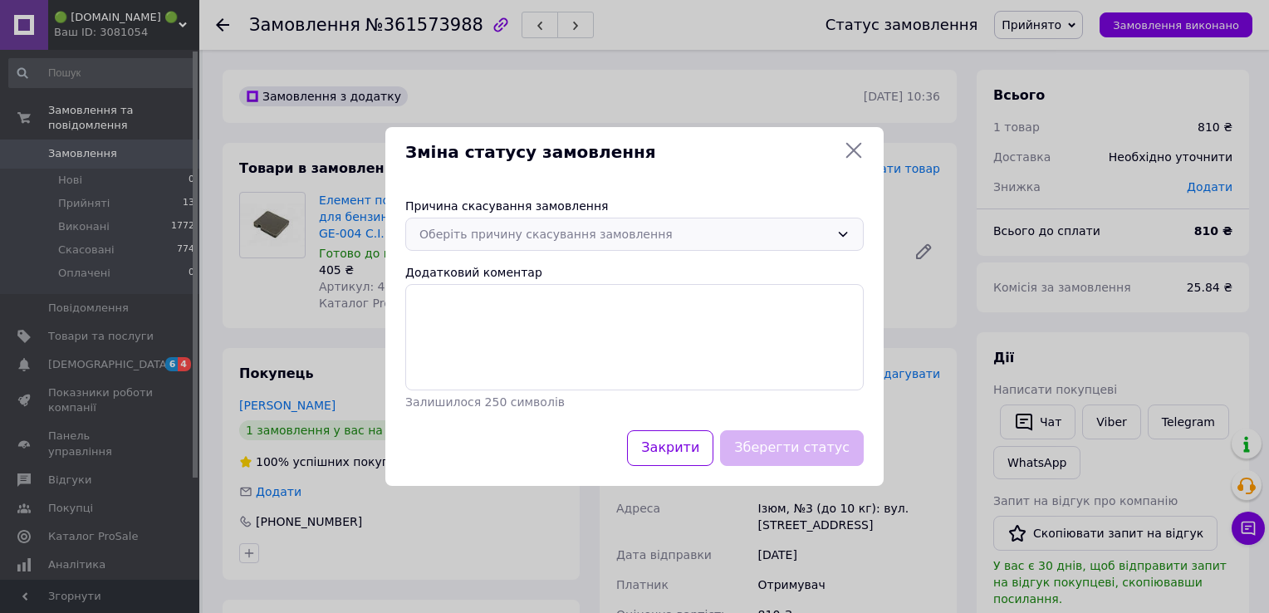
click at [539, 228] on div "Оберіть причину скасування замовлення" at bounding box center [624, 234] width 410 height 18
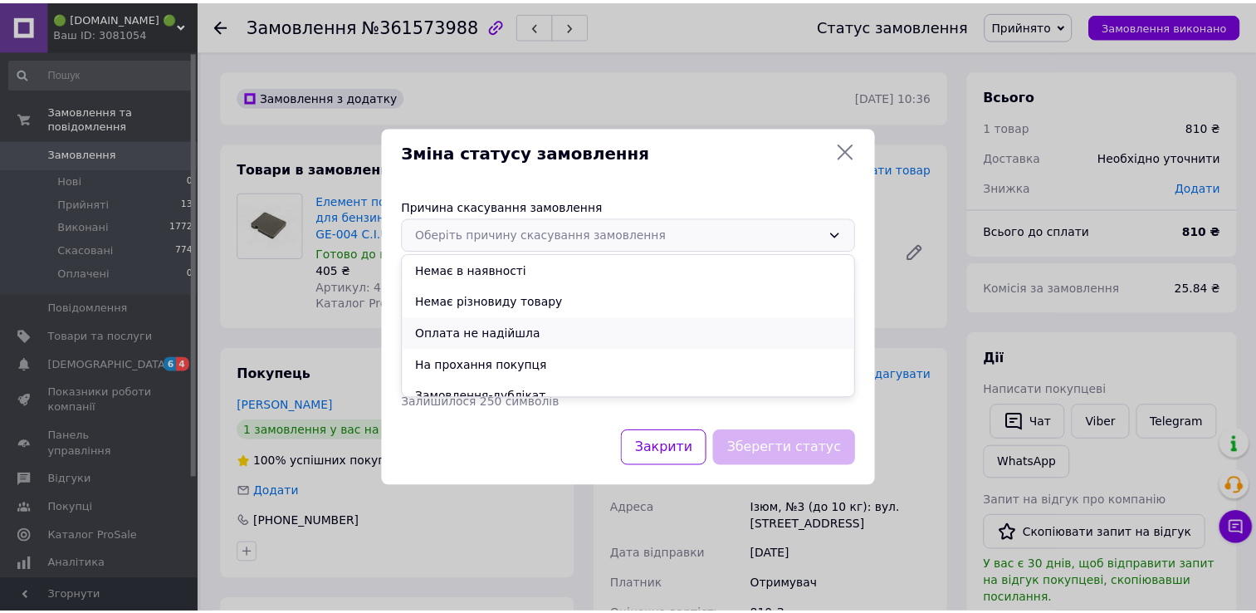
scroll to position [77, 0]
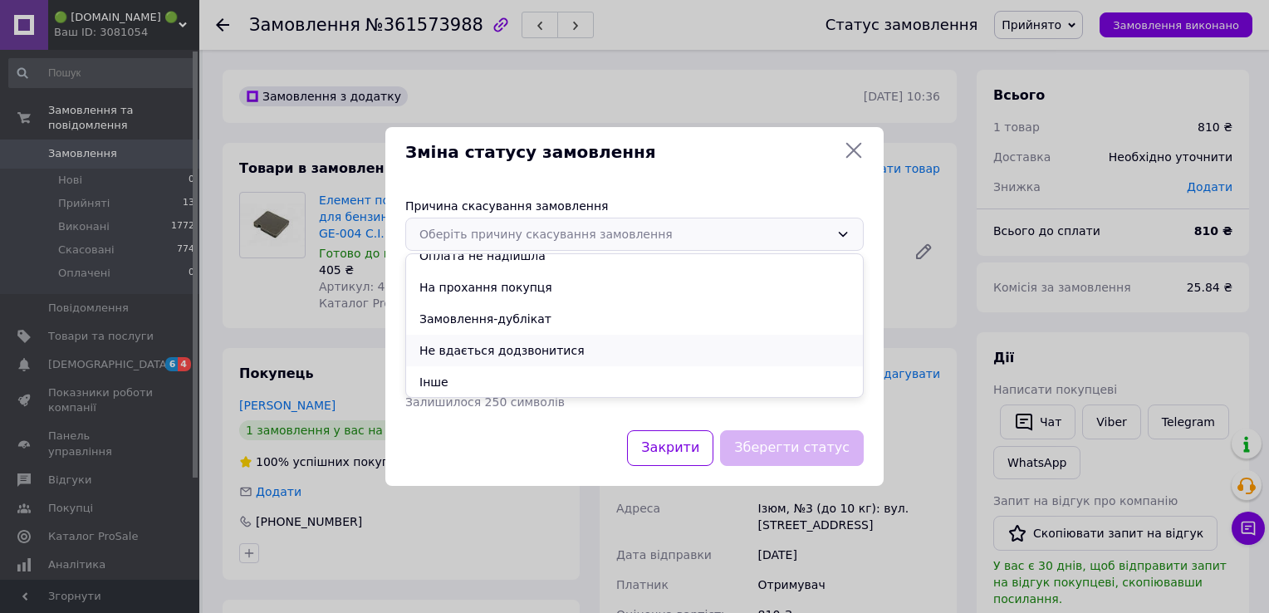
click at [515, 350] on li "Не вдається додзвонитися" at bounding box center [634, 351] width 457 height 32
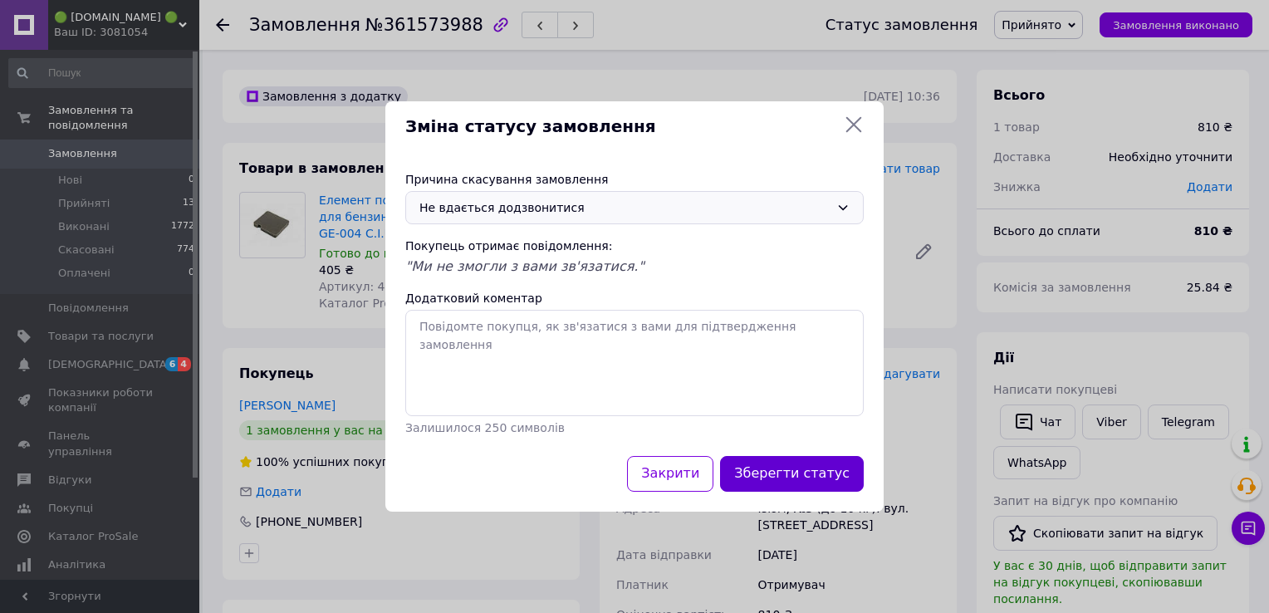
click at [825, 474] on button "Зберегти статус" at bounding box center [792, 474] width 144 height 36
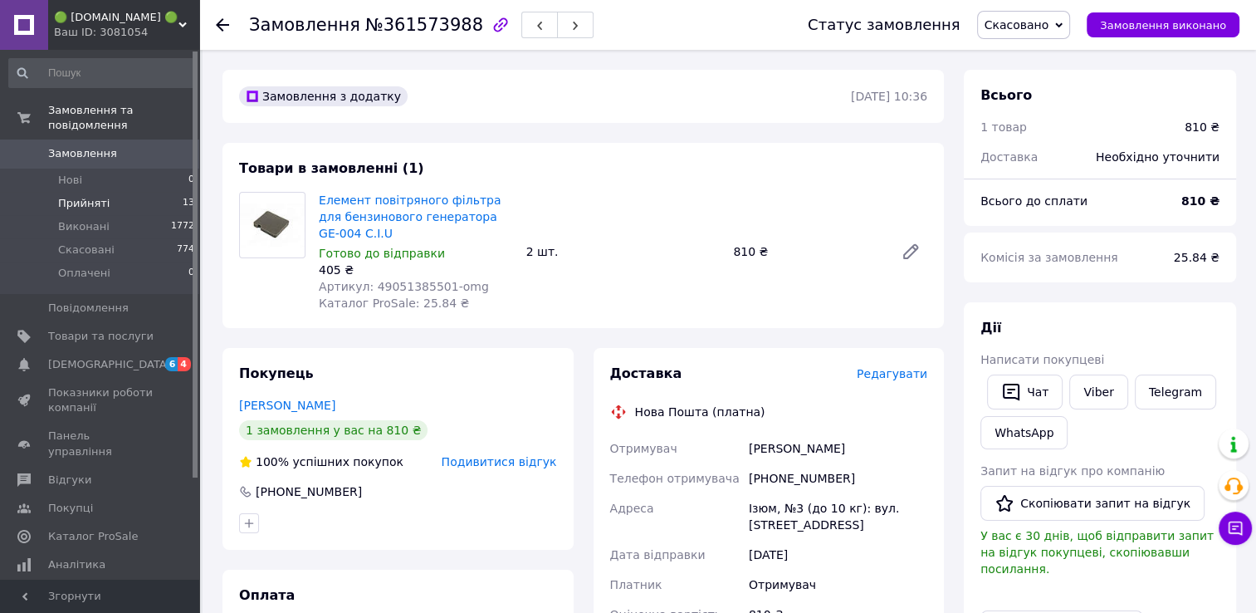
click at [76, 196] on span "Прийняті" at bounding box center [83, 203] width 51 height 15
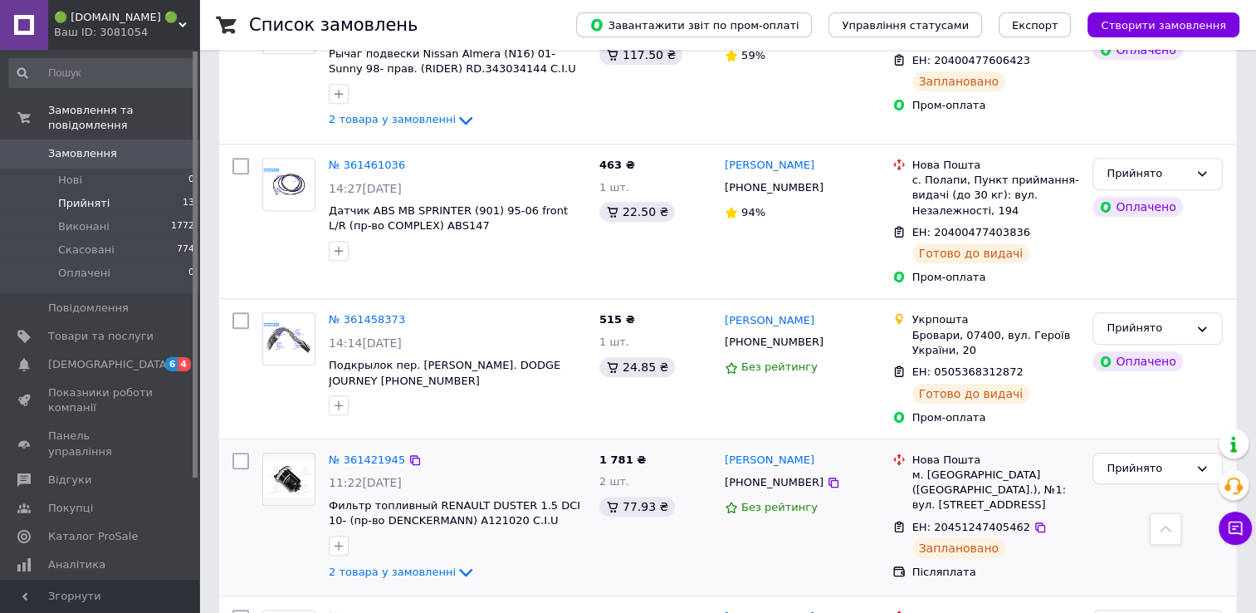
scroll to position [1432, 0]
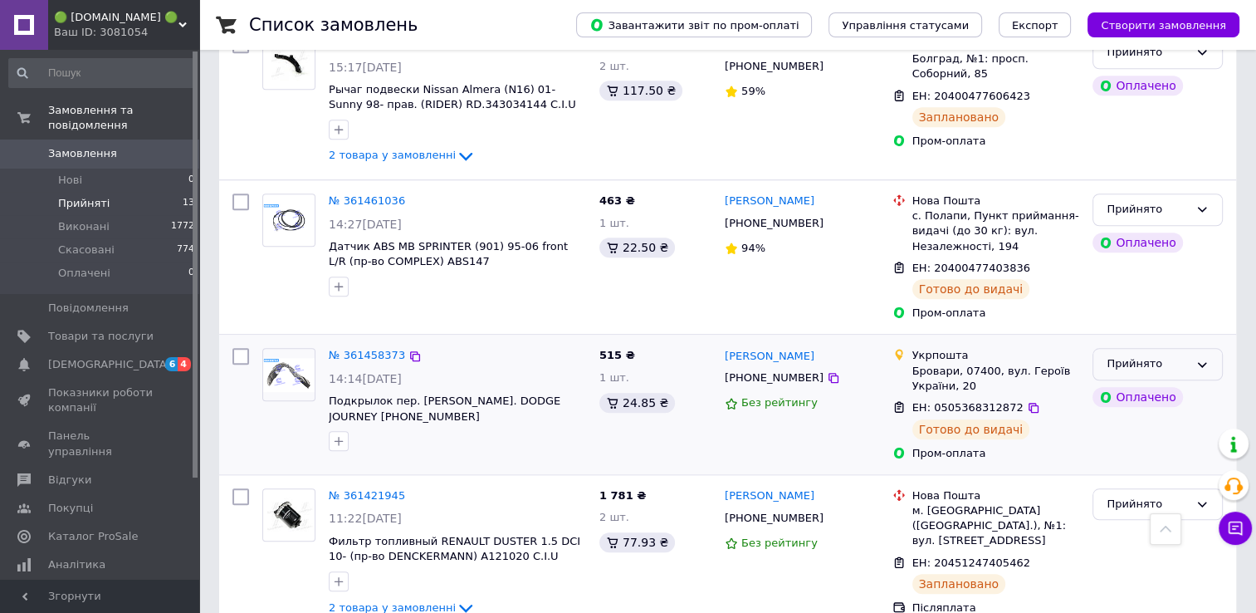
click at [1201, 362] on icon at bounding box center [1202, 364] width 9 height 5
click at [1169, 384] on li "Виконано" at bounding box center [1157, 399] width 129 height 31
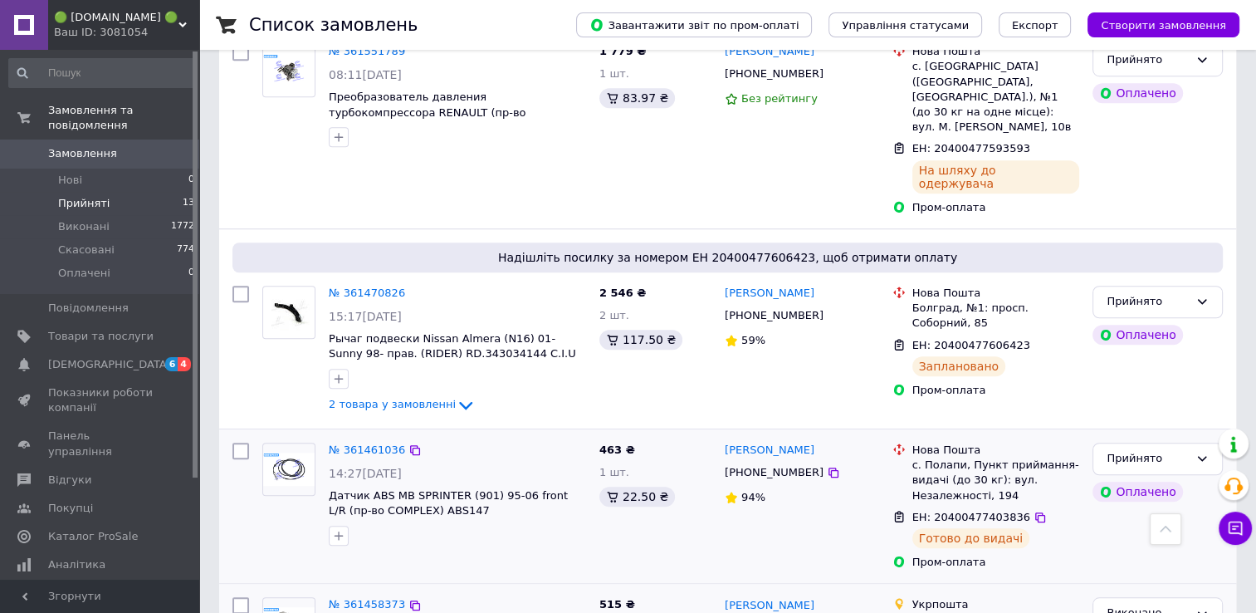
scroll to position [934, 0]
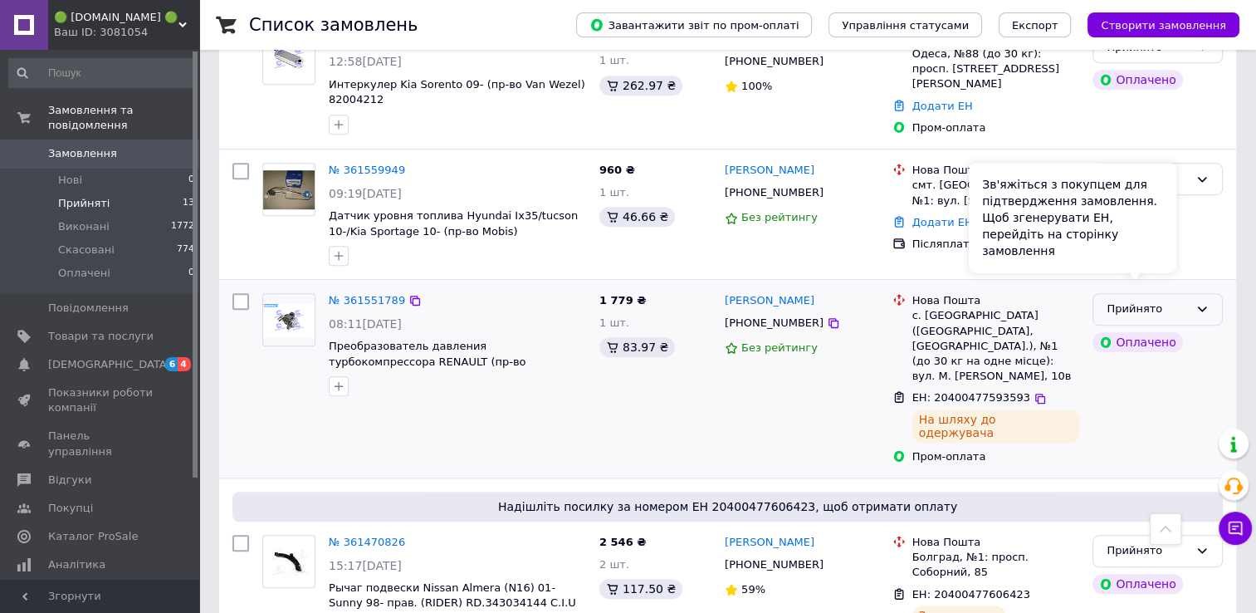
click at [1186, 301] on div "Прийнято" at bounding box center [1148, 309] width 82 height 17
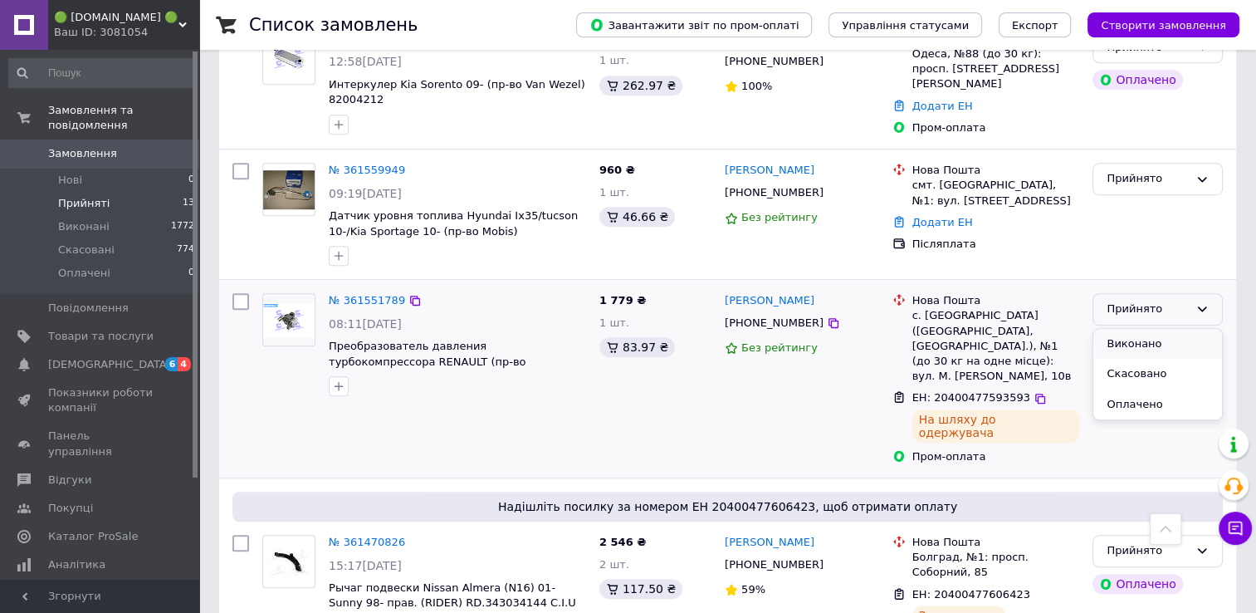
click at [1149, 329] on li "Виконано" at bounding box center [1157, 344] width 129 height 31
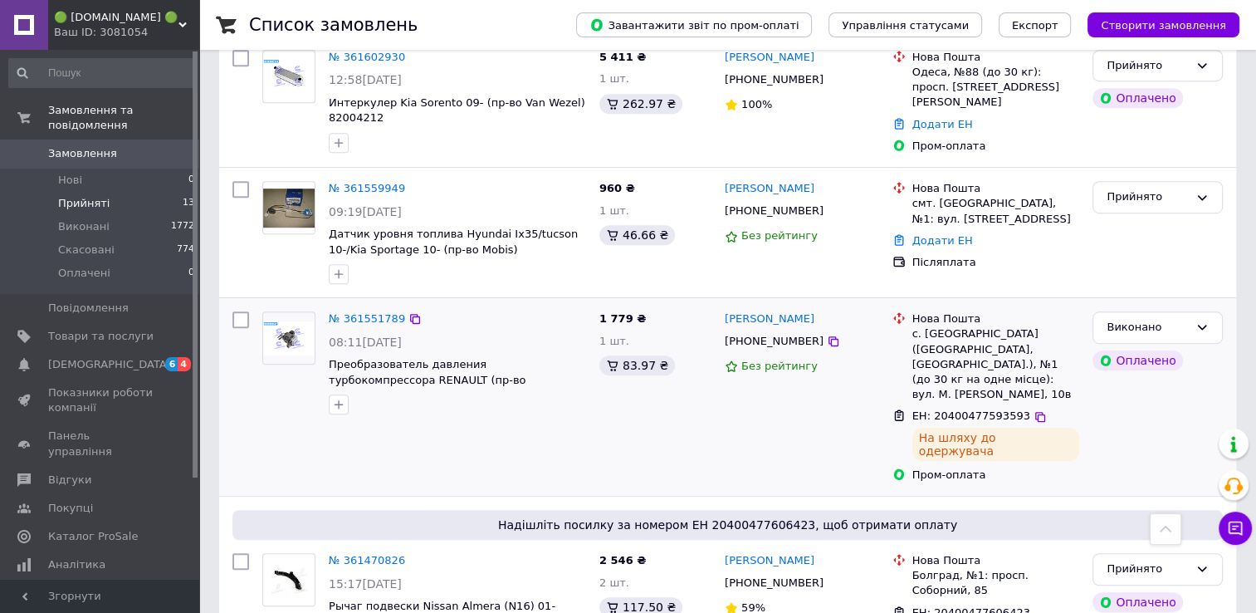
scroll to position [878, 0]
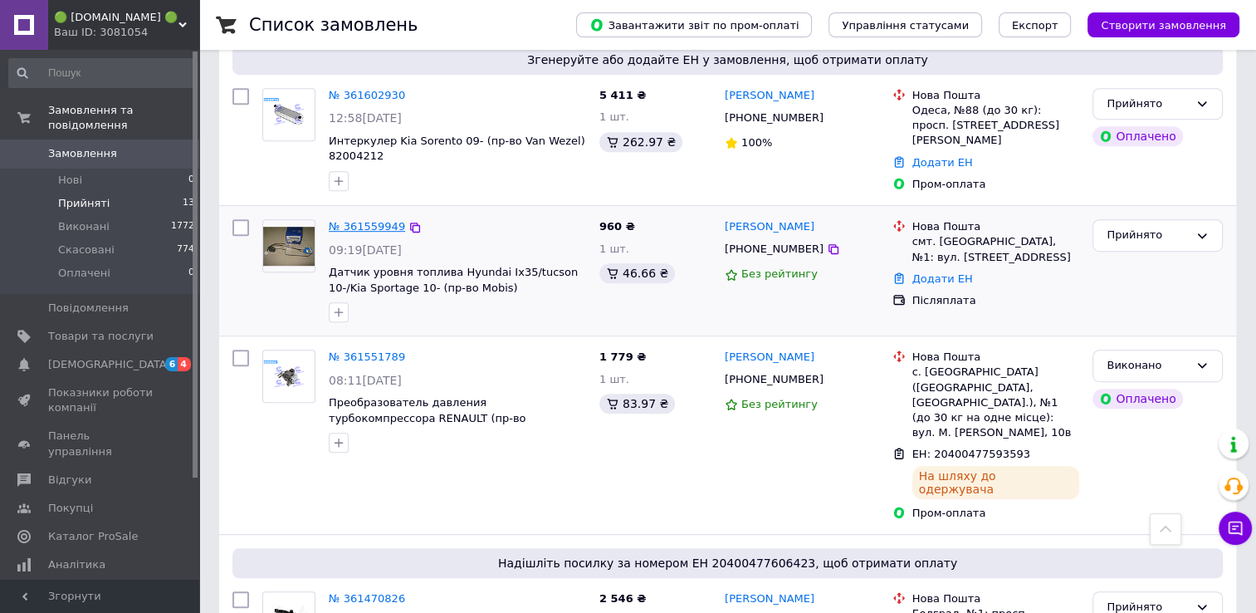
click at [354, 220] on link "№ 361559949" at bounding box center [367, 226] width 76 height 12
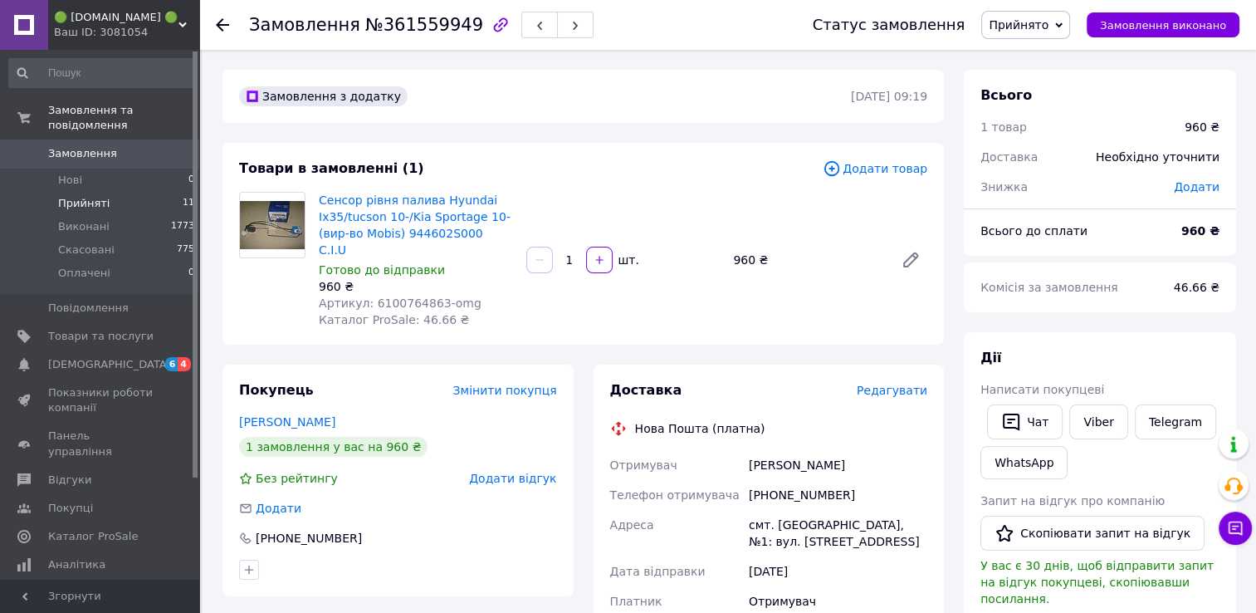
click at [100, 196] on span "Прийняті" at bounding box center [83, 203] width 51 height 15
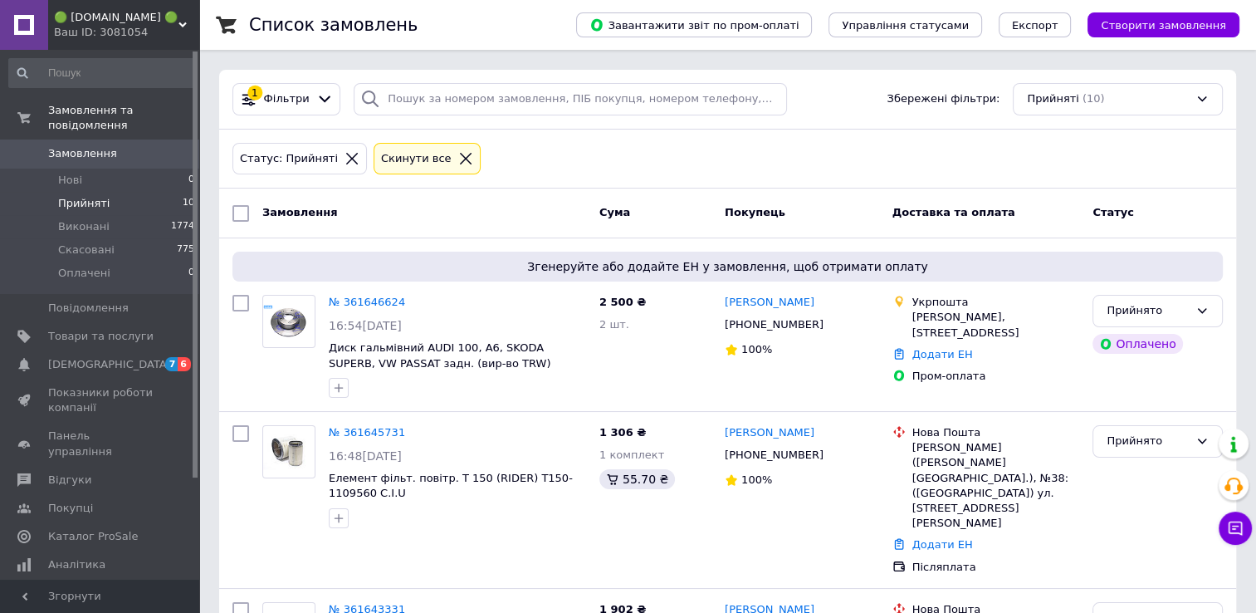
click at [100, 196] on span "Прийняті" at bounding box center [83, 203] width 51 height 15
